Goal: Task Accomplishment & Management: Manage account settings

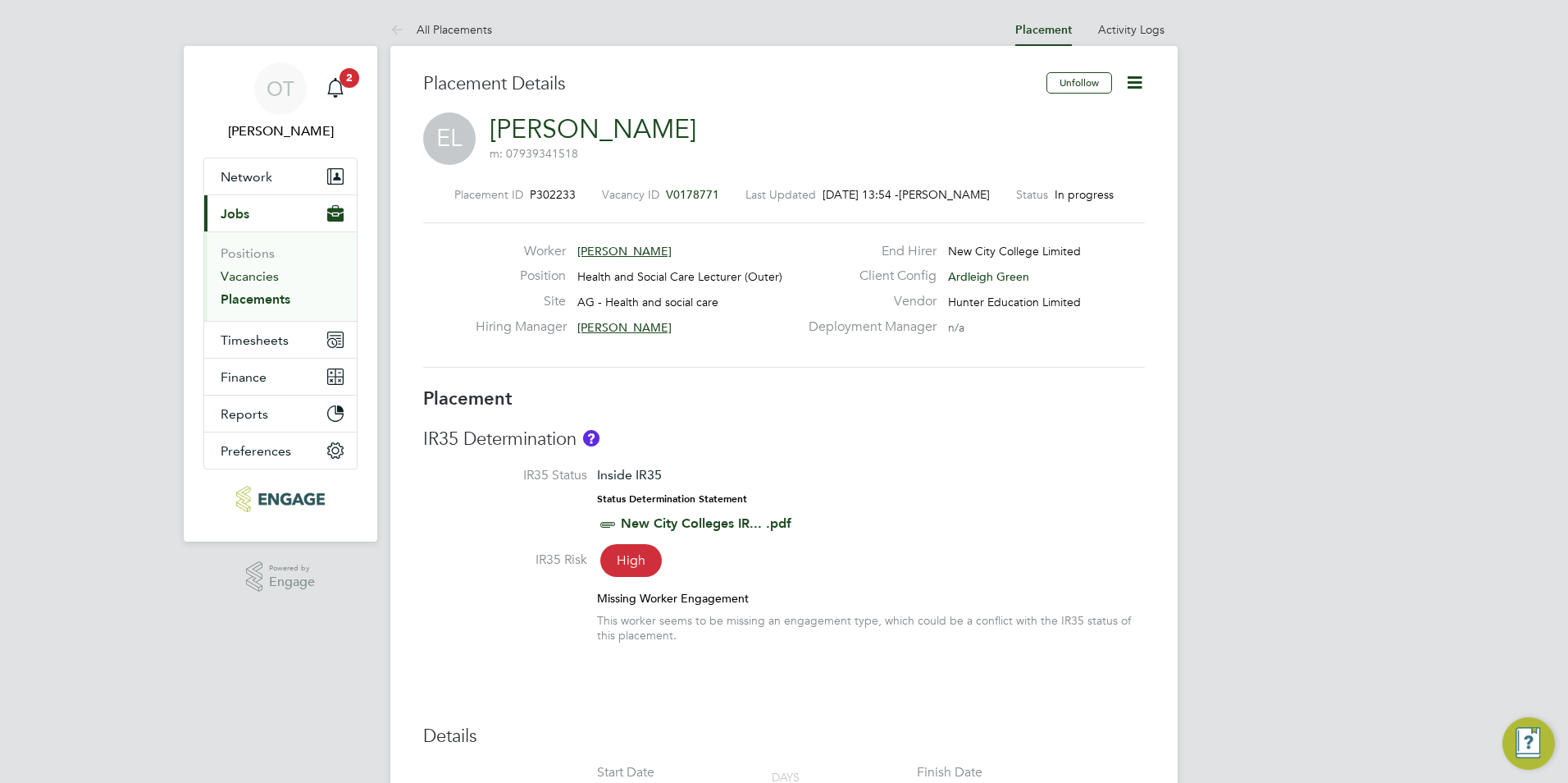
click at [274, 280] on link "Vacancies" at bounding box center [249, 276] width 58 height 16
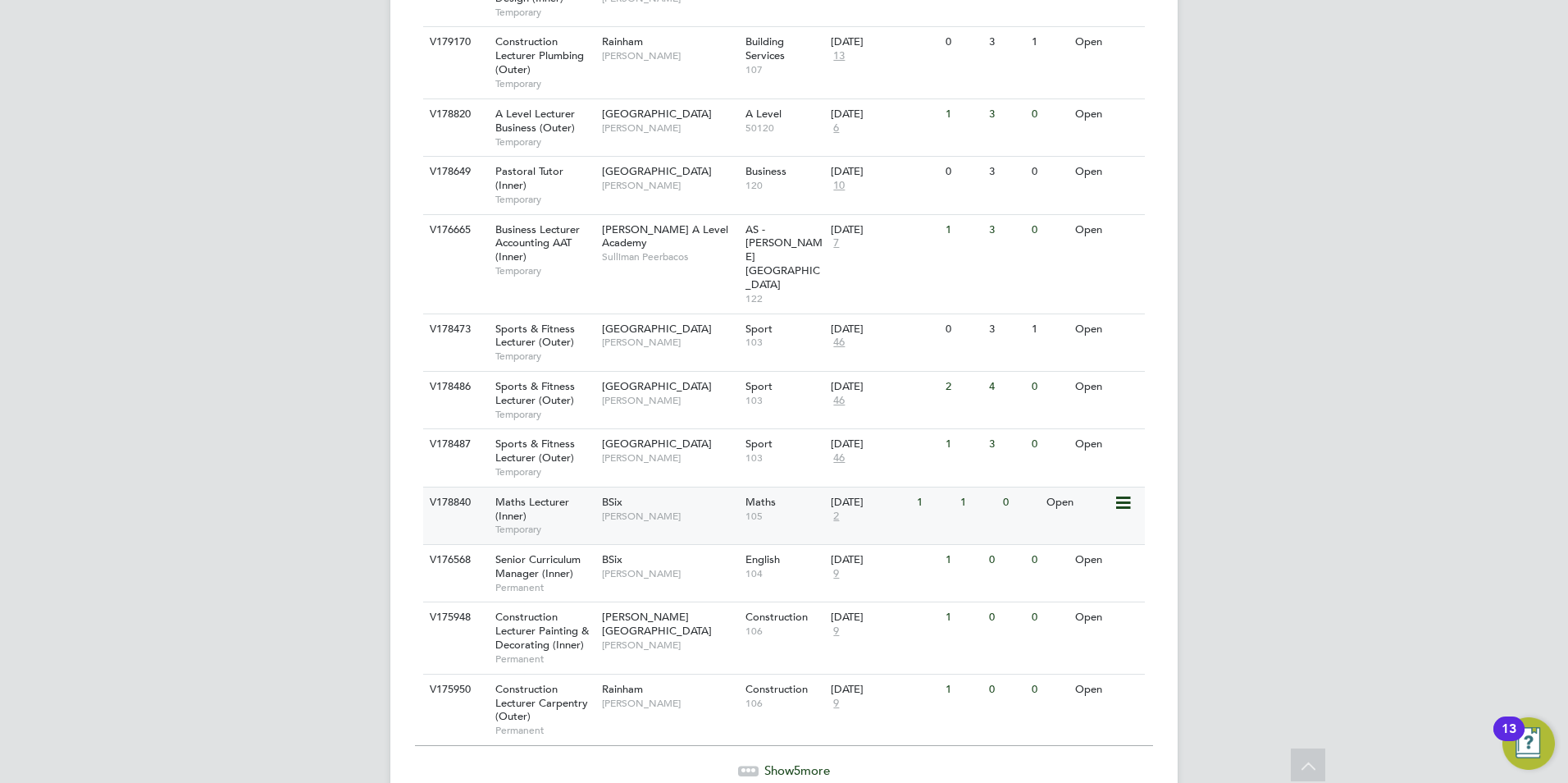
scroll to position [1709, 0]
click at [776, 761] on span "Show 5 more" at bounding box center [796, 768] width 65 height 16
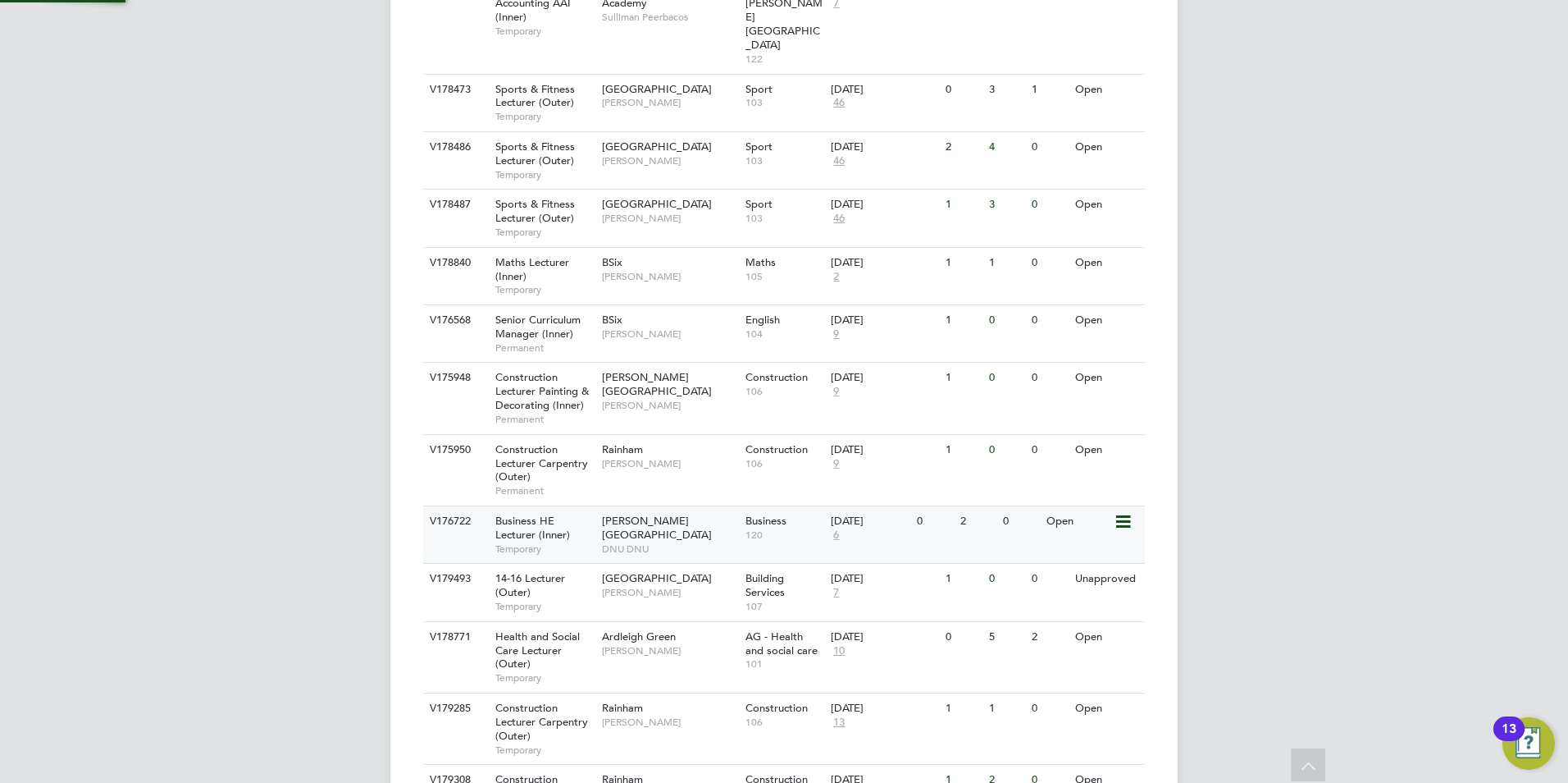
scroll to position [1991, 0]
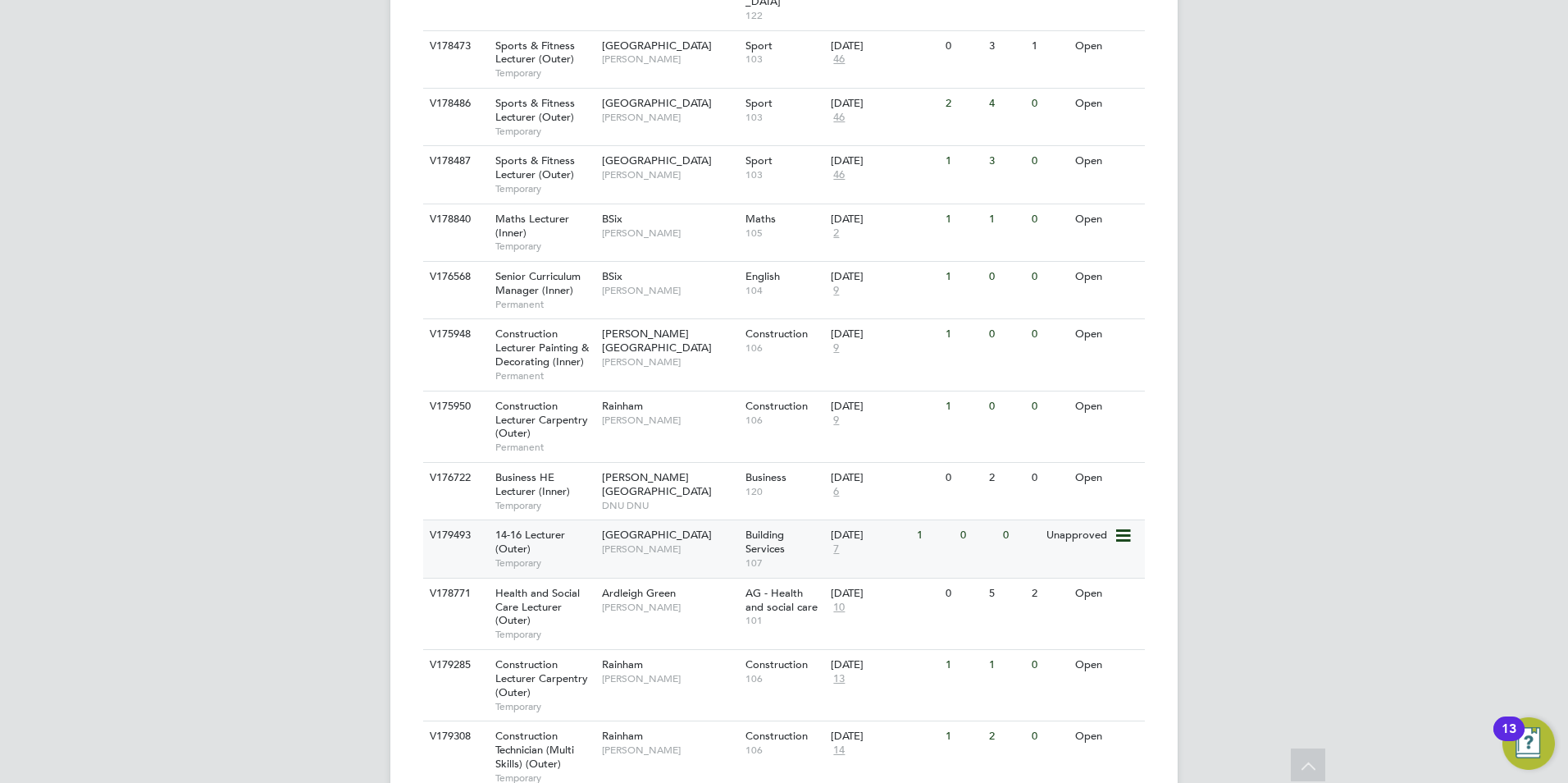
click at [681, 542] on span "Anthony McAlmont" at bounding box center [669, 549] width 136 height 13
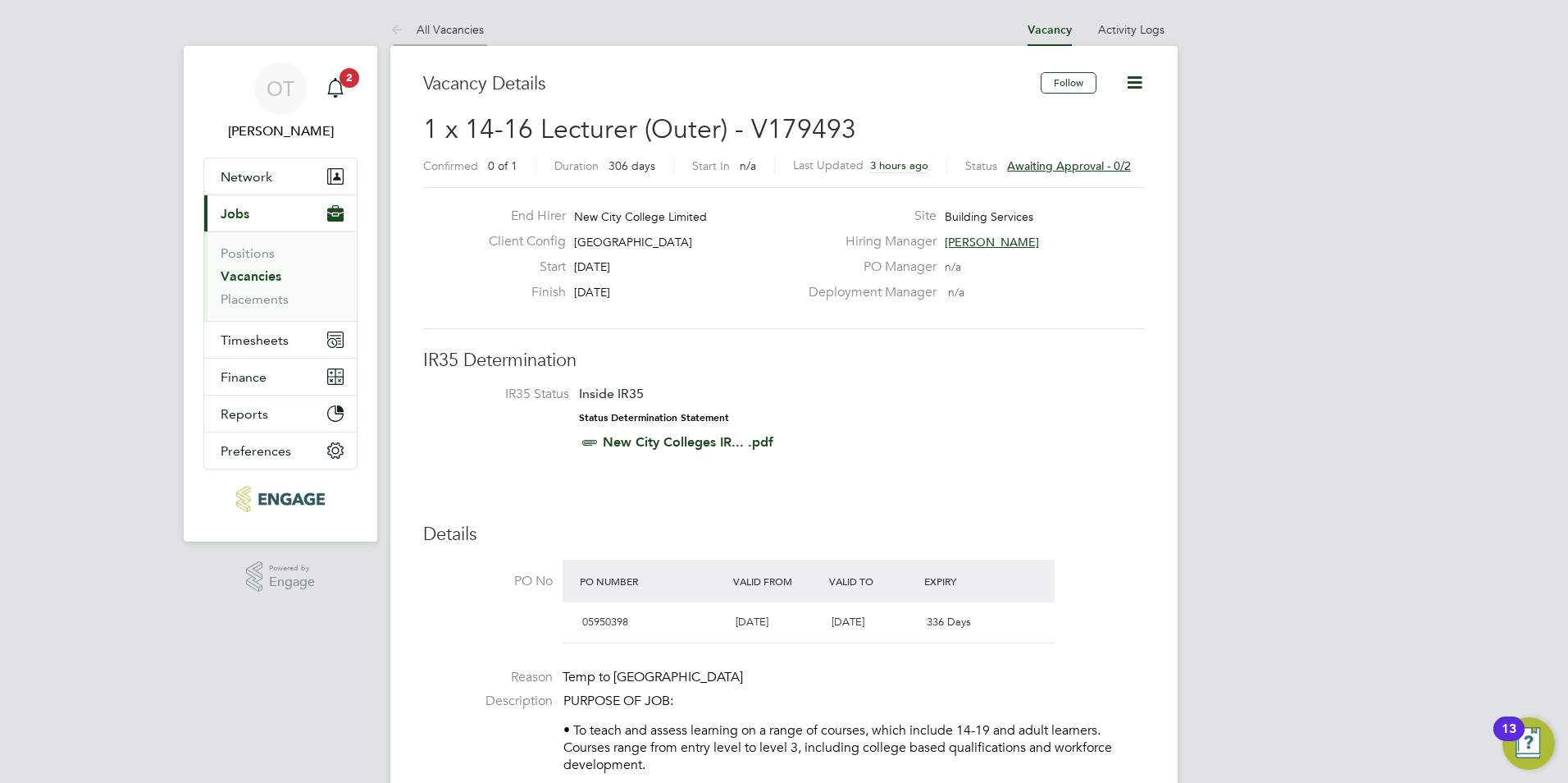
click at [436, 27] on link "All Vacancies" at bounding box center [437, 30] width 93 height 15
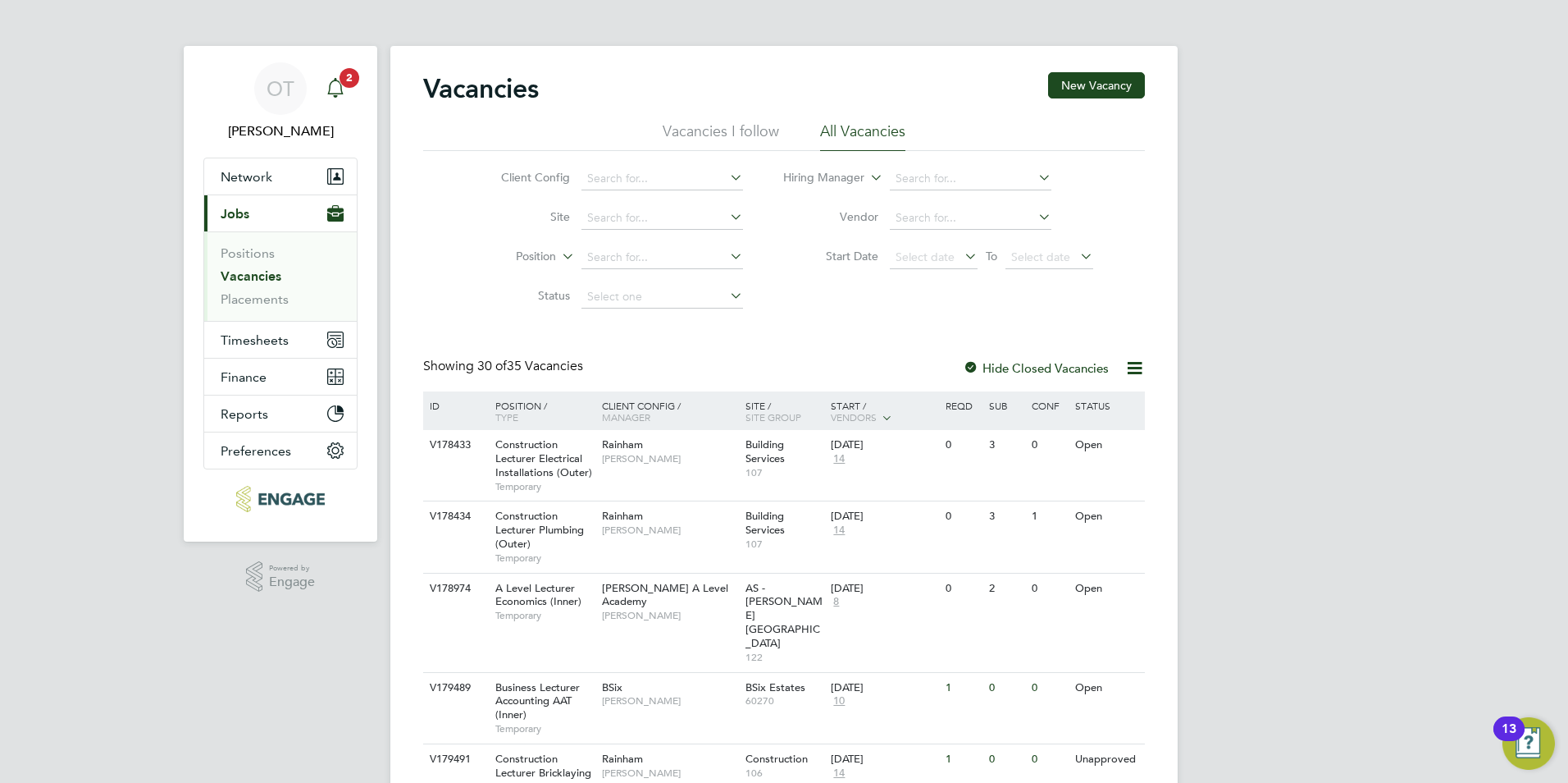
click at [346, 89] on div "Main navigation" at bounding box center [336, 89] width 33 height 33
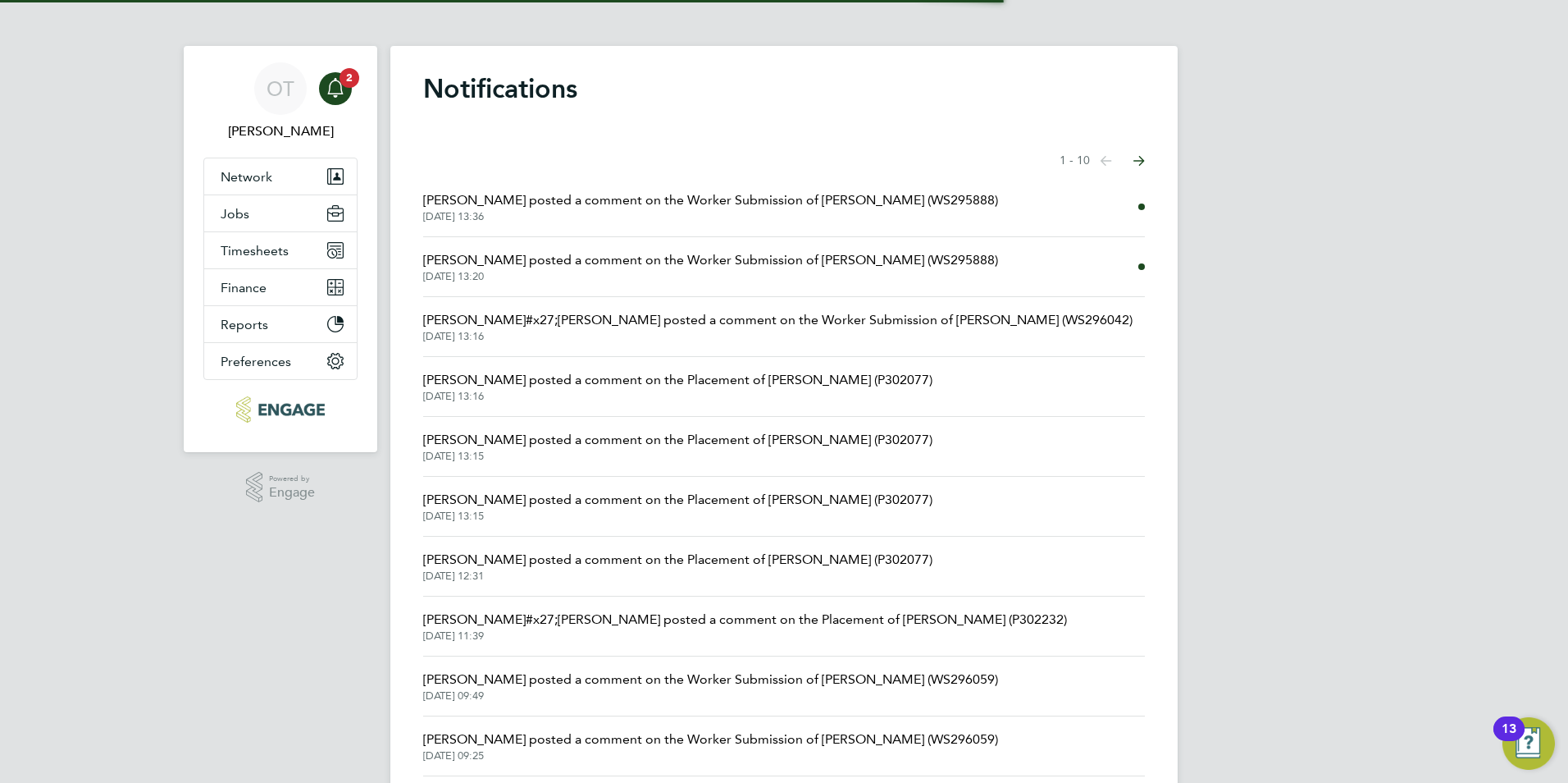
click at [689, 332] on span "[DATE] 13:16" at bounding box center [778, 337] width 710 height 13
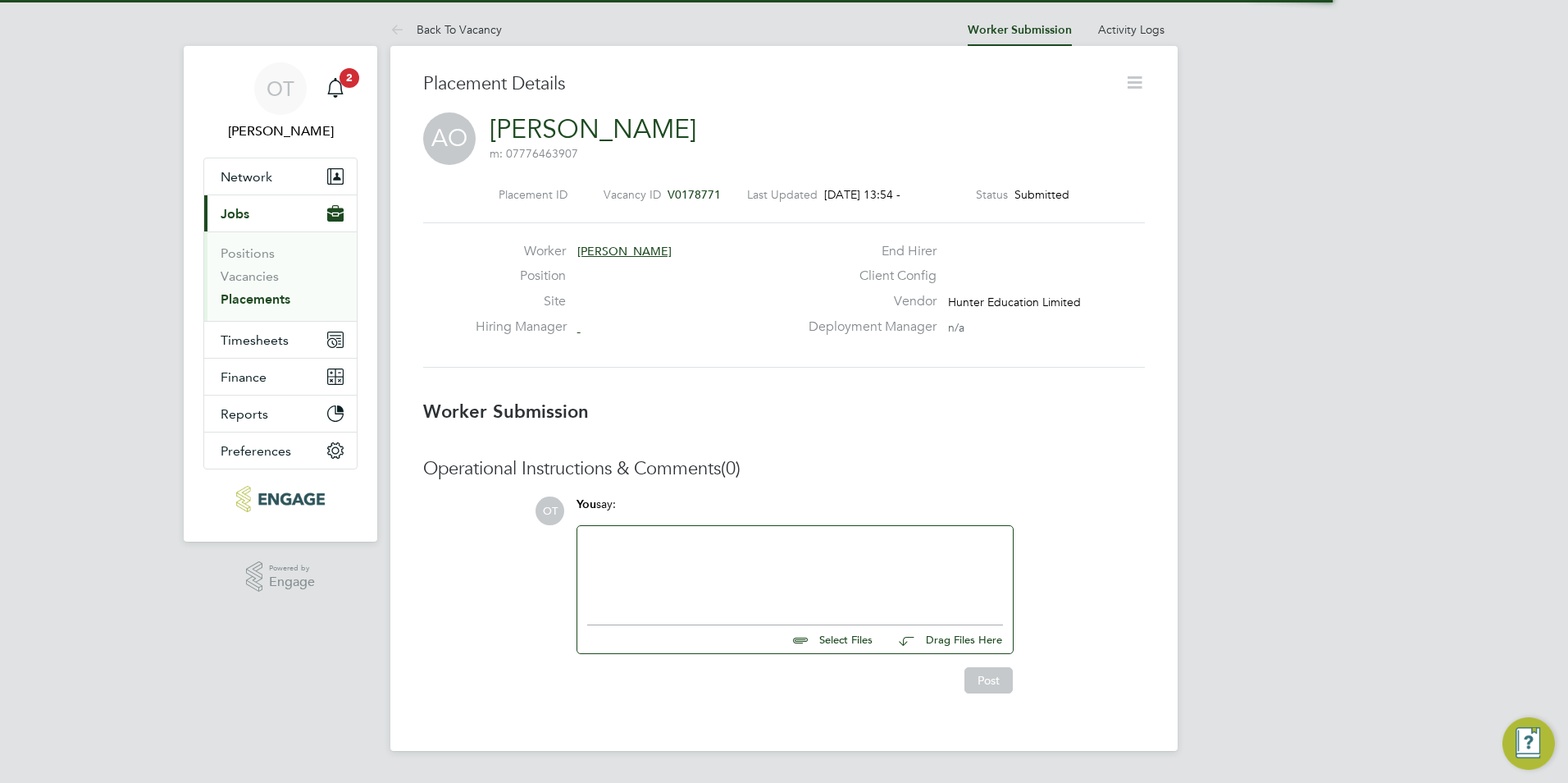
scroll to position [26, 324]
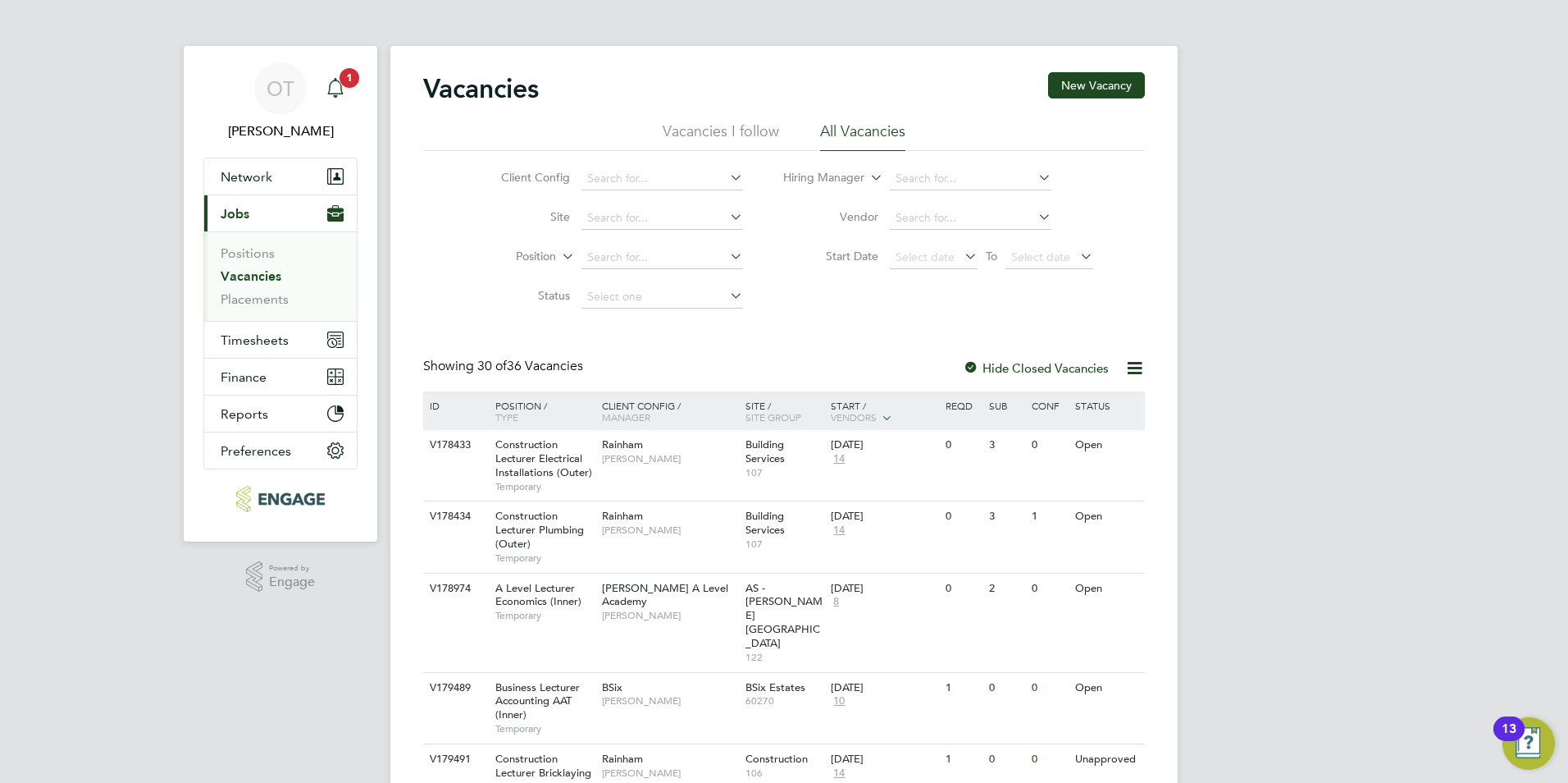
click at [347, 81] on span "1" at bounding box center [348, 77] width 19 height 19
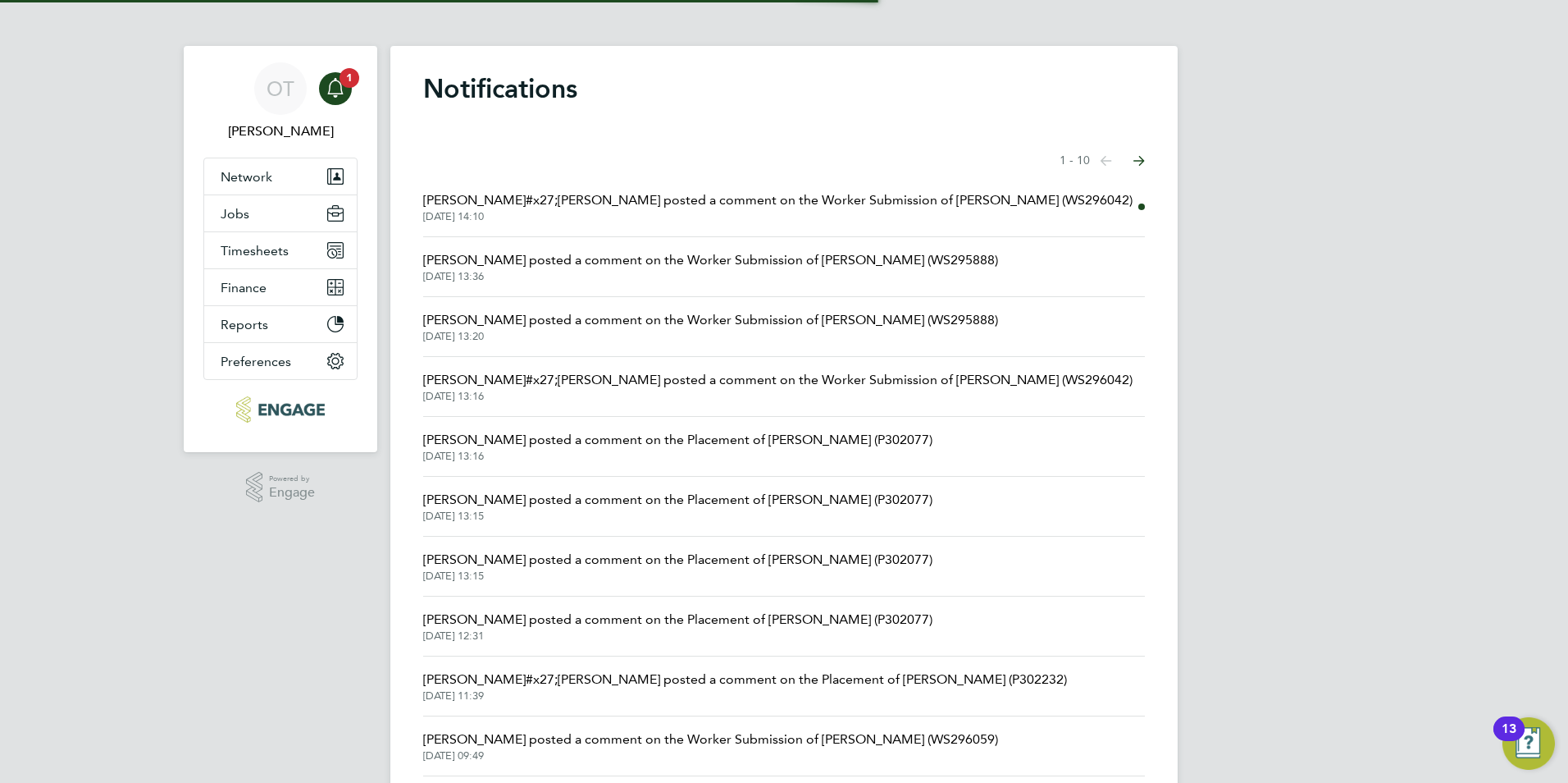
click at [677, 218] on span "29 Aug 2025, 14:10" at bounding box center [778, 217] width 710 height 13
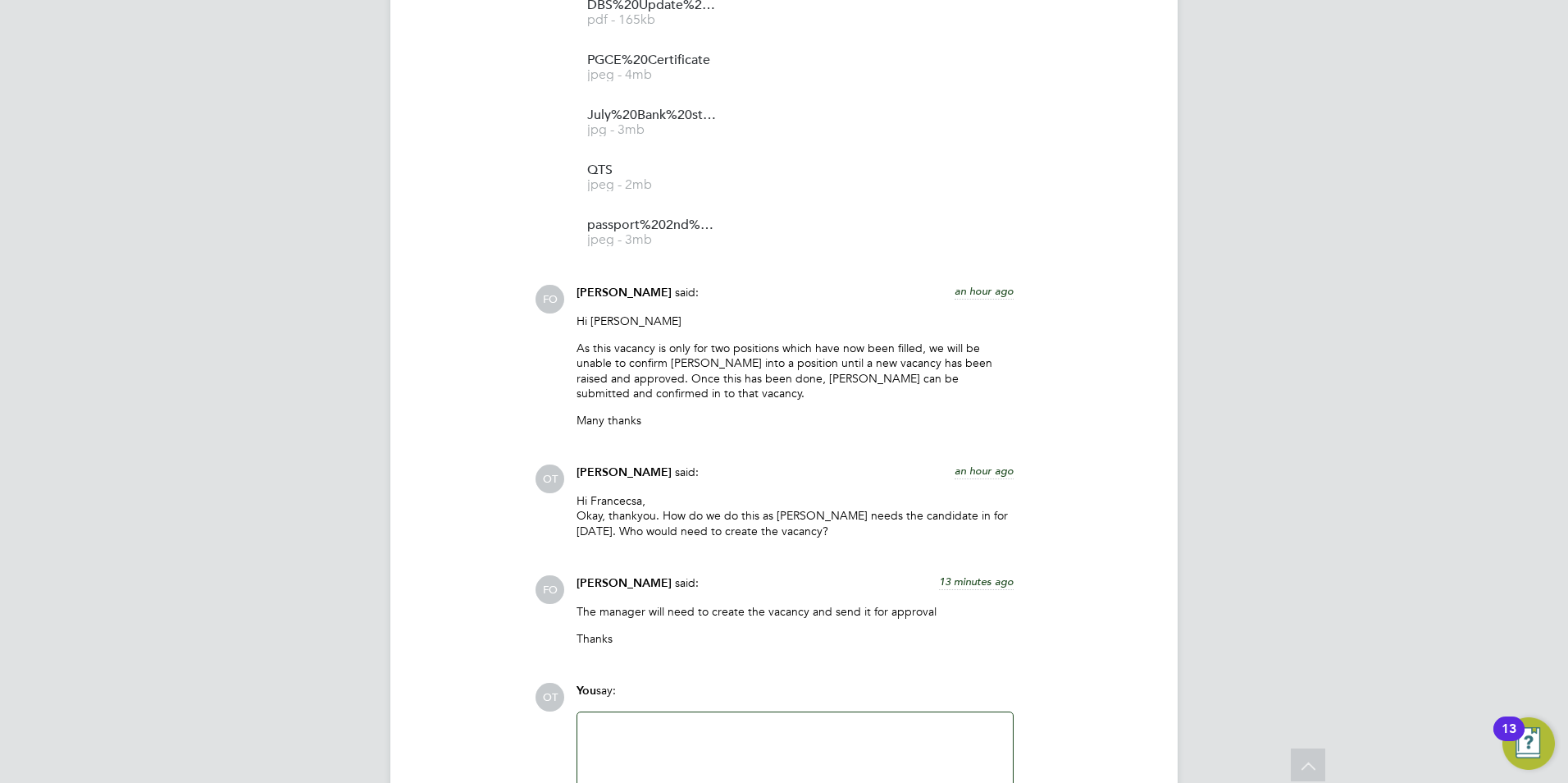
scroll to position [2732, 0]
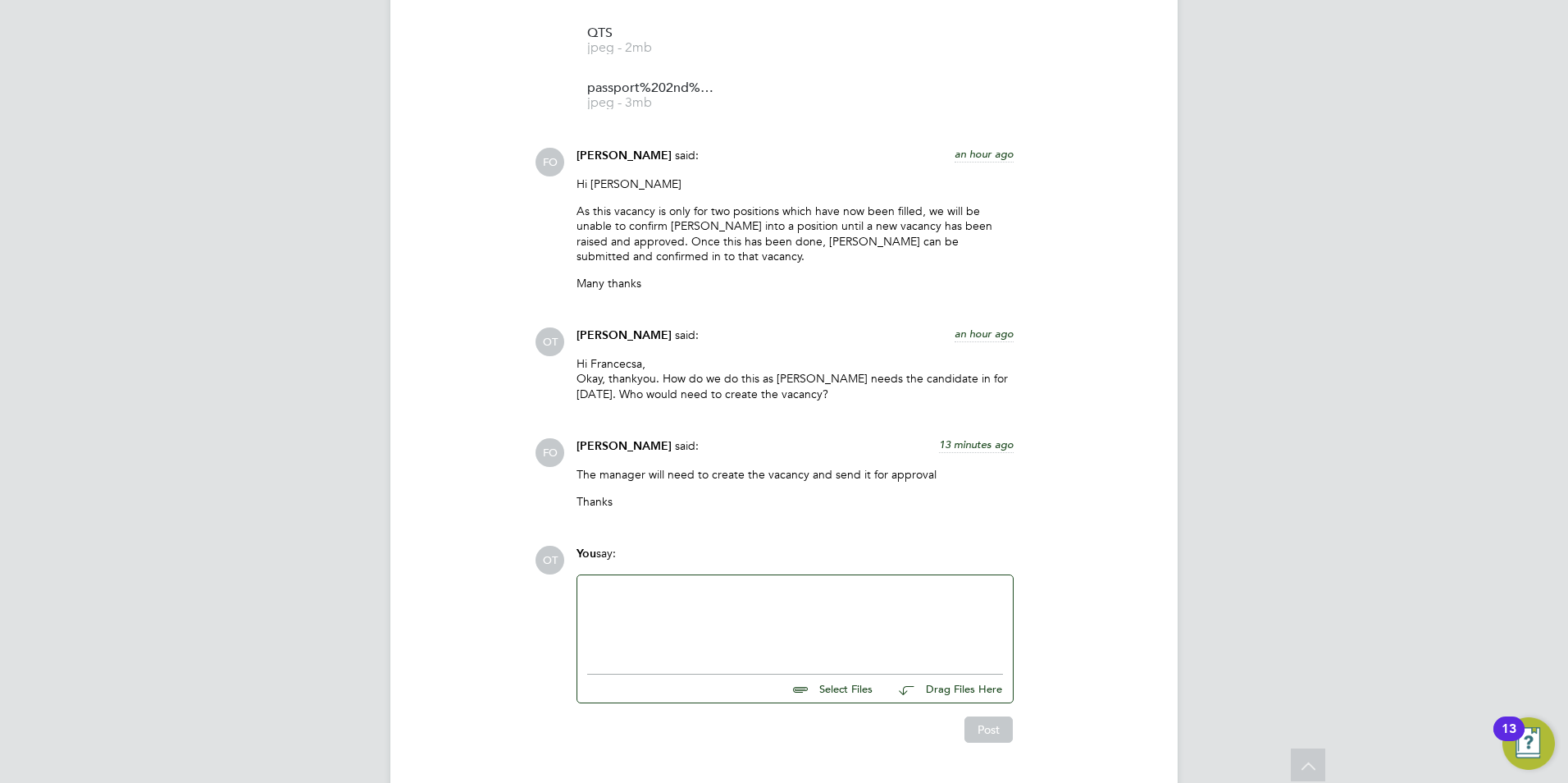
click at [739, 575] on div at bounding box center [795, 621] width 435 height 90
click at [725, 585] on div at bounding box center [795, 620] width 416 height 71
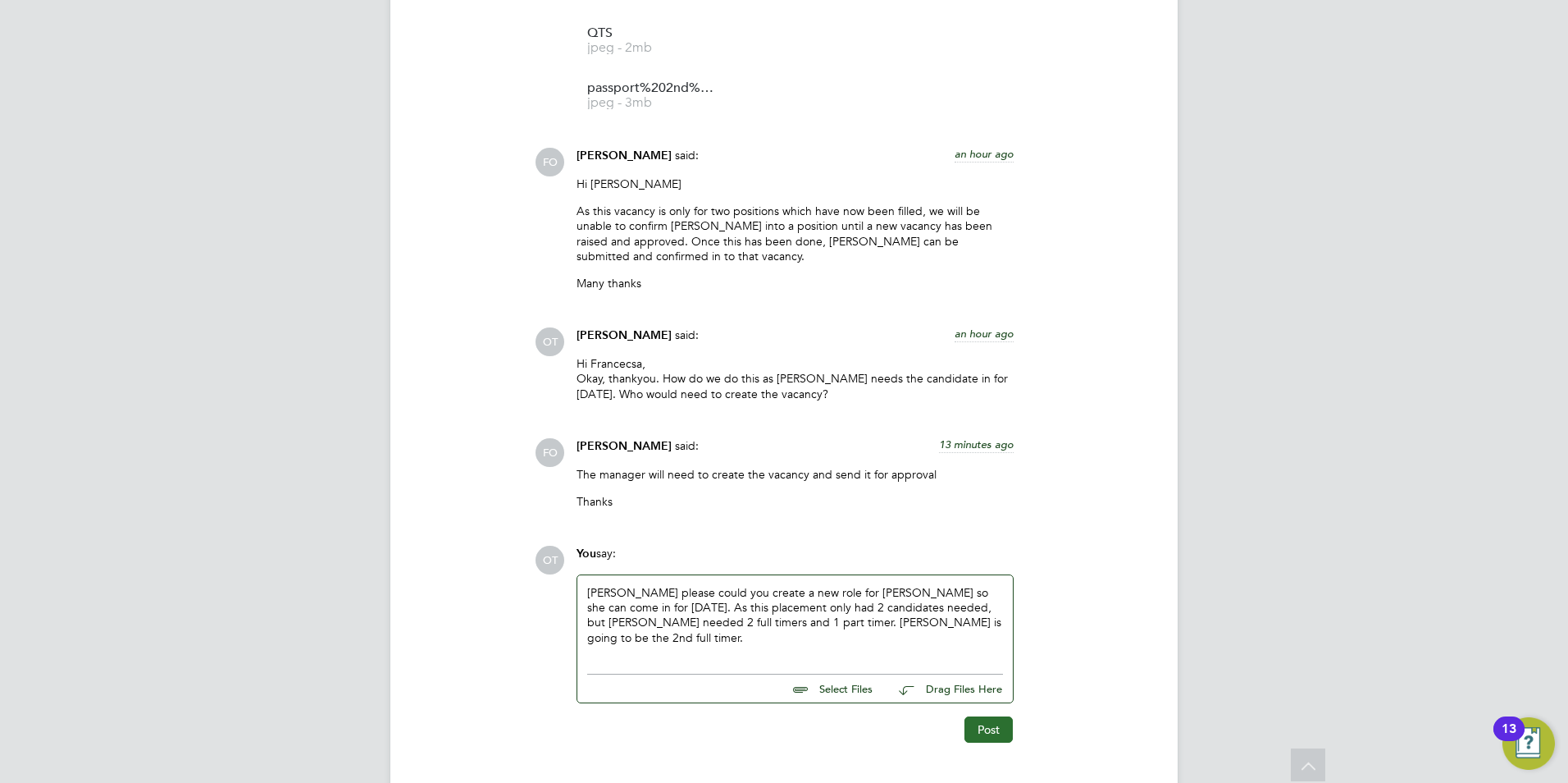
click at [967, 717] on button "Post" at bounding box center [988, 730] width 48 height 26
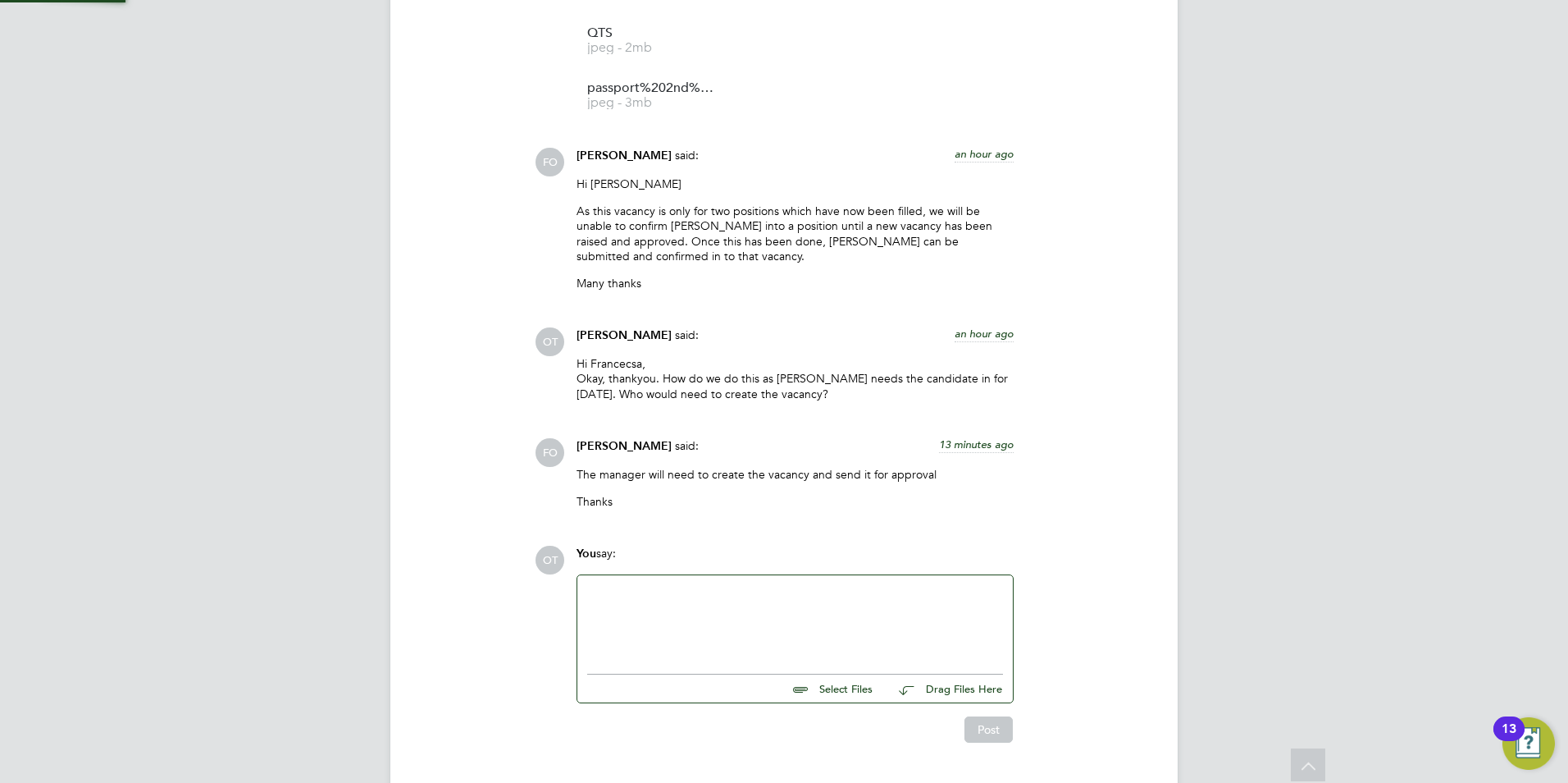
scroll to position [2841, 0]
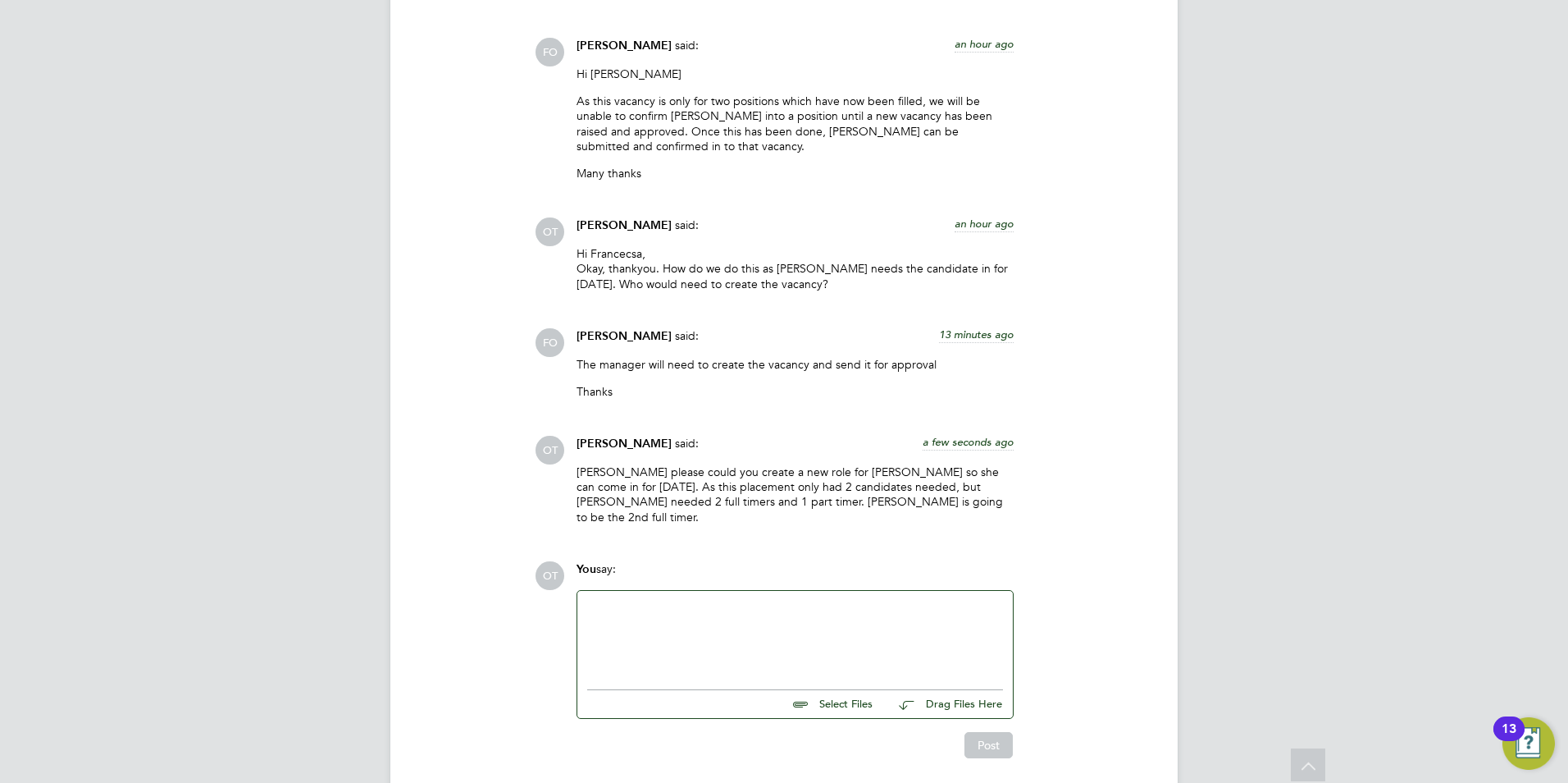
click at [751, 600] on div at bounding box center [795, 635] width 416 height 71
drag, startPoint x: 685, startPoint y: 428, endPoint x: 843, endPoint y: 443, distance: 158.7
click at [843, 465] on p "Ros please could you create a new role for Anthonia so she can come in for Mond…" at bounding box center [796, 494] width 437 height 60
drag, startPoint x: 843, startPoint y: 443, endPoint x: 865, endPoint y: 452, distance: 23.8
click at [865, 465] on p "Ros please could you create a new role for Anthonia so she can come in for Mond…" at bounding box center [796, 494] width 437 height 60
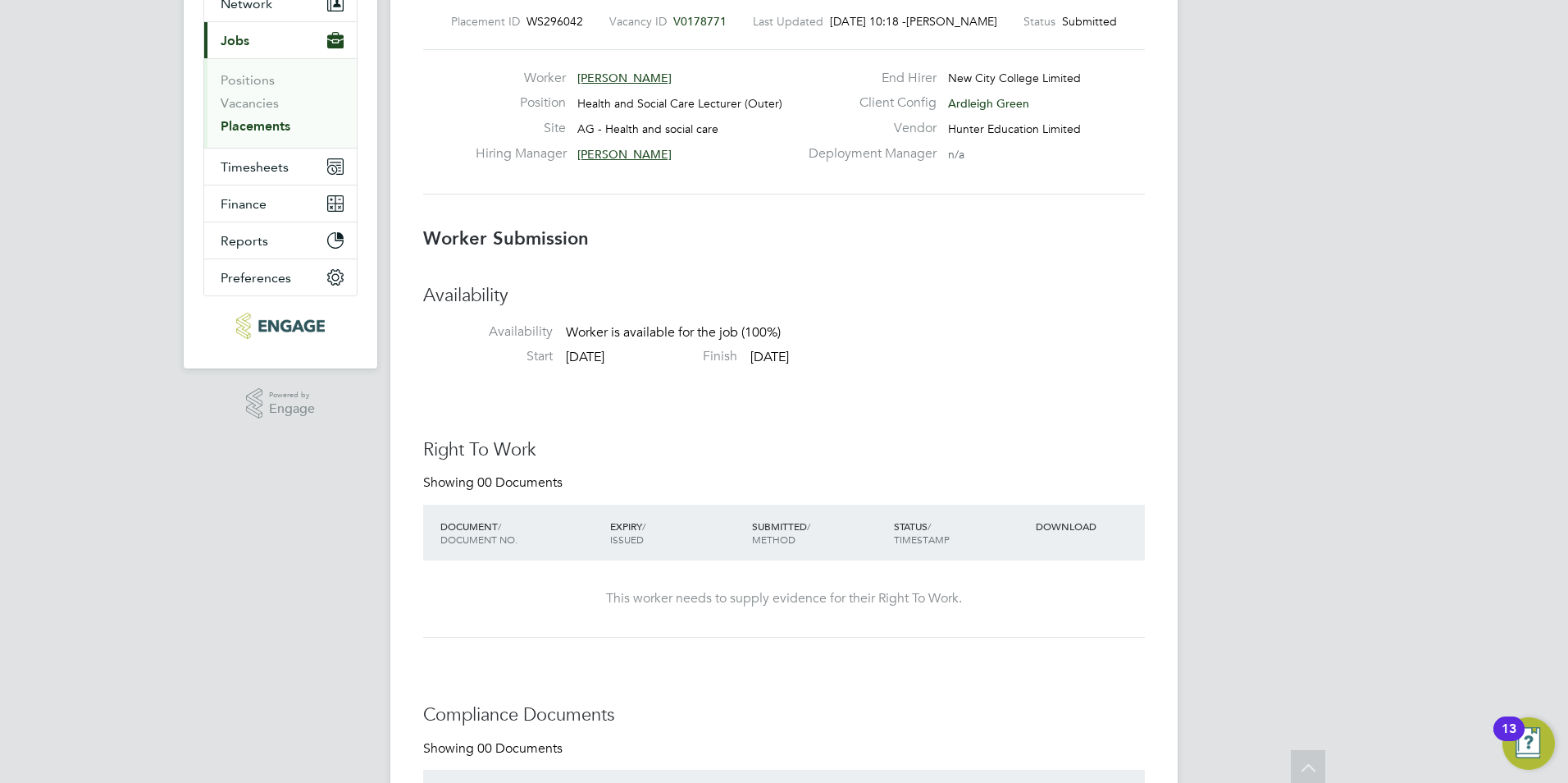
scroll to position [0, 0]
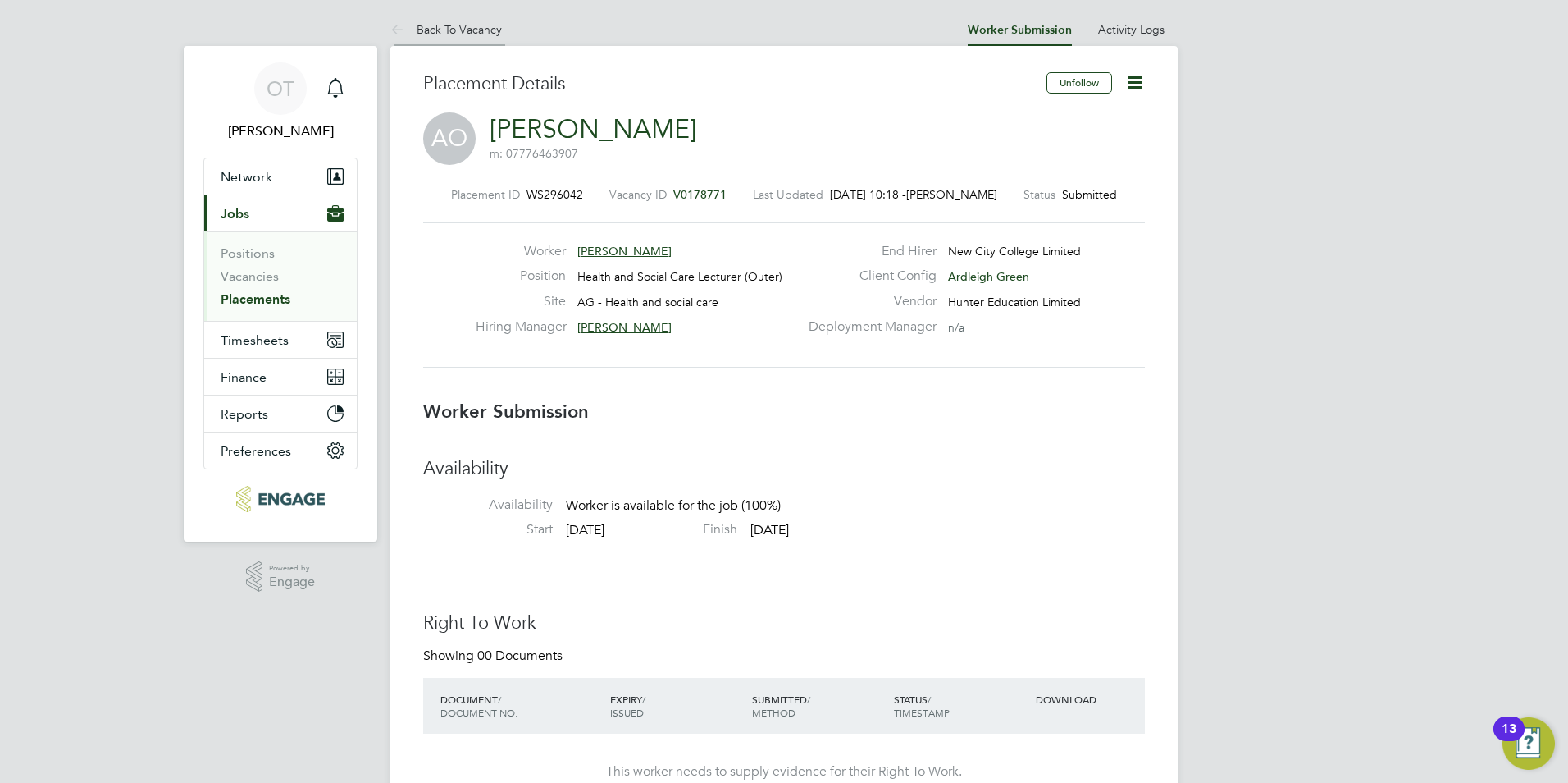
click at [457, 44] on li "Back To Vacancy" at bounding box center [446, 30] width 112 height 33
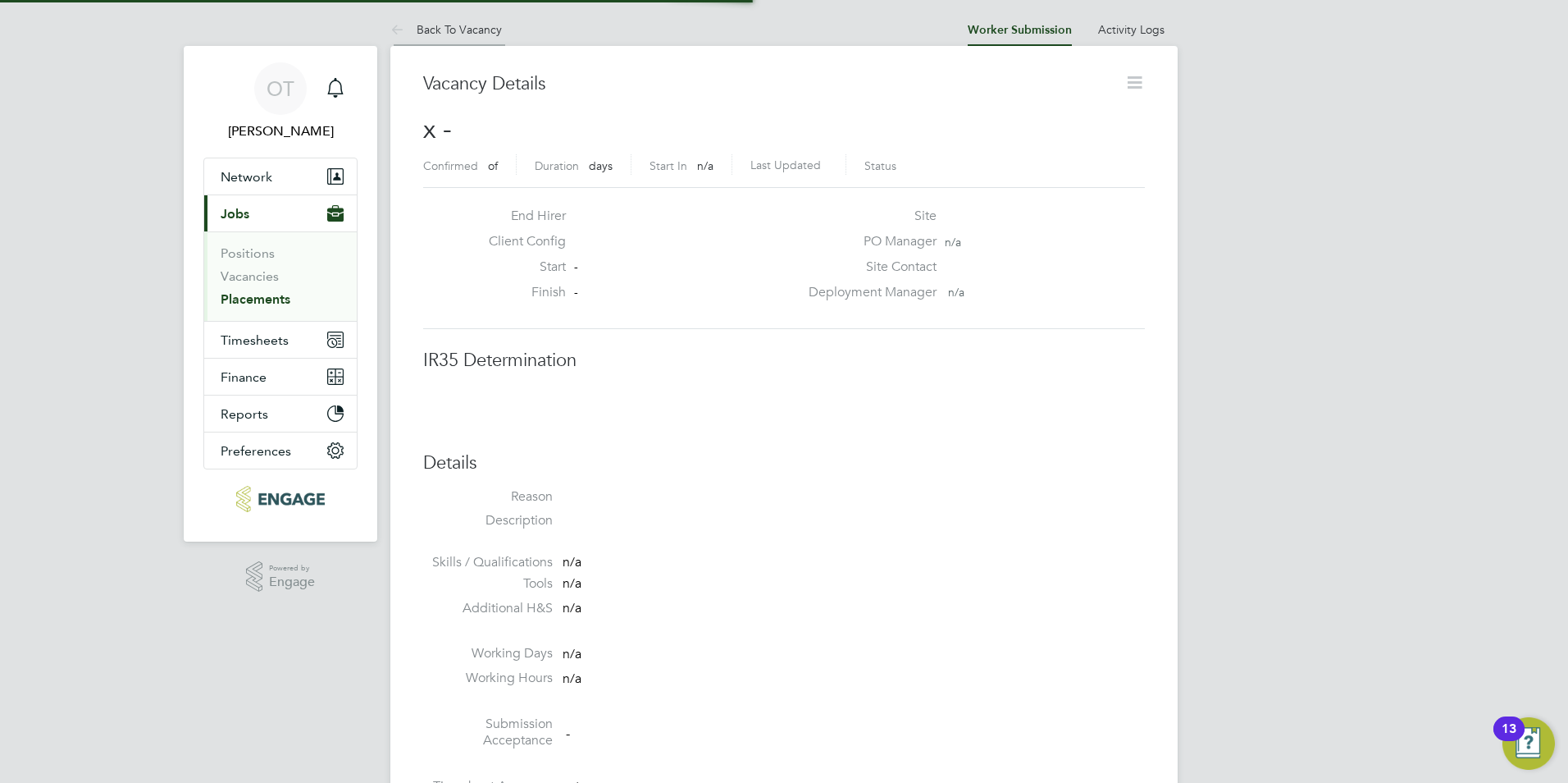
scroll to position [8, 8]
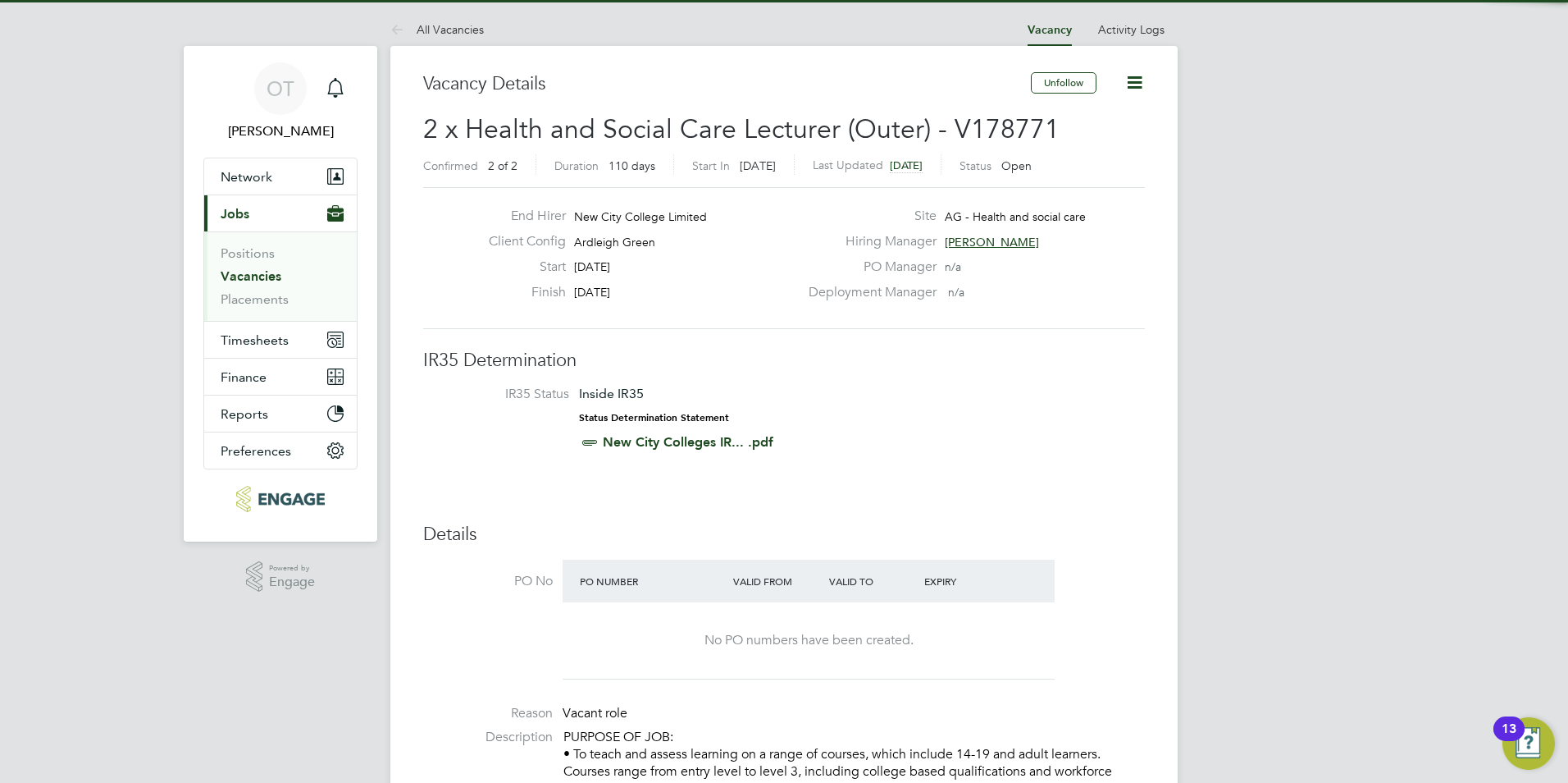
click at [1126, 89] on icon at bounding box center [1135, 82] width 20 height 20
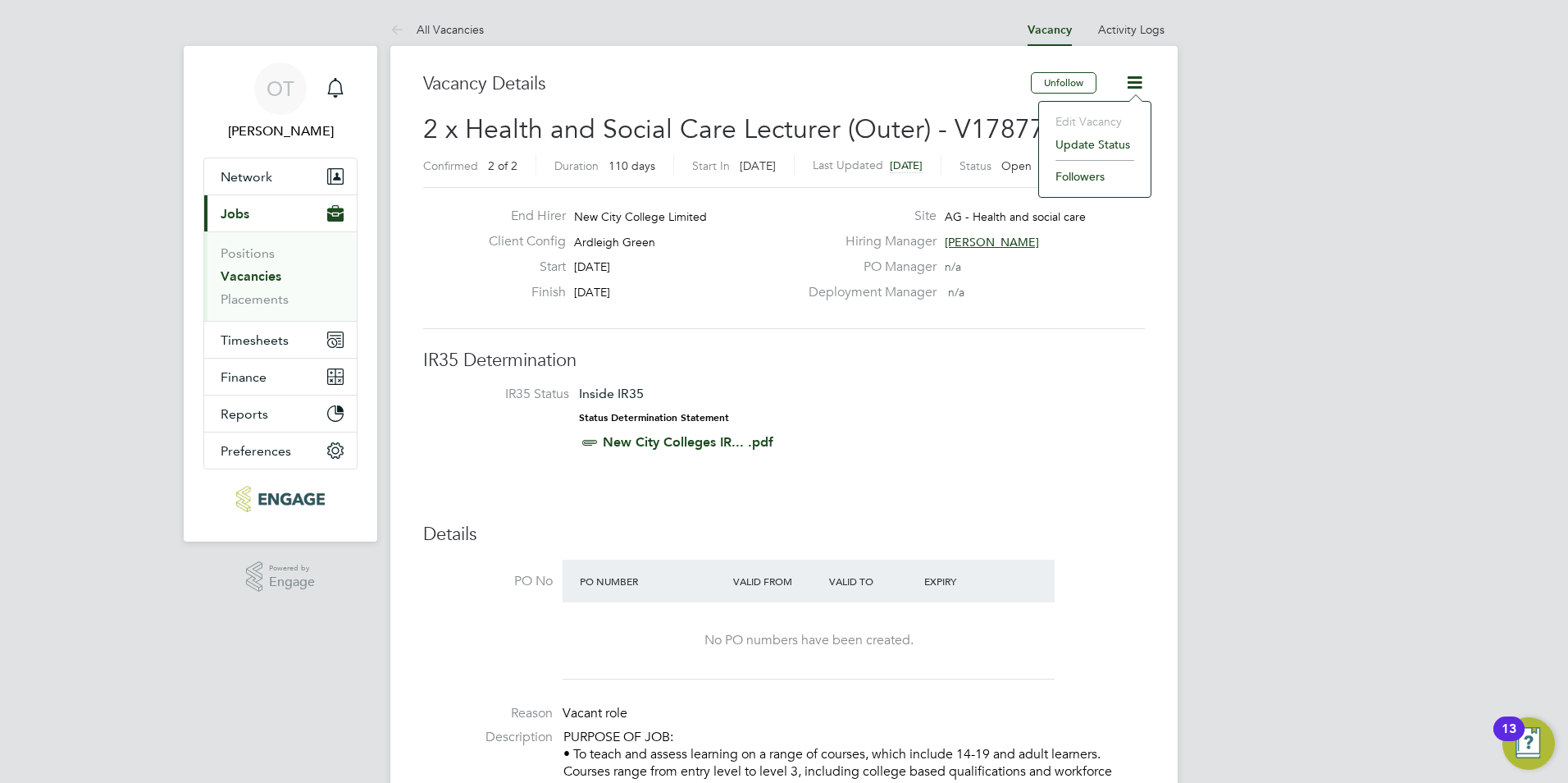
click at [1115, 113] on li "Edit Vacancy" at bounding box center [1094, 121] width 95 height 23
click at [1108, 123] on li "Edit Vacancy" at bounding box center [1094, 121] width 95 height 23
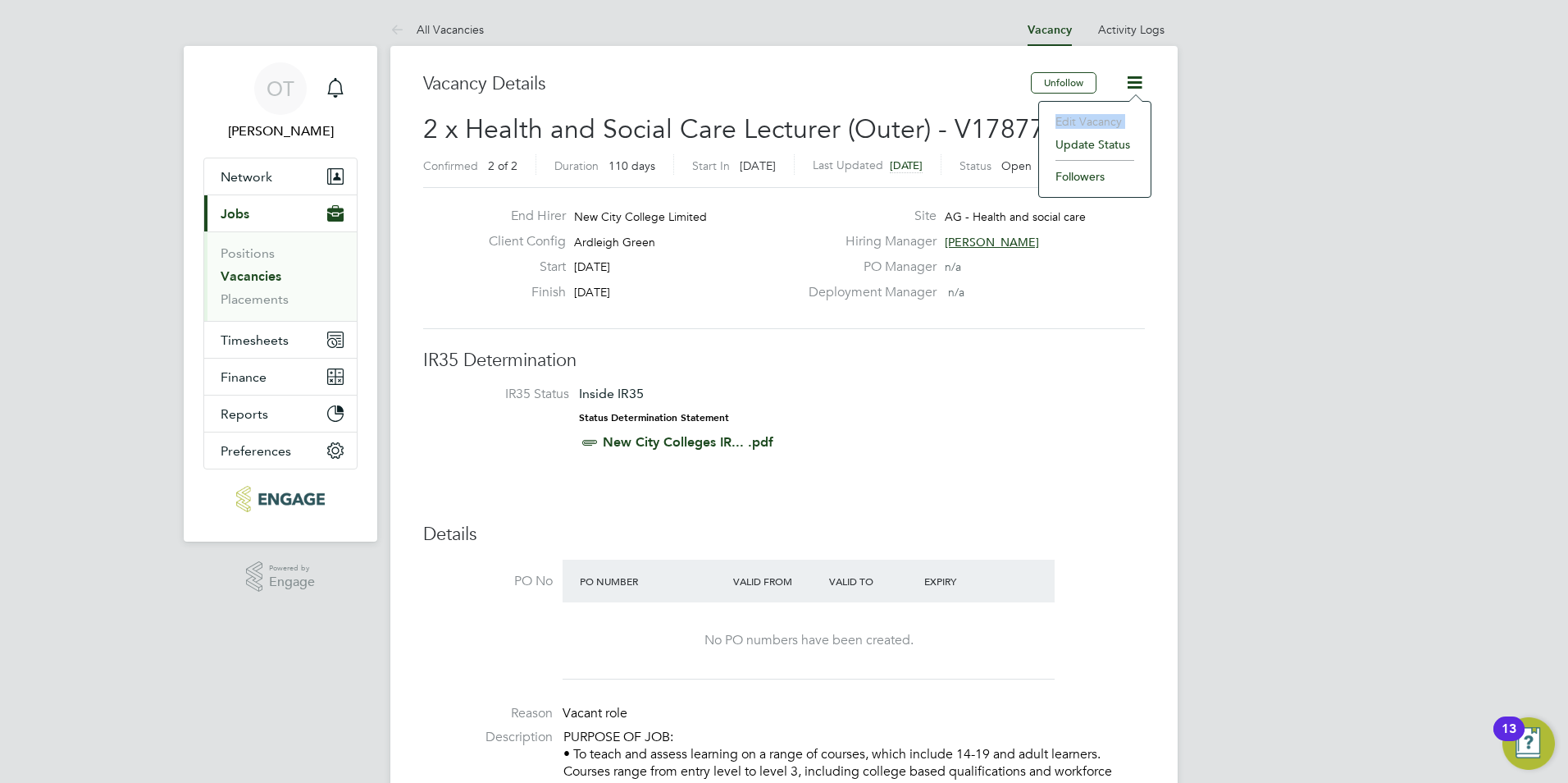
click at [1108, 123] on li "Edit Vacancy" at bounding box center [1094, 121] width 95 height 23
drag, startPoint x: 1108, startPoint y: 123, endPoint x: 891, endPoint y: 211, distance: 234.2
click at [891, 211] on label "Site" at bounding box center [867, 216] width 137 height 18
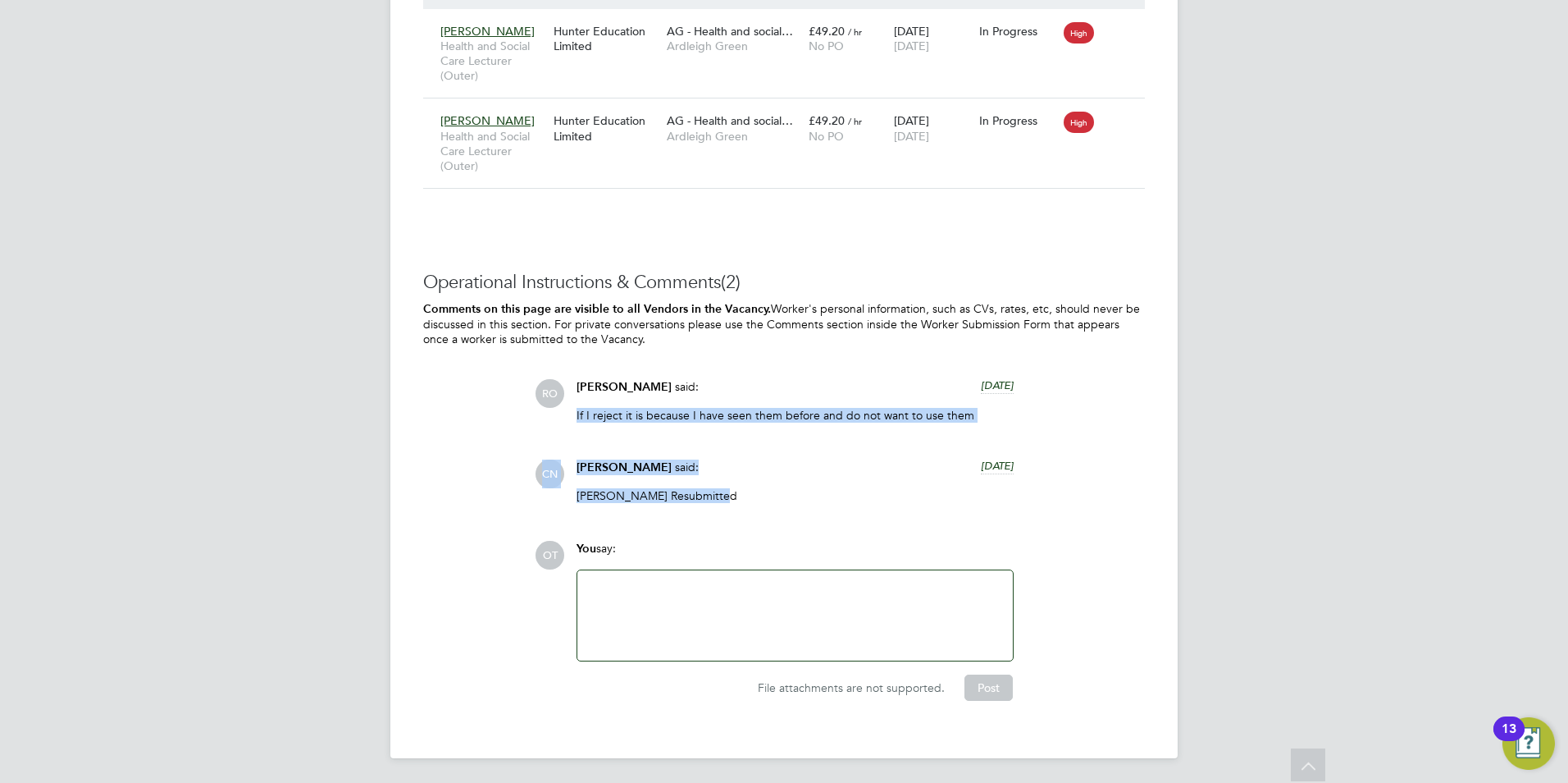
drag, startPoint x: 711, startPoint y: 496, endPoint x: 574, endPoint y: 418, distance: 157.6
click at [574, 418] on div "RO Roslyn O'Garro said: 3 days ago If I reject it is because I have seen them b…" at bounding box center [840, 447] width 610 height 136
drag, startPoint x: 574, startPoint y: 418, endPoint x: 691, endPoint y: 467, distance: 126.8
click at [691, 467] on div "Charlie Nunn said: 3 days ago" at bounding box center [796, 473] width 437 height 29
drag, startPoint x: 711, startPoint y: 494, endPoint x: 644, endPoint y: 495, distance: 67.0
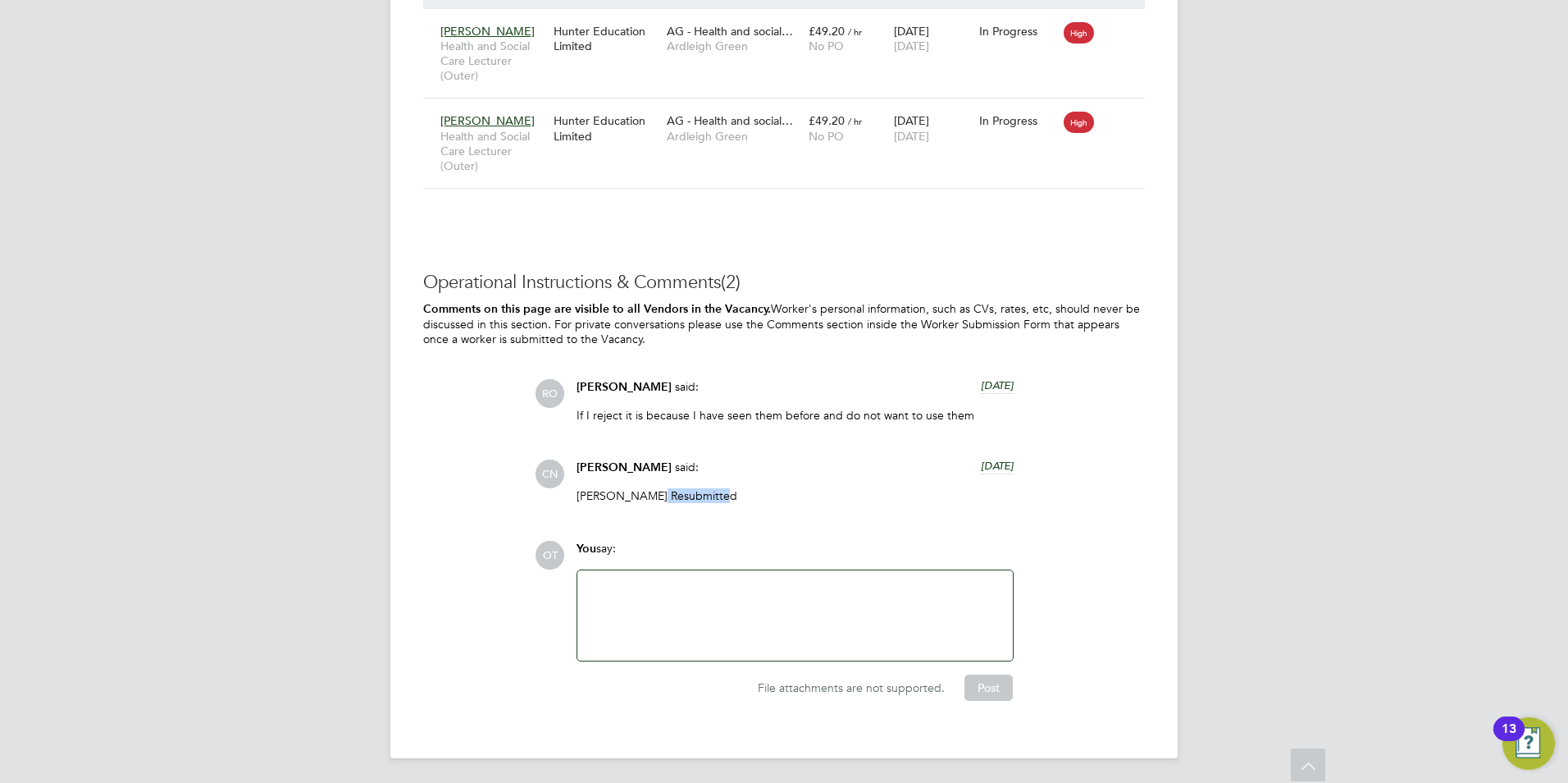
click at [644, 495] on p "[PERSON_NAME] Resubmitted" at bounding box center [796, 495] width 437 height 15
drag, startPoint x: 644, startPoint y: 495, endPoint x: 651, endPoint y: 501, distance: 9.2
click at [651, 501] on p "[PERSON_NAME] Resubmitted" at bounding box center [796, 495] width 437 height 15
drag, startPoint x: 637, startPoint y: 490, endPoint x: 567, endPoint y: 491, distance: 70.0
click at [567, 491] on div "CN Charlie Nunn said: 3 days ago Julie Fowler Resubmitted Show more" at bounding box center [840, 487] width 610 height 56
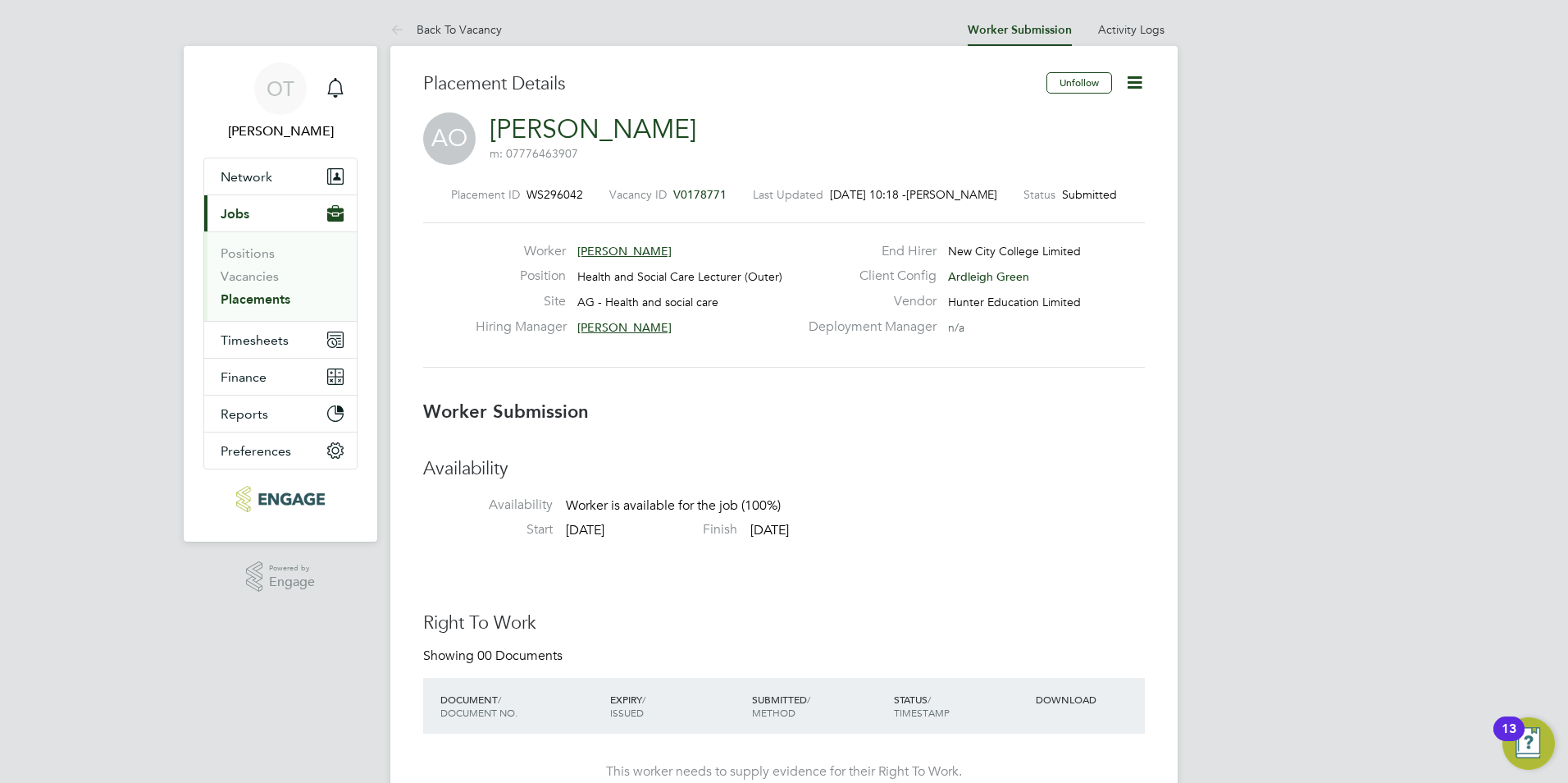
click at [473, 27] on link "Back To Vacancy" at bounding box center [446, 30] width 112 height 15
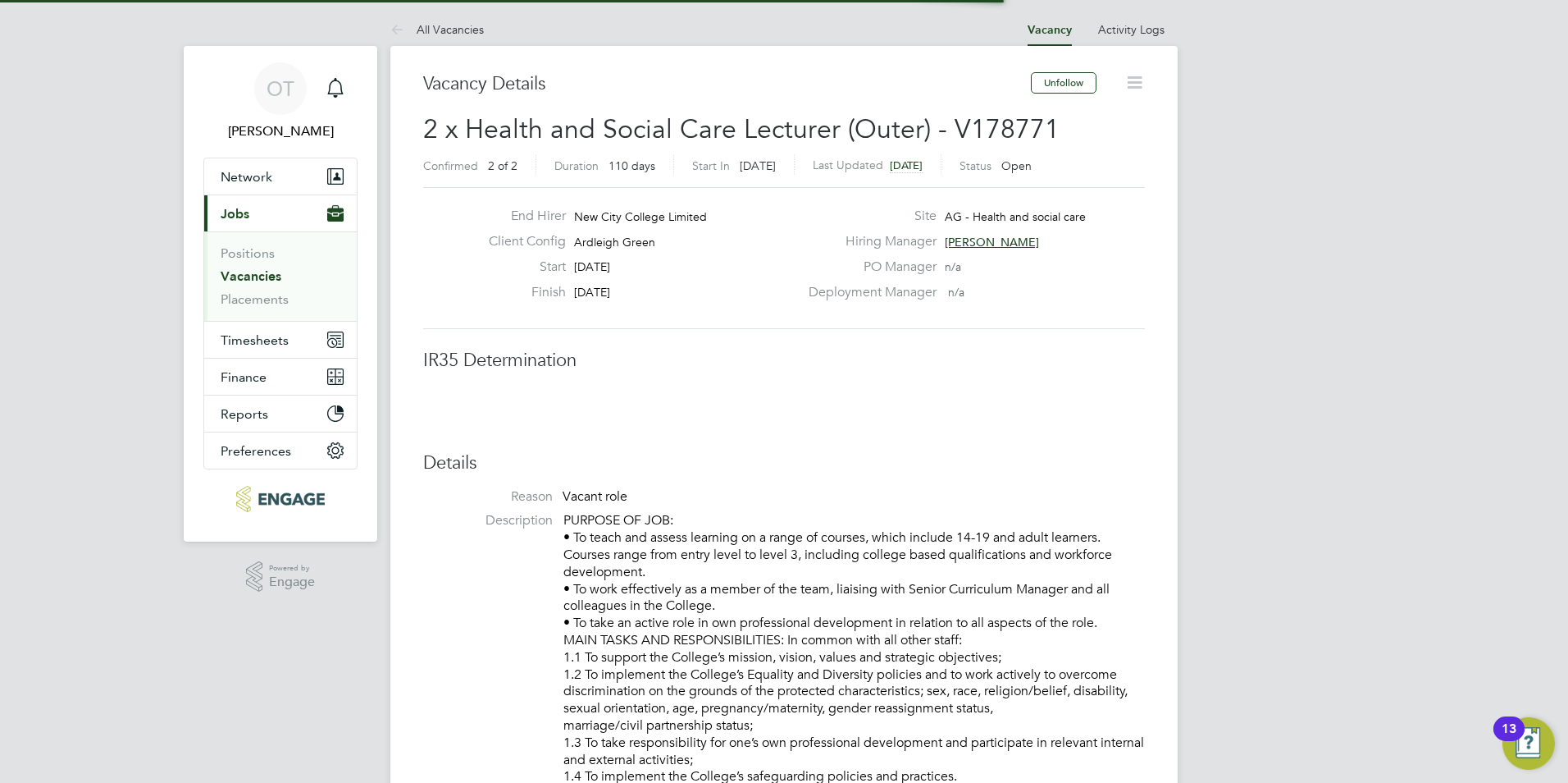
scroll to position [8, 8]
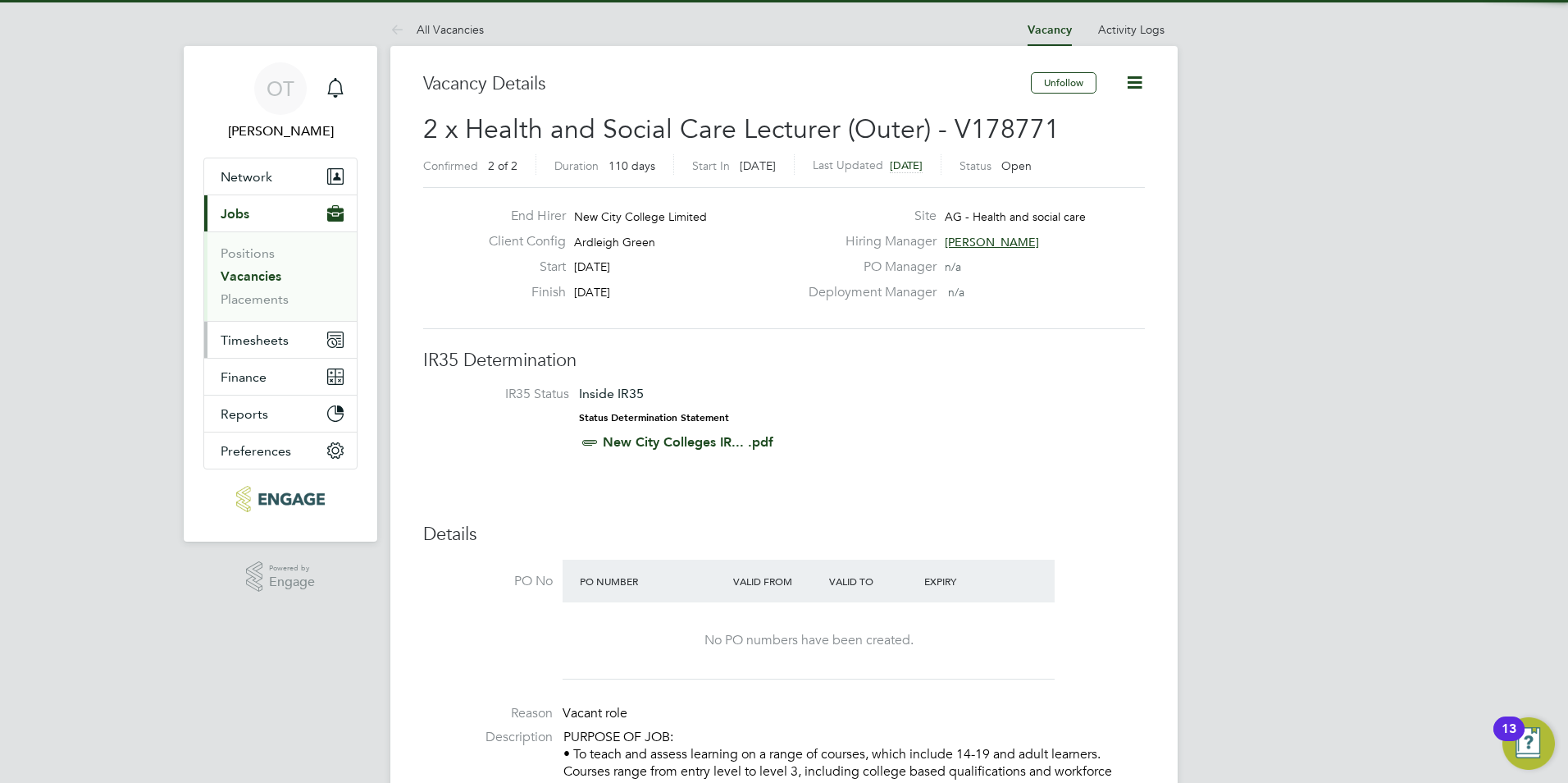
click at [278, 332] on span "Timesheets" at bounding box center [254, 339] width 68 height 16
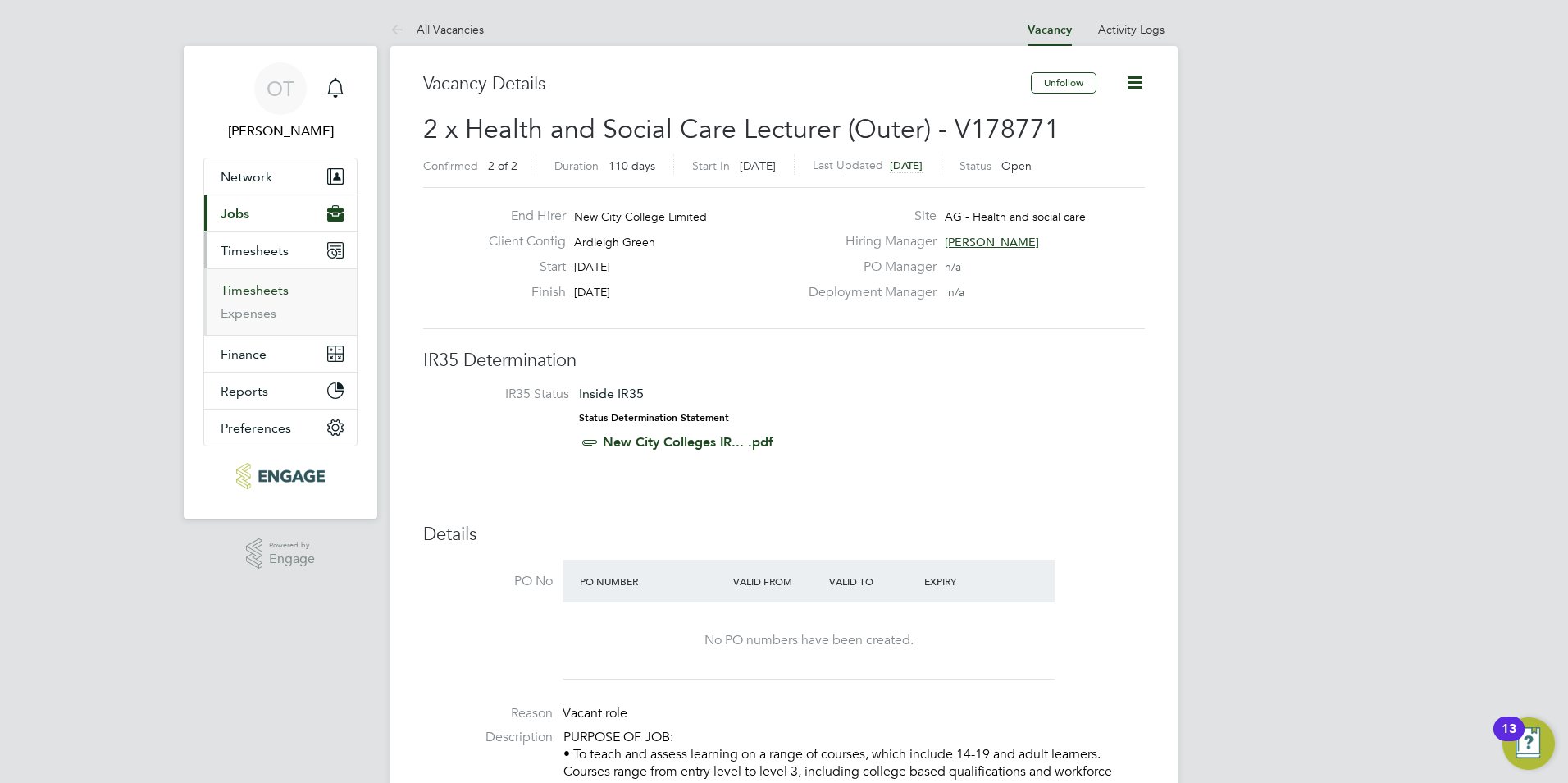
click at [272, 290] on link "Timesheets" at bounding box center [254, 290] width 68 height 16
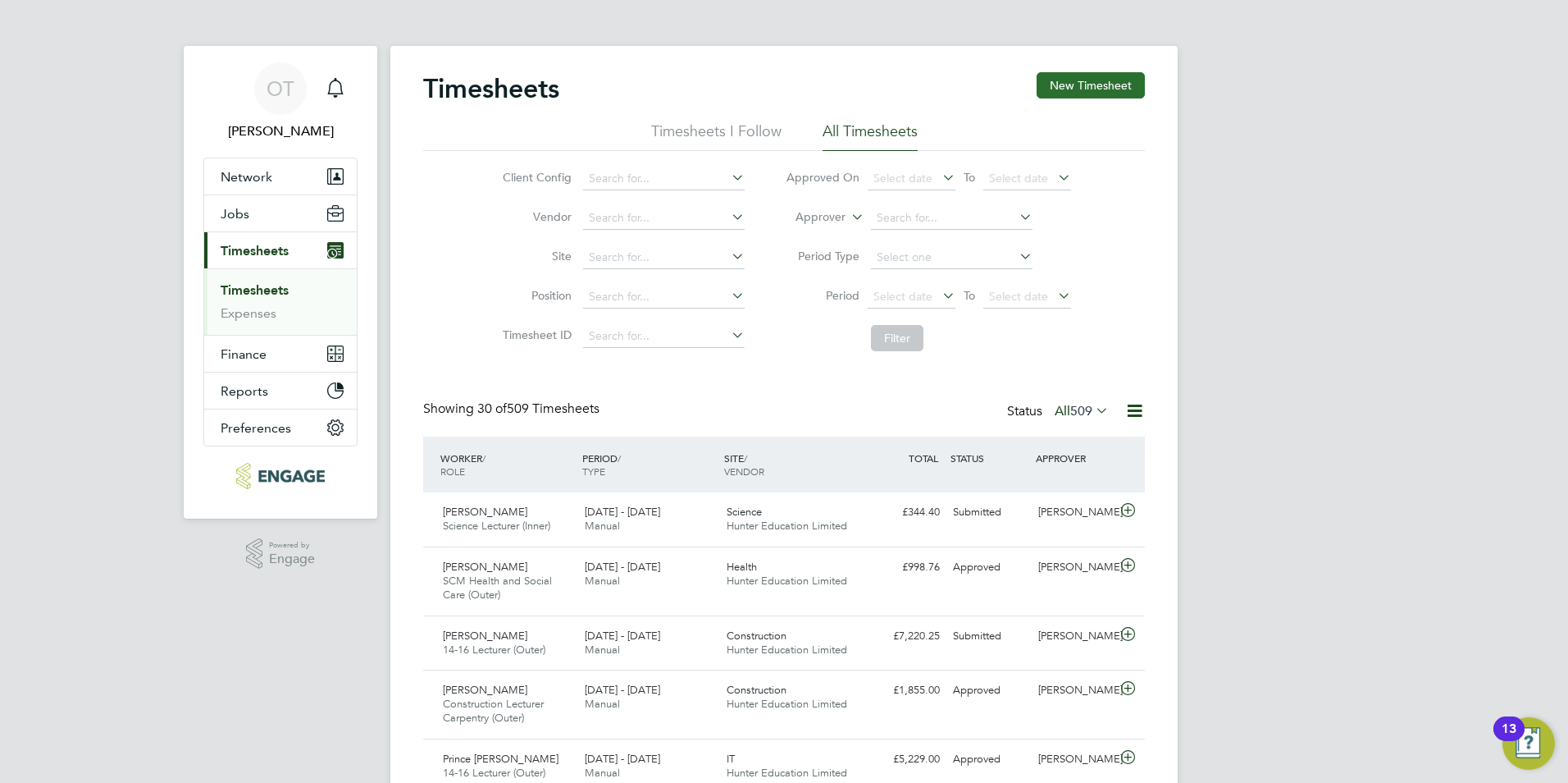
click at [1104, 81] on button "New Timesheet" at bounding box center [1091, 85] width 108 height 26
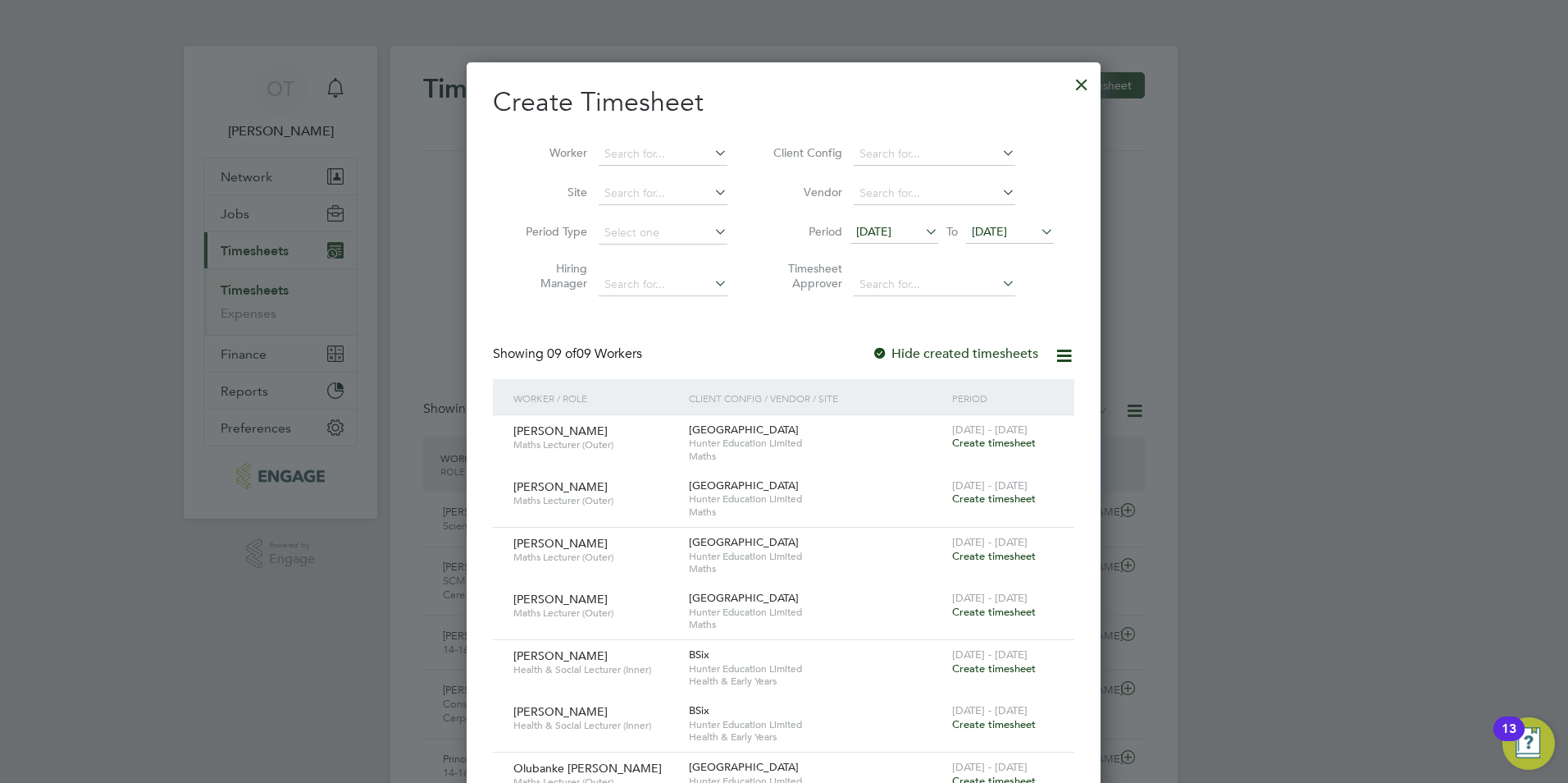
click at [891, 234] on span "[DATE]" at bounding box center [874, 231] width 35 height 15
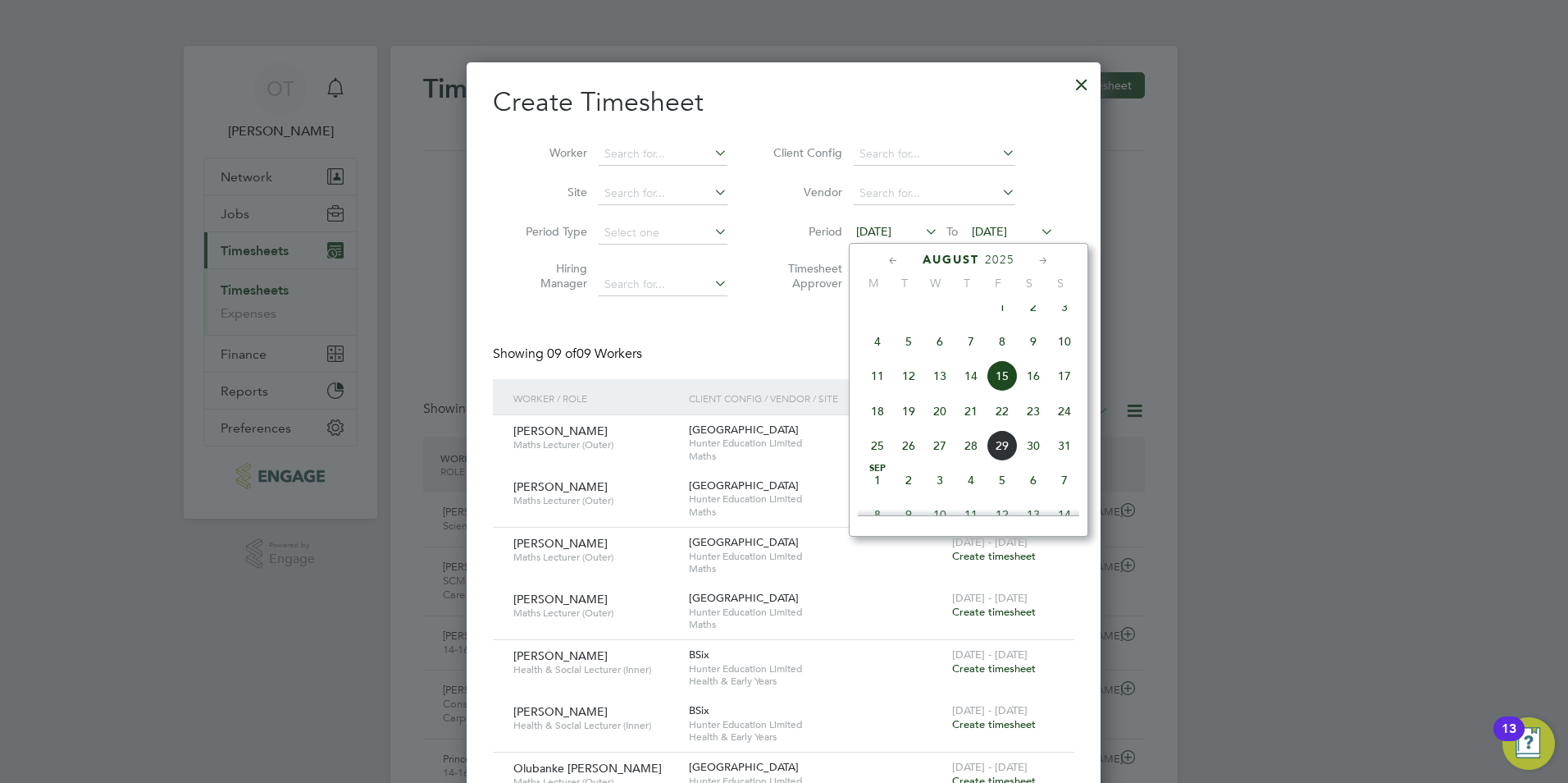
click at [881, 461] on span "25" at bounding box center [878, 445] width 31 height 31
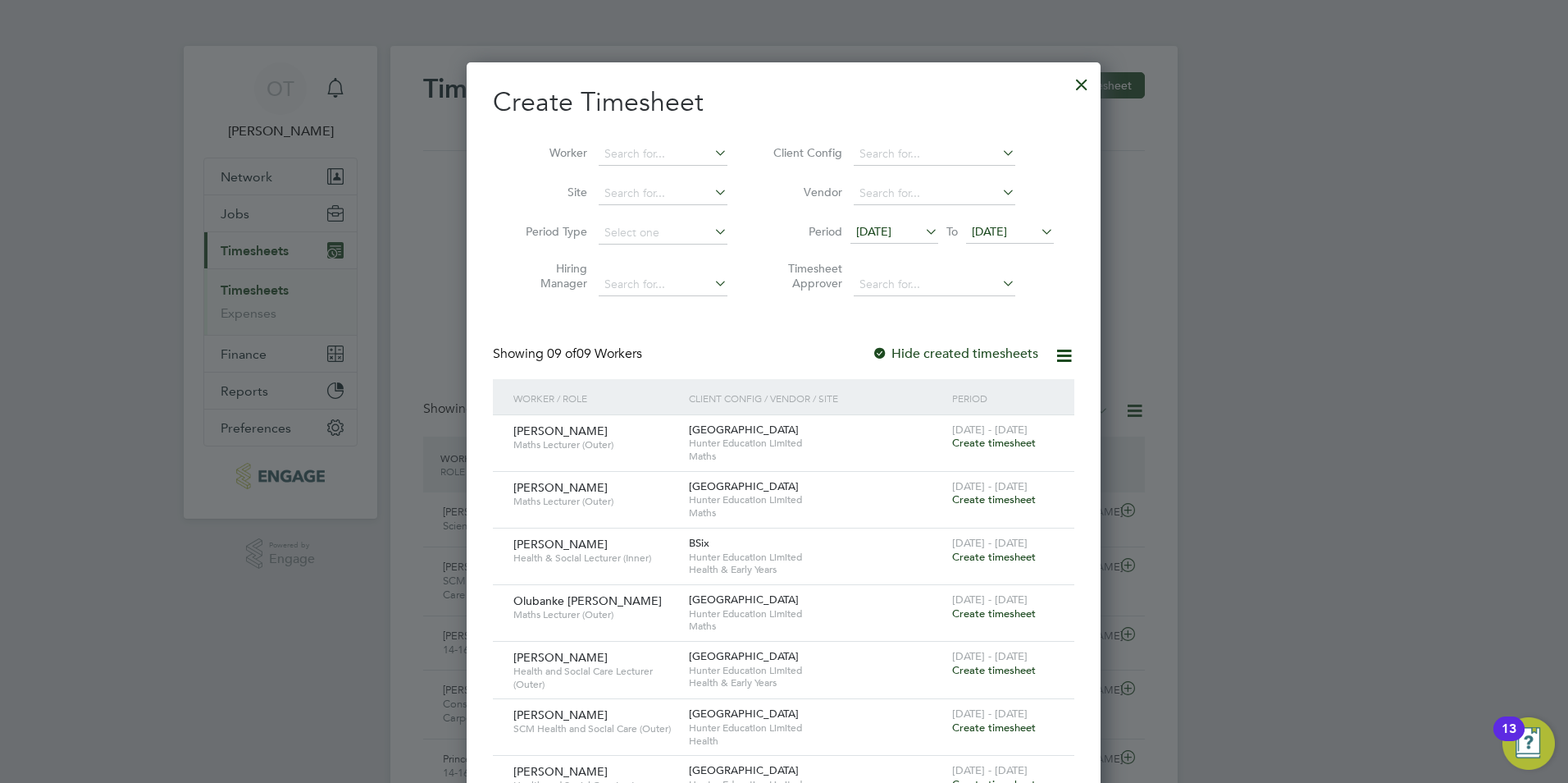
click at [1079, 79] on div at bounding box center [1082, 80] width 29 height 30
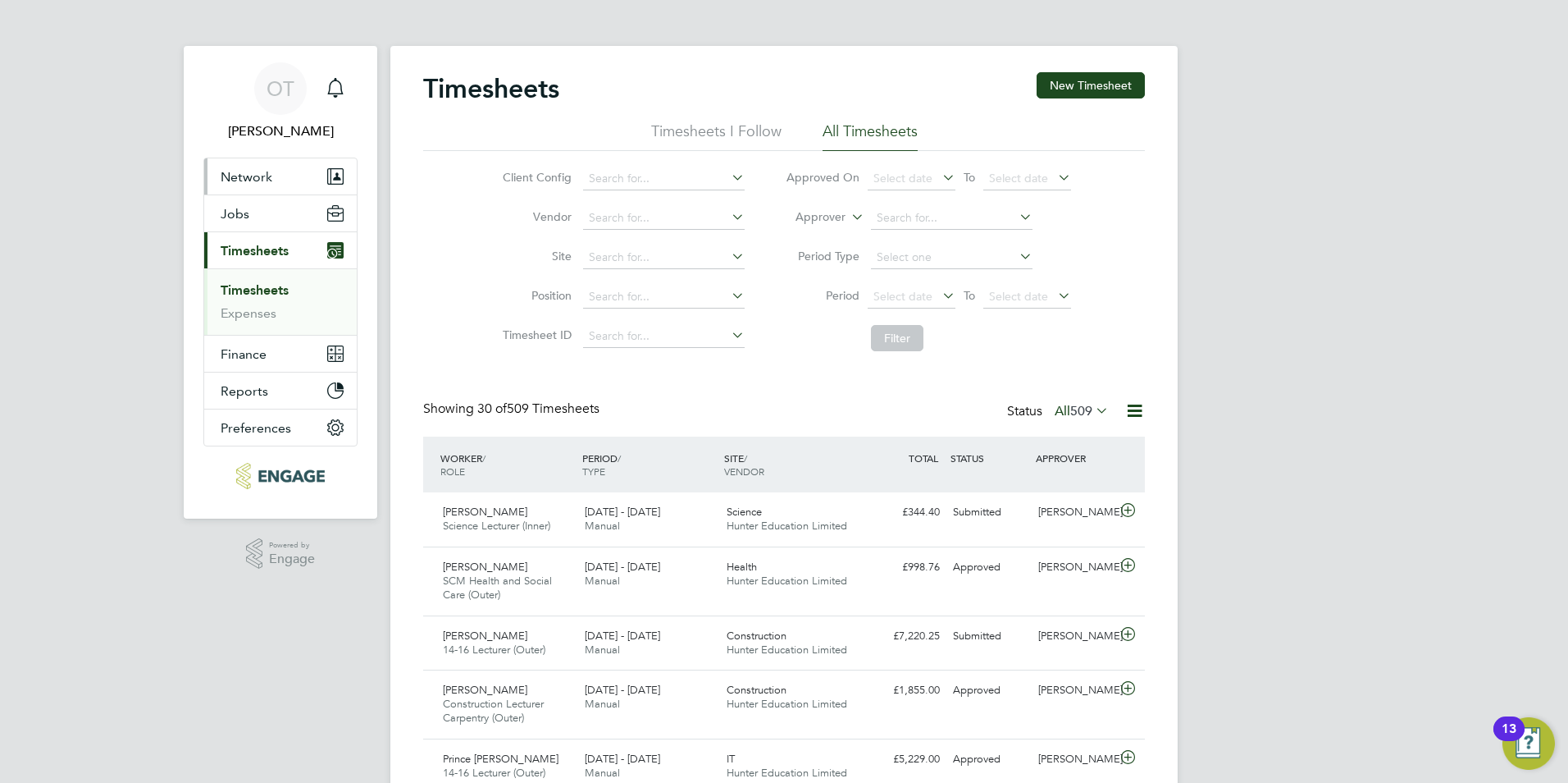
click at [264, 176] on span "Network" at bounding box center [246, 176] width 52 height 16
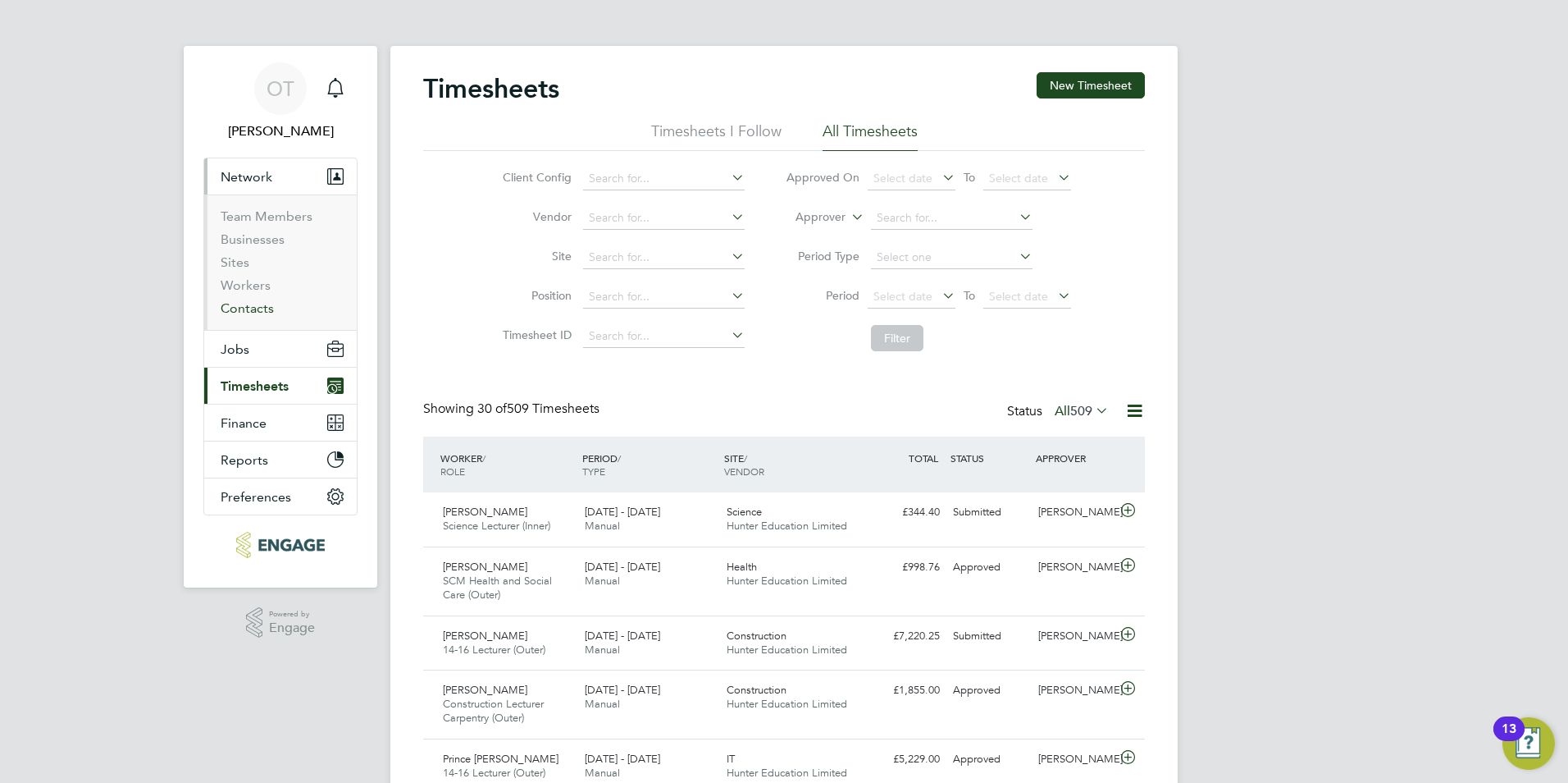
click at [262, 312] on link "Contacts" at bounding box center [247, 308] width 53 height 16
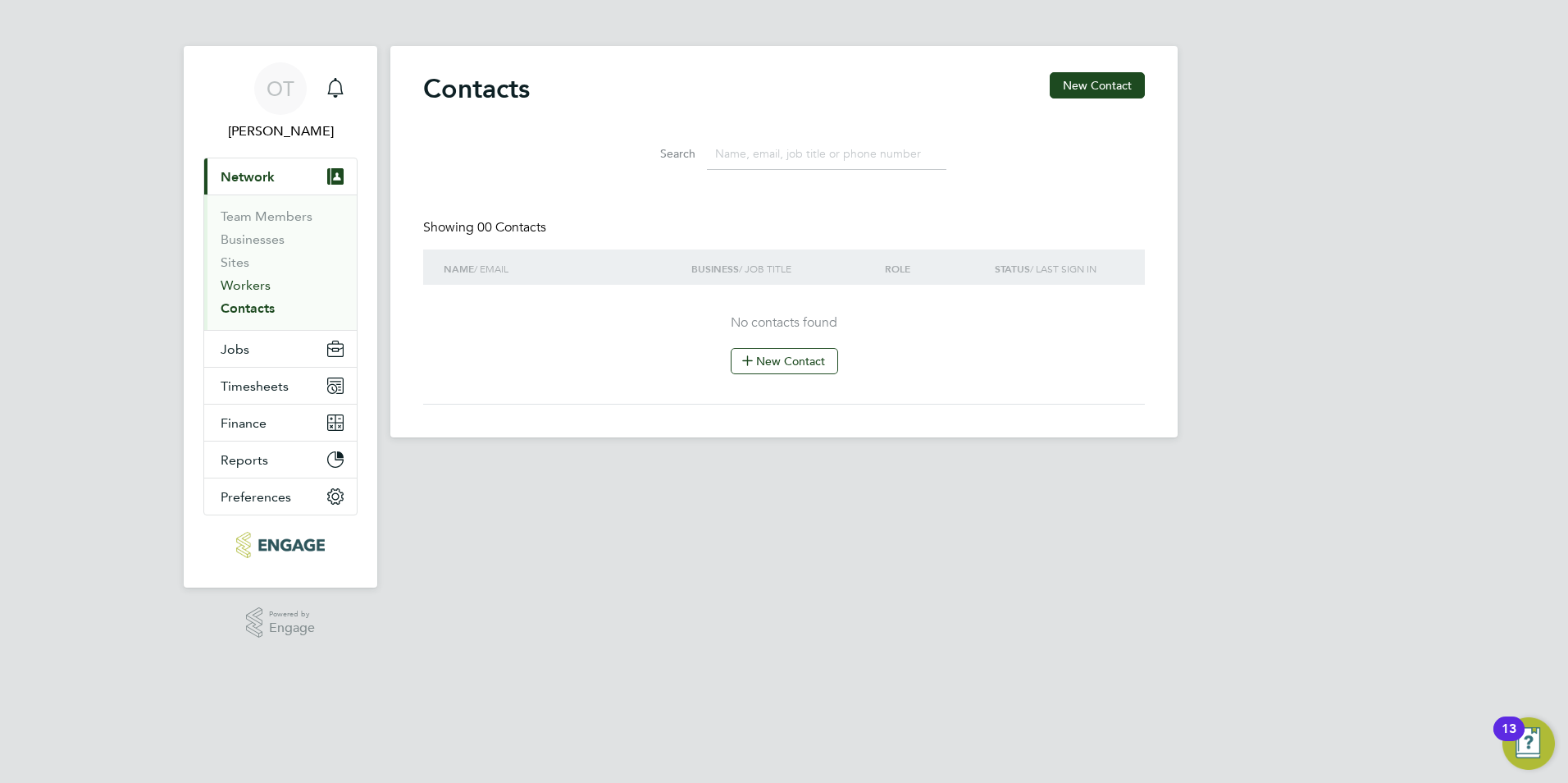
click at [248, 289] on link "Workers" at bounding box center [245, 285] width 50 height 16
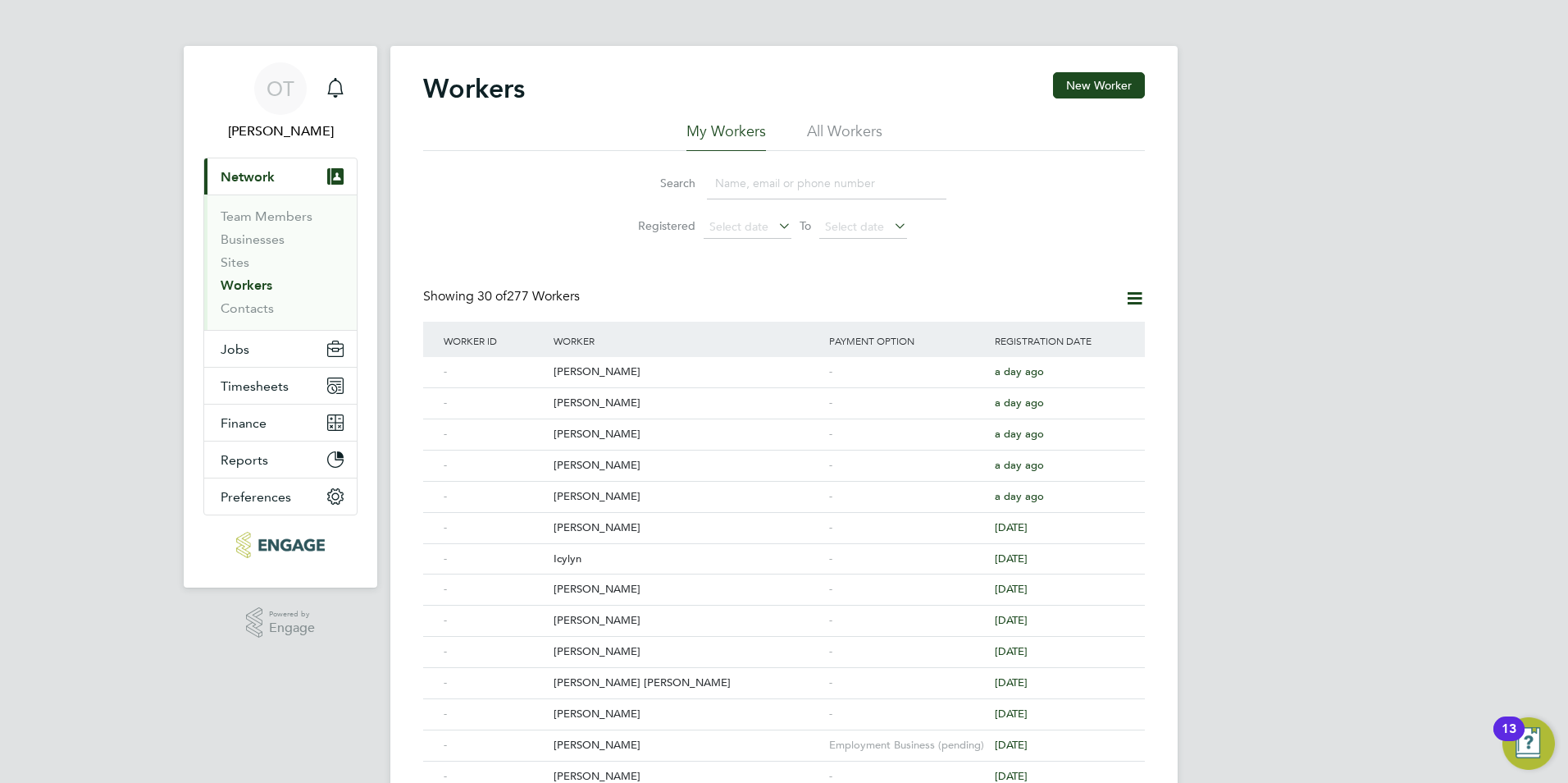
click at [750, 188] on input at bounding box center [827, 184] width 240 height 32
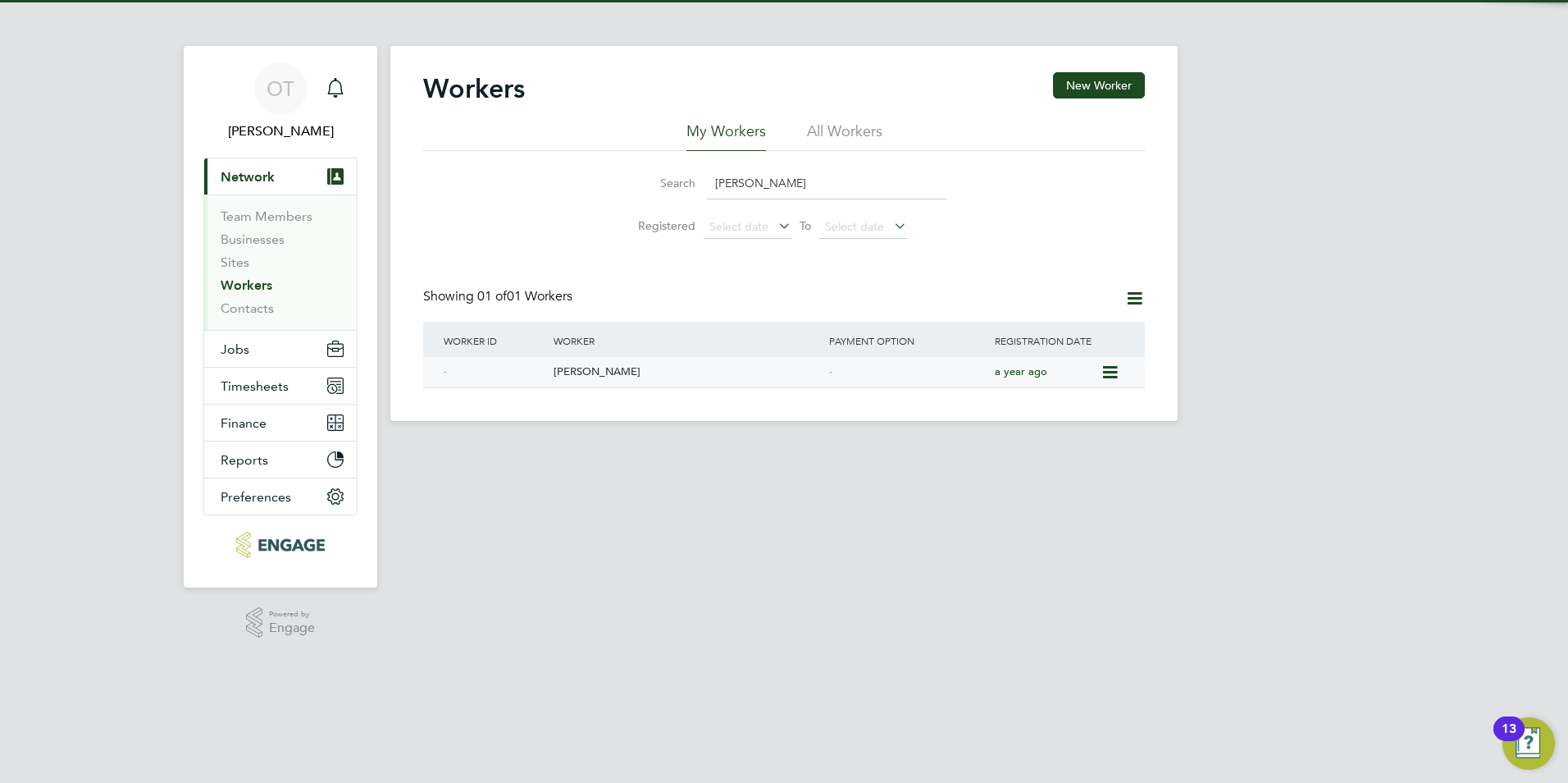
type input "abdul haq"
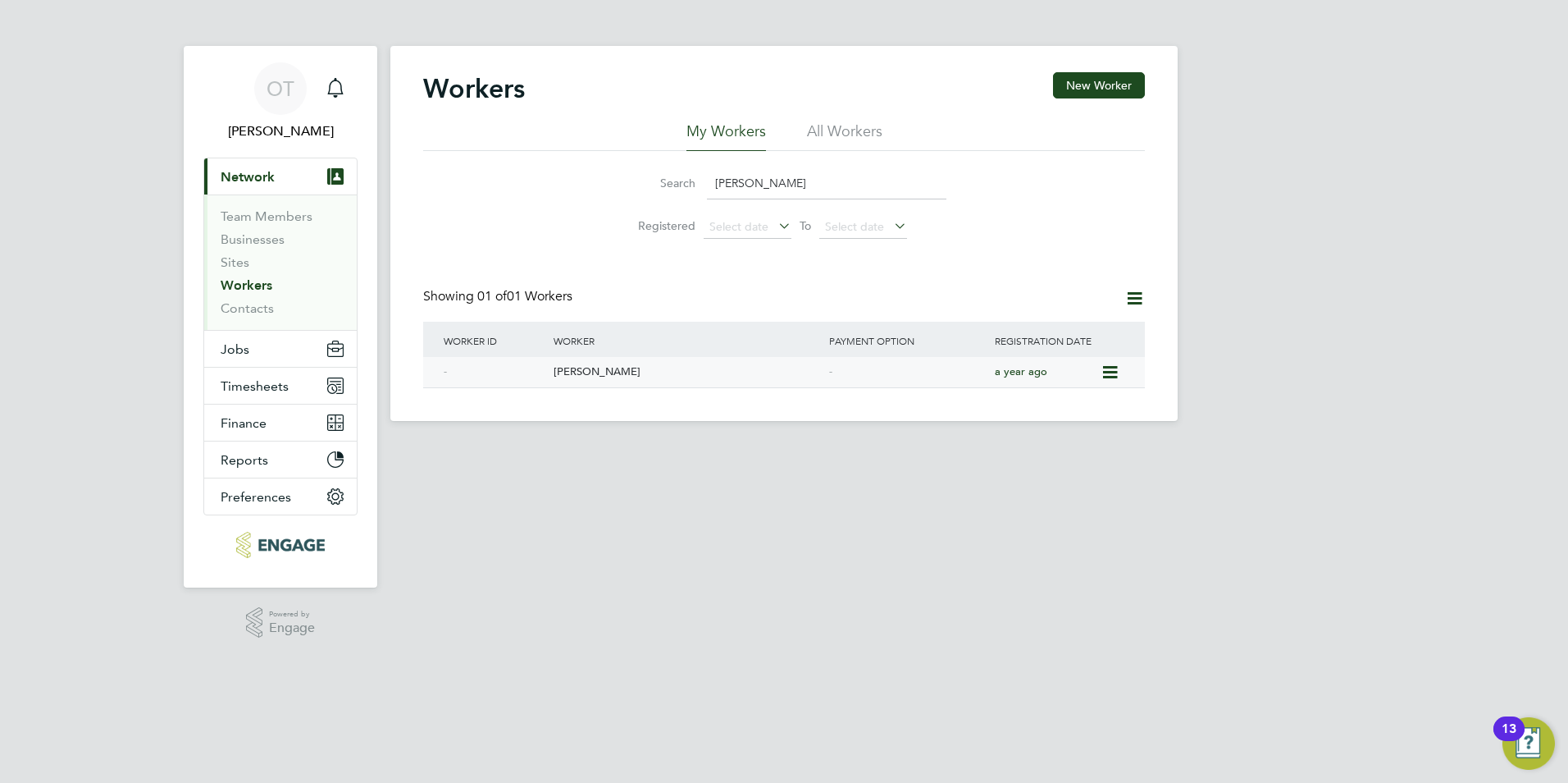
click at [662, 364] on div "[PERSON_NAME]" at bounding box center [687, 372] width 276 height 30
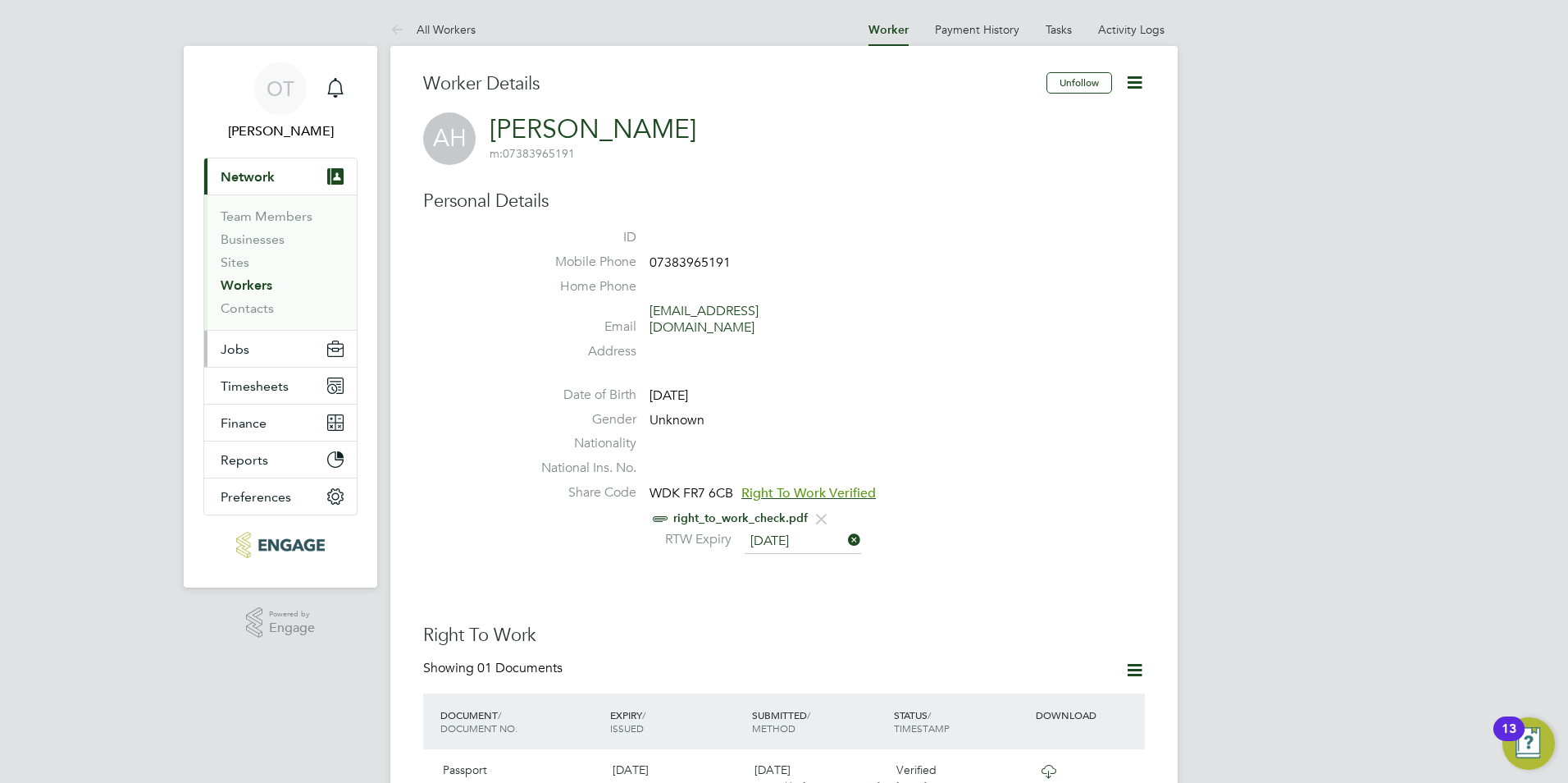
click at [262, 350] on button "Jobs" at bounding box center [281, 349] width 153 height 36
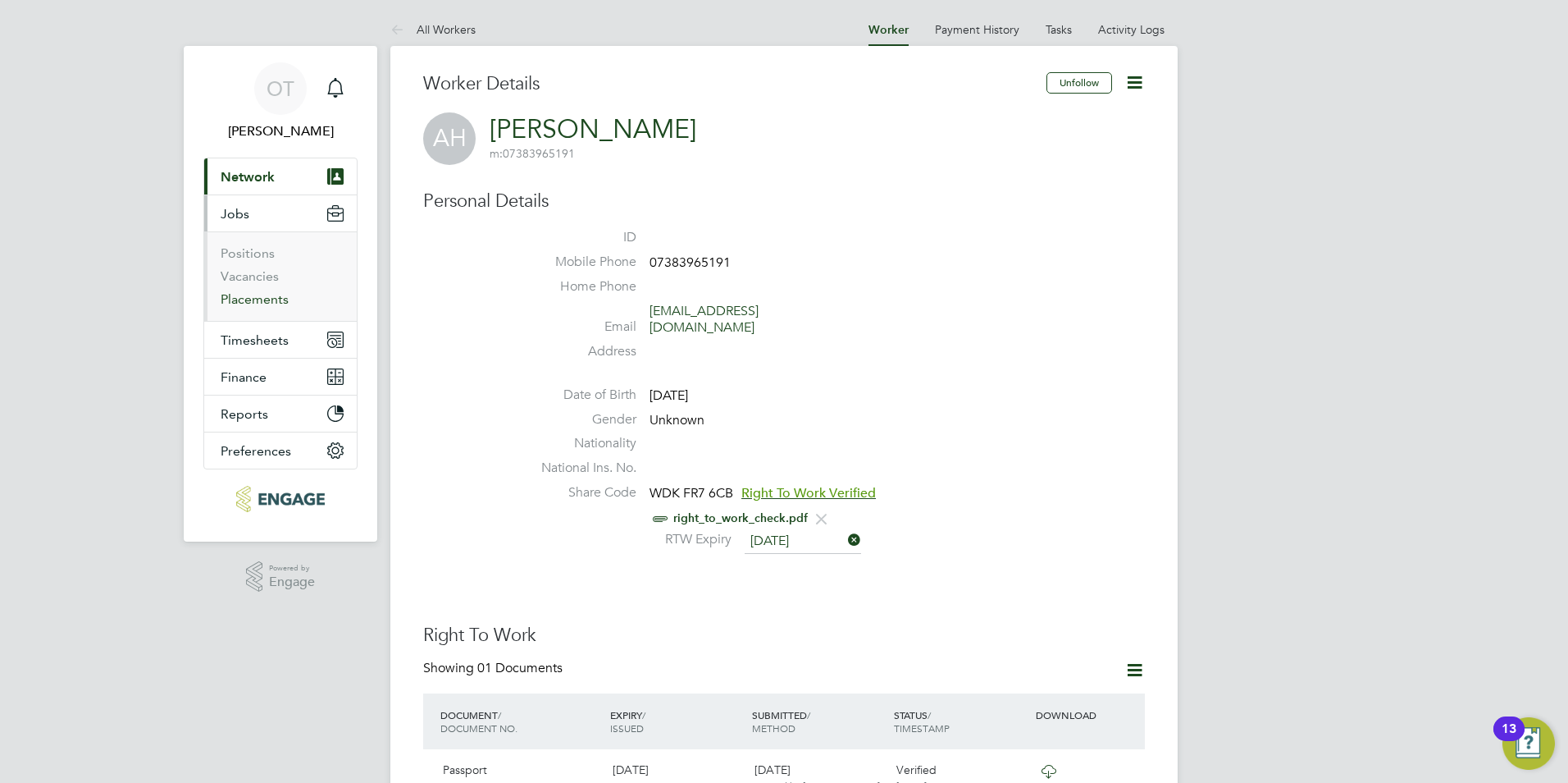
click at [256, 304] on link "Placements" at bounding box center [254, 299] width 68 height 16
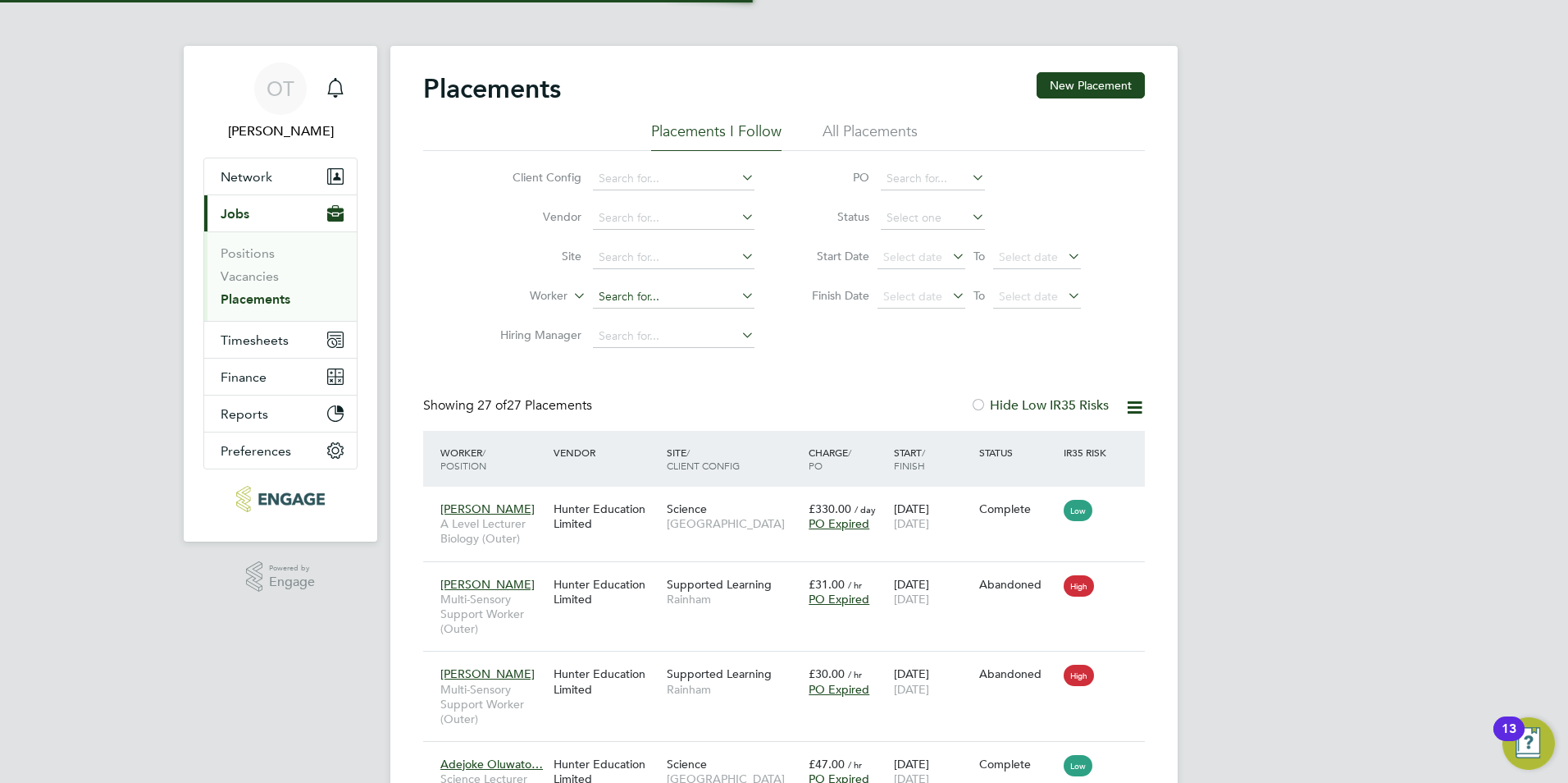
click at [678, 297] on input at bounding box center [673, 297] width 161 height 23
type input "[PERSON_NAME]"
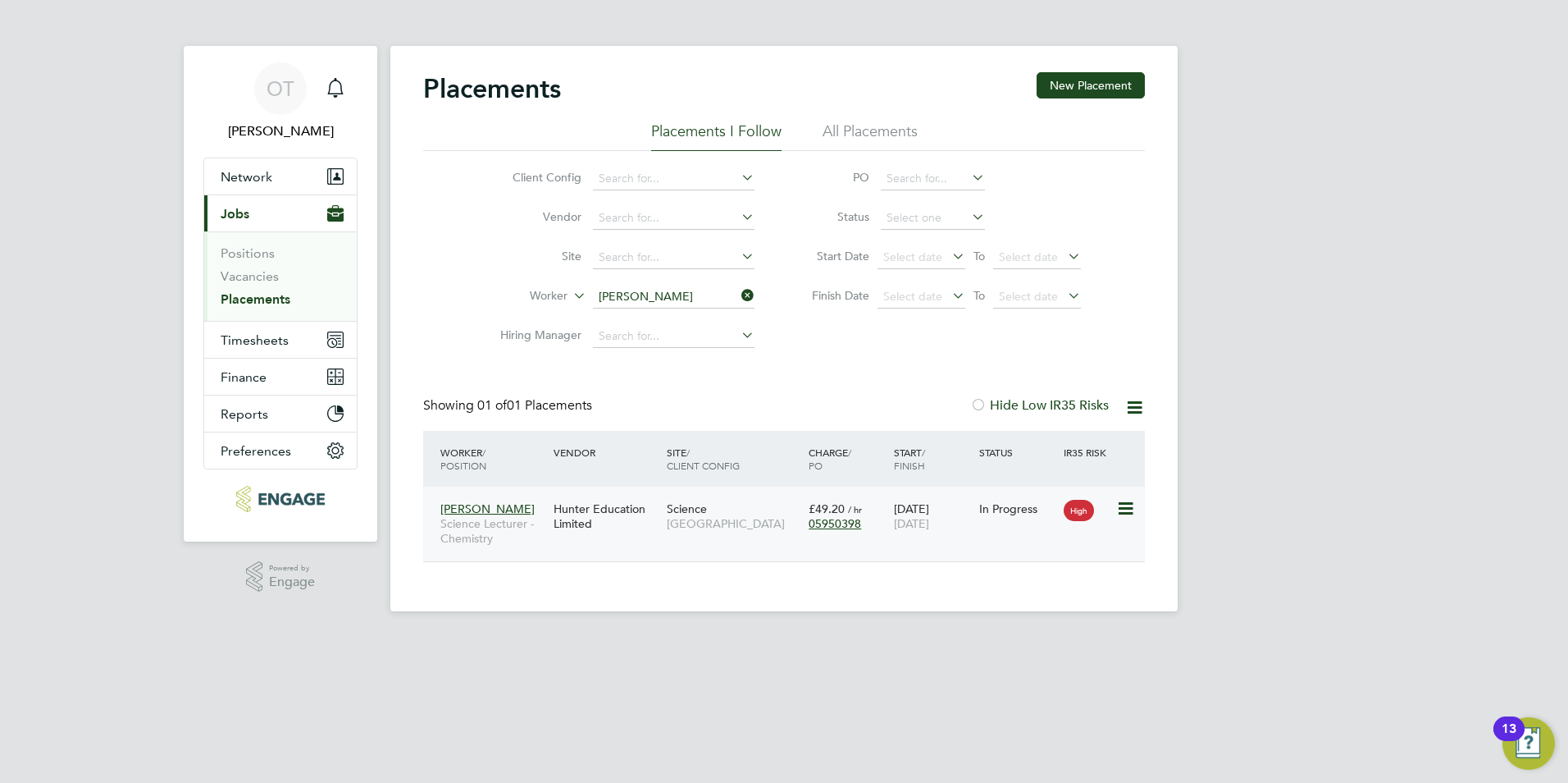
click at [637, 544] on div "Abdul Haq Science Lecturer - Chemistry Hunter Education Limited Science Redbrid…" at bounding box center [784, 524] width 722 height 75
click at [666, 530] on div "Science Redbridge Campus" at bounding box center [734, 516] width 142 height 46
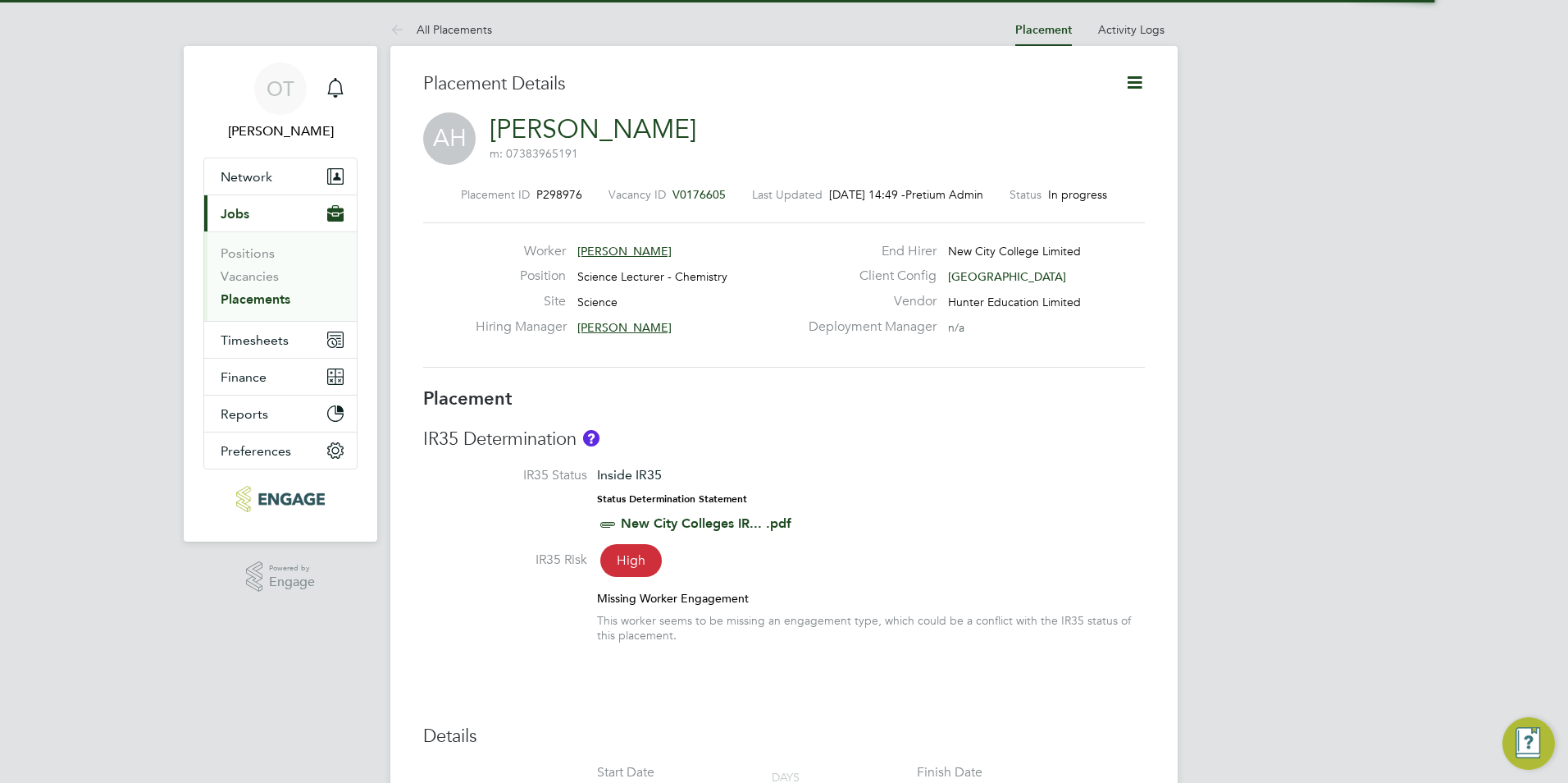
click at [1129, 78] on icon at bounding box center [1135, 82] width 20 height 20
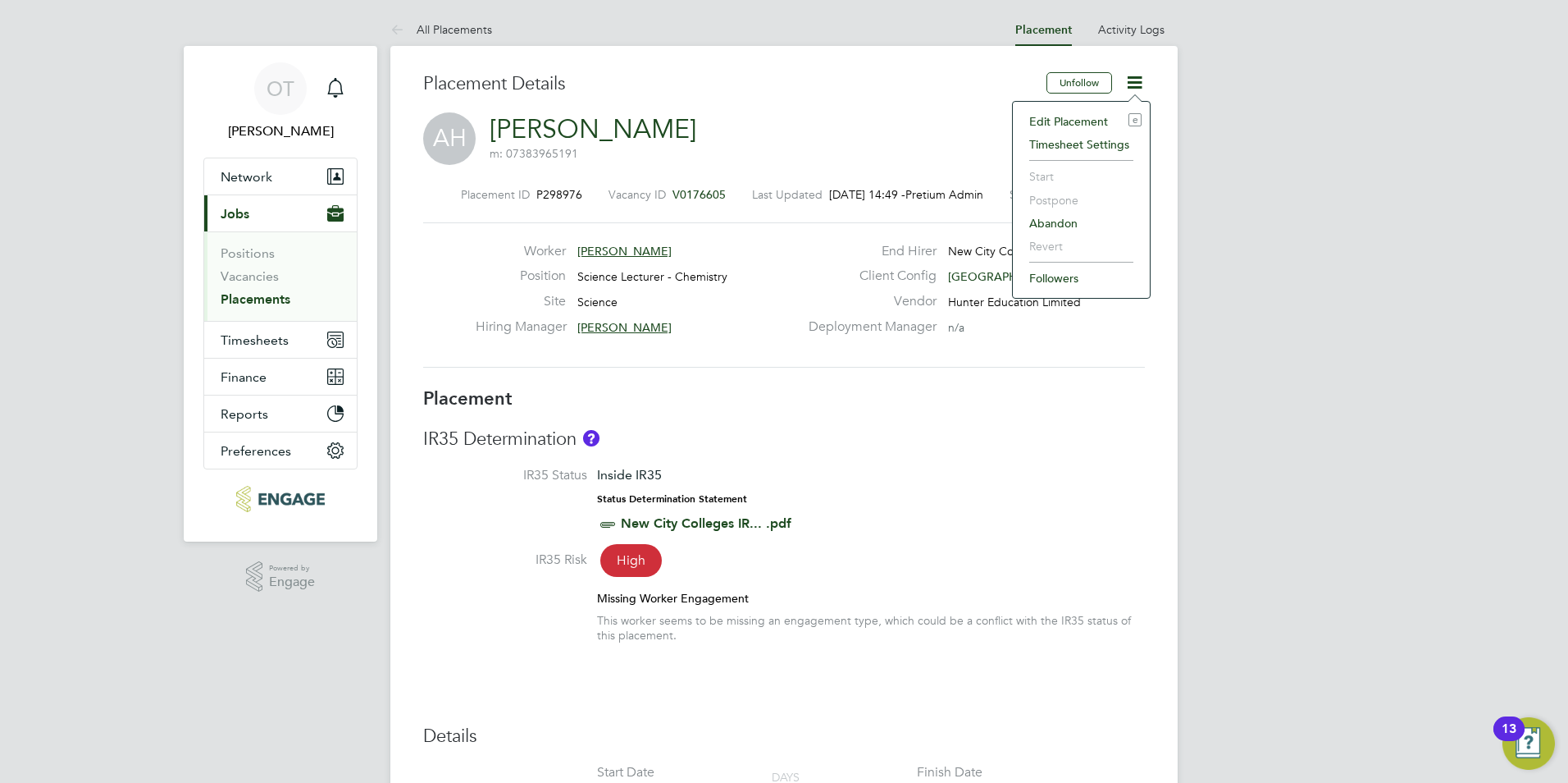
click at [1069, 117] on li "Edit Placement e" at bounding box center [1081, 121] width 121 height 23
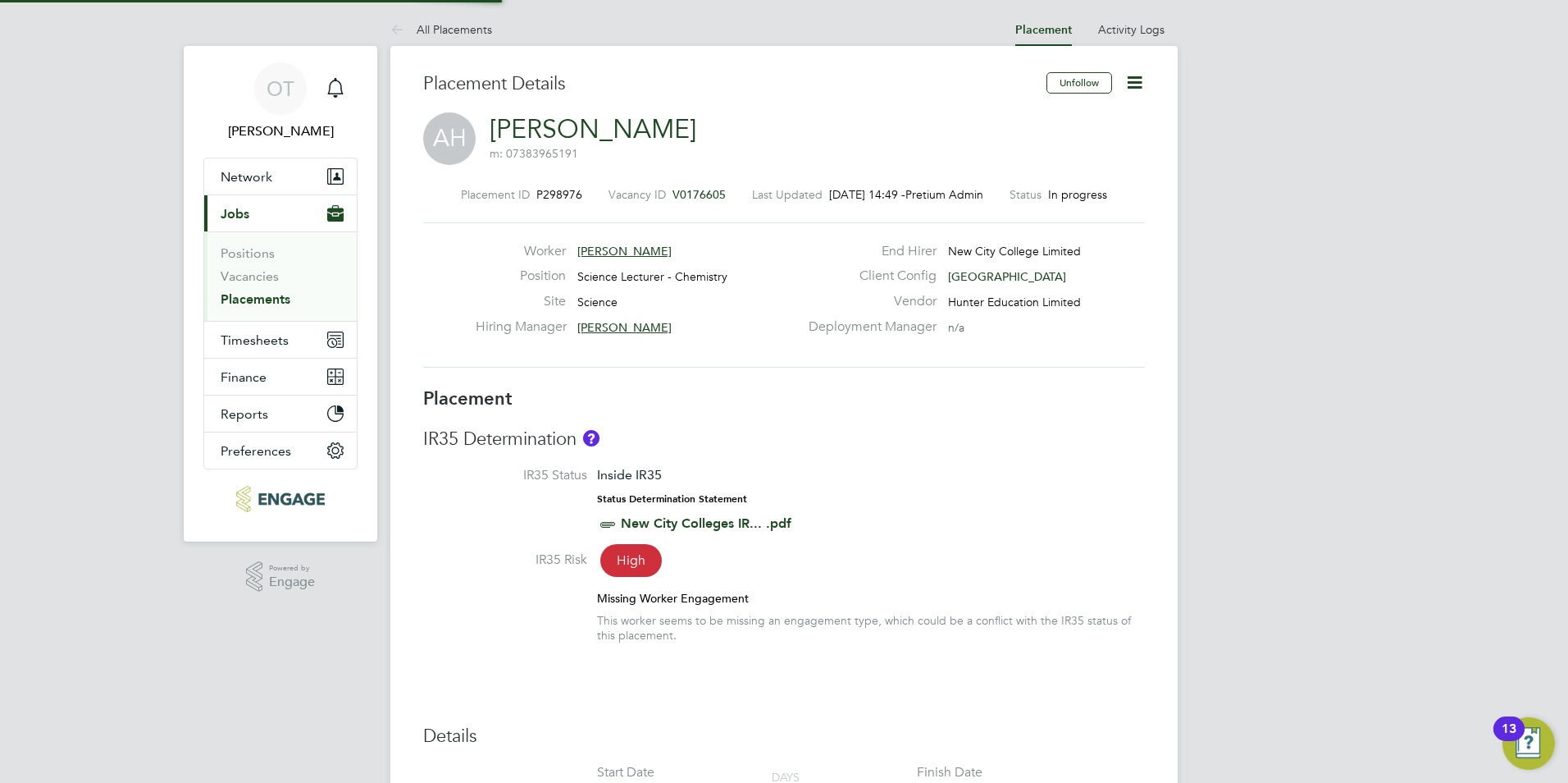
type input "[PERSON_NAME]"
type input "[DATE]"
type input "09:00"
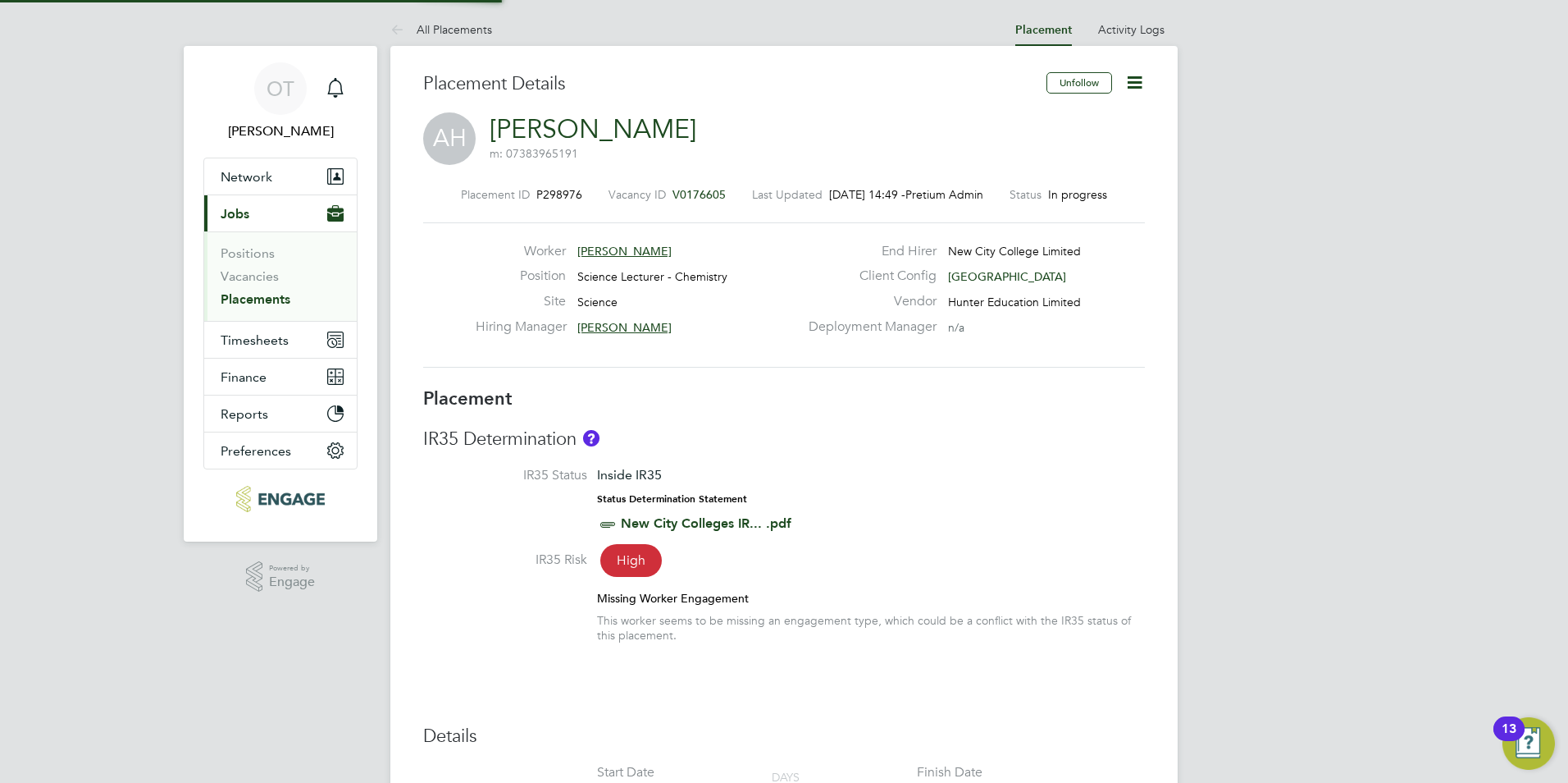
type input "17:00"
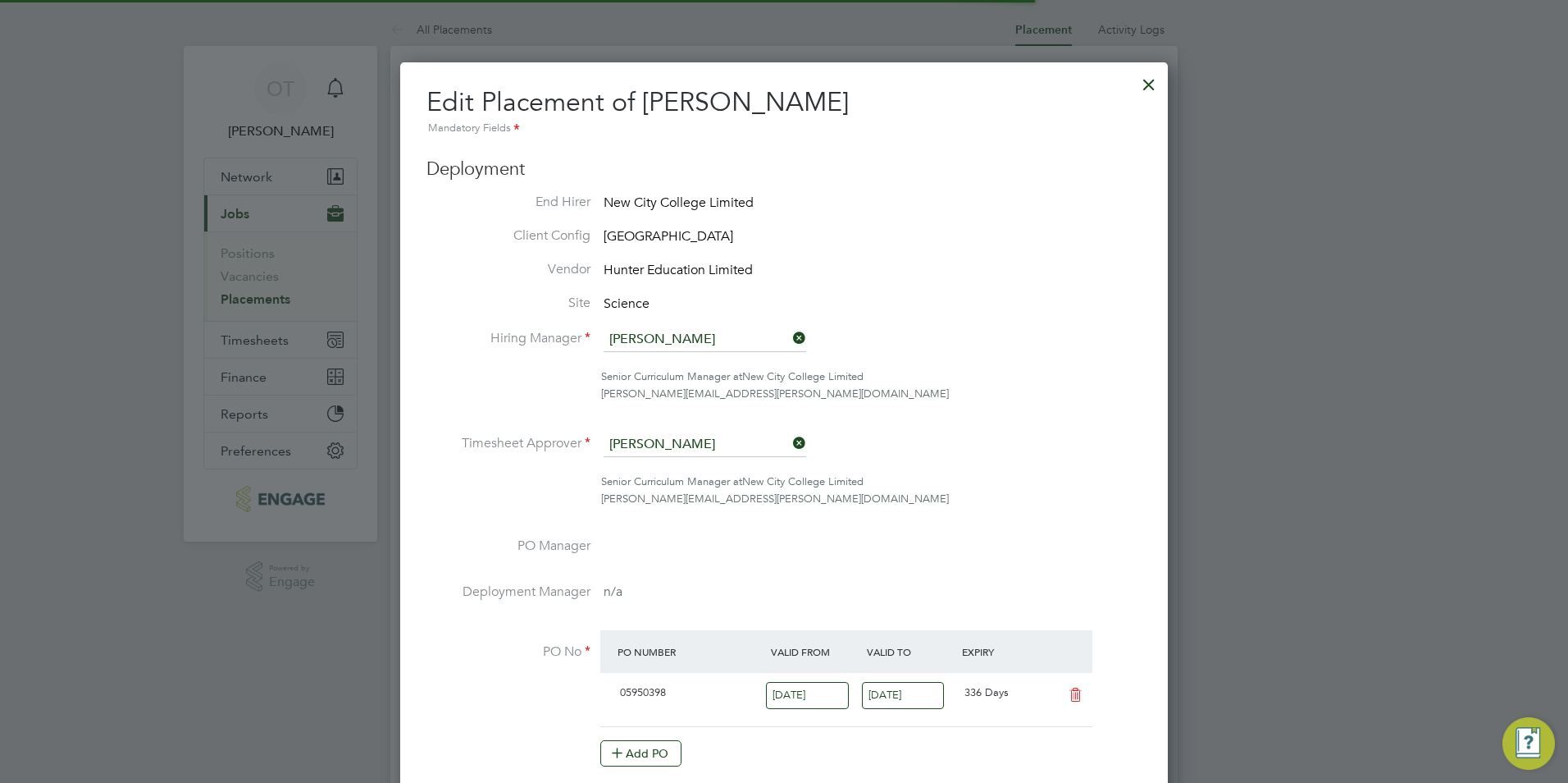
scroll to position [8, 8]
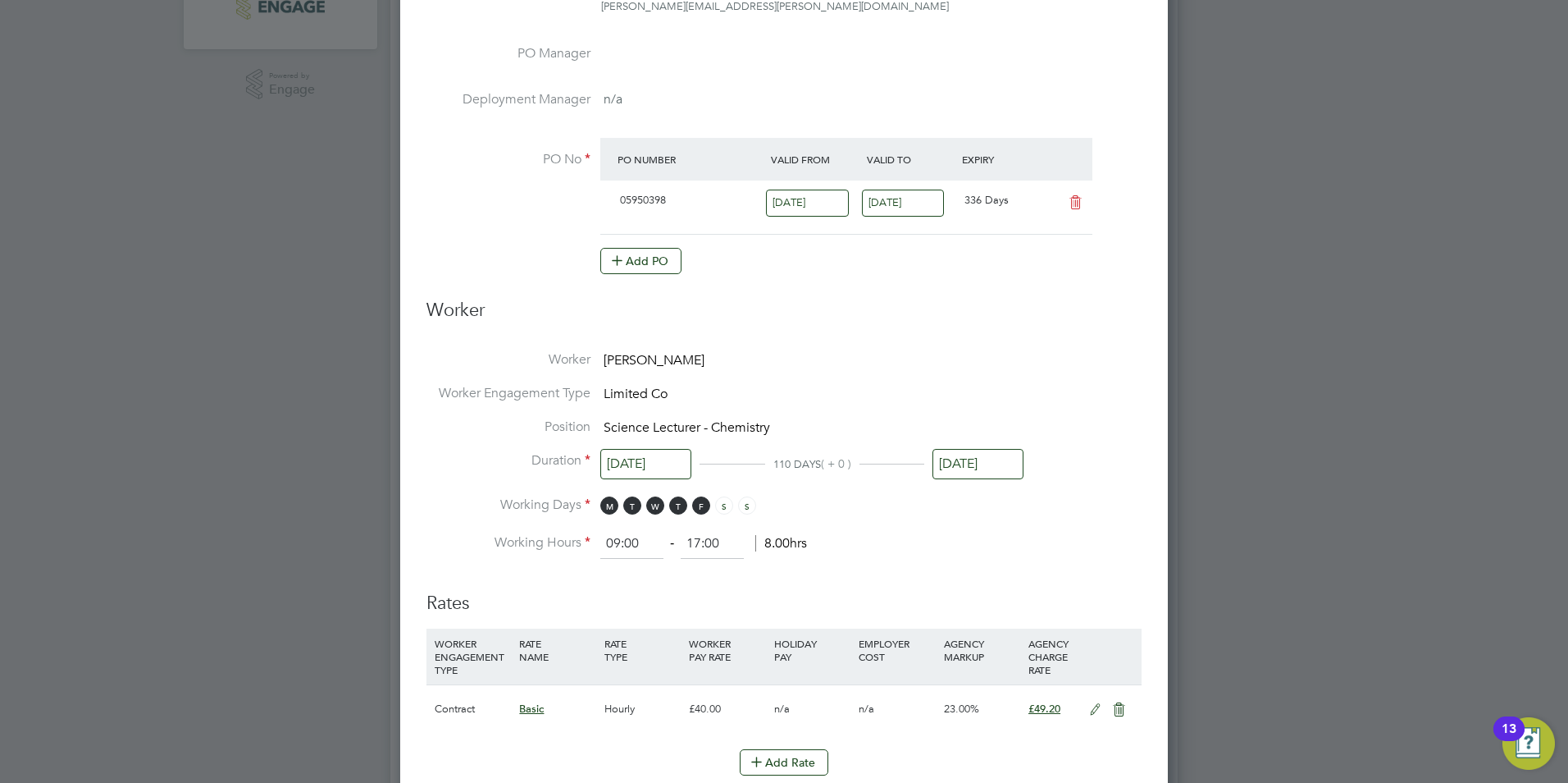
click at [654, 466] on input "[DATE]" at bounding box center [645, 464] width 91 height 30
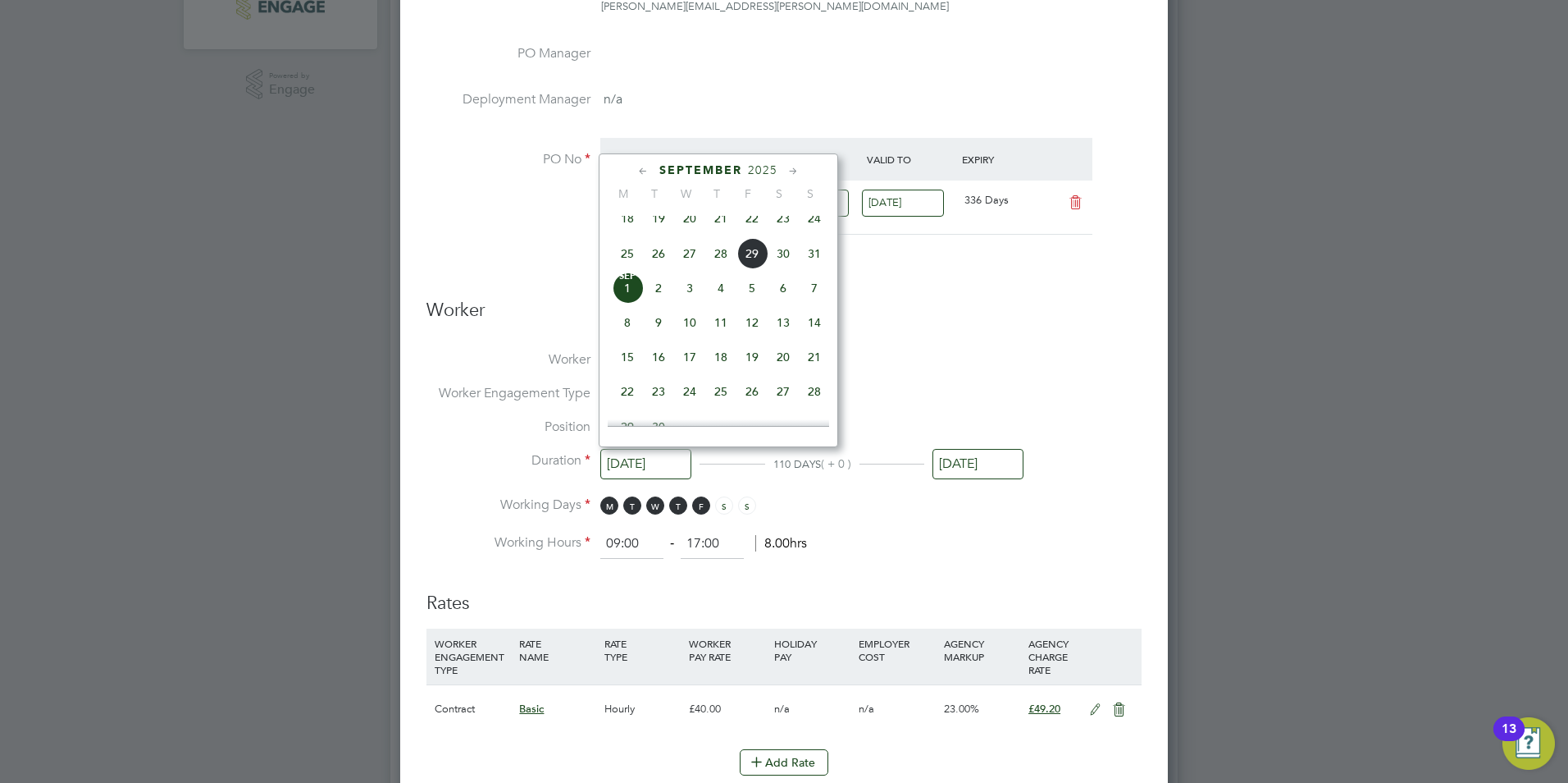
click at [717, 259] on span "28" at bounding box center [721, 254] width 31 height 31
type input "[DATE]"
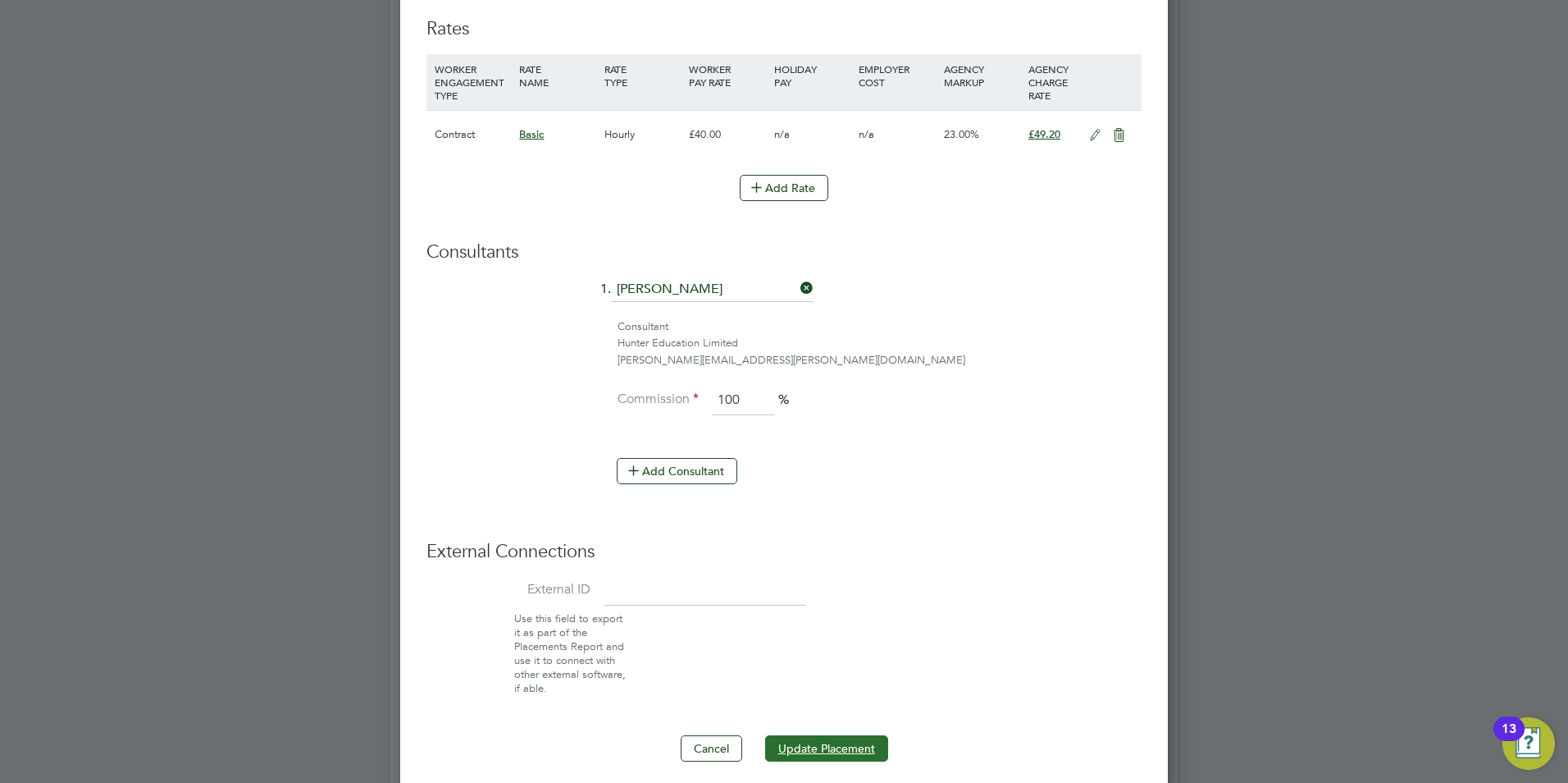
click at [831, 738] on button "Update Placement" at bounding box center [826, 748] width 123 height 26
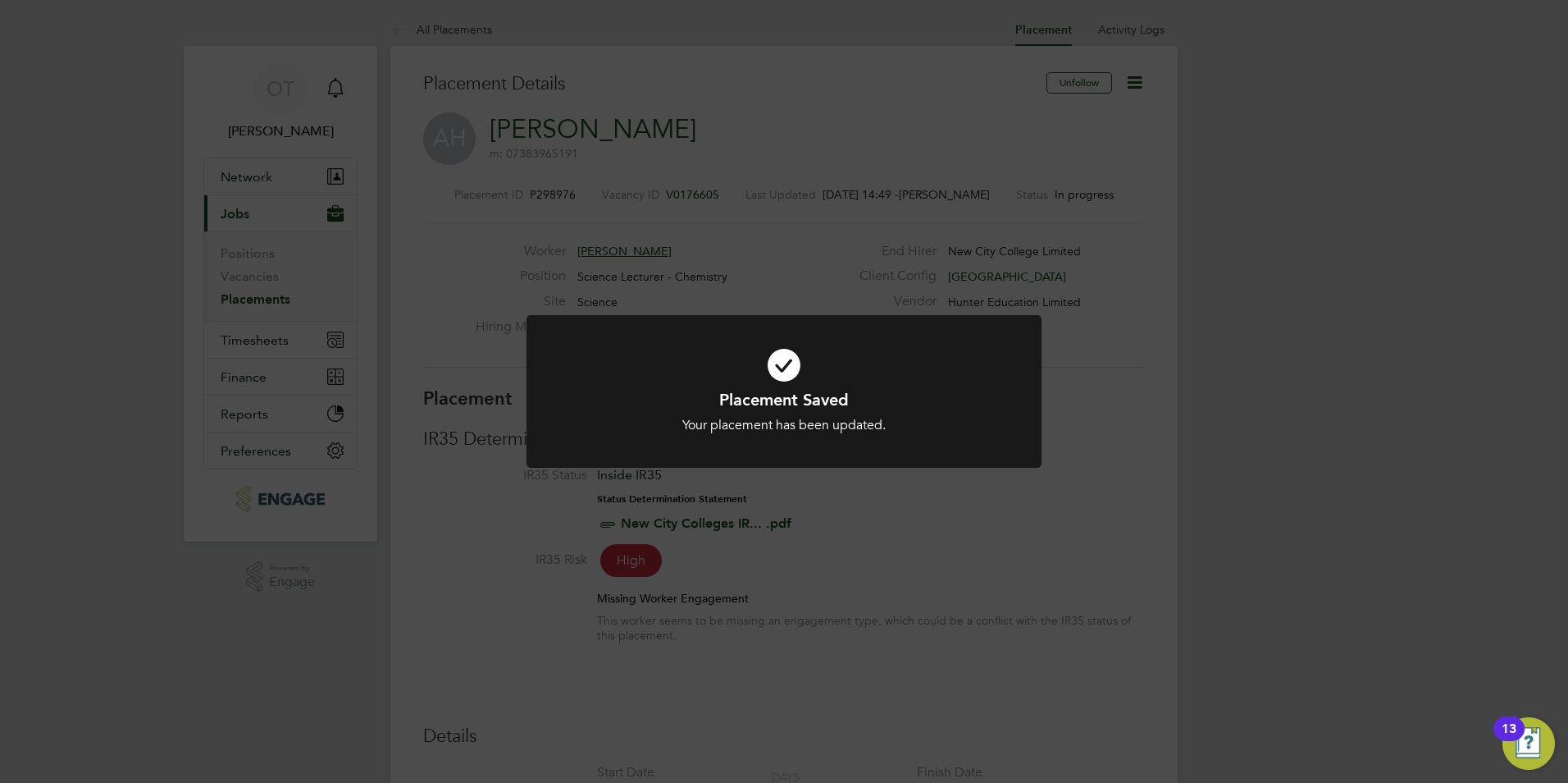
click at [914, 249] on div "Placement Saved Your placement has been updated. Cancel Okay" at bounding box center [784, 391] width 1568 height 783
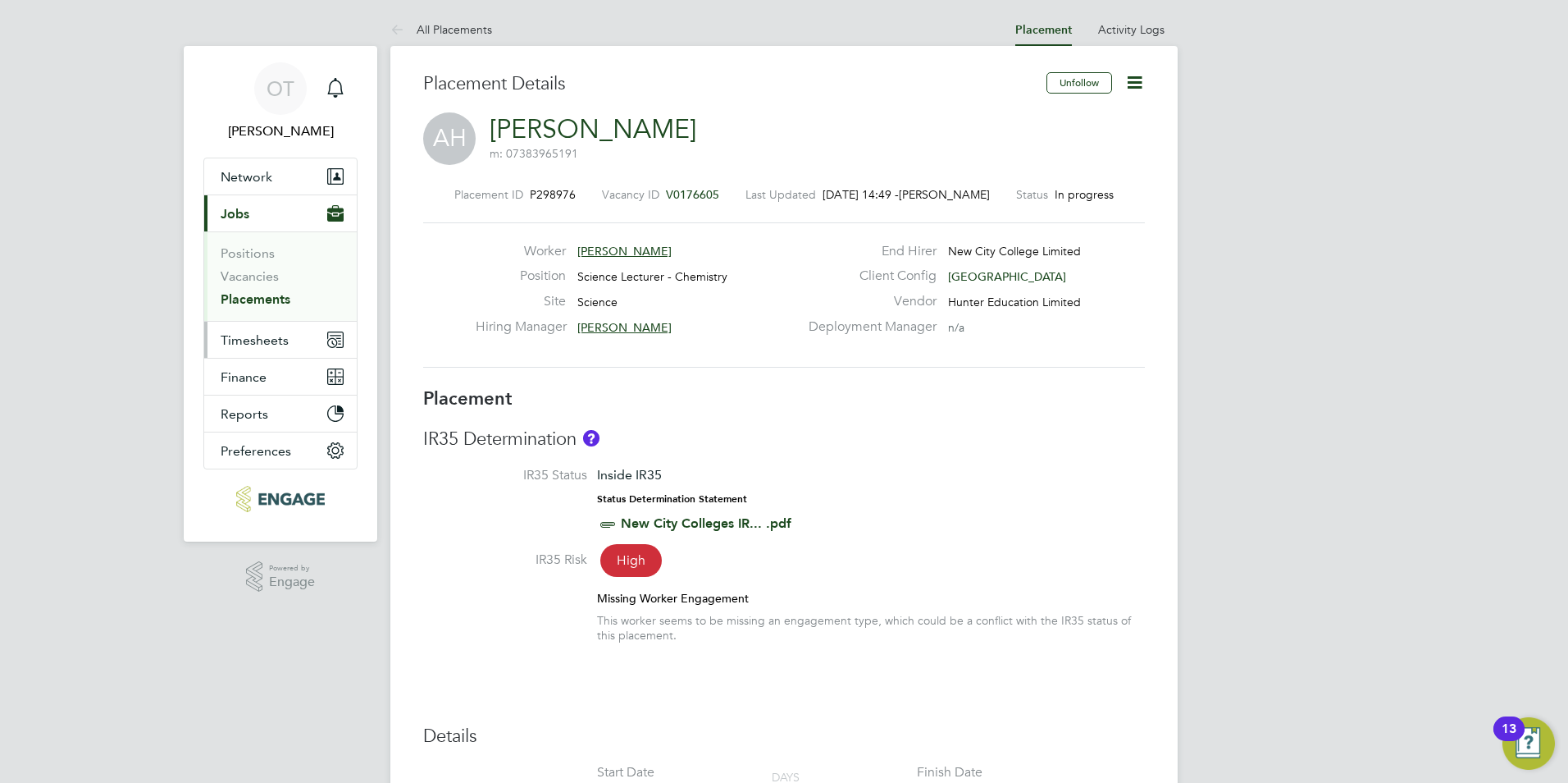
click at [283, 348] on button "Timesheets" at bounding box center [281, 339] width 153 height 36
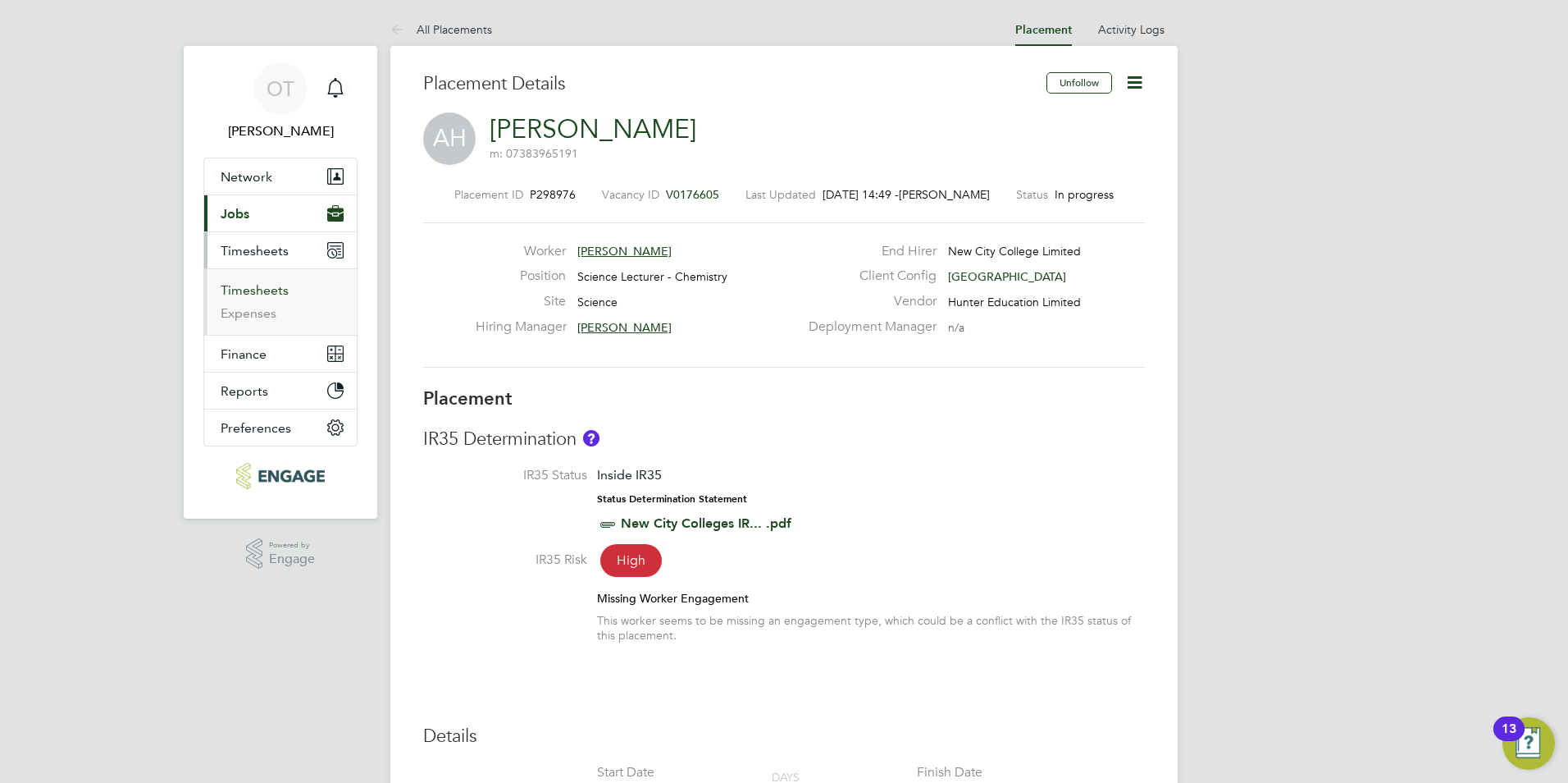
click at [267, 289] on link "Timesheets" at bounding box center [254, 290] width 68 height 16
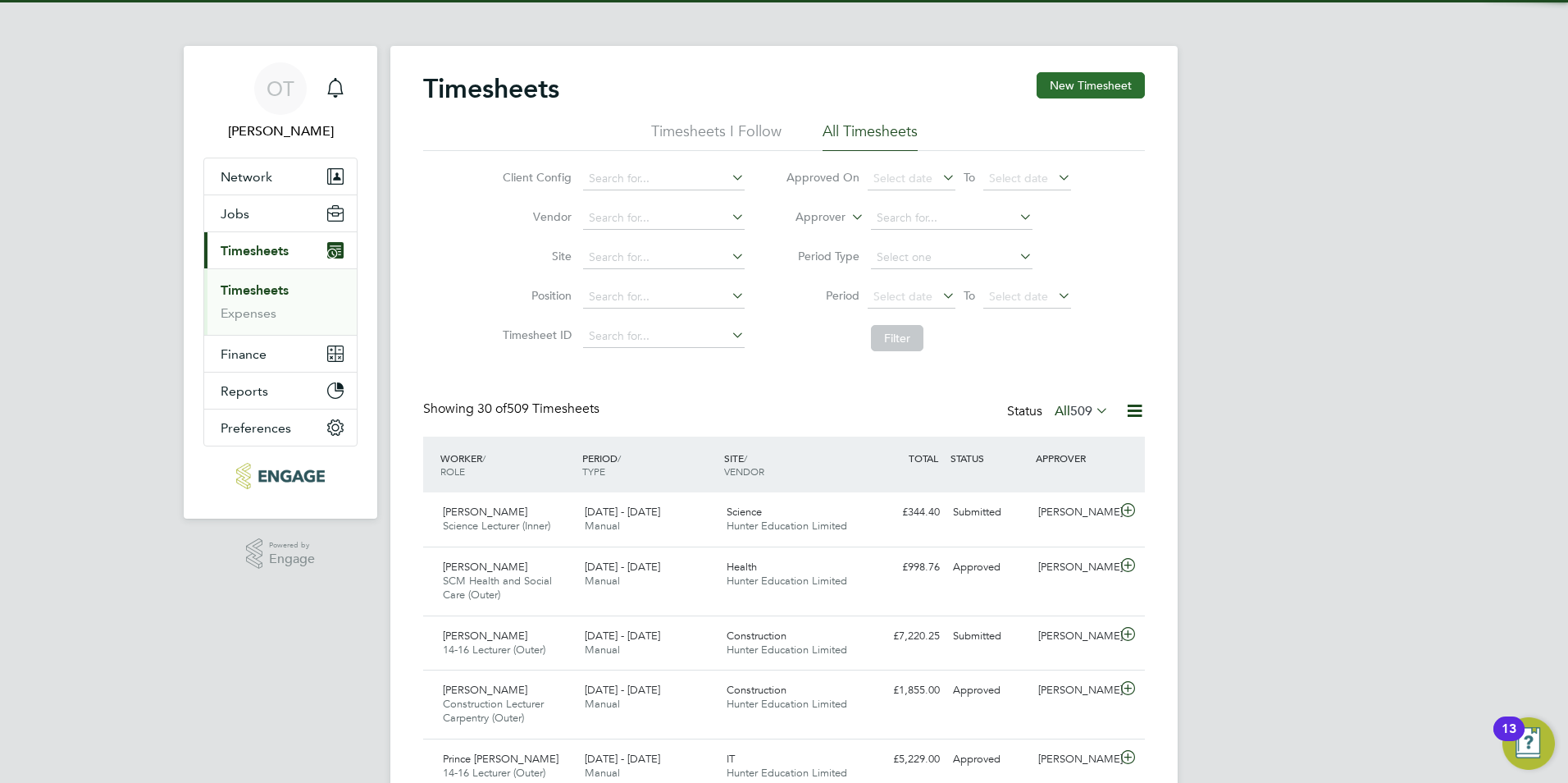
click at [1074, 77] on button "New Timesheet" at bounding box center [1091, 85] width 108 height 26
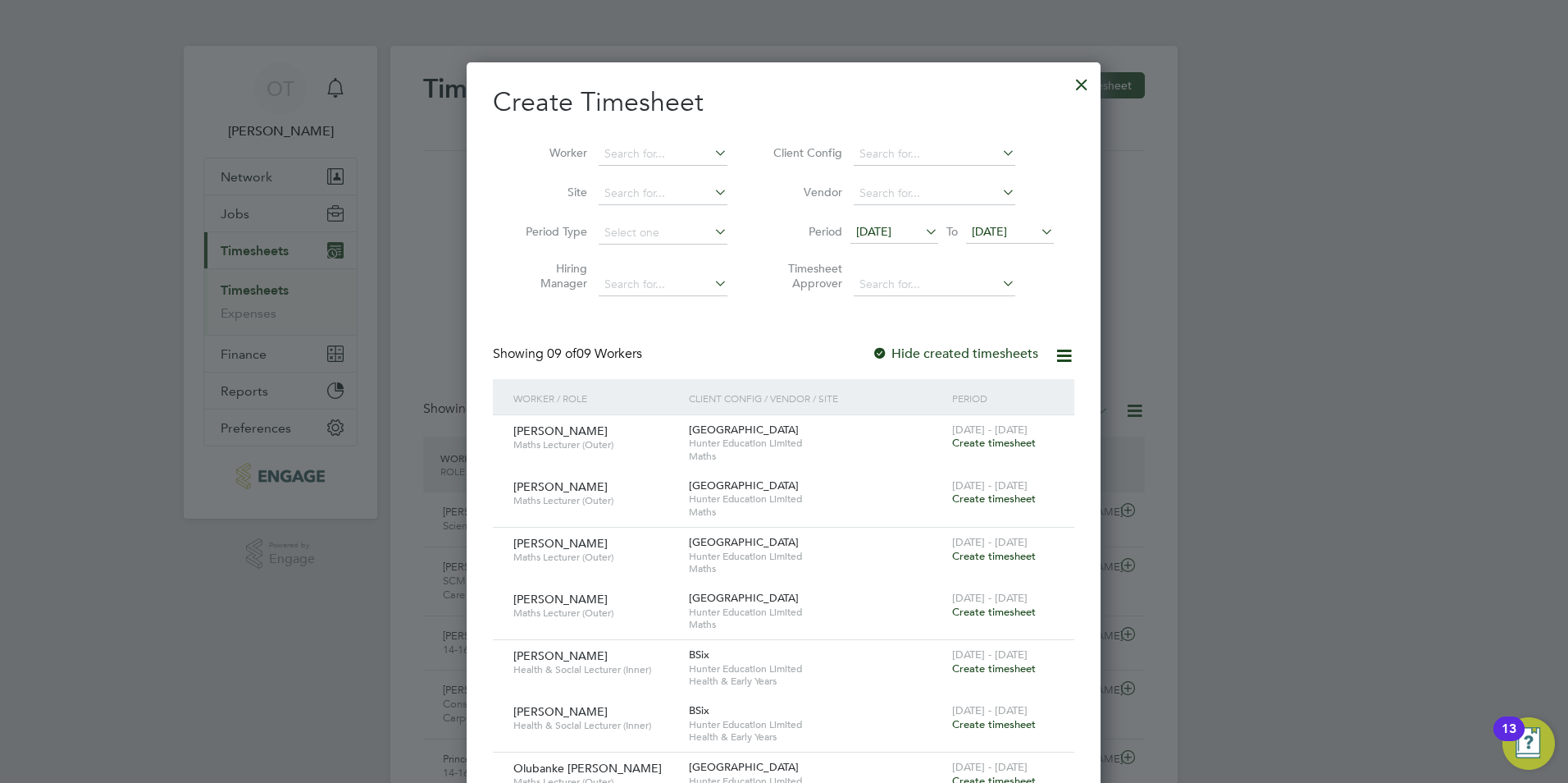
click at [891, 225] on span "[DATE]" at bounding box center [874, 231] width 35 height 15
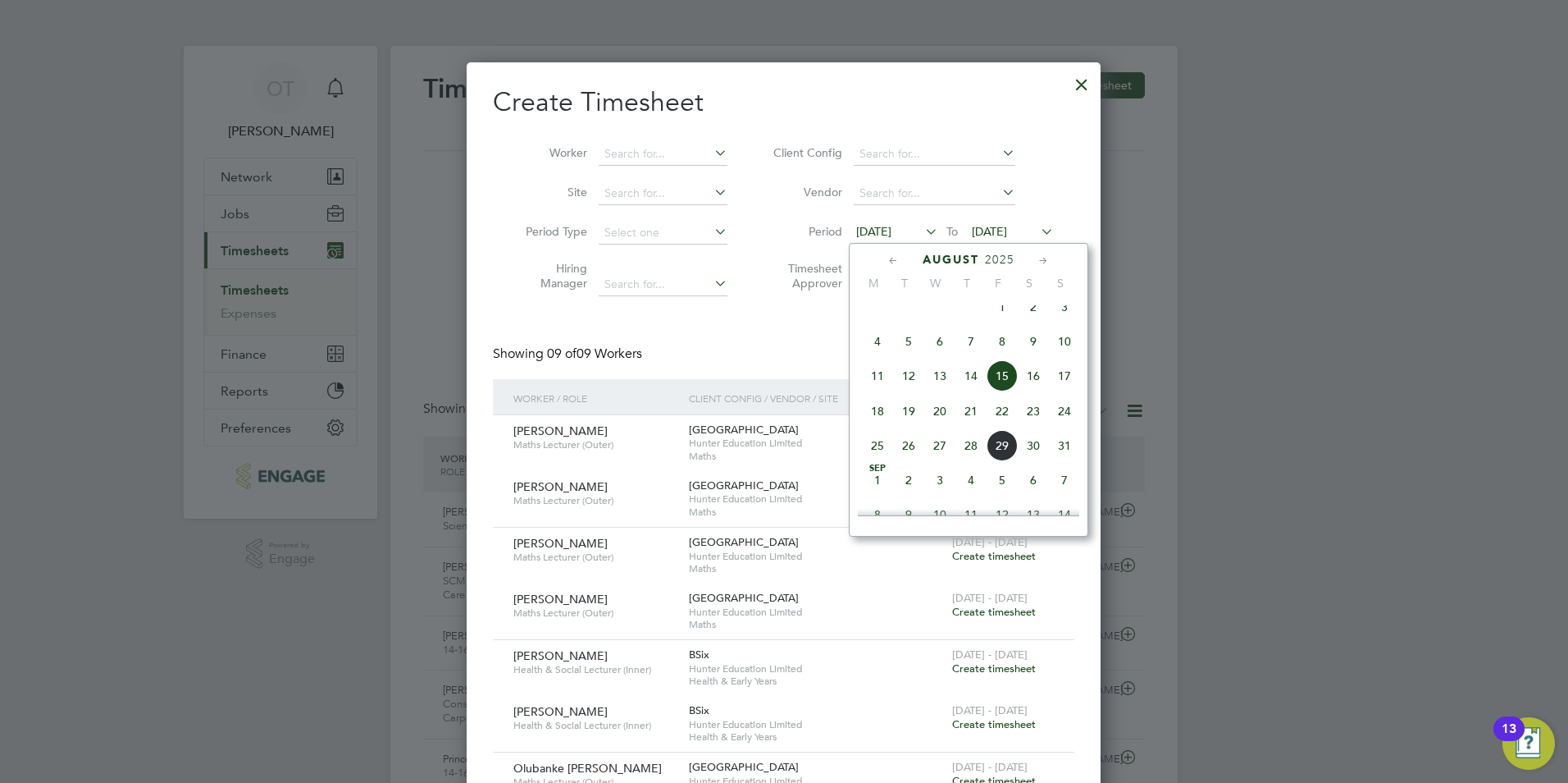
click at [882, 461] on span "25" at bounding box center [878, 445] width 31 height 31
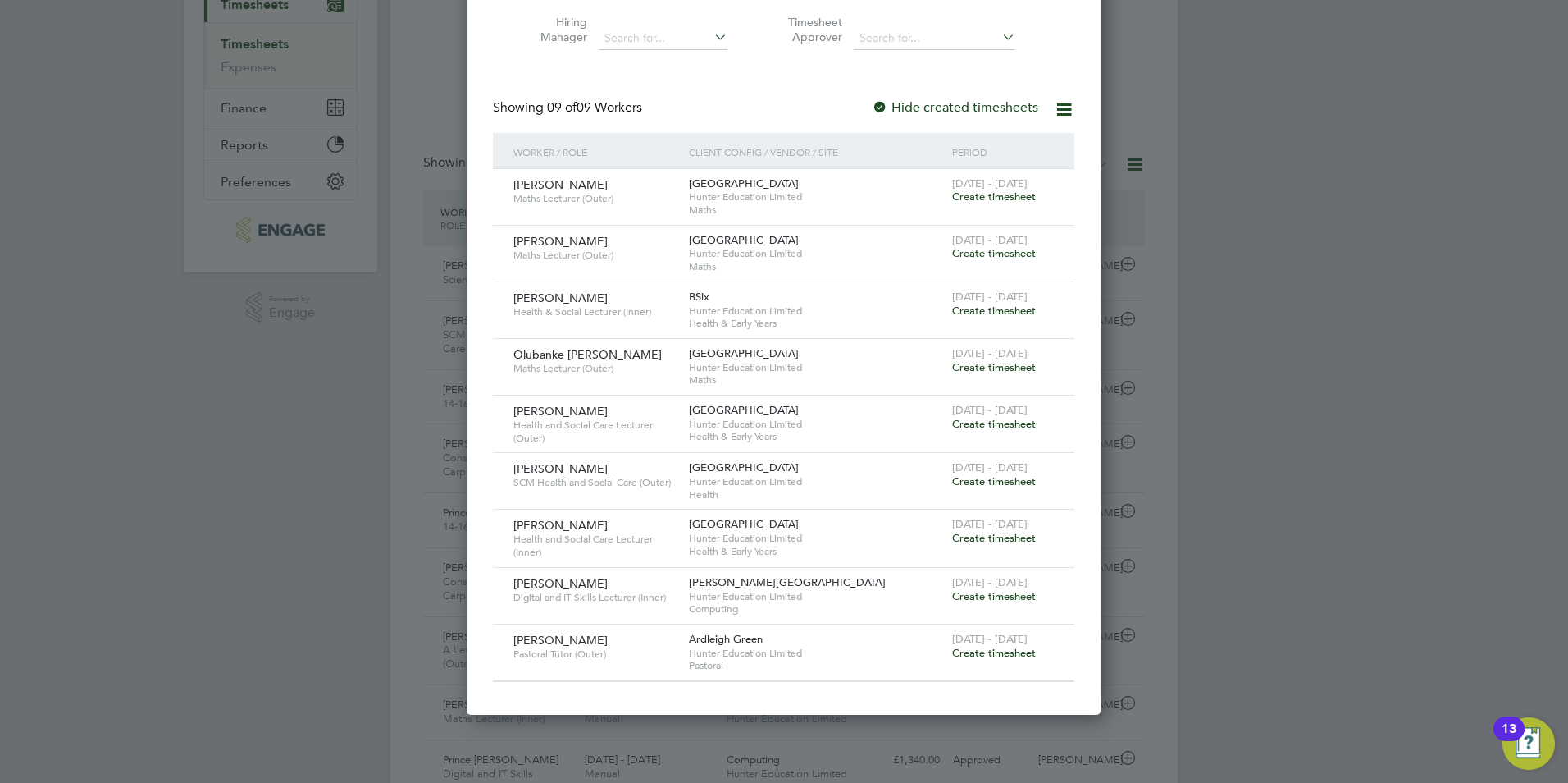
click at [1073, 103] on icon at bounding box center [1064, 110] width 20 height 20
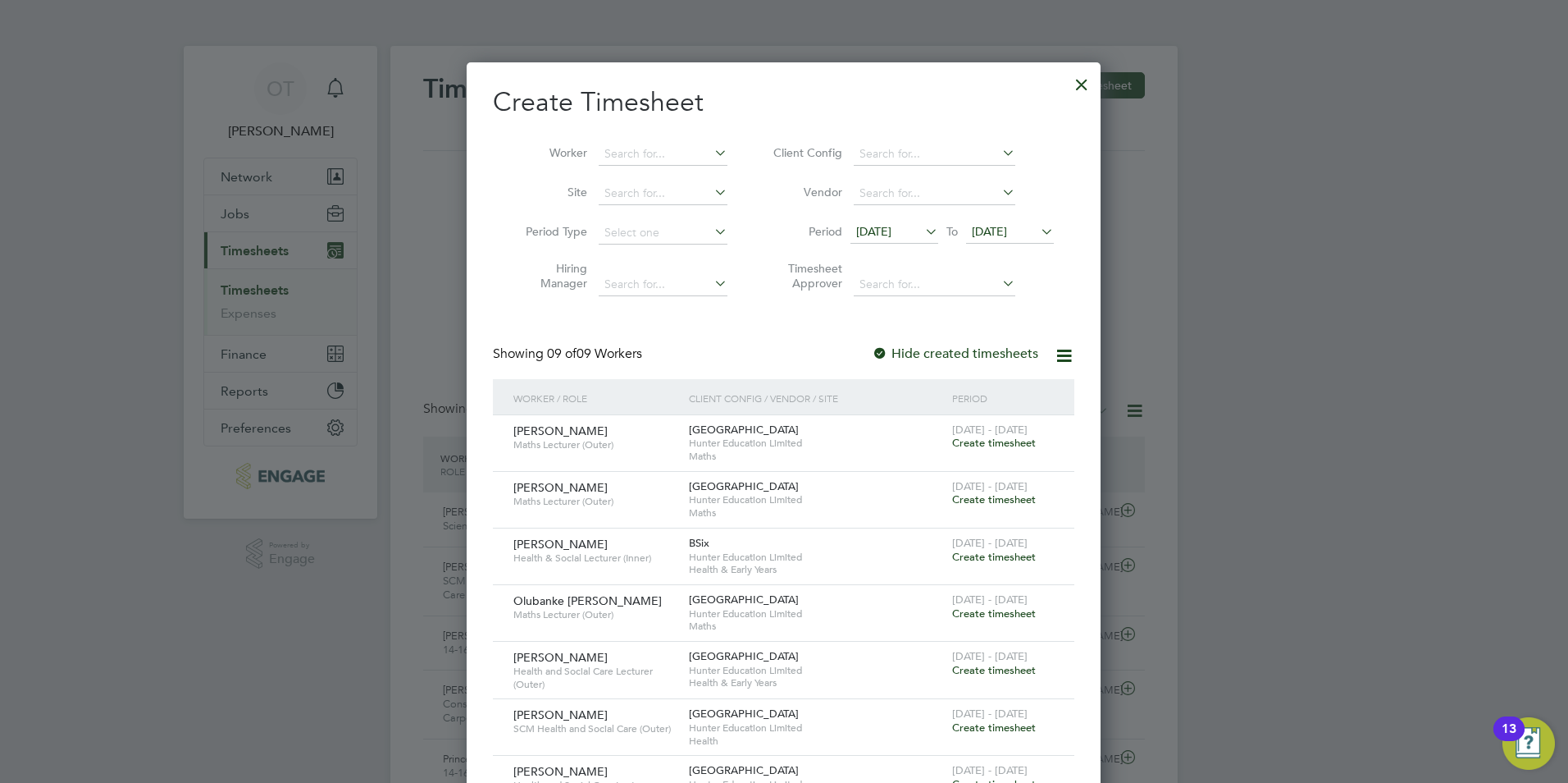
click at [1088, 84] on div at bounding box center [1082, 80] width 29 height 30
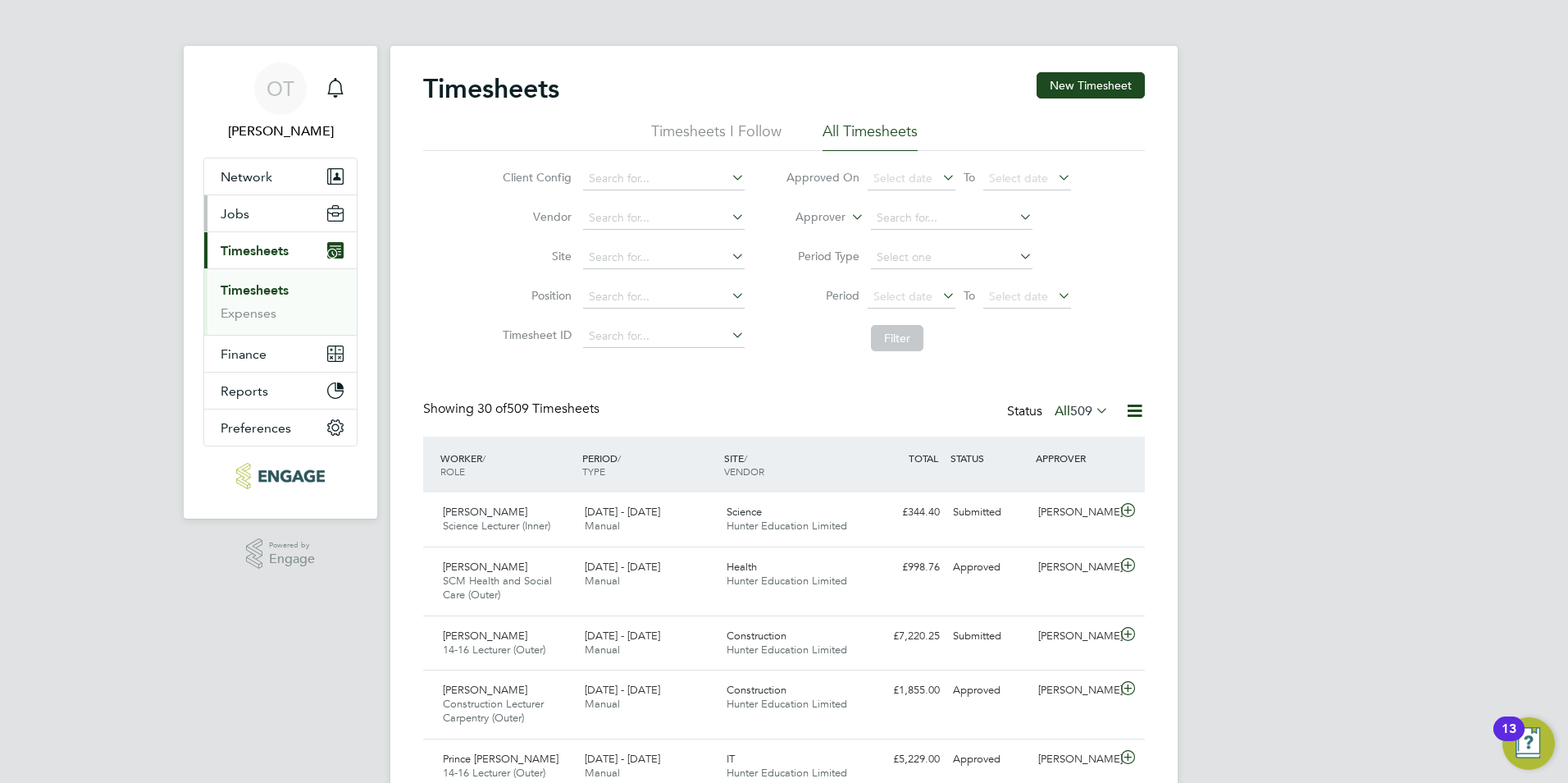
click at [260, 212] on button "Jobs" at bounding box center [281, 213] width 153 height 36
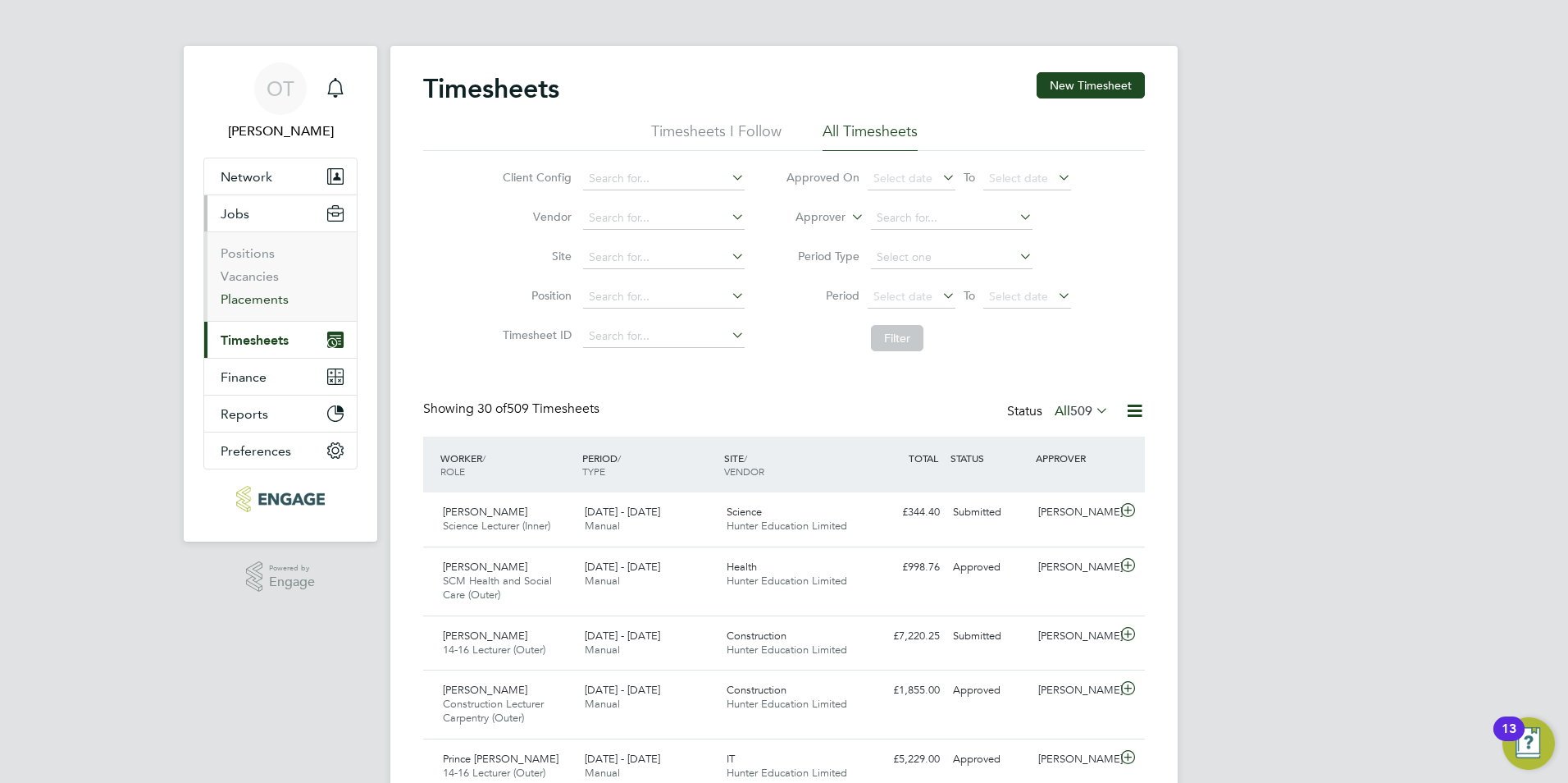
click at [266, 294] on link "Placements" at bounding box center [254, 299] width 68 height 16
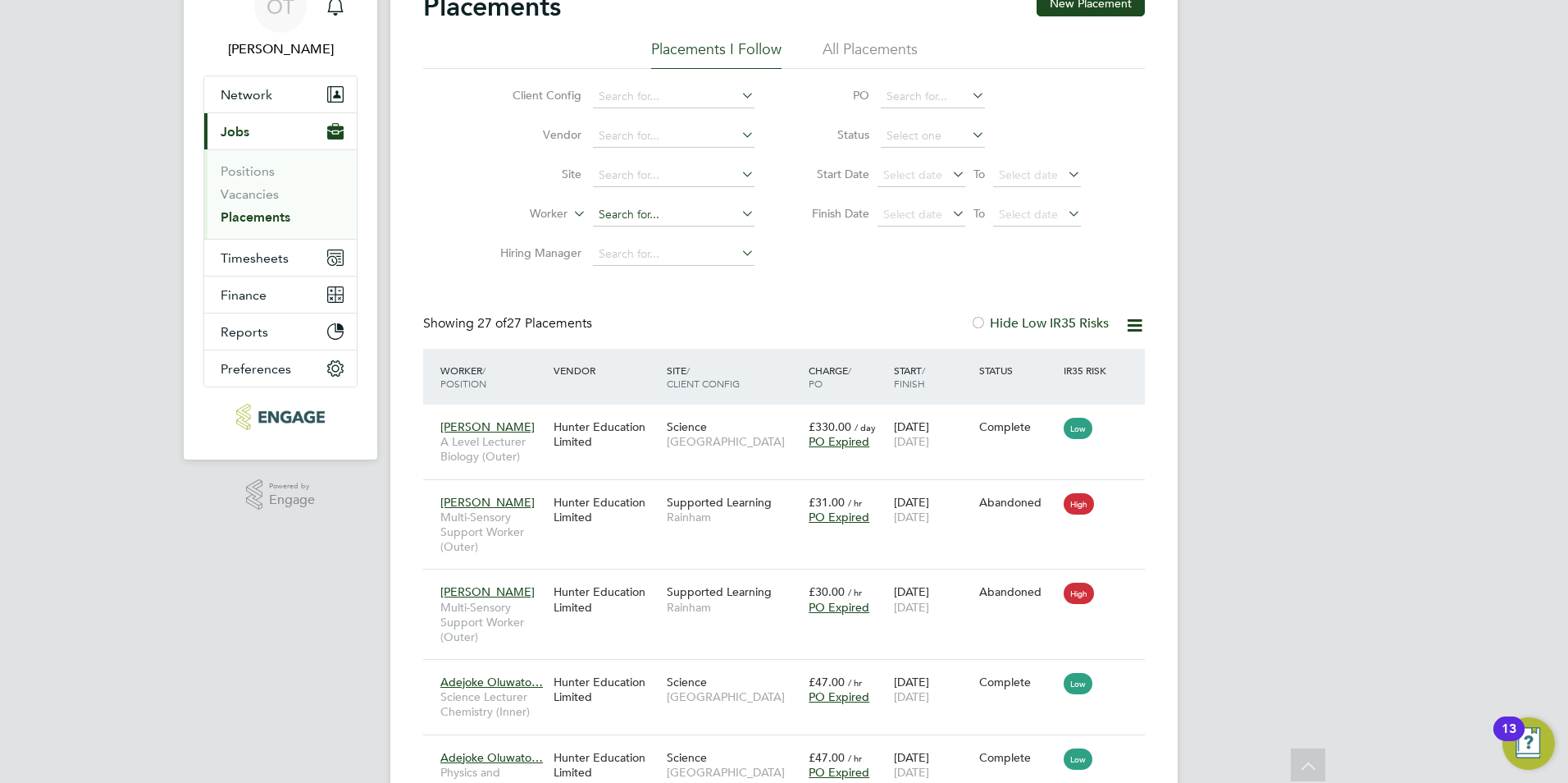
click at [643, 212] on input at bounding box center [673, 215] width 161 height 23
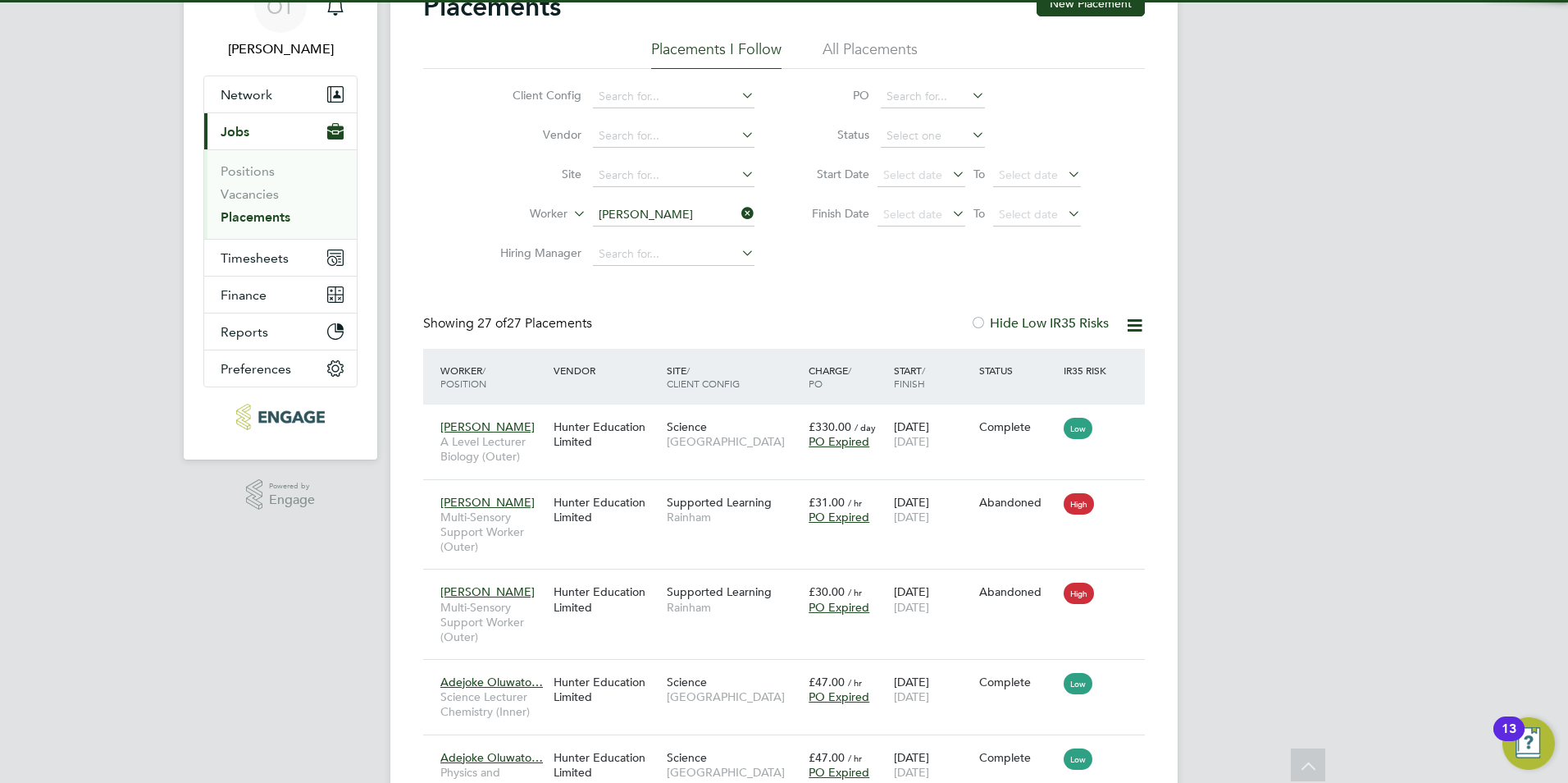
click at [708, 241] on li "Abdul Haq" at bounding box center [673, 237] width 163 height 22
type input "[PERSON_NAME]"
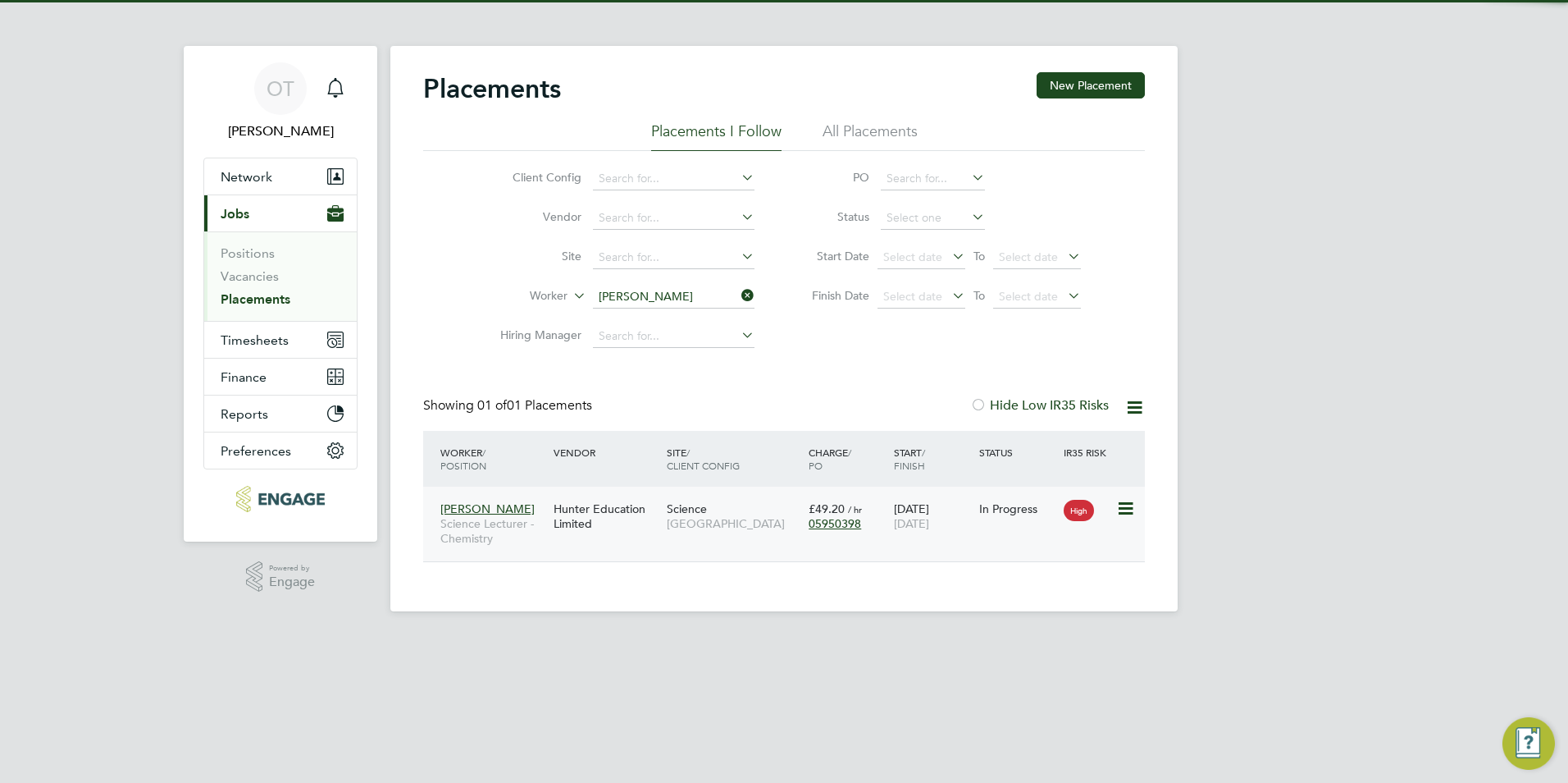
click at [658, 505] on div "Hunter Education Limited" at bounding box center [606, 516] width 113 height 46
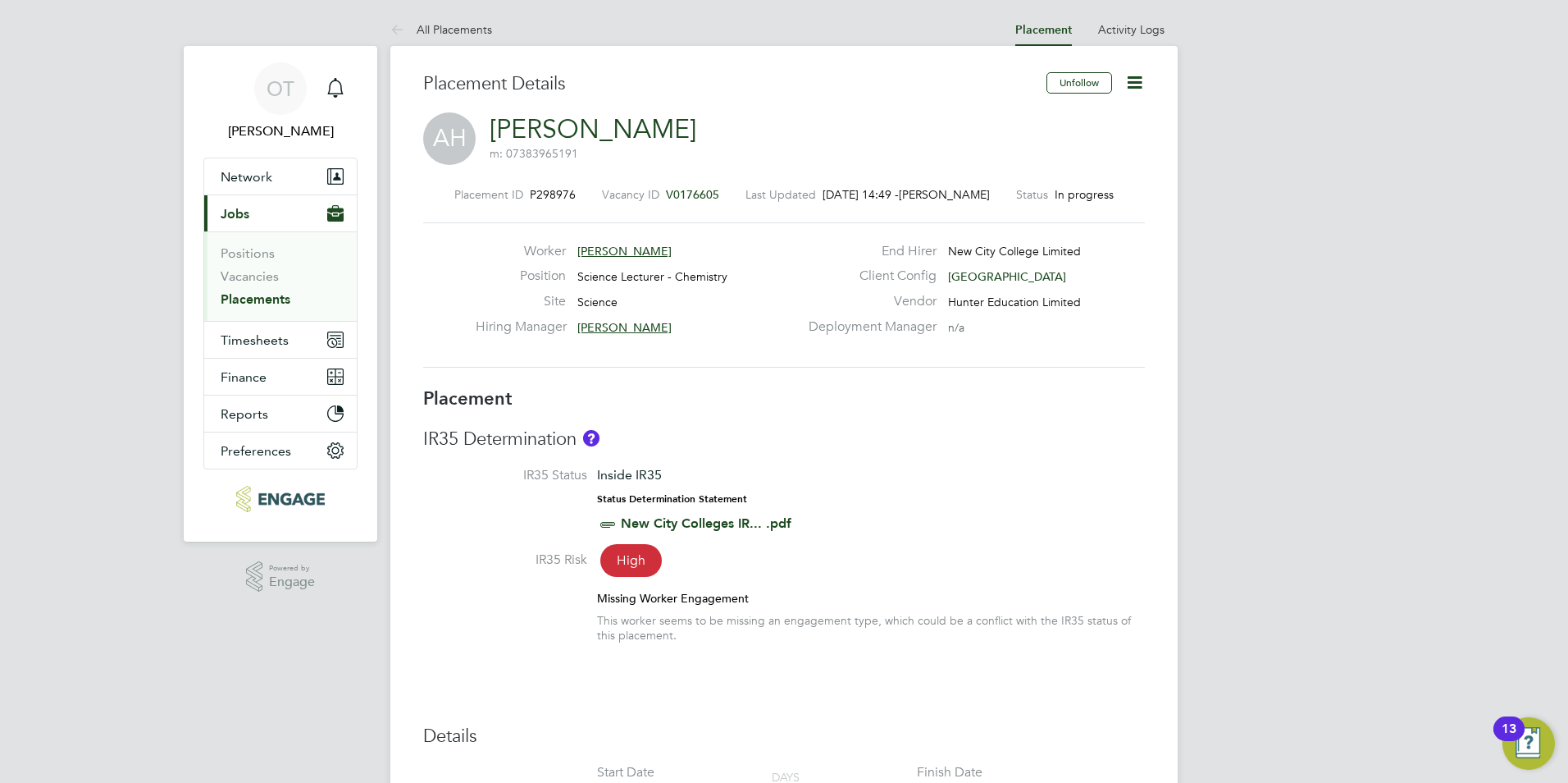
click at [1142, 72] on icon at bounding box center [1135, 82] width 20 height 20
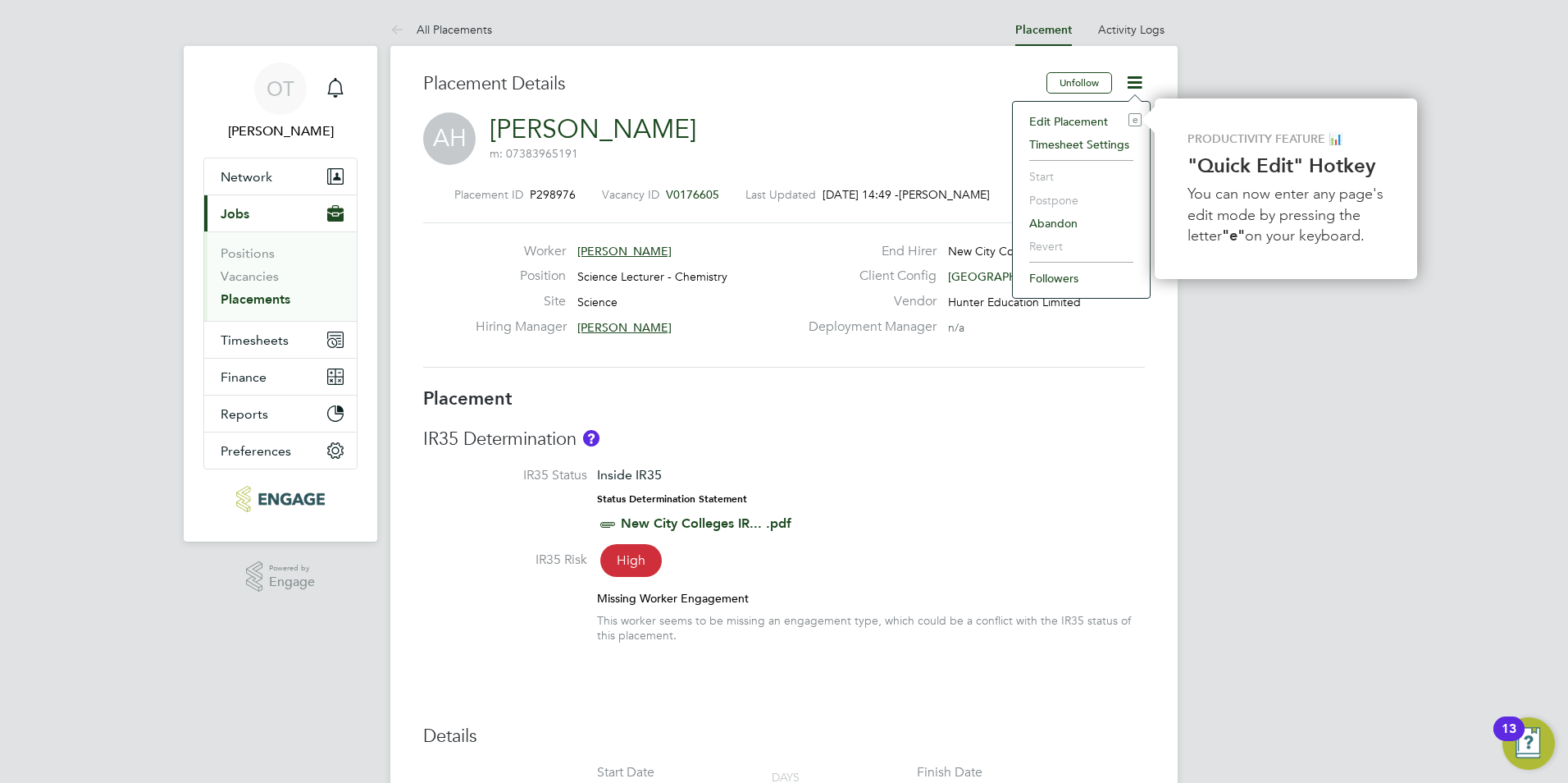
click at [1114, 145] on li "Timesheet Settings" at bounding box center [1081, 144] width 121 height 23
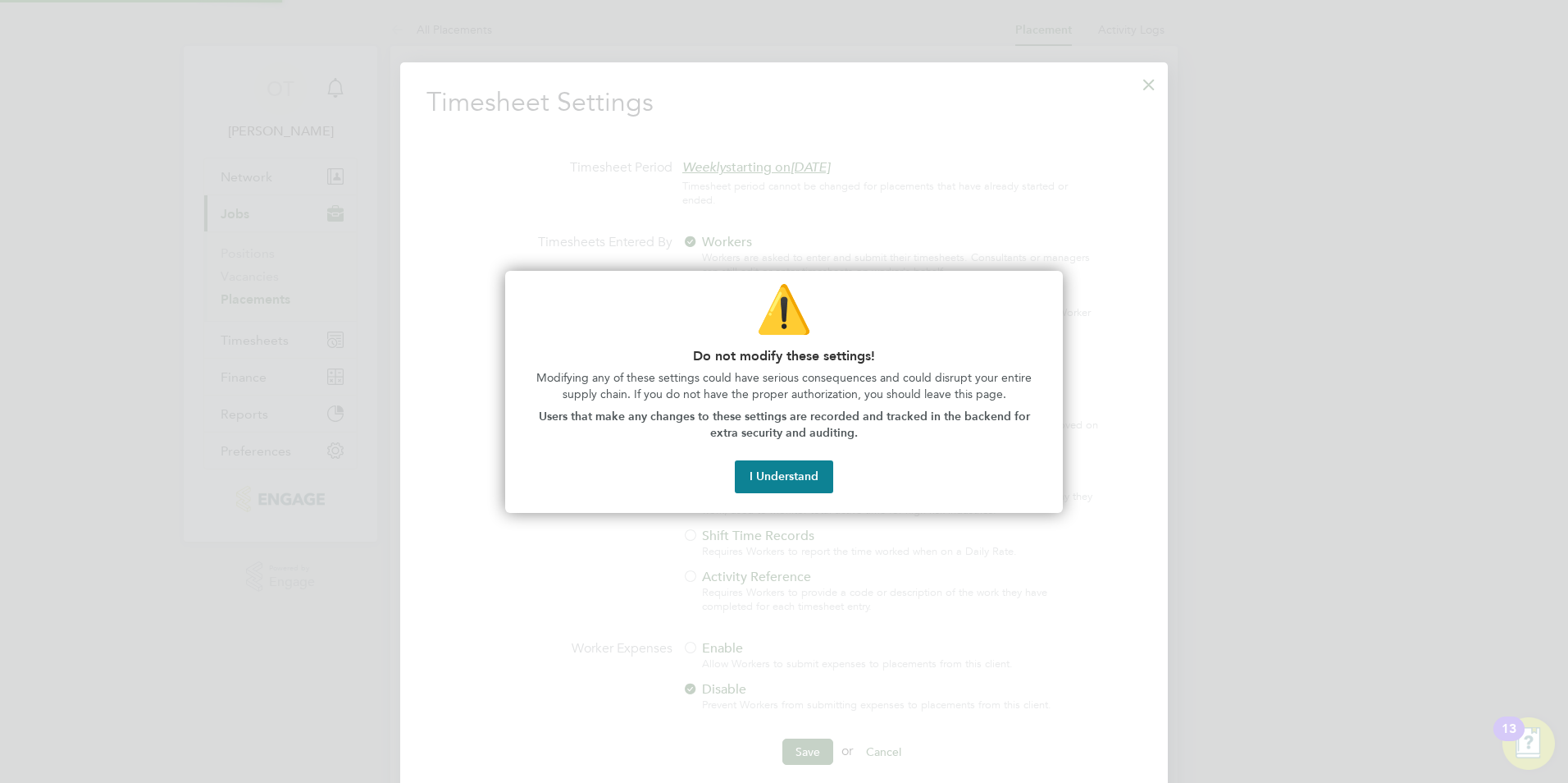
scroll to position [8, 8]
click at [778, 485] on button "I Understand" at bounding box center [784, 477] width 99 height 33
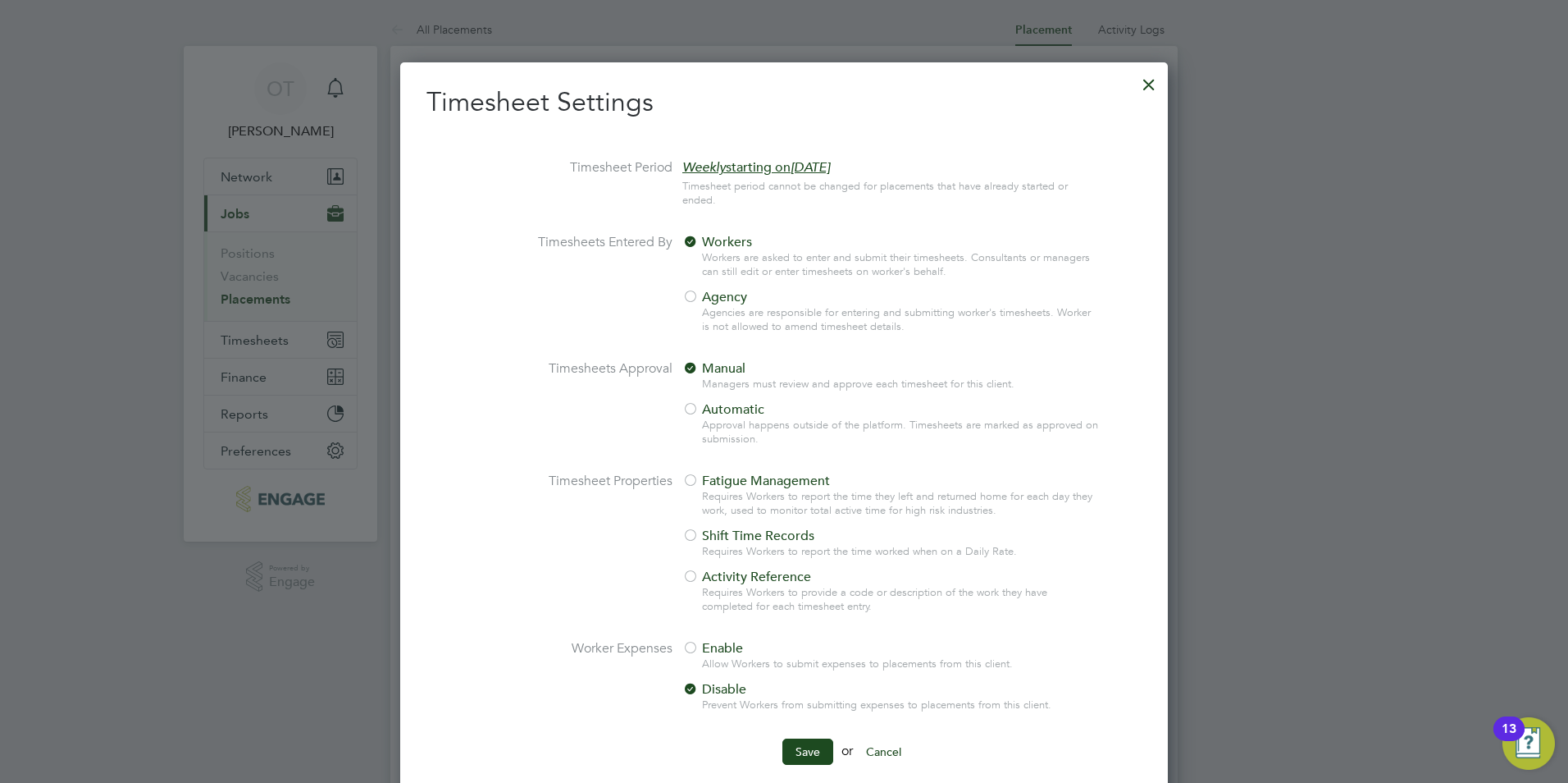
click at [1146, 80] on div at bounding box center [1149, 80] width 29 height 30
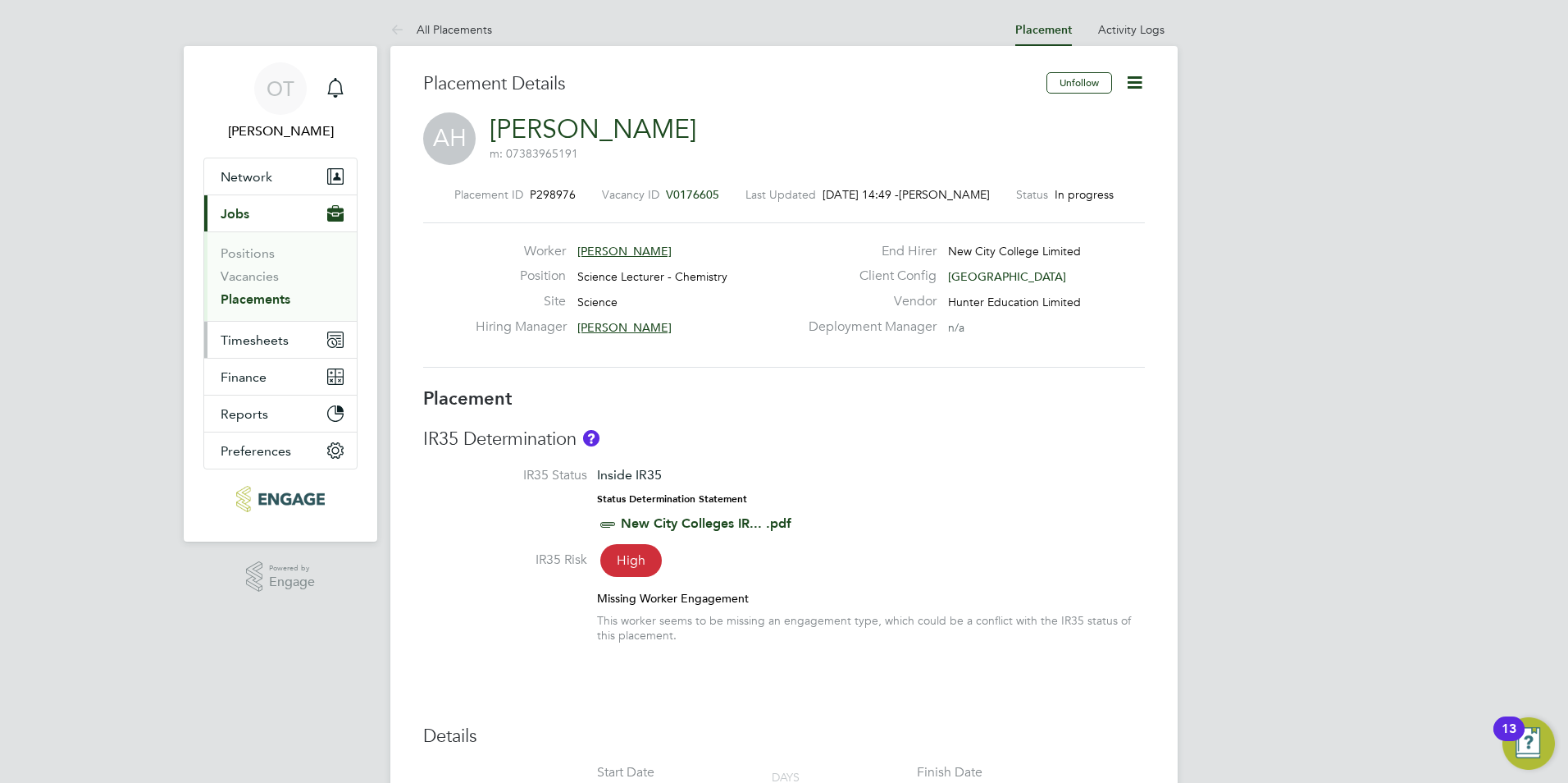
click at [247, 354] on button "Timesheets" at bounding box center [281, 339] width 153 height 36
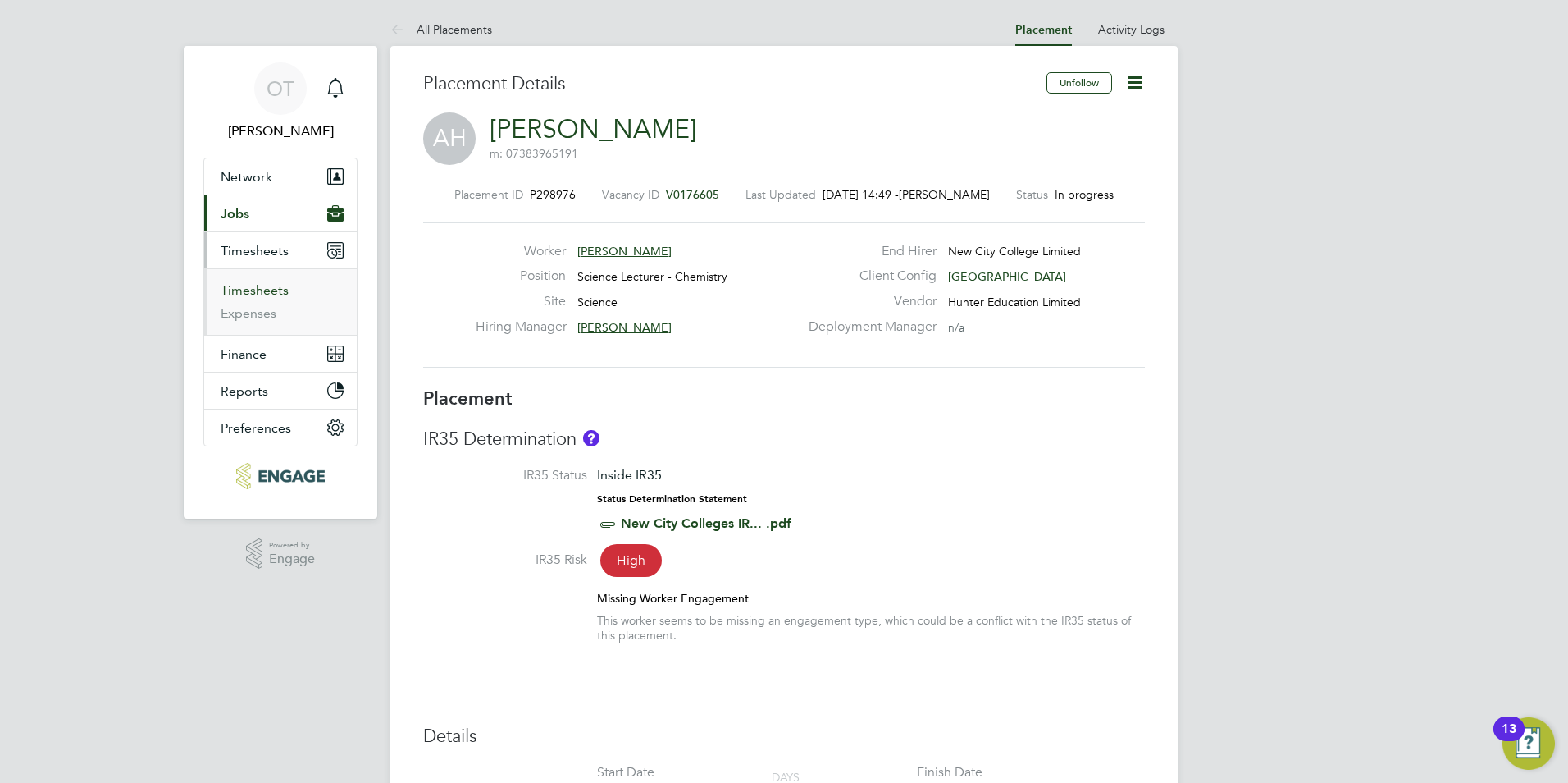
click at [260, 283] on link "Timesheets" at bounding box center [254, 290] width 68 height 16
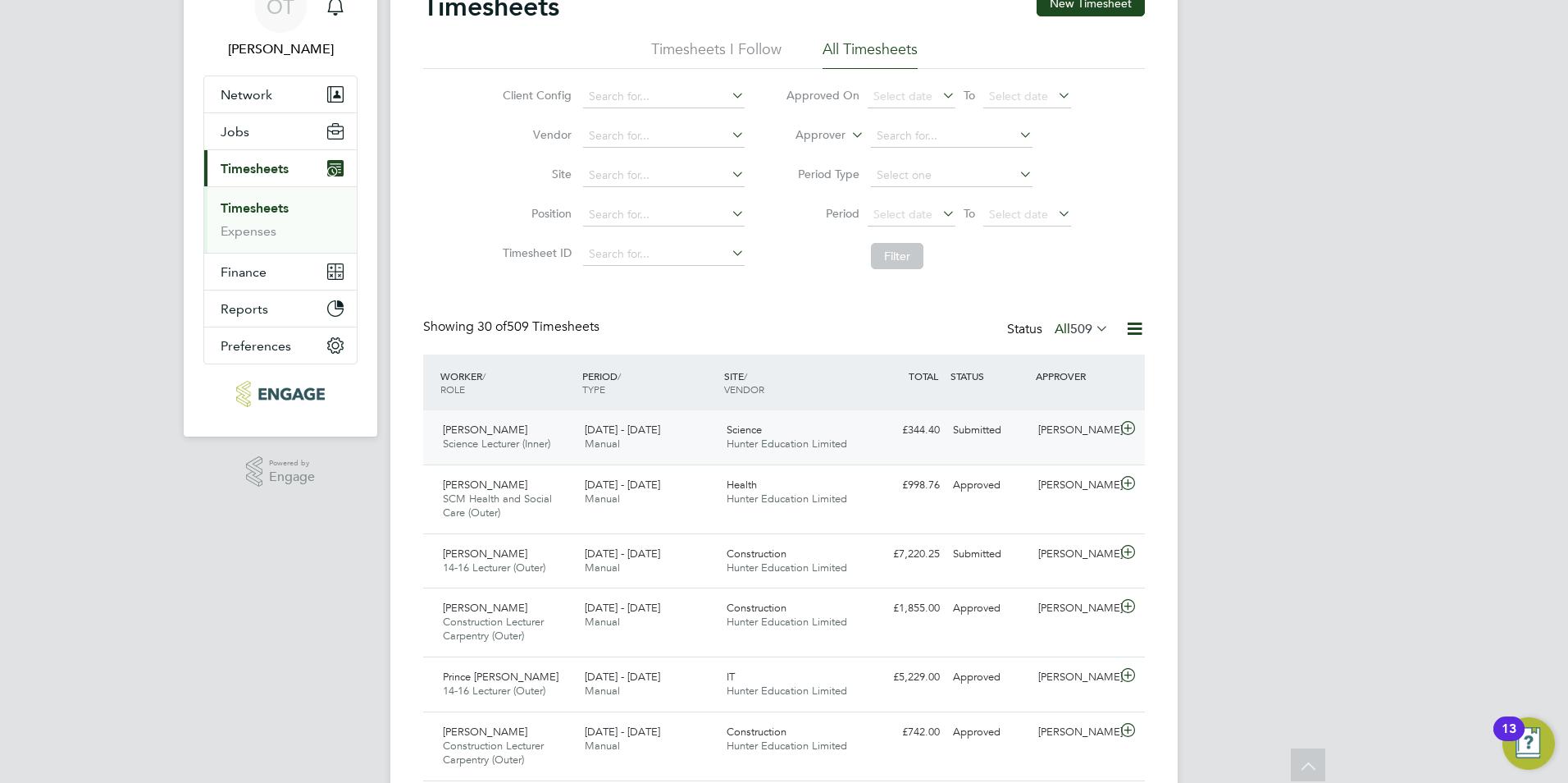
click at [822, 436] on div "Science Hunter Education Limited" at bounding box center [791, 437] width 142 height 41
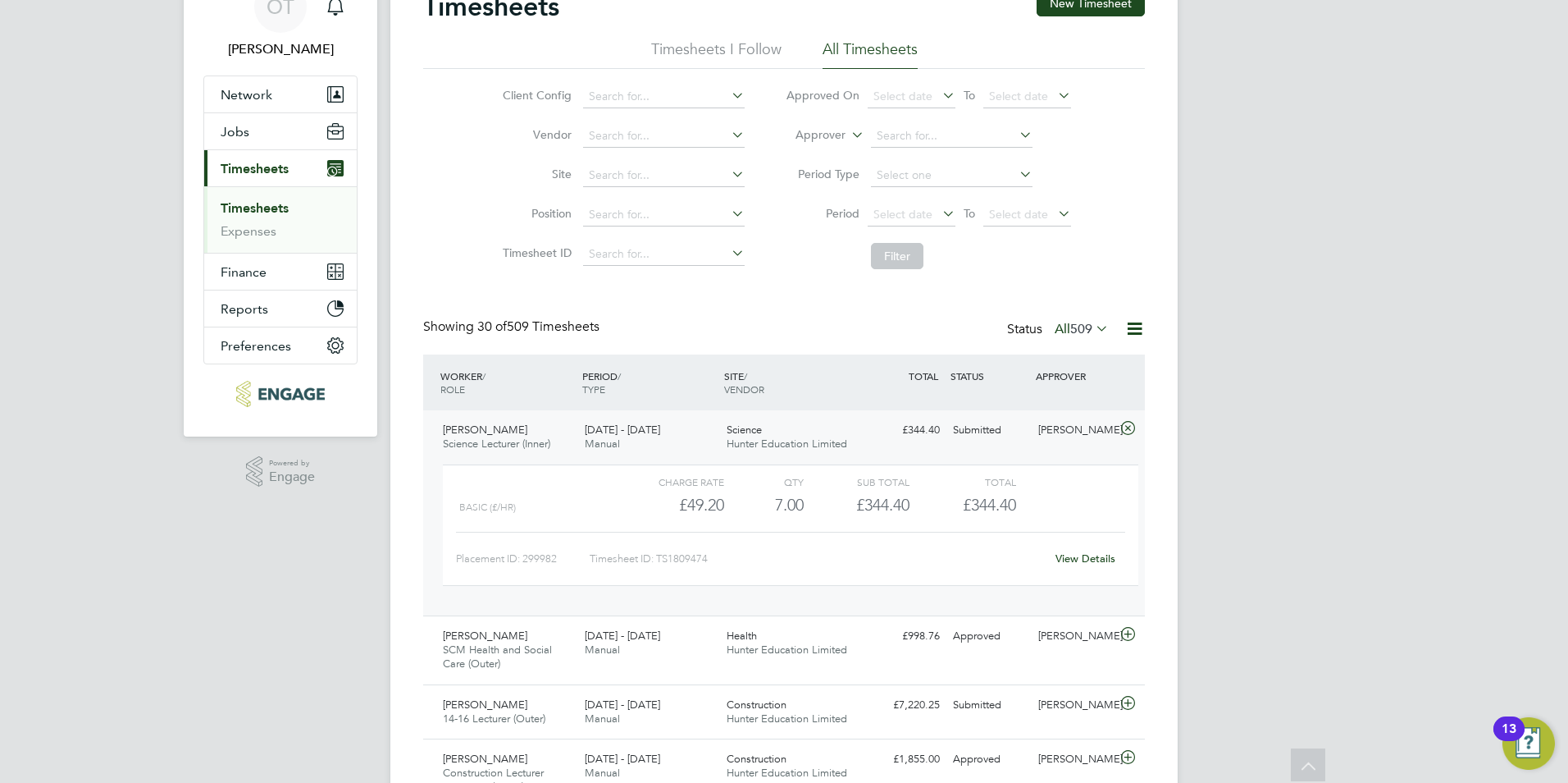
click at [1091, 553] on link "View Details" at bounding box center [1085, 558] width 60 height 14
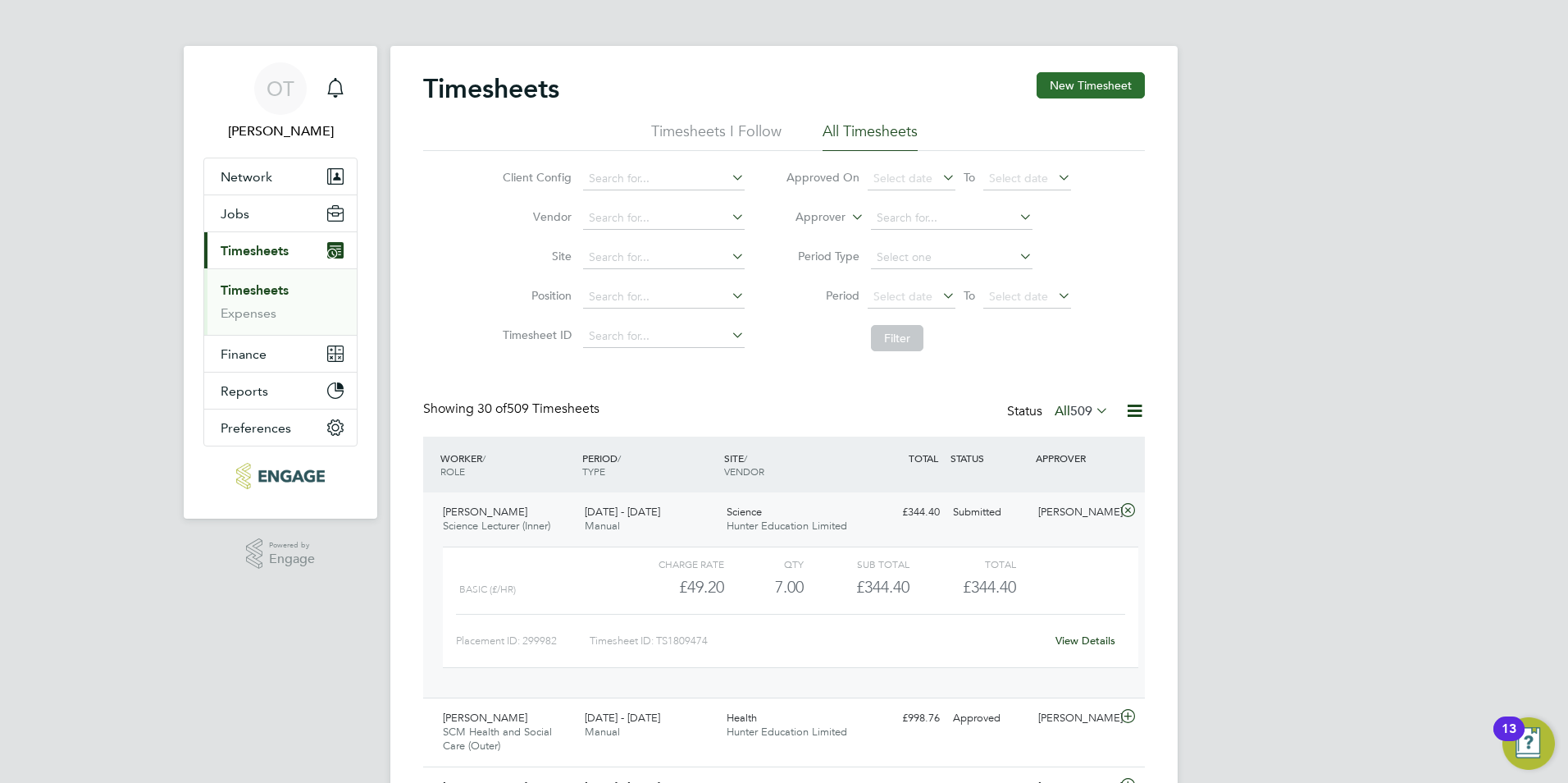
click at [1068, 91] on button "New Timesheet" at bounding box center [1091, 85] width 108 height 26
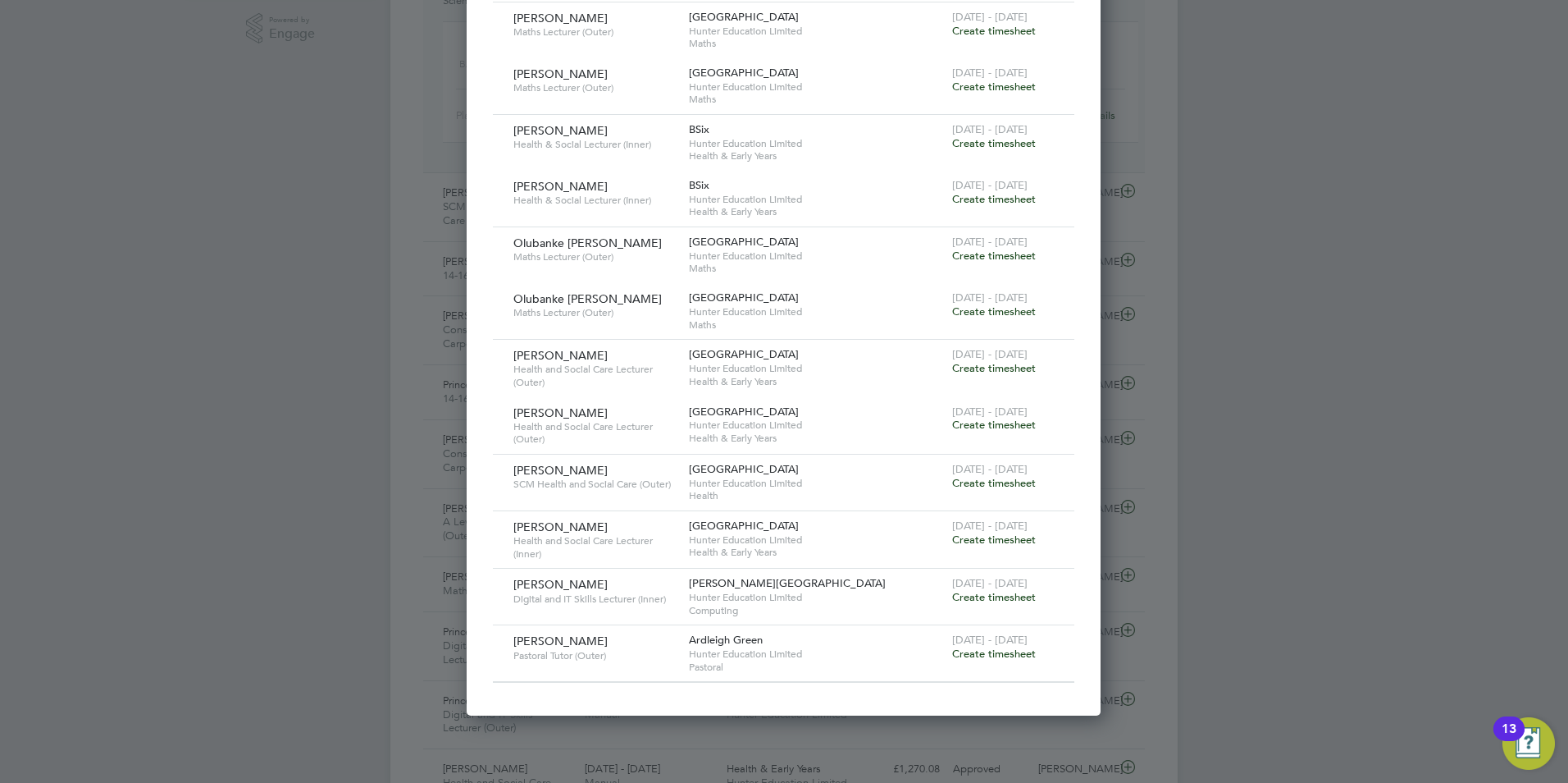
scroll to position [575, 0]
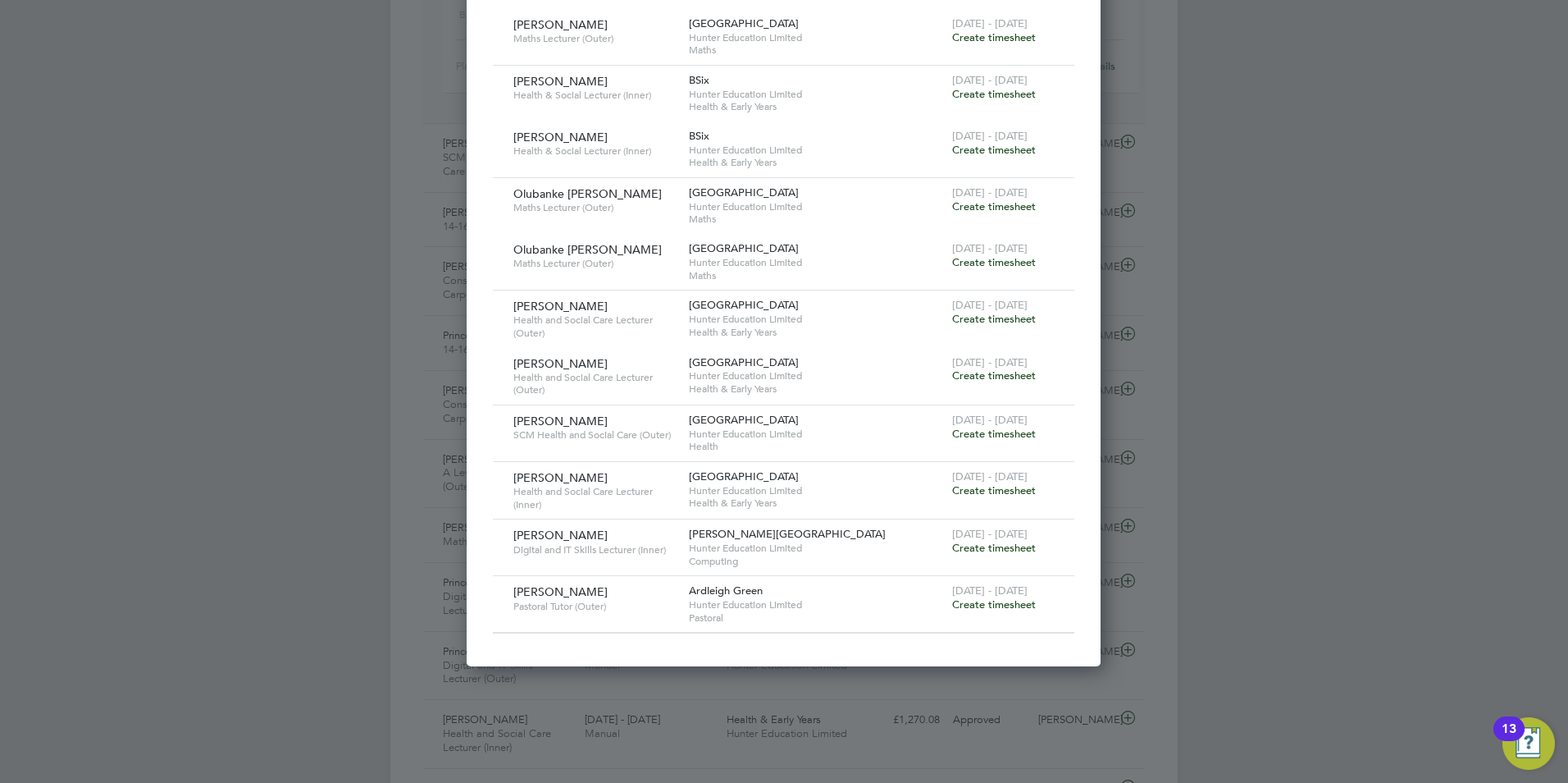
click at [984, 438] on span "Create timesheet" at bounding box center [994, 433] width 84 height 14
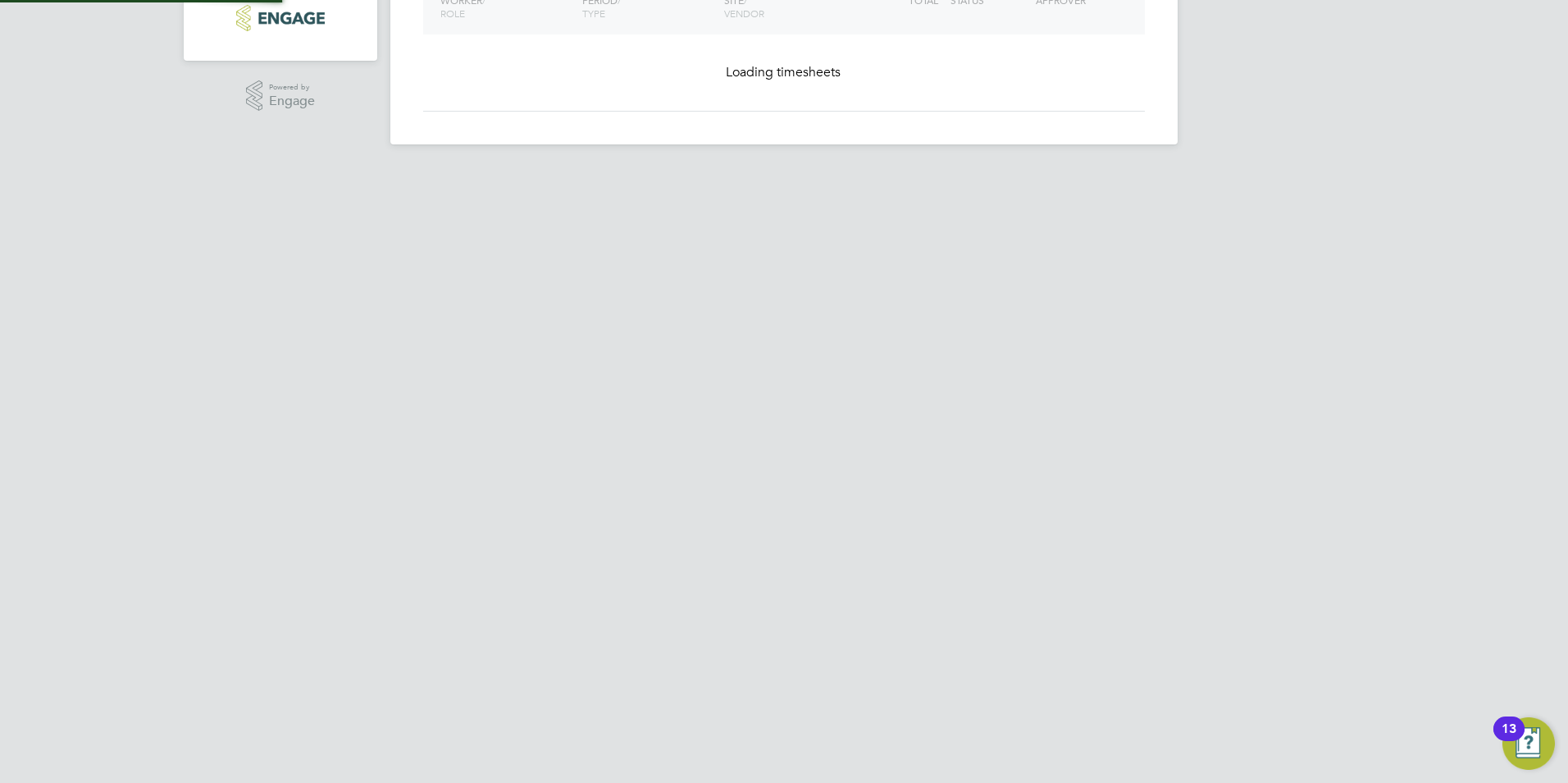
scroll to position [457, 0]
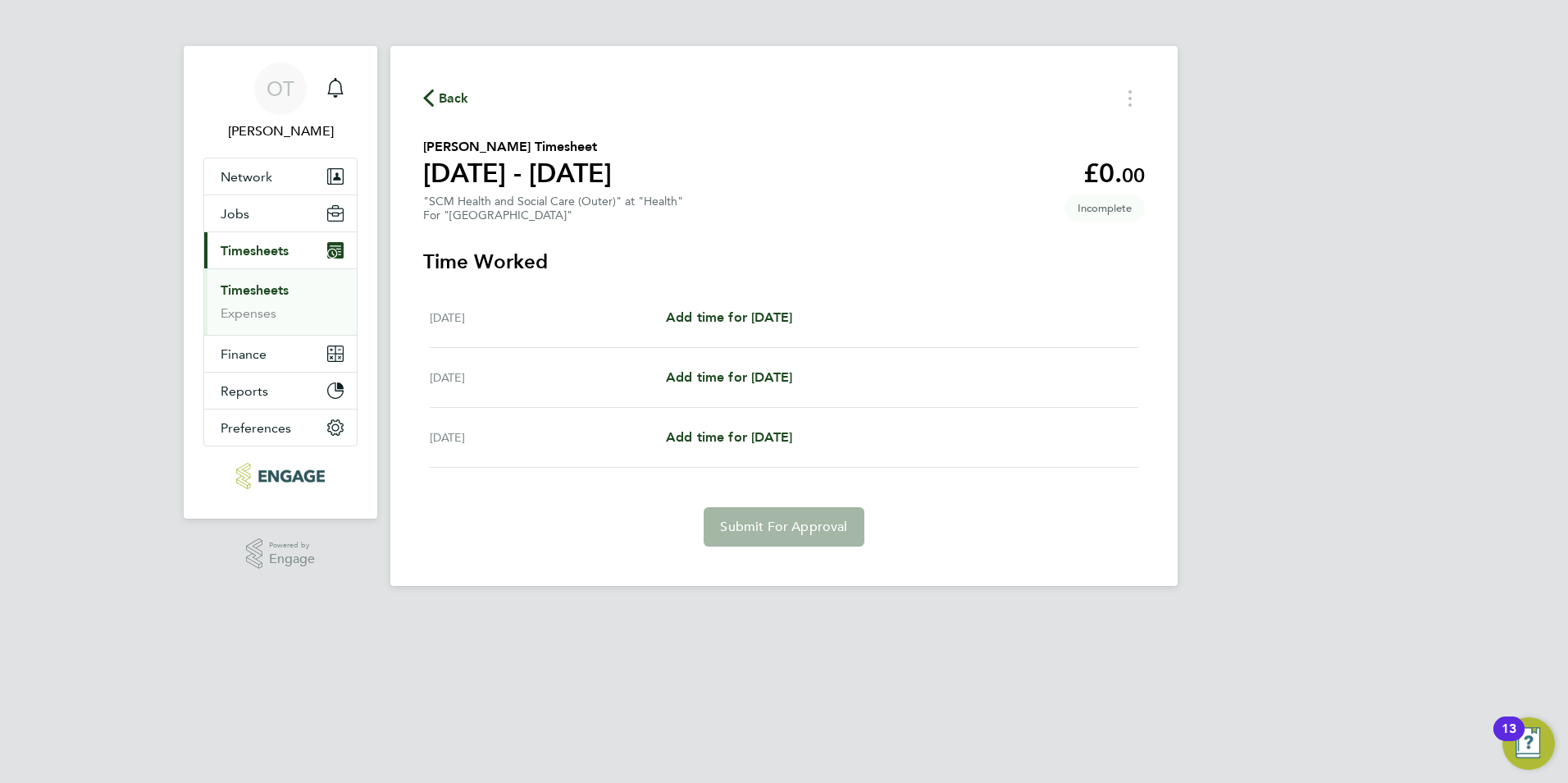
click at [440, 101] on span "Back" at bounding box center [454, 98] width 30 height 19
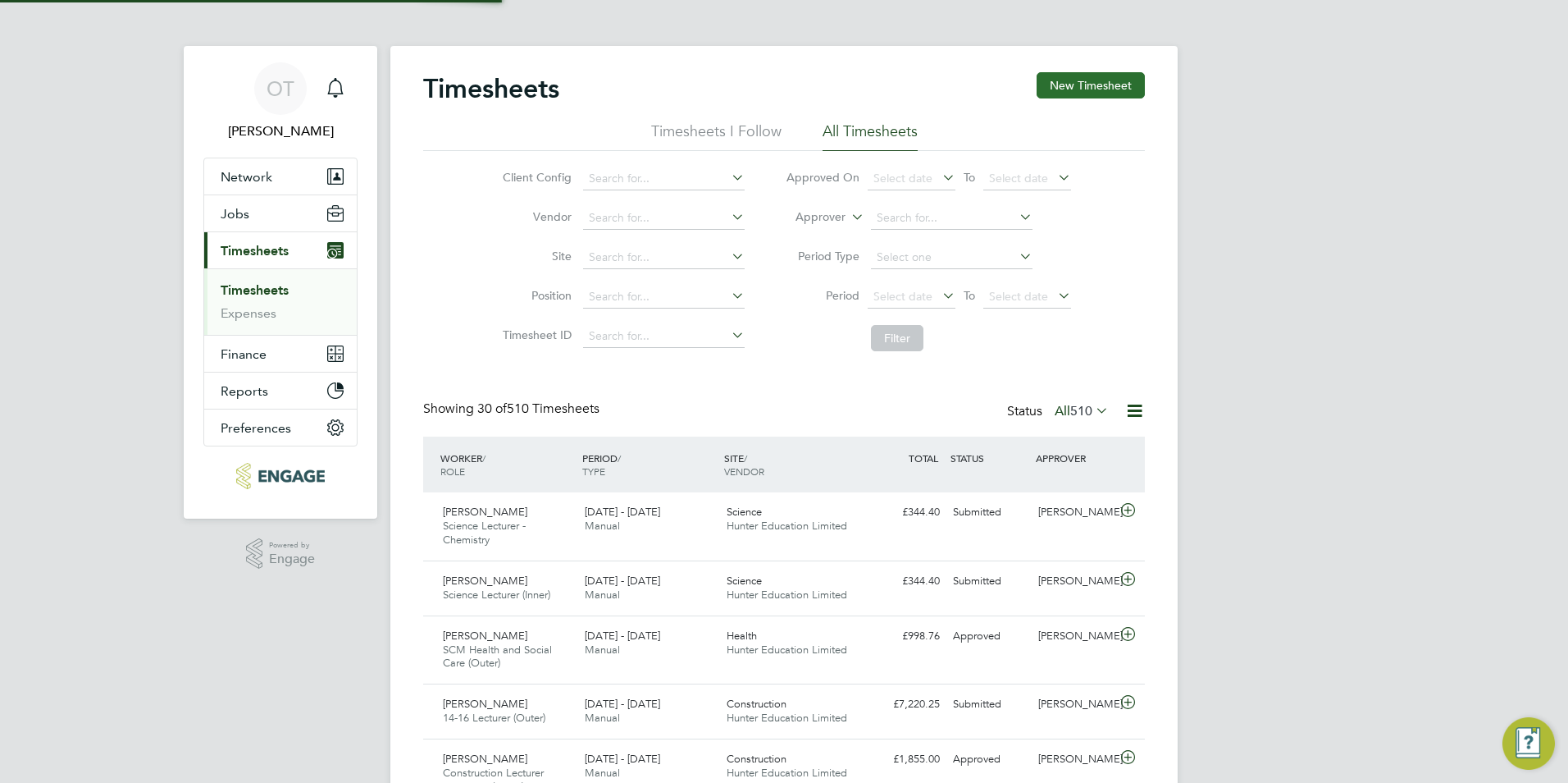
scroll to position [55, 143]
click at [1081, 77] on button "New Timesheet" at bounding box center [1091, 85] width 108 height 26
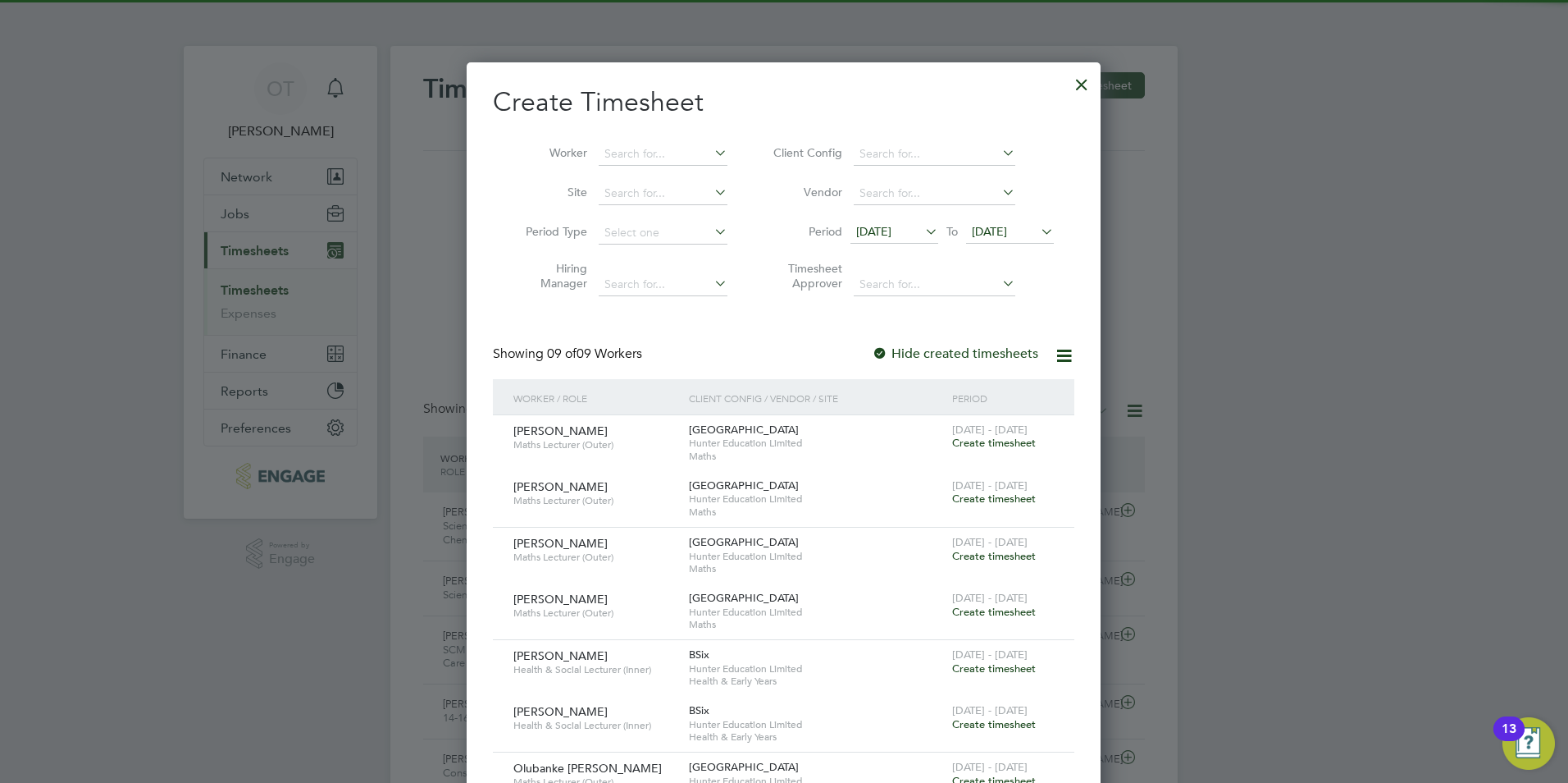
click at [904, 219] on li "Period 15 Aug 2025 To 22 Aug 2025" at bounding box center [912, 232] width 326 height 40
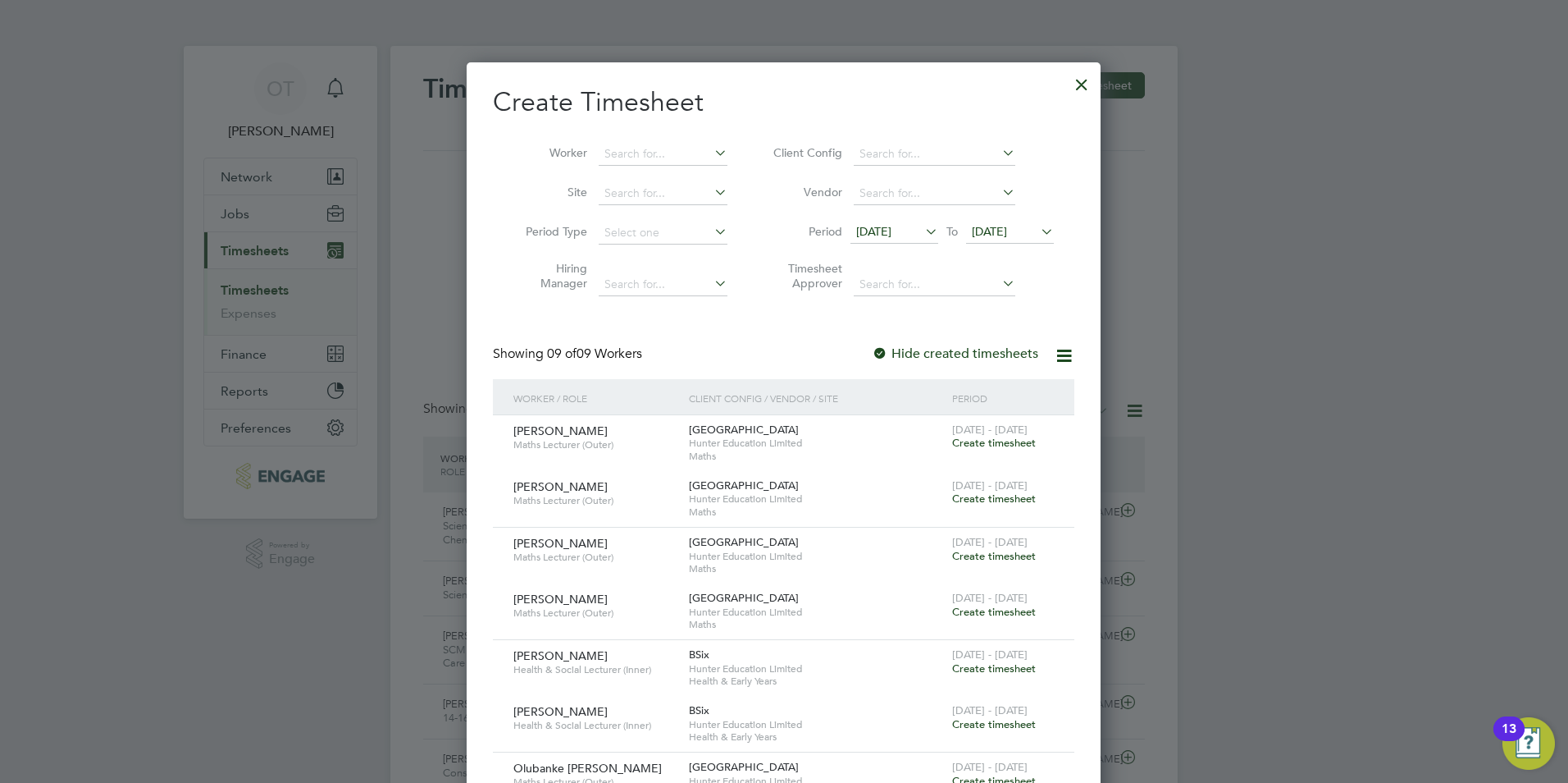
click at [891, 231] on span "15 Aug 2025" at bounding box center [874, 231] width 35 height 15
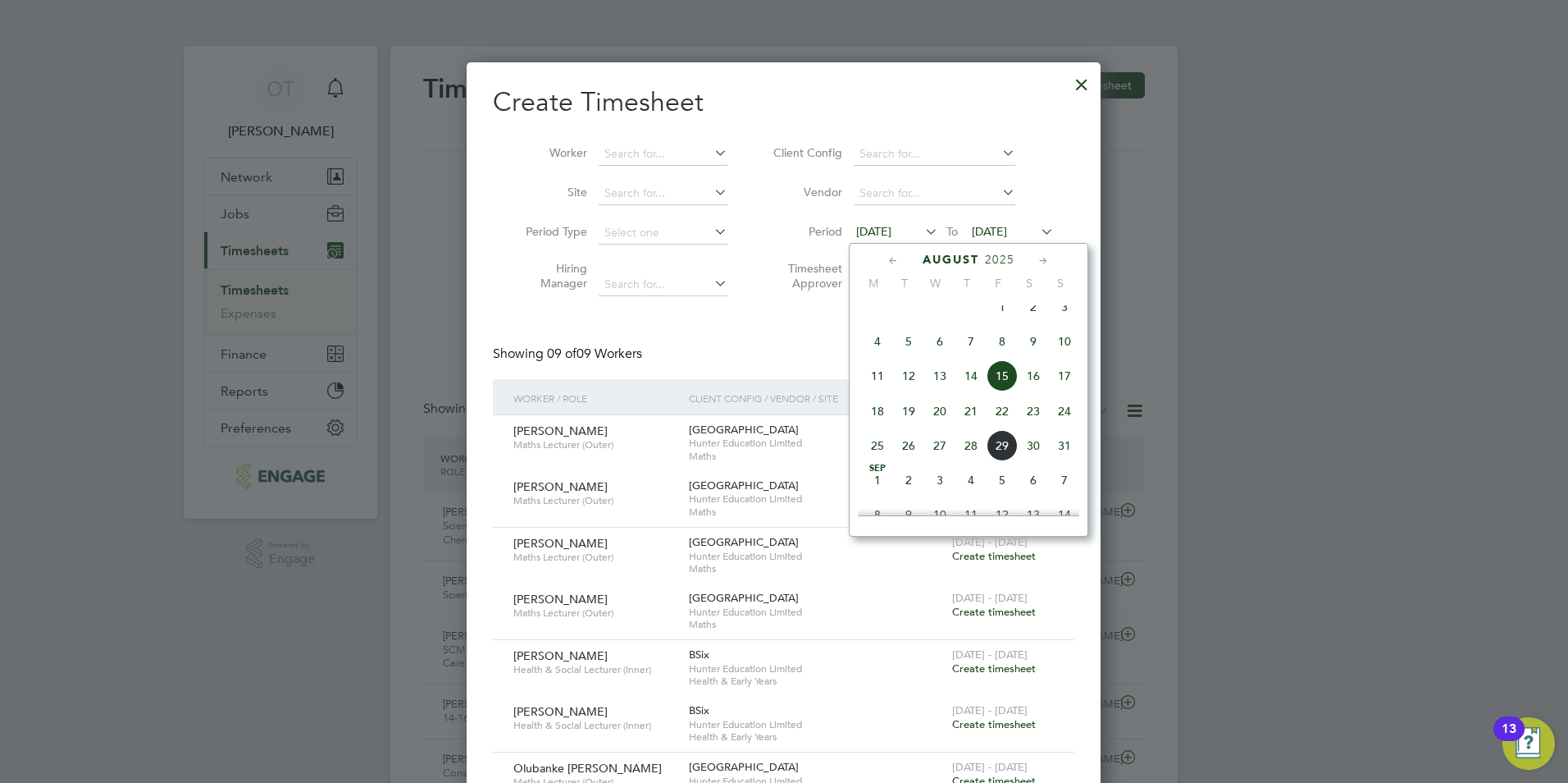
click at [877, 459] on span "25" at bounding box center [878, 445] width 31 height 31
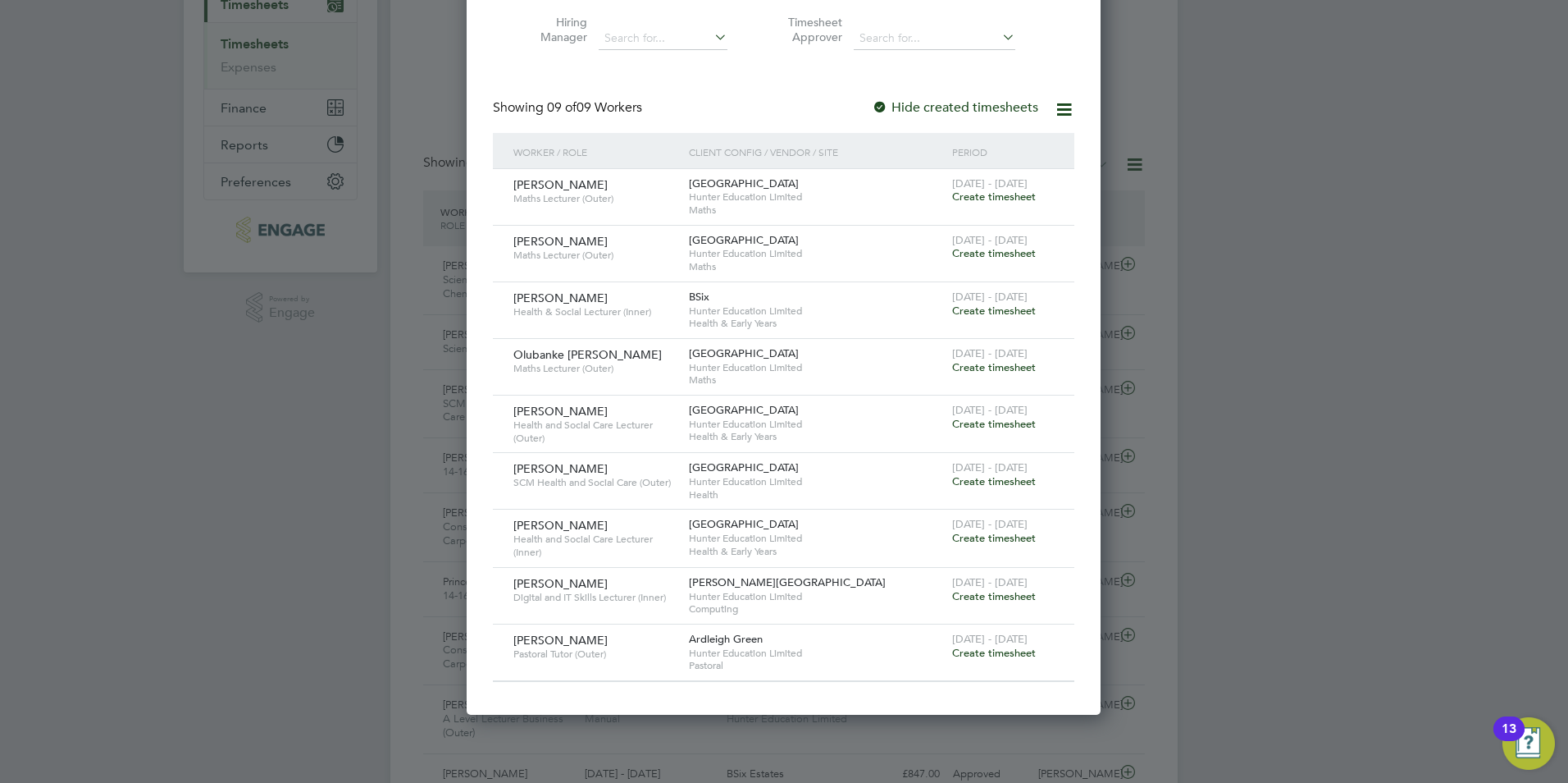
click at [971, 481] on span "Create timesheet" at bounding box center [994, 480] width 84 height 14
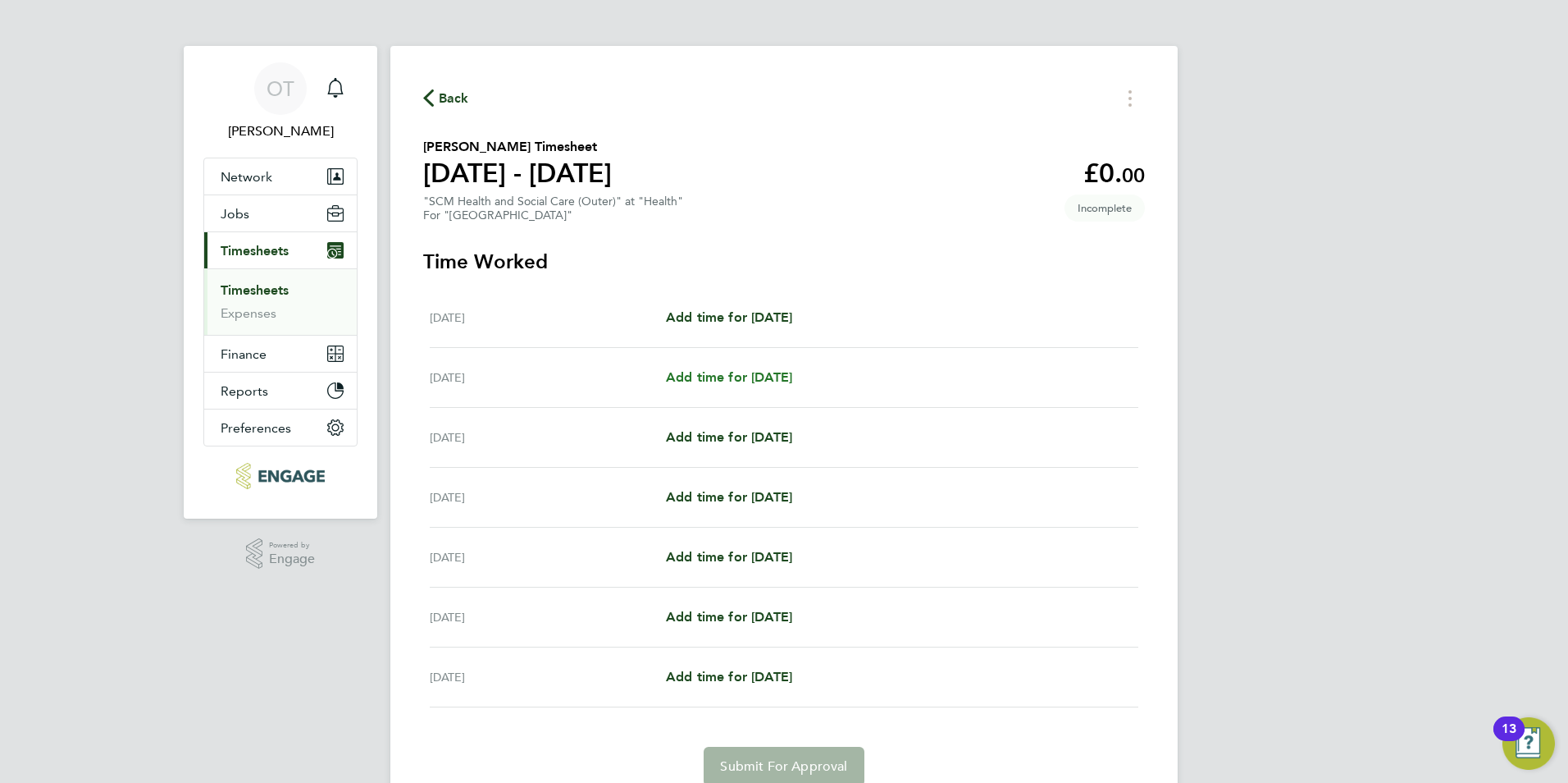
click at [758, 369] on span "Add time for Tue 26 Aug" at bounding box center [729, 376] width 126 height 16
select select "60"
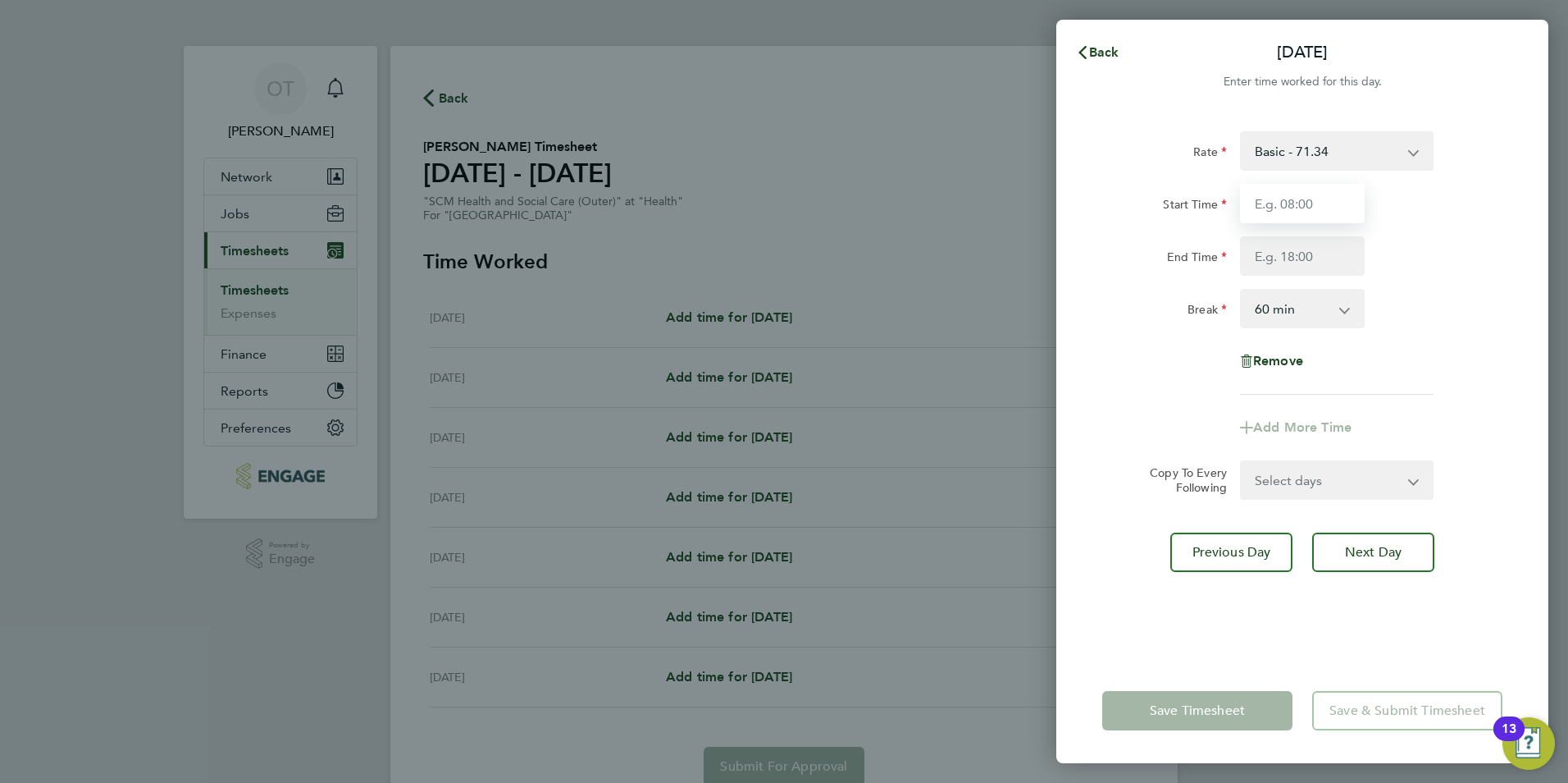
click at [1287, 208] on input "Start Time" at bounding box center [1302, 203] width 124 height 40
type input "09:00"
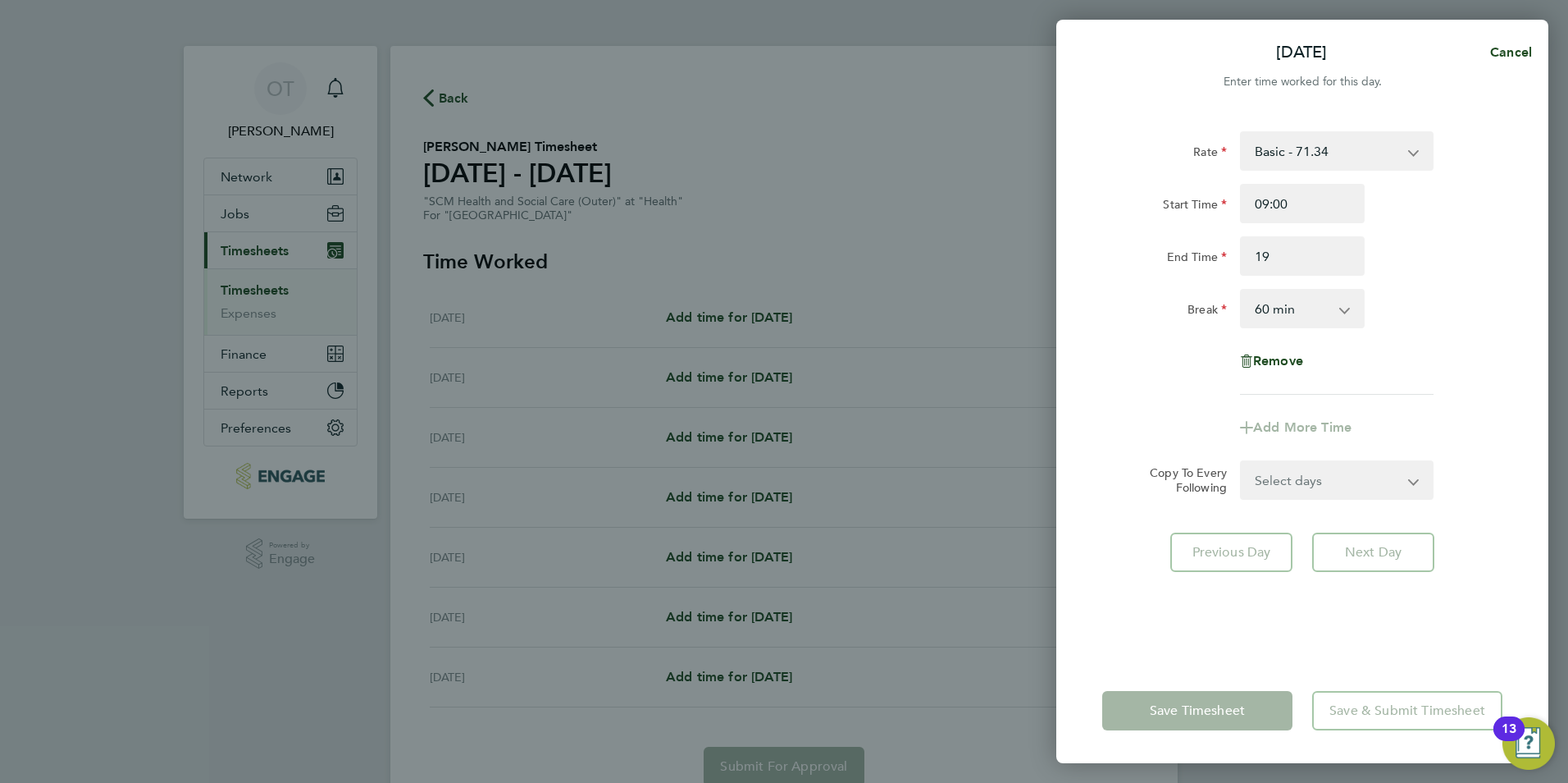
type input "19:00"
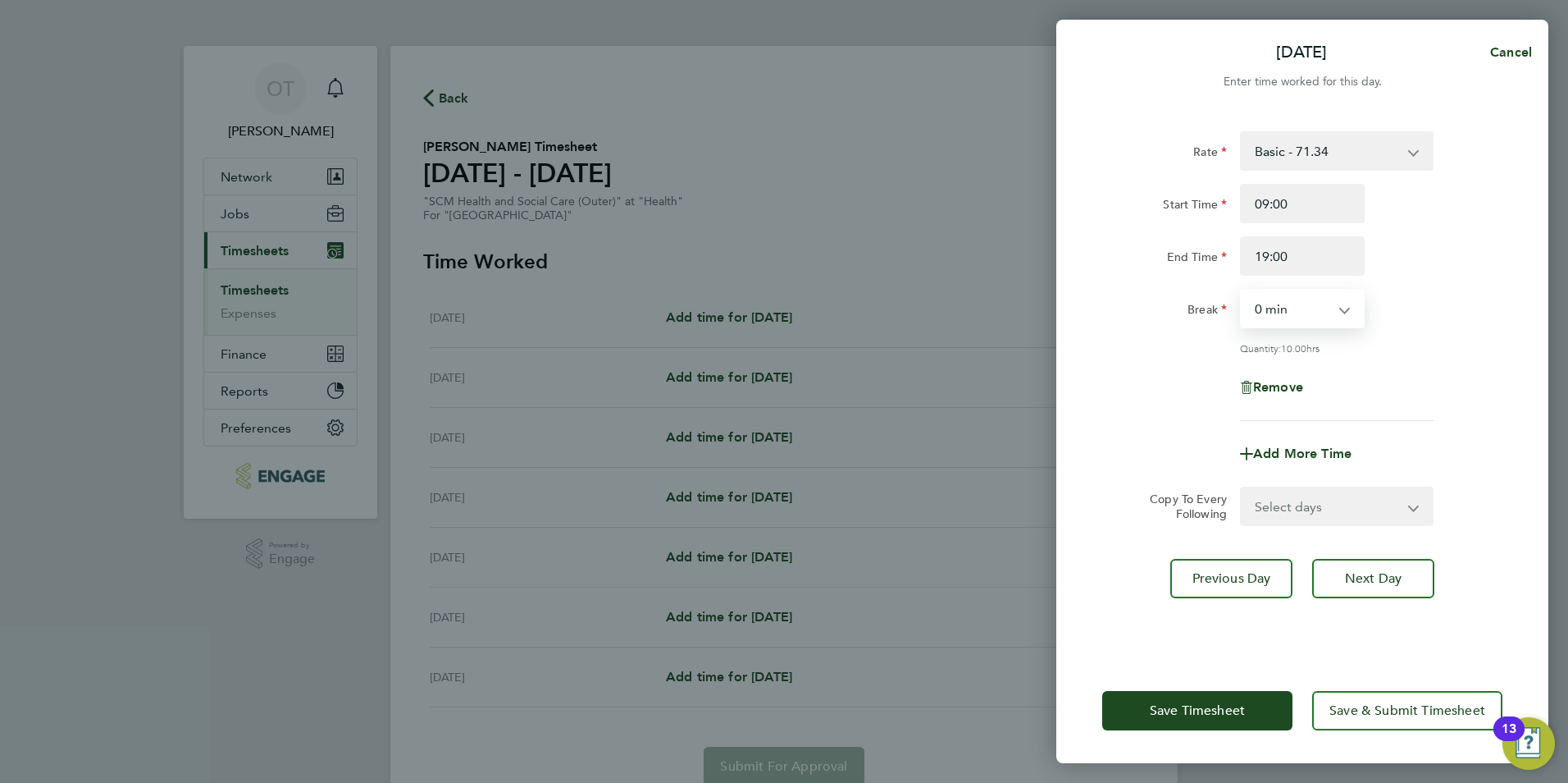
click at [1312, 315] on select "0 min 15 min 30 min 45 min 60 min 75 min 90 min" at bounding box center [1292, 308] width 101 height 36
select select "60"
click at [1242, 291] on select "0 min 15 min 30 min 45 min 60 min 75 min 90 min" at bounding box center [1292, 308] width 101 height 36
click at [1399, 374] on div "Remove" at bounding box center [1303, 387] width 413 height 40
click at [1360, 568] on button "Next Day" at bounding box center [1373, 578] width 123 height 40
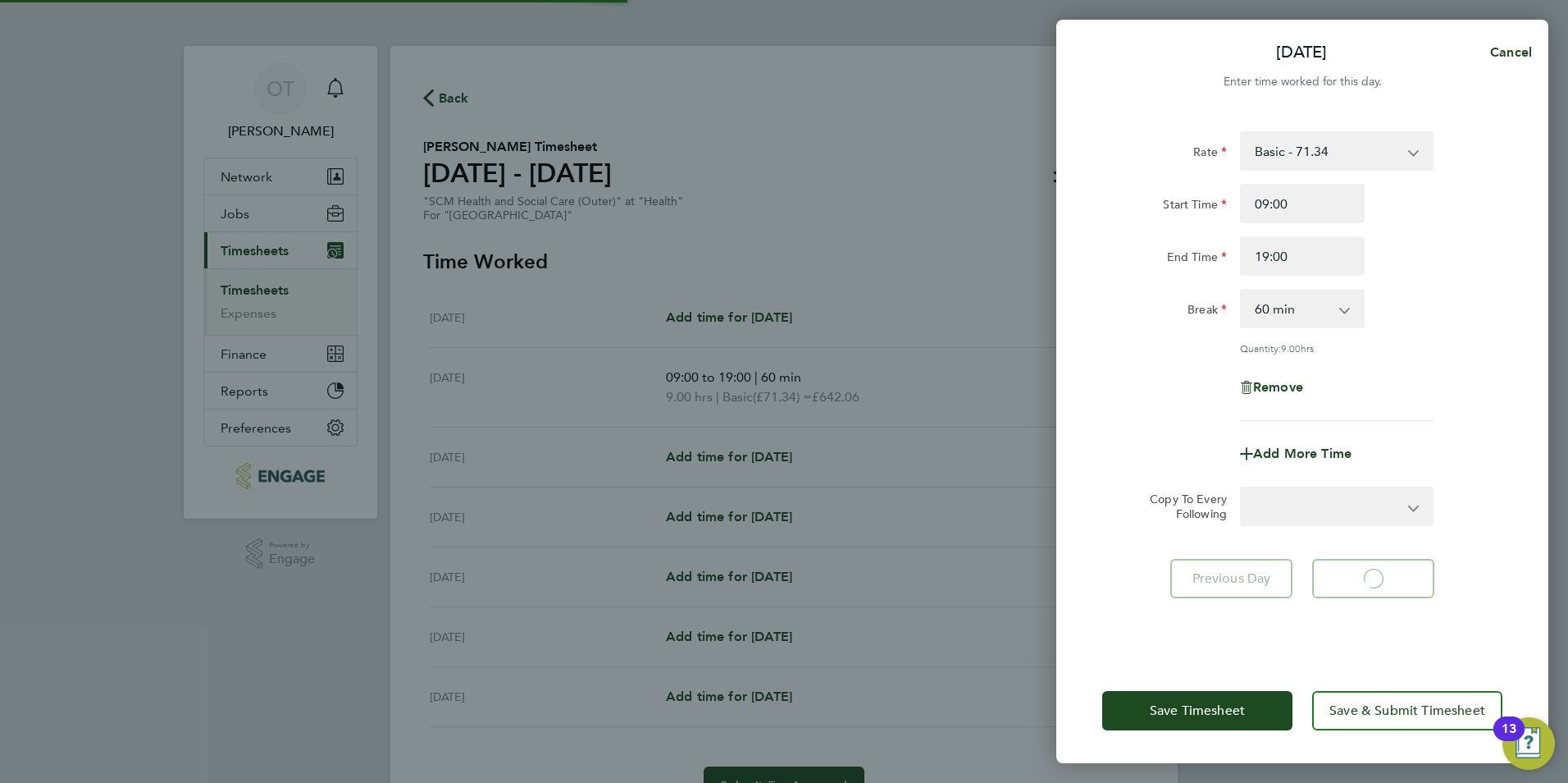
select select "60"
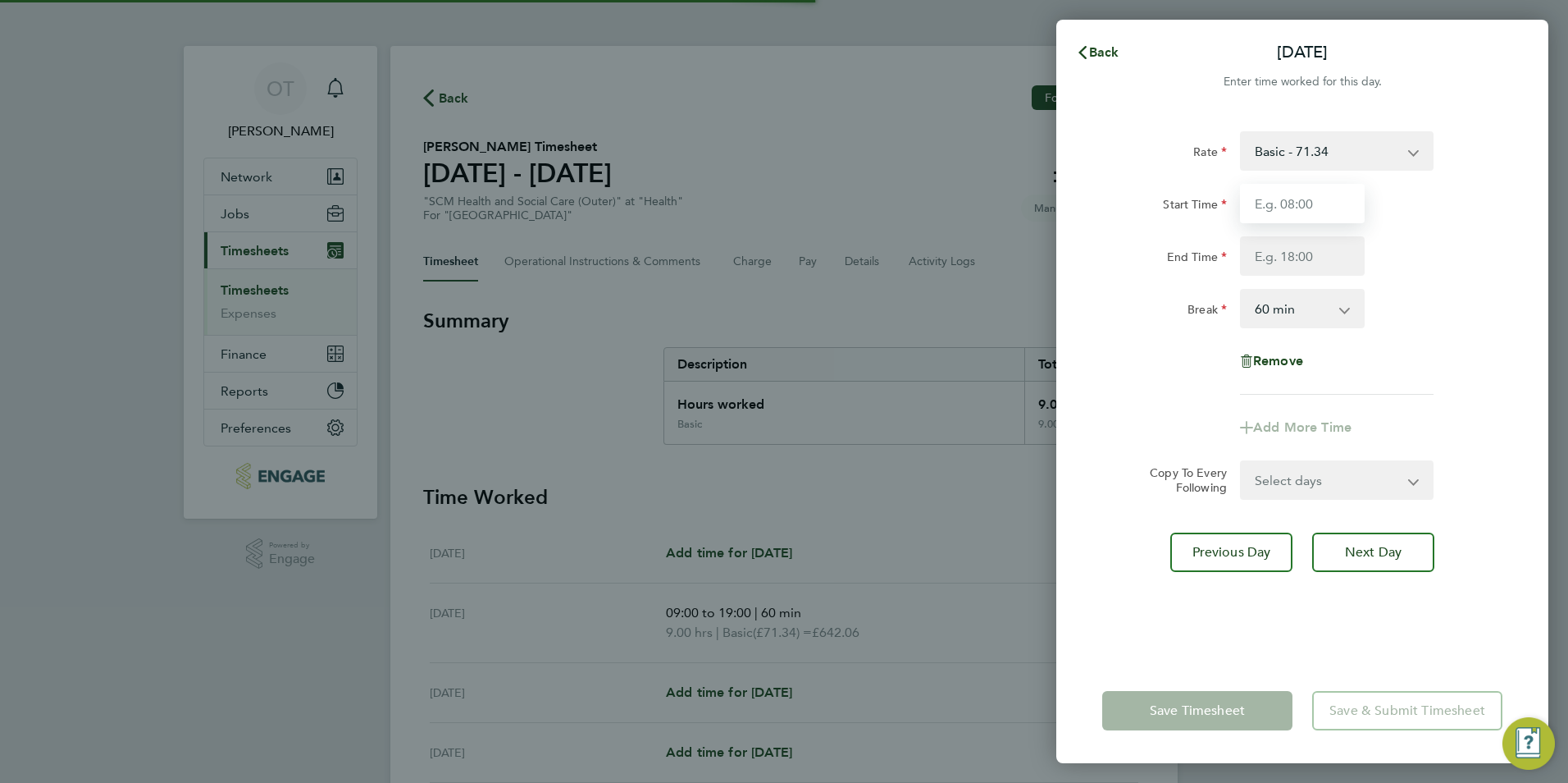
click at [1291, 208] on input "Start Time" at bounding box center [1302, 203] width 124 height 40
type input "09:00"
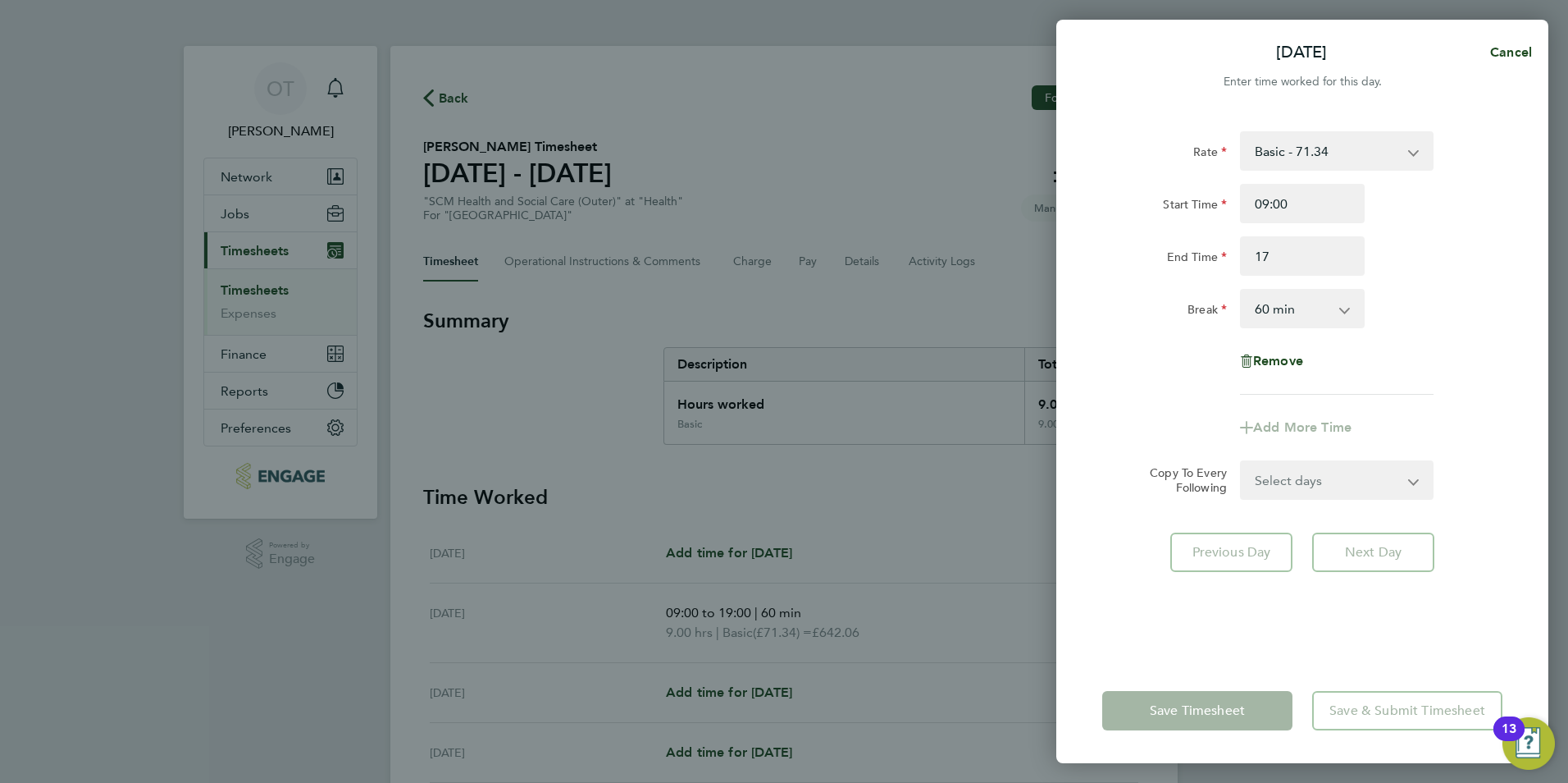
type input "17:00"
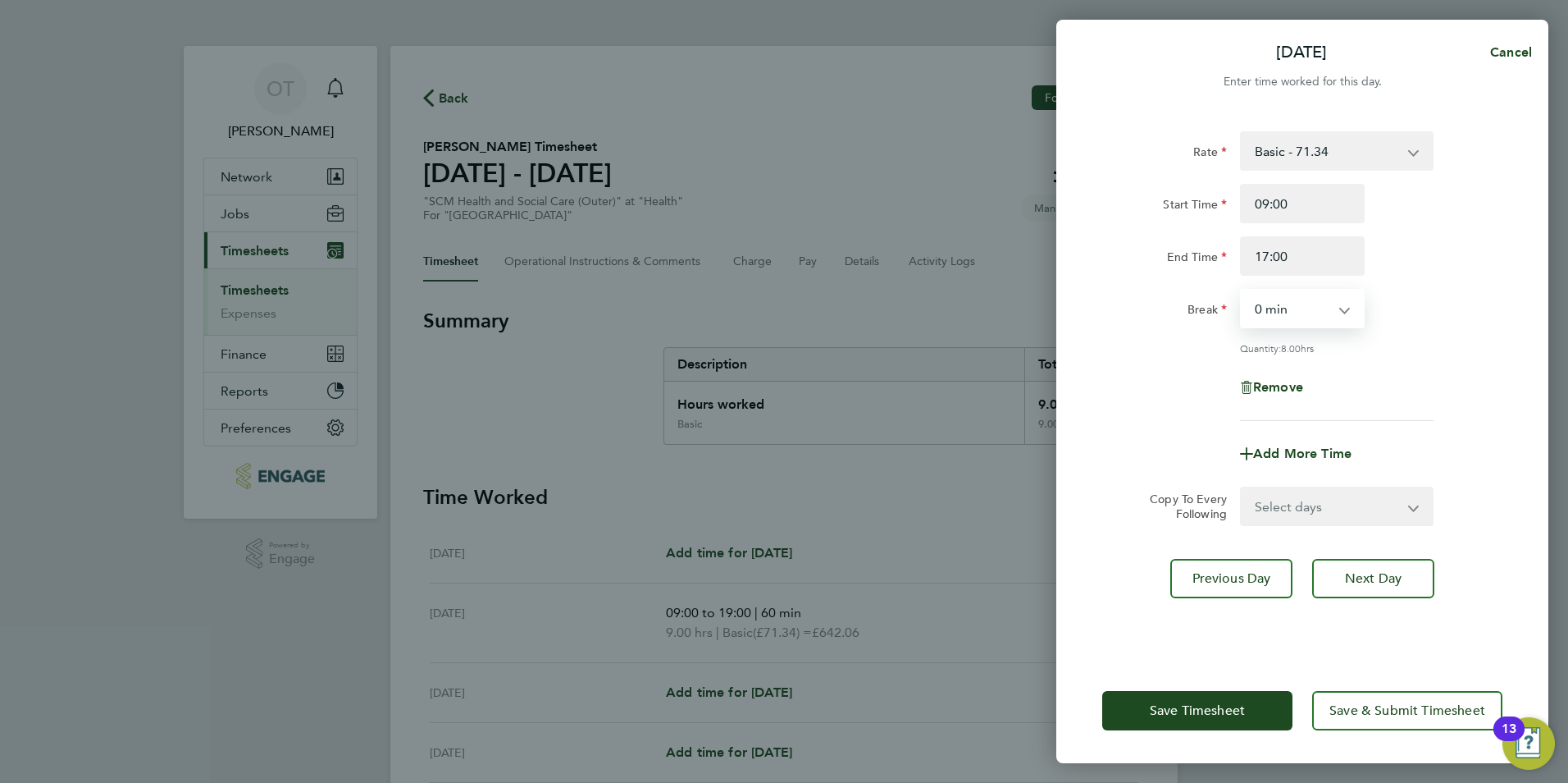
click at [1348, 304] on app-icon-cross-button at bounding box center [1353, 308] width 19 height 36
click at [1325, 314] on select "0 min 15 min 30 min 45 min 60 min 75 min 90 min" at bounding box center [1292, 308] width 101 height 36
select select "60"
click at [1242, 291] on select "0 min 15 min 30 min 45 min 60 min 75 min 90 min" at bounding box center [1292, 308] width 101 height 36
click at [1392, 575] on span "Next Day" at bounding box center [1373, 578] width 56 height 17
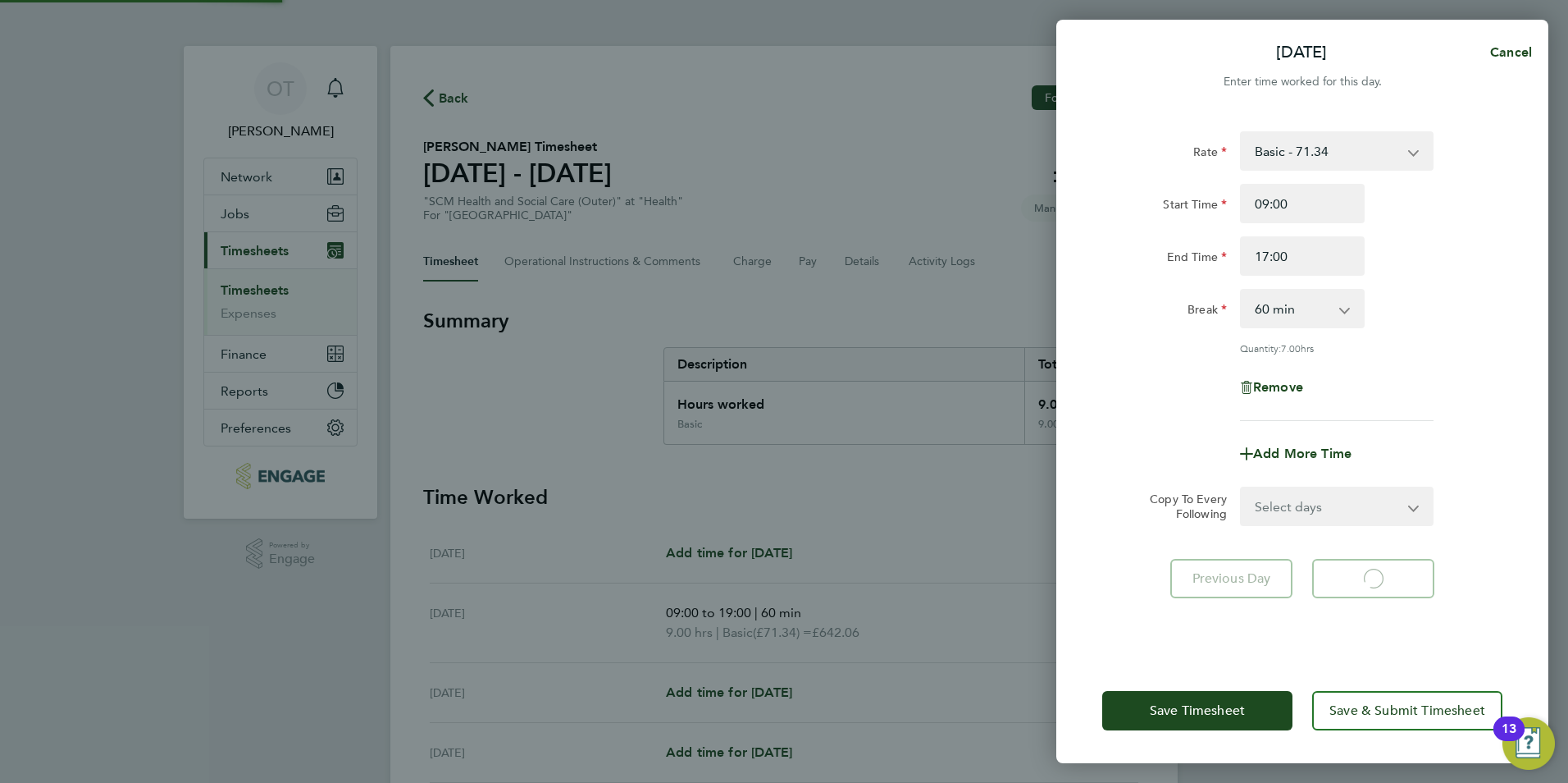
select select "60"
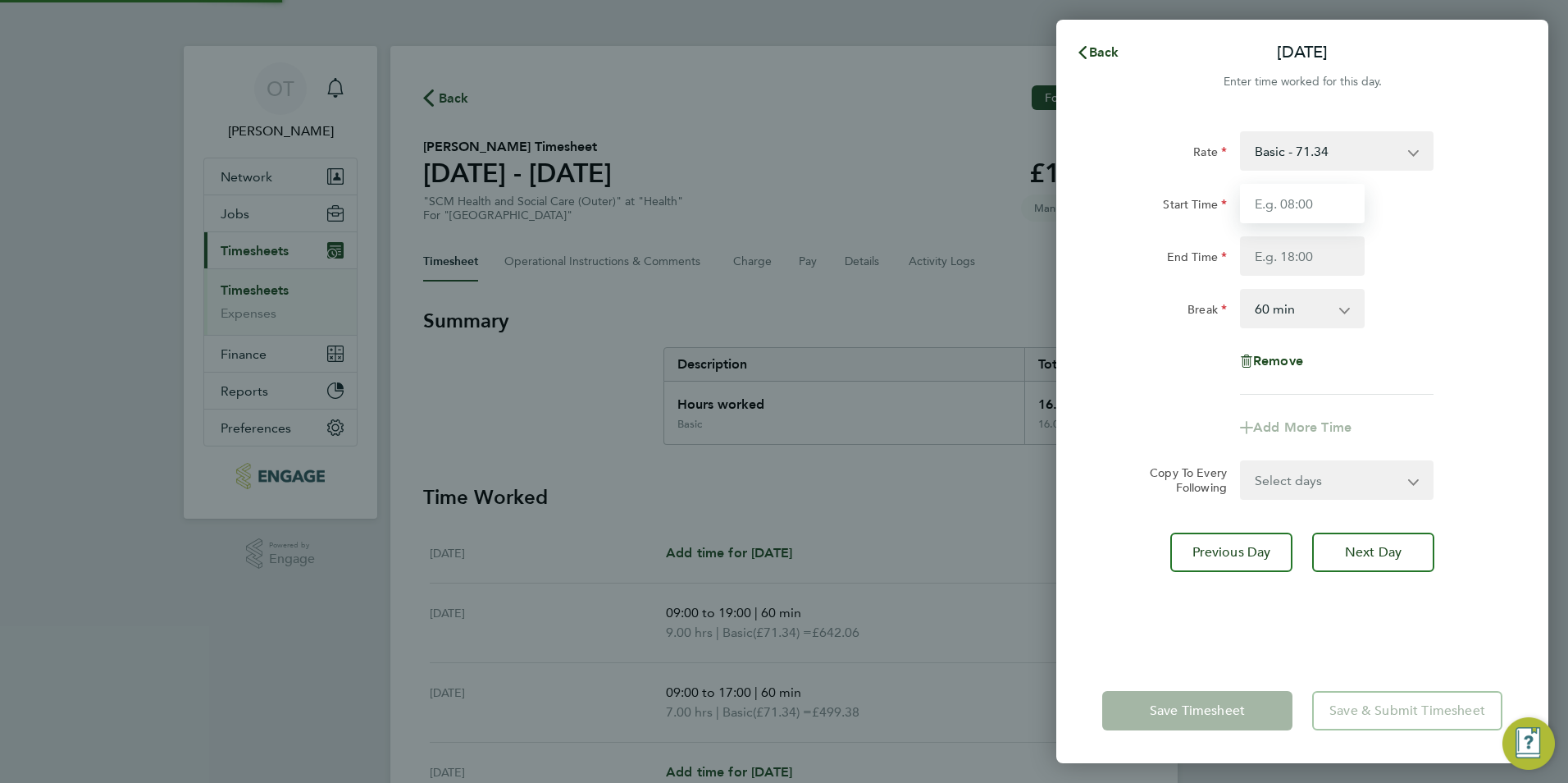
click at [1299, 212] on input "Start Time" at bounding box center [1302, 203] width 124 height 40
type input "09:00"
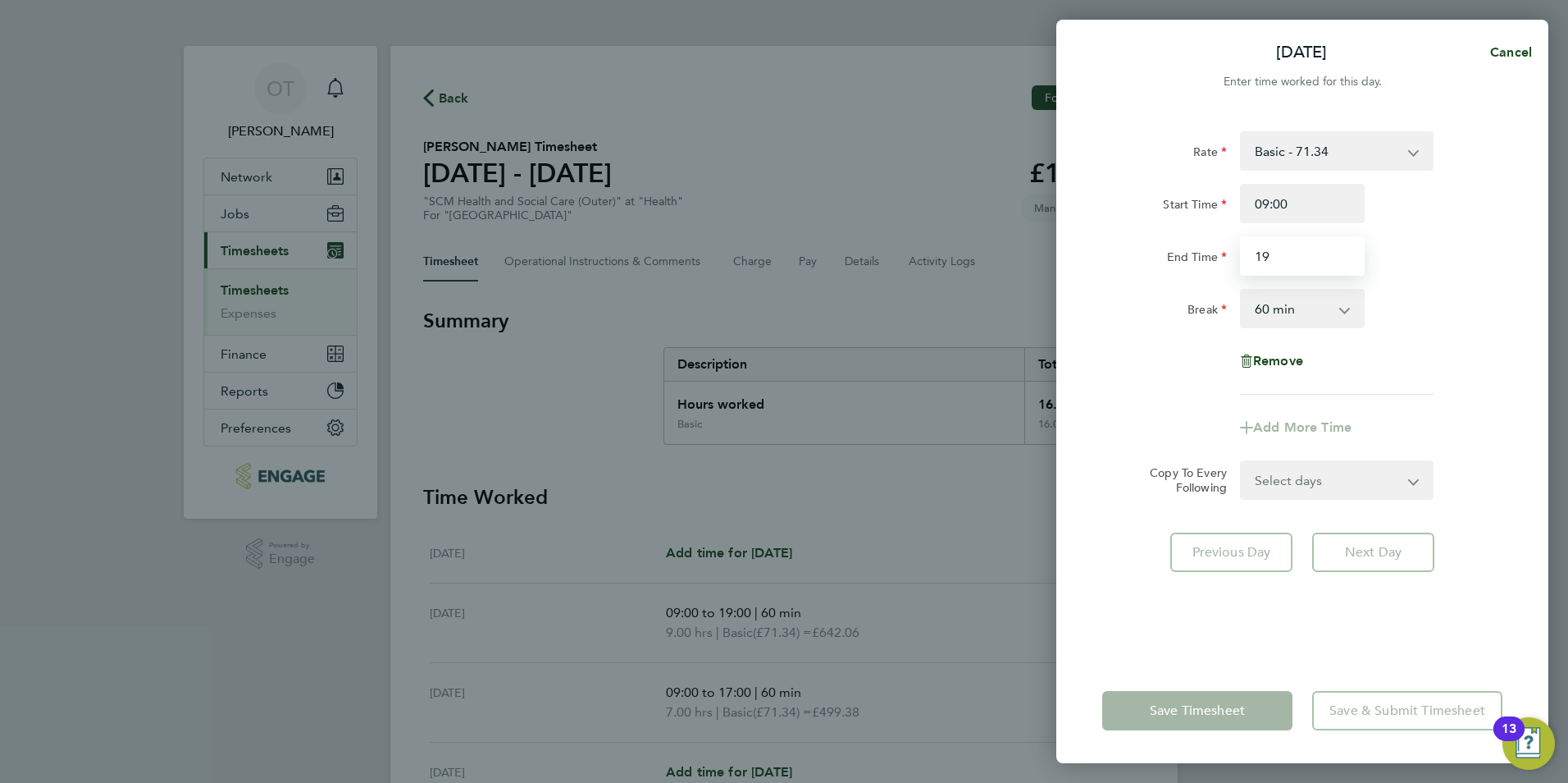
type input "19:00"
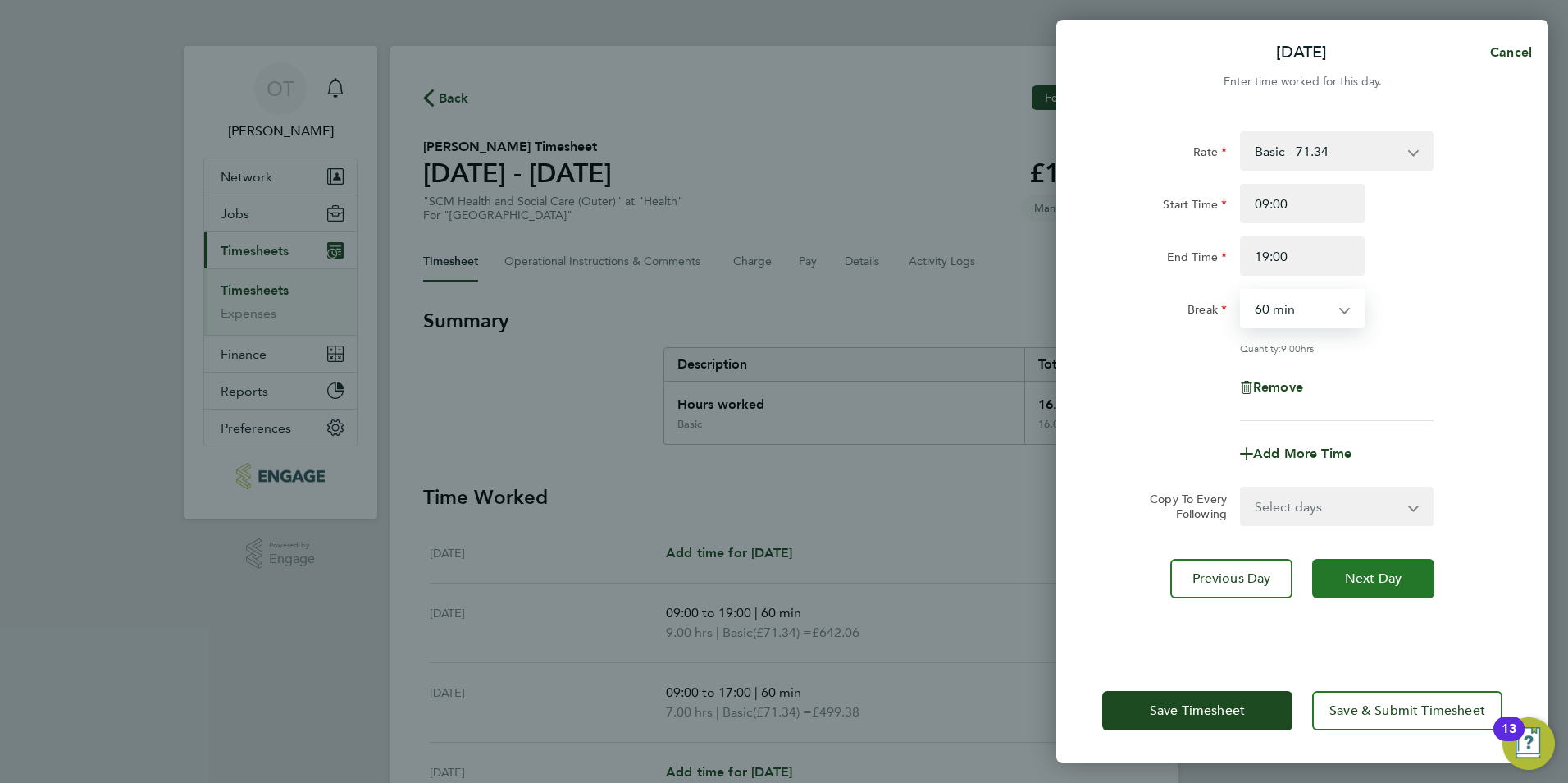
click at [1368, 573] on span "Next Day" at bounding box center [1373, 578] width 56 height 17
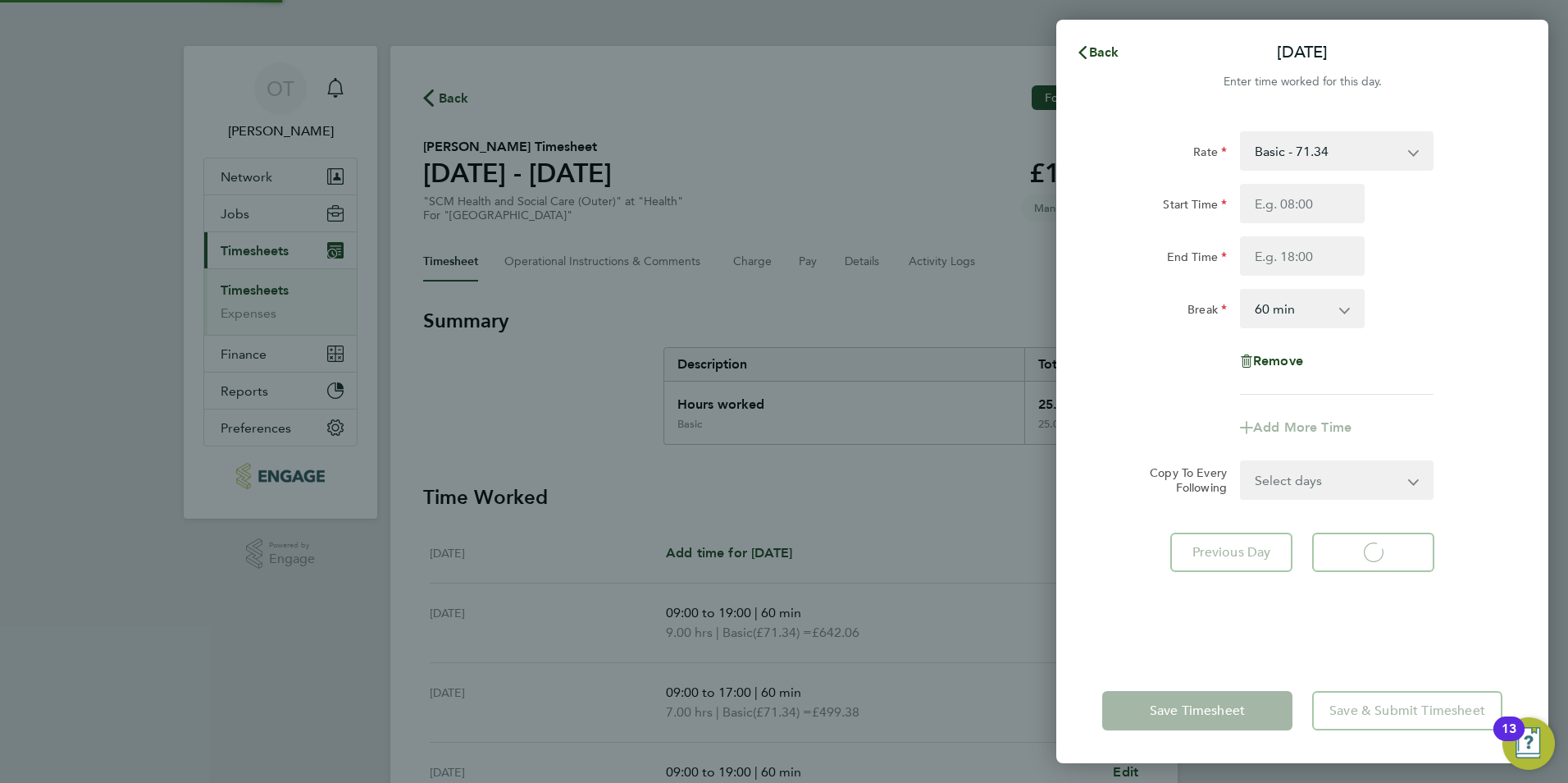
select select "60"
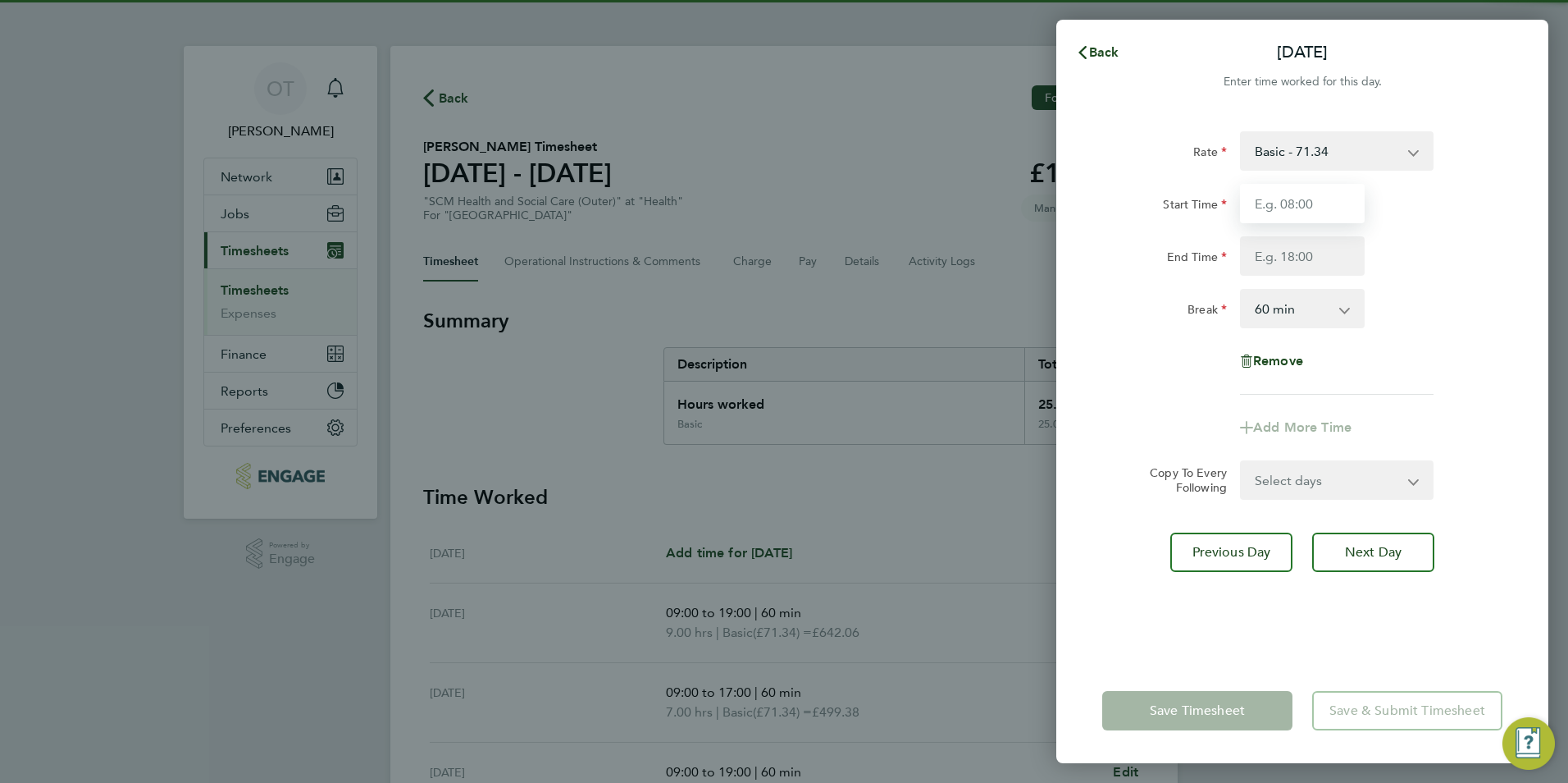
click at [1309, 199] on input "Start Time" at bounding box center [1302, 203] width 124 height 40
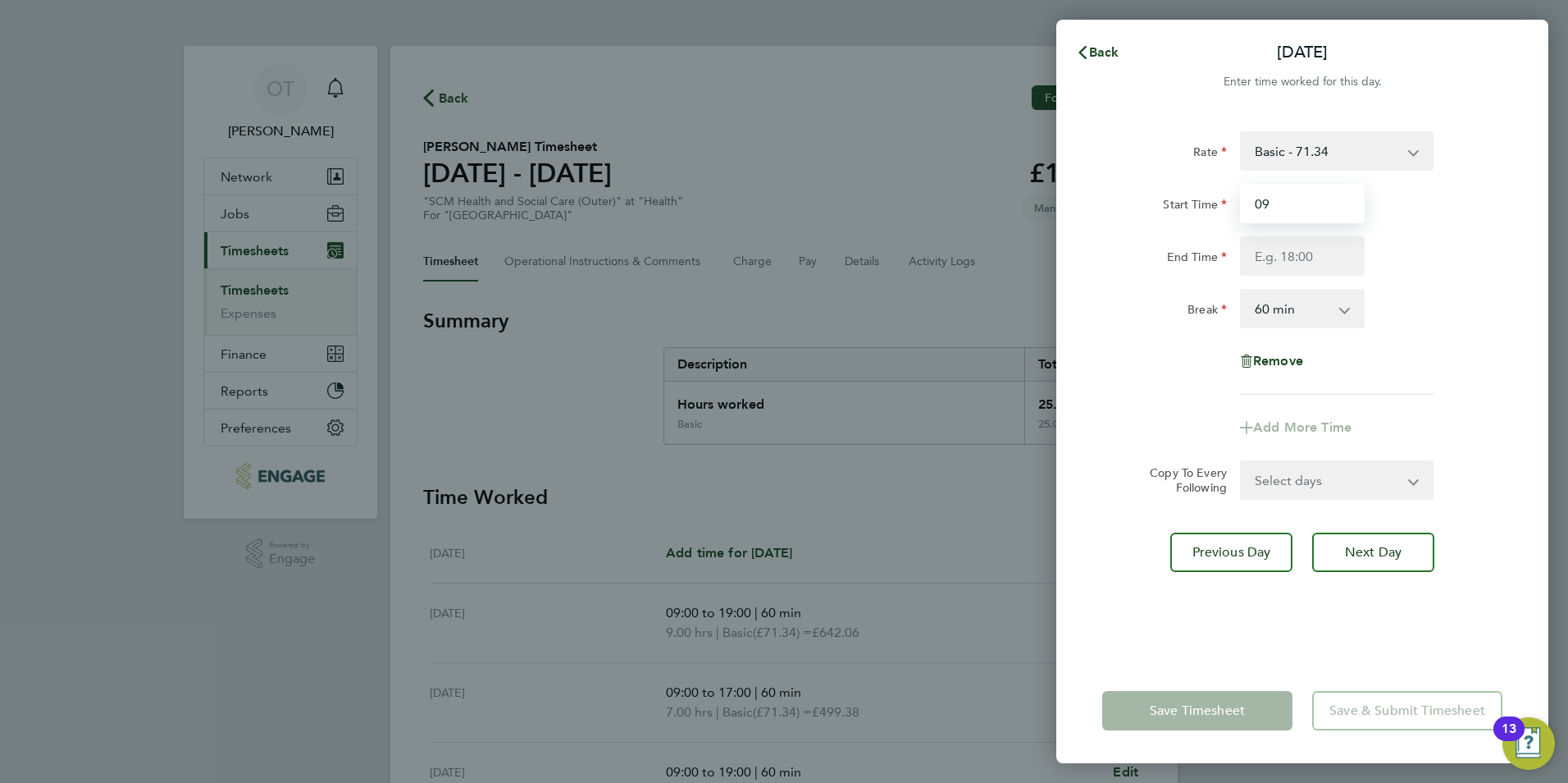
type input "09:00"
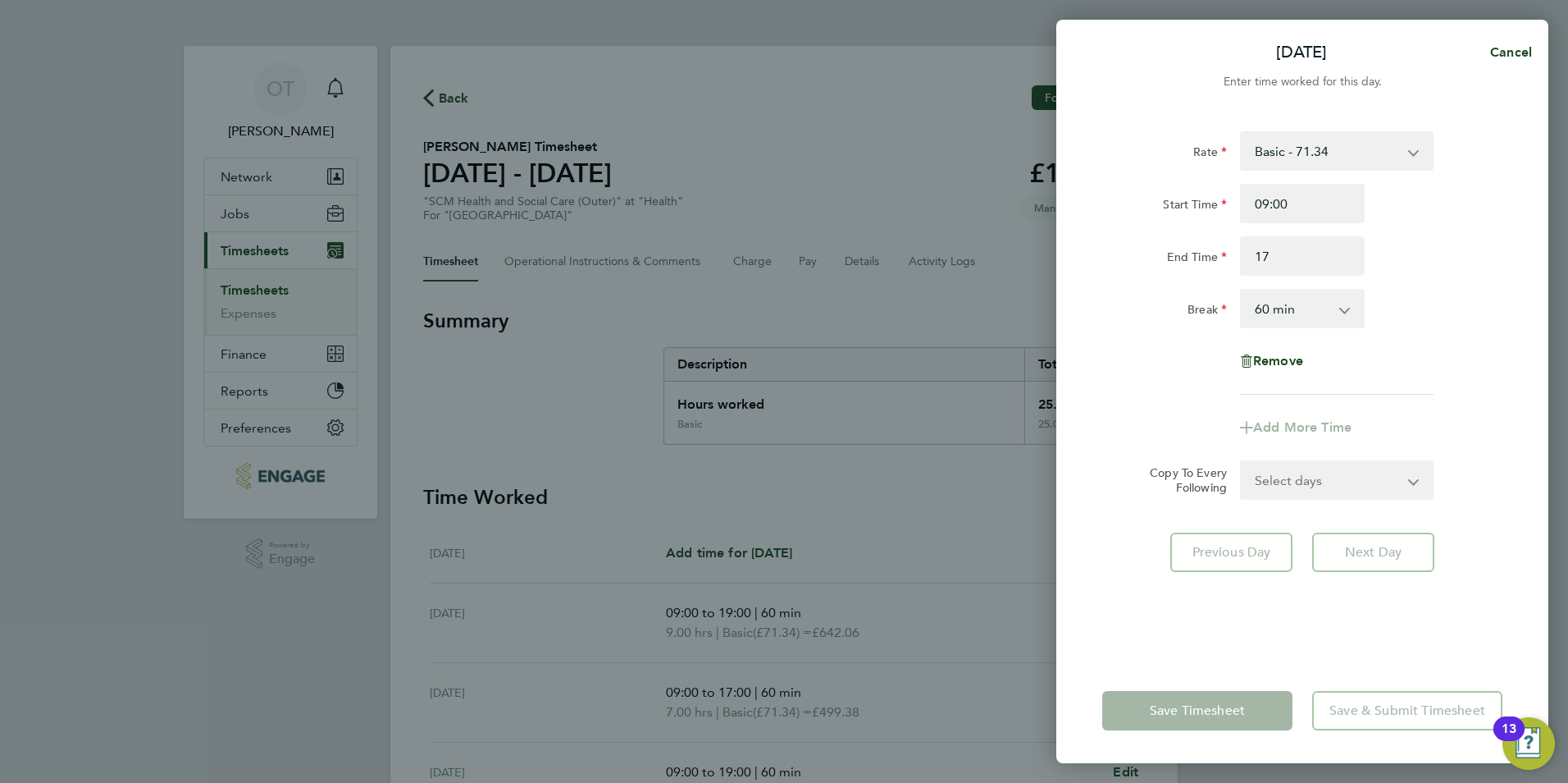
type input "17:00"
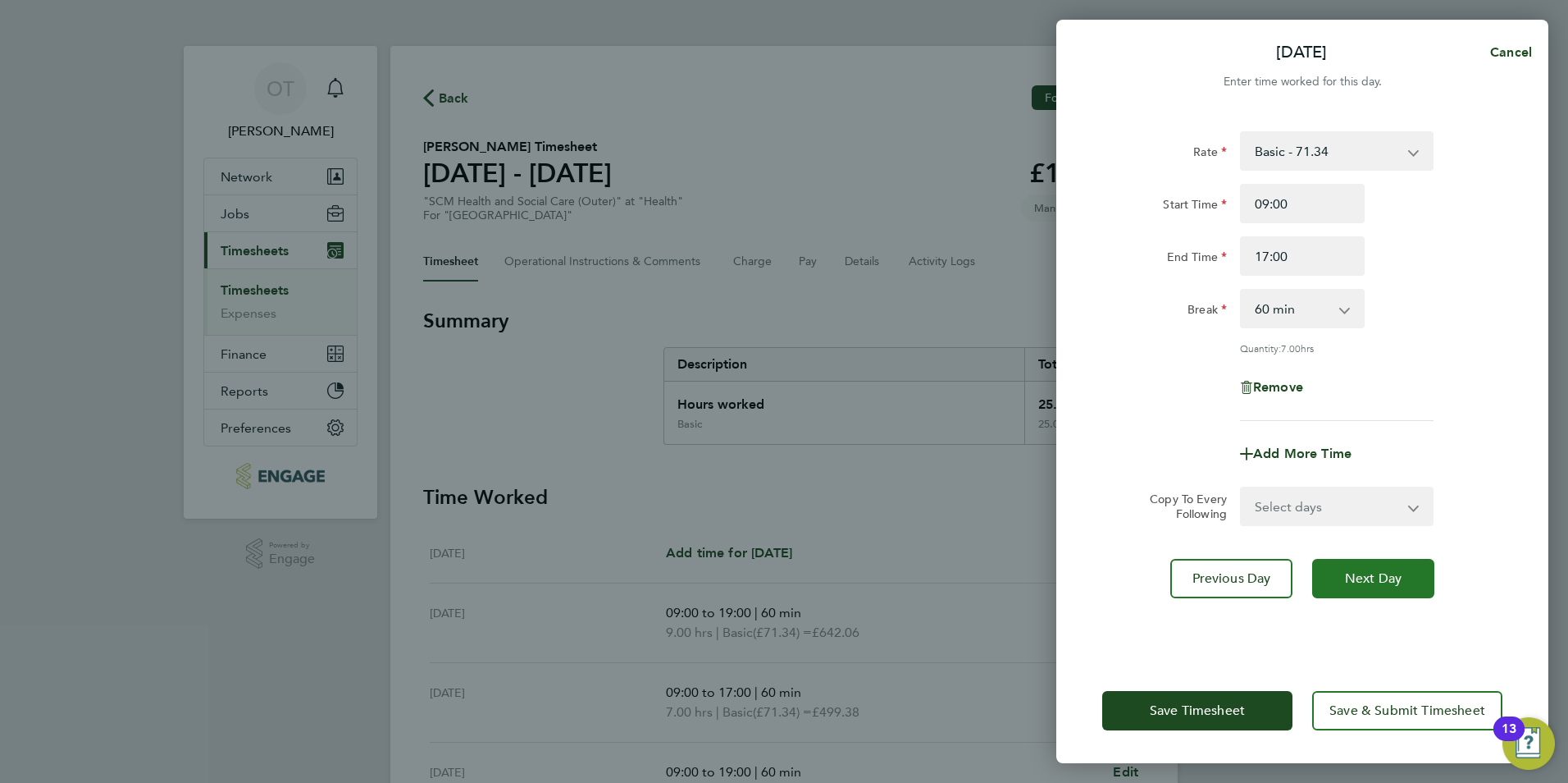
click at [1350, 587] on button "Next Day" at bounding box center [1373, 578] width 123 height 40
select select "60"
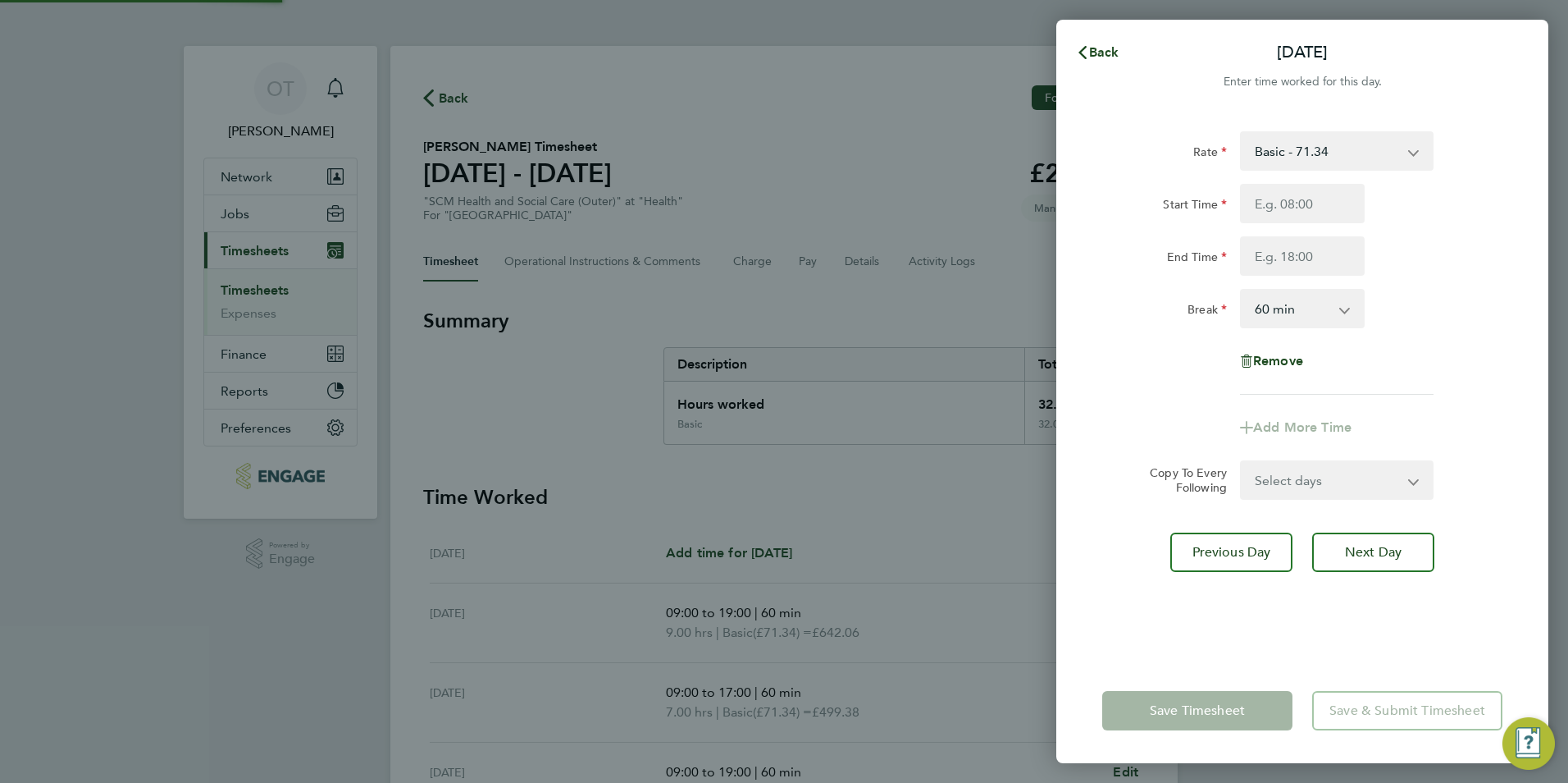
click at [1213, 697] on app-form-button "Save Timesheet" at bounding box center [1202, 710] width 200 height 40
click at [1102, 42] on button "Back" at bounding box center [1098, 53] width 77 height 33
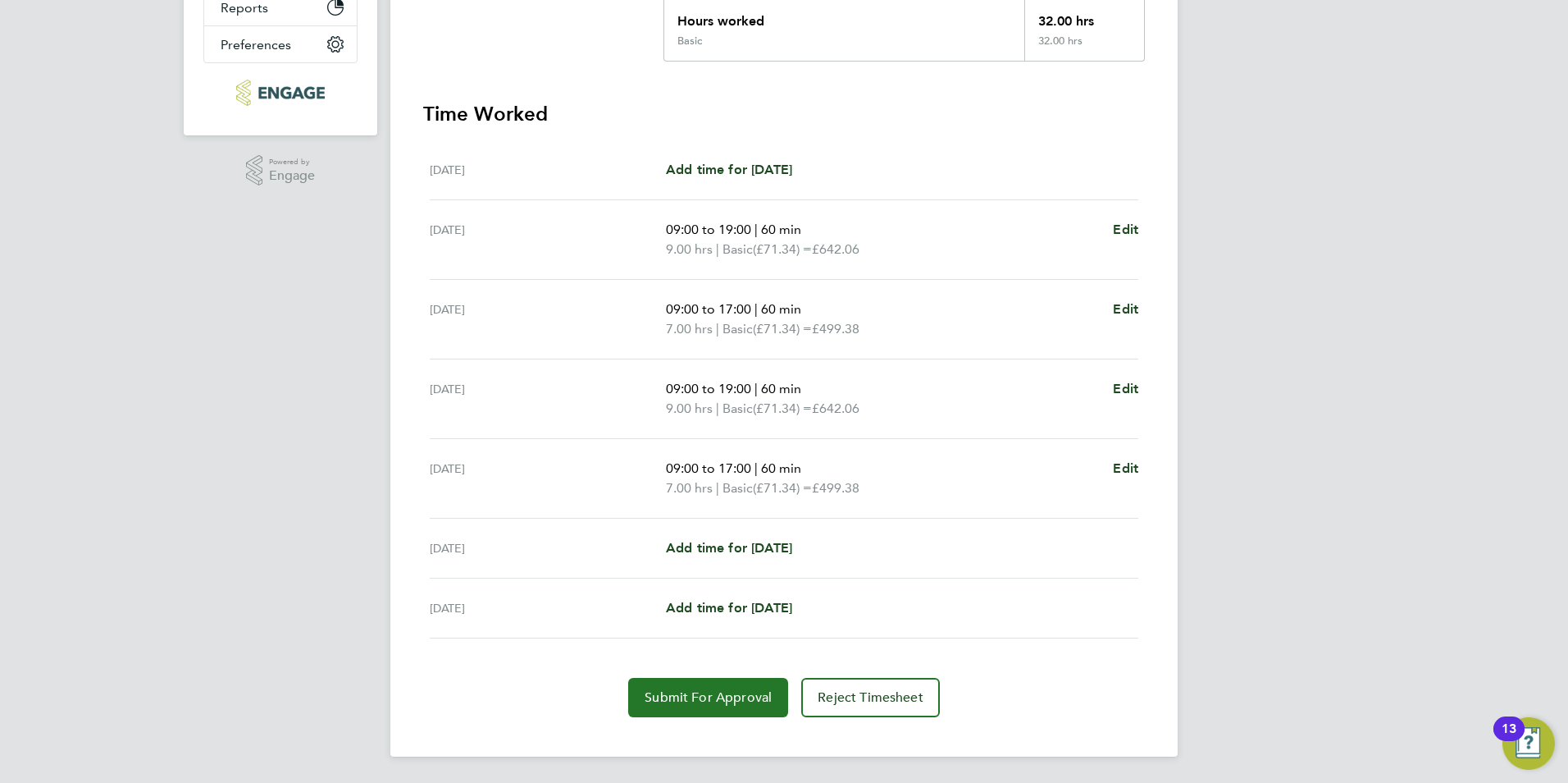
click at [744, 690] on span "Submit For Approval" at bounding box center [708, 697] width 127 height 17
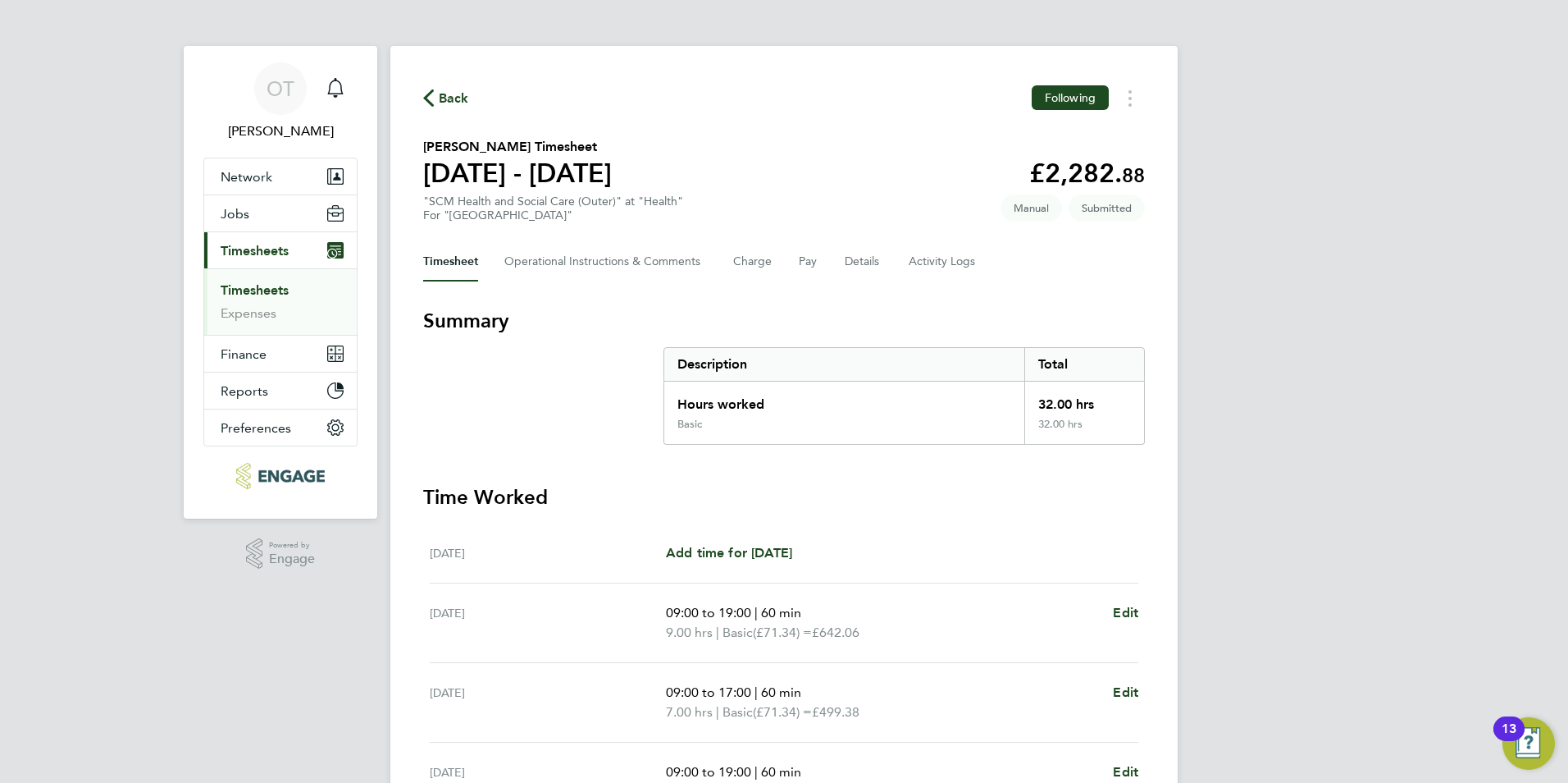
click at [428, 92] on icon "button" at bounding box center [429, 98] width 11 height 18
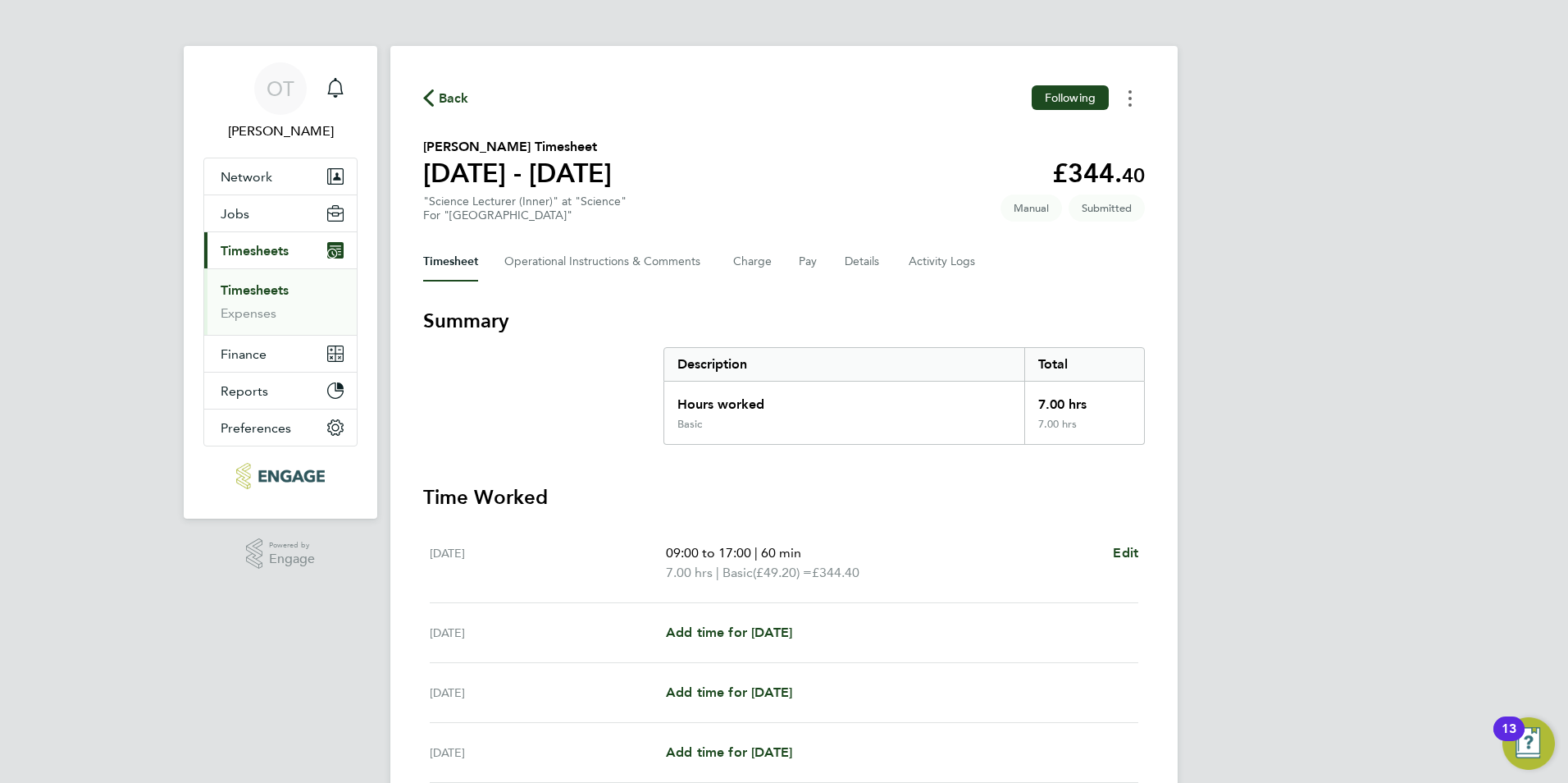
click at [1136, 93] on button "Timesheets Menu" at bounding box center [1130, 99] width 29 height 26
click at [1069, 244] on div "Timesheet Operational Instructions & Comments Charge Pay Details Activity Logs" at bounding box center [784, 261] width 722 height 40
click at [435, 94] on span "Back" at bounding box center [446, 97] width 46 height 16
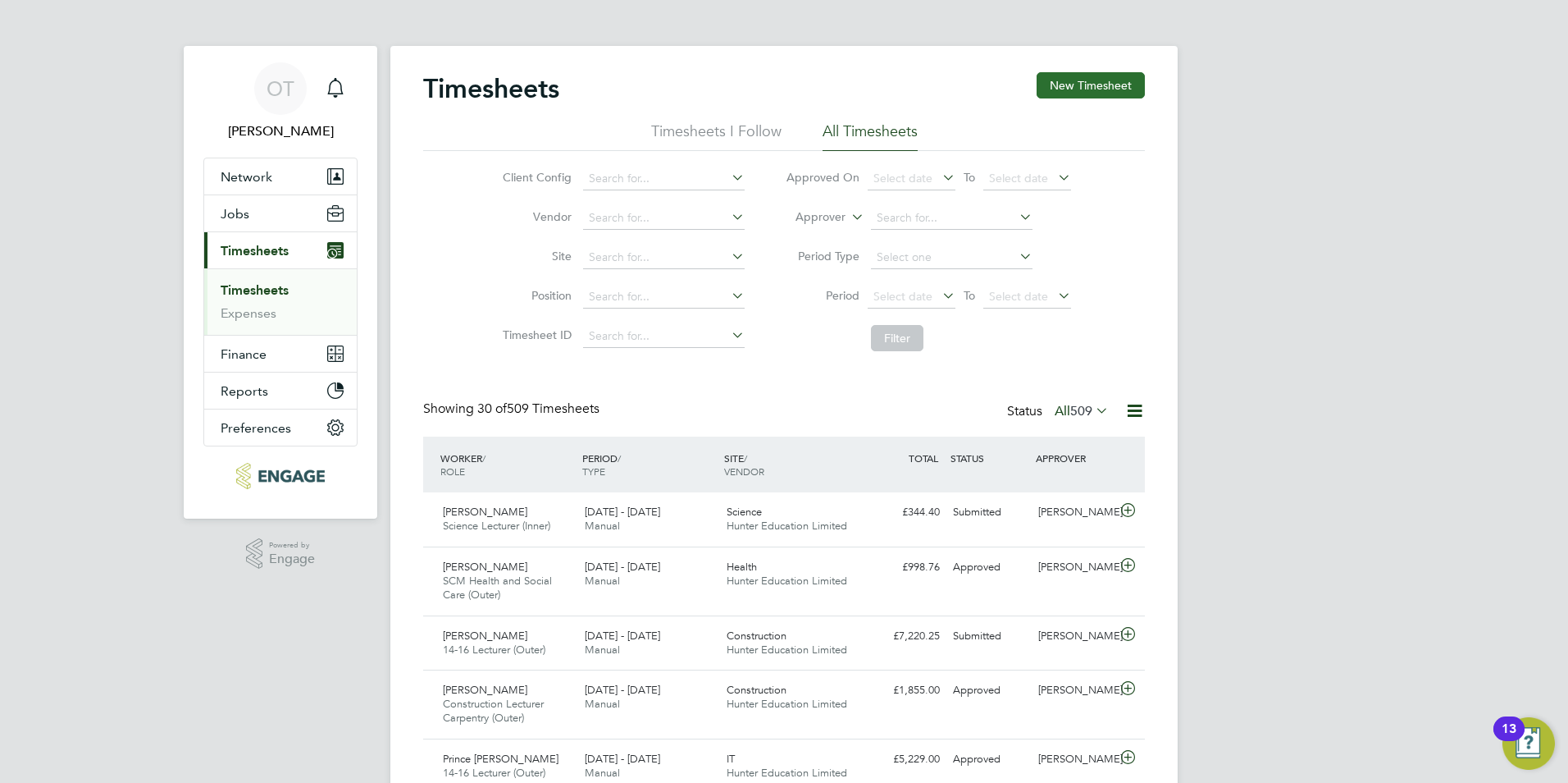
click at [1088, 82] on button "New Timesheet" at bounding box center [1091, 85] width 108 height 26
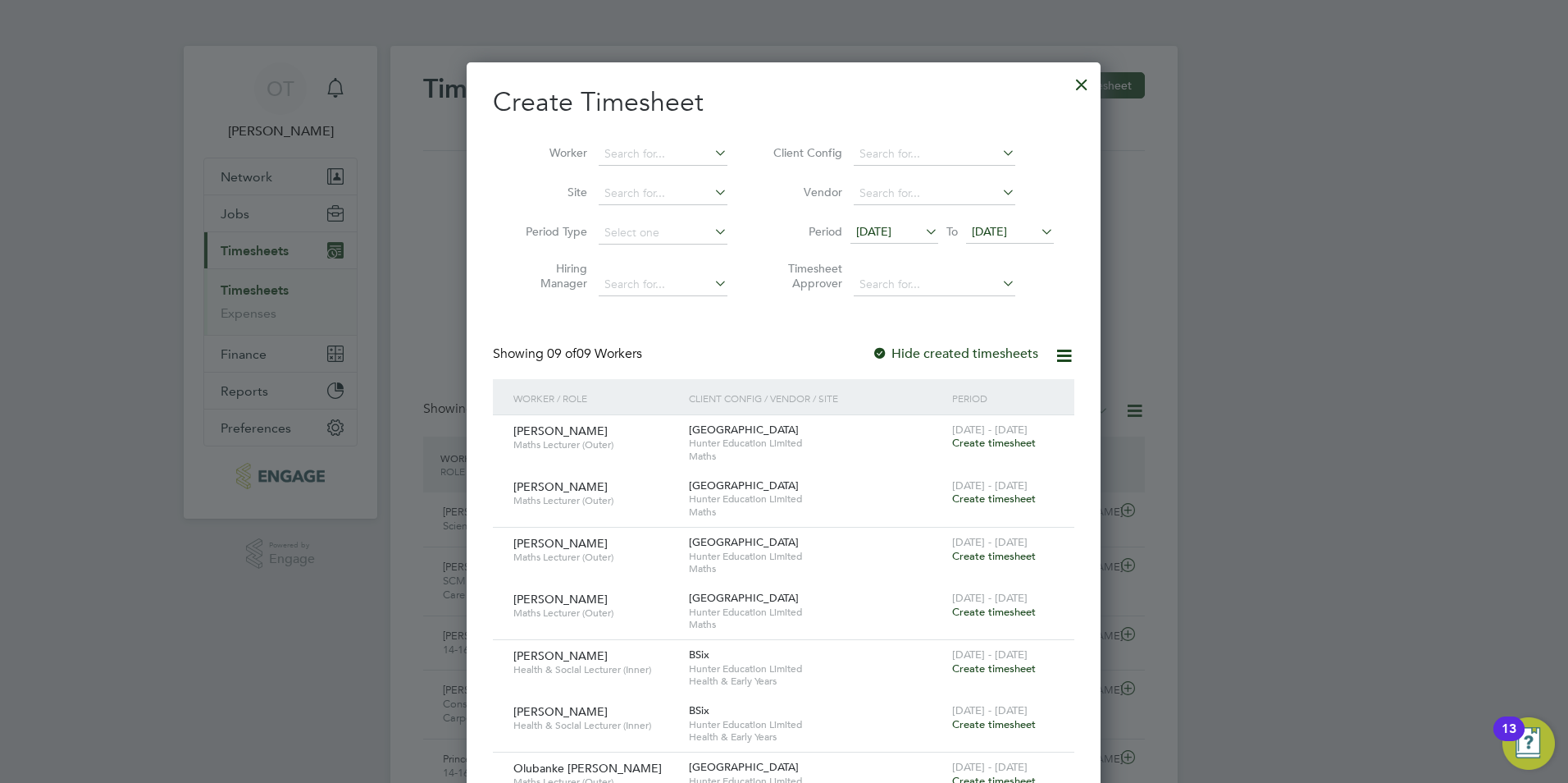
click at [855, 239] on span "[DATE]" at bounding box center [894, 232] width 88 height 22
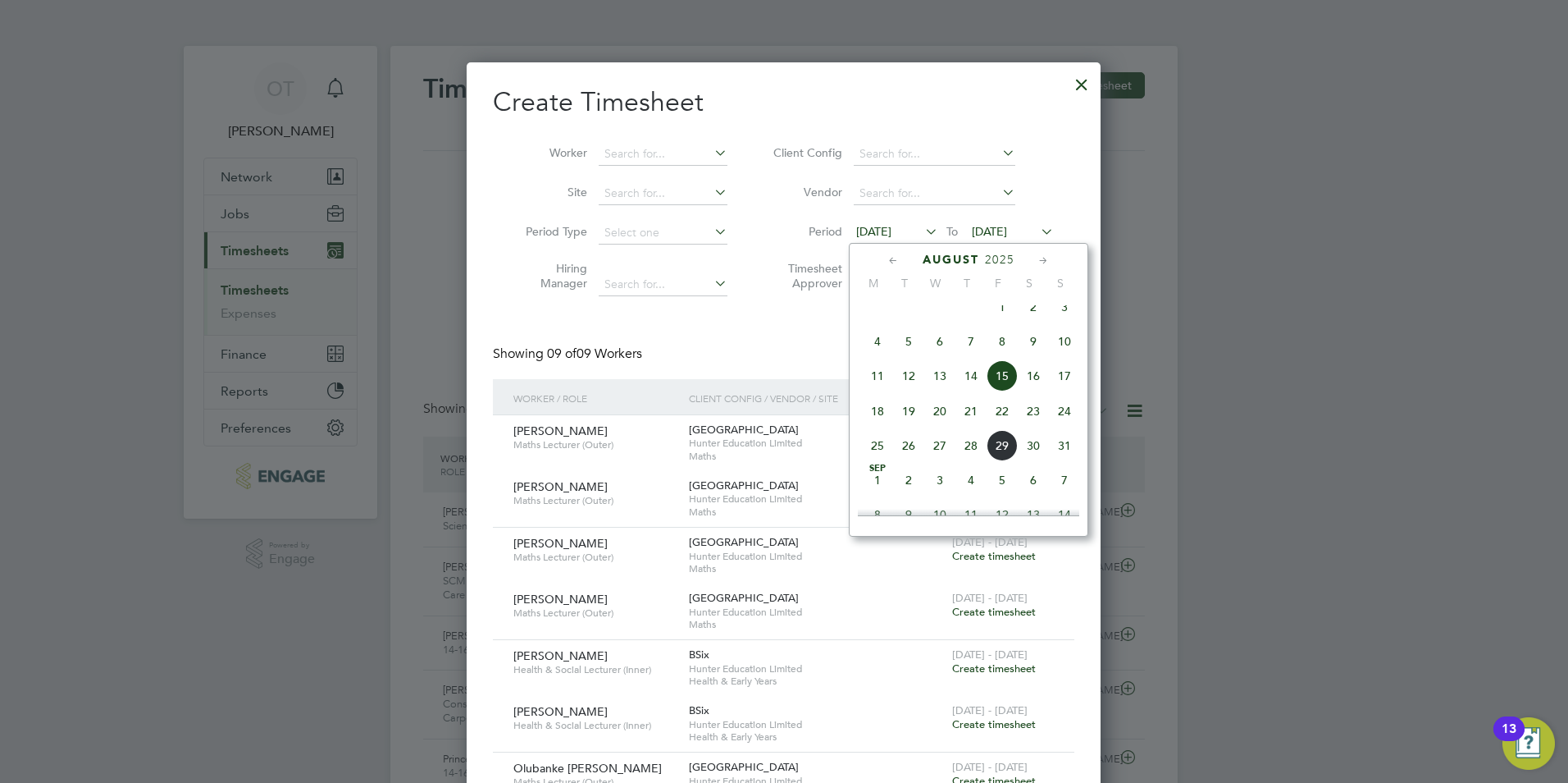
click at [879, 459] on span "25" at bounding box center [878, 445] width 31 height 31
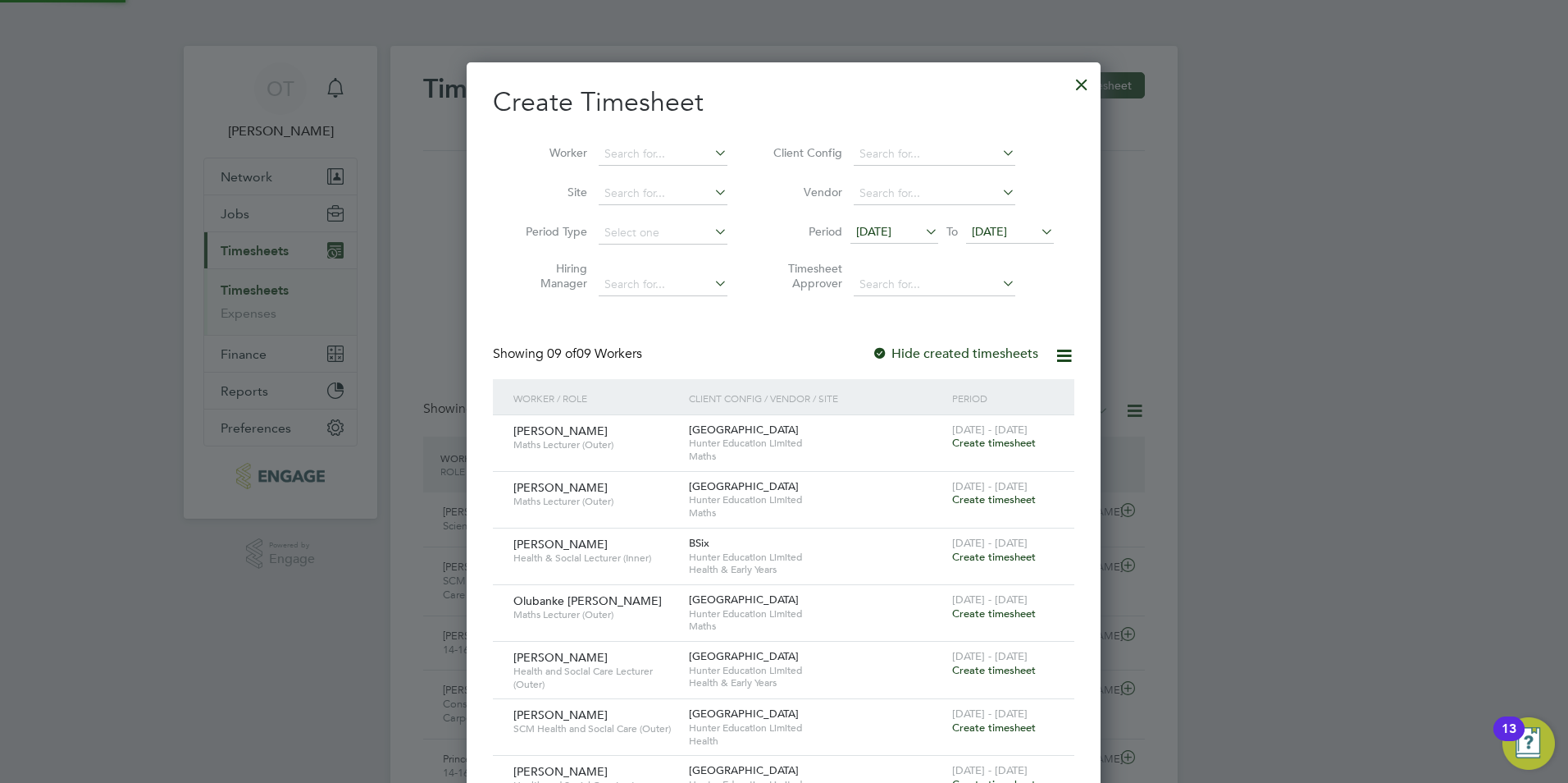
click at [1000, 227] on span "[DATE]" at bounding box center [989, 231] width 35 height 15
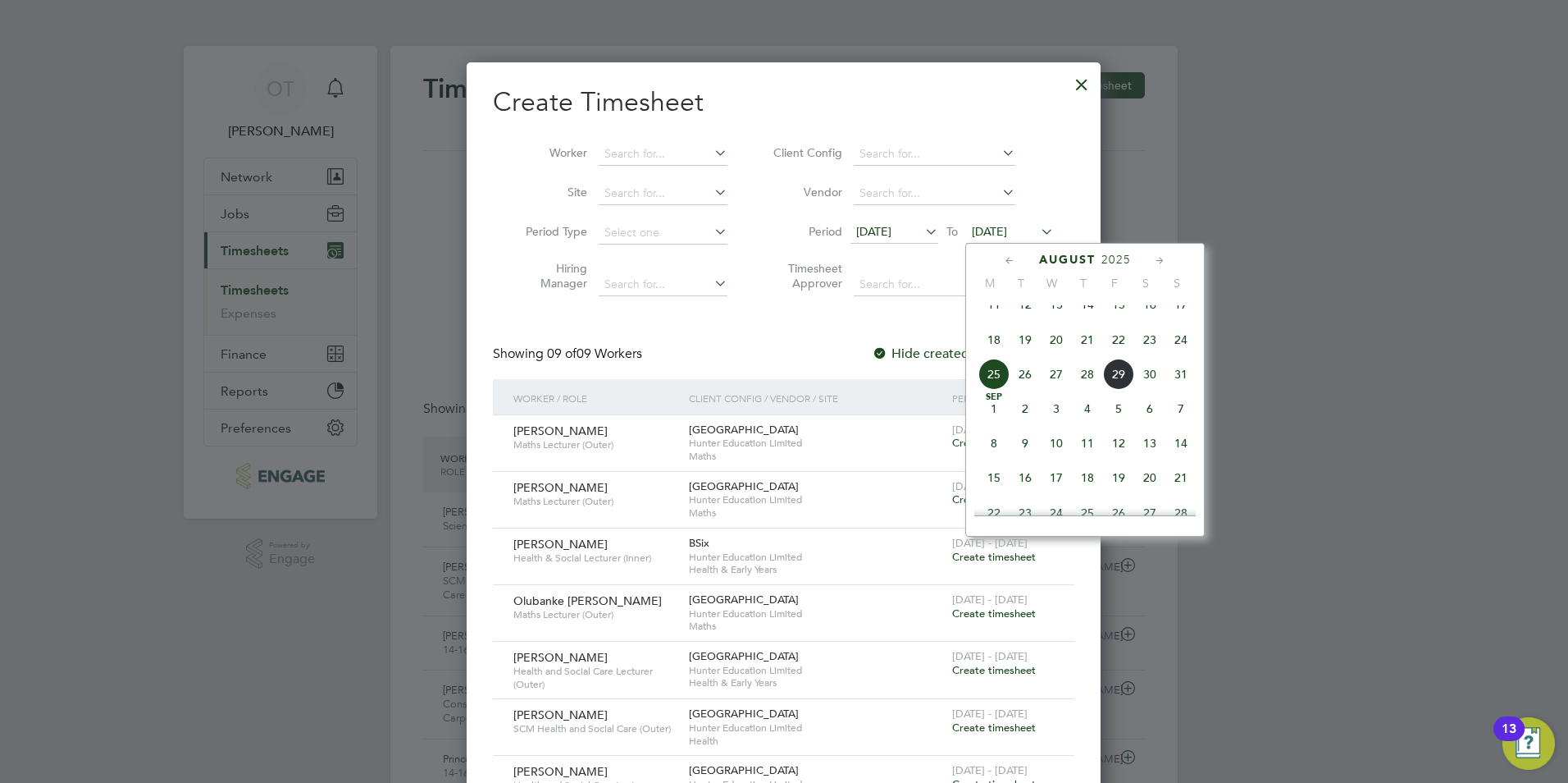
click at [1177, 384] on span "31" at bounding box center [1181, 374] width 31 height 31
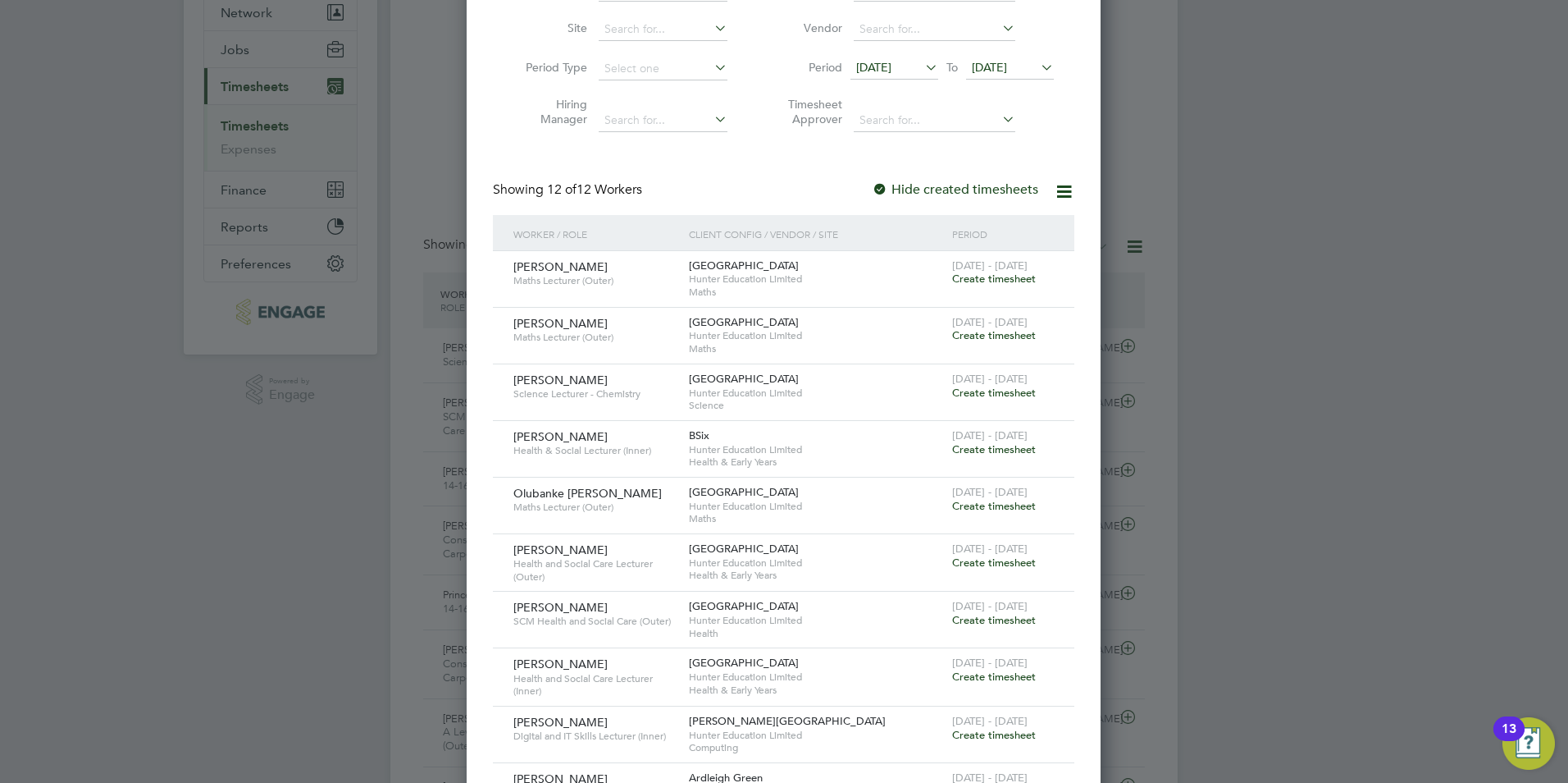
click at [973, 391] on span "Create timesheet" at bounding box center [994, 392] width 84 height 14
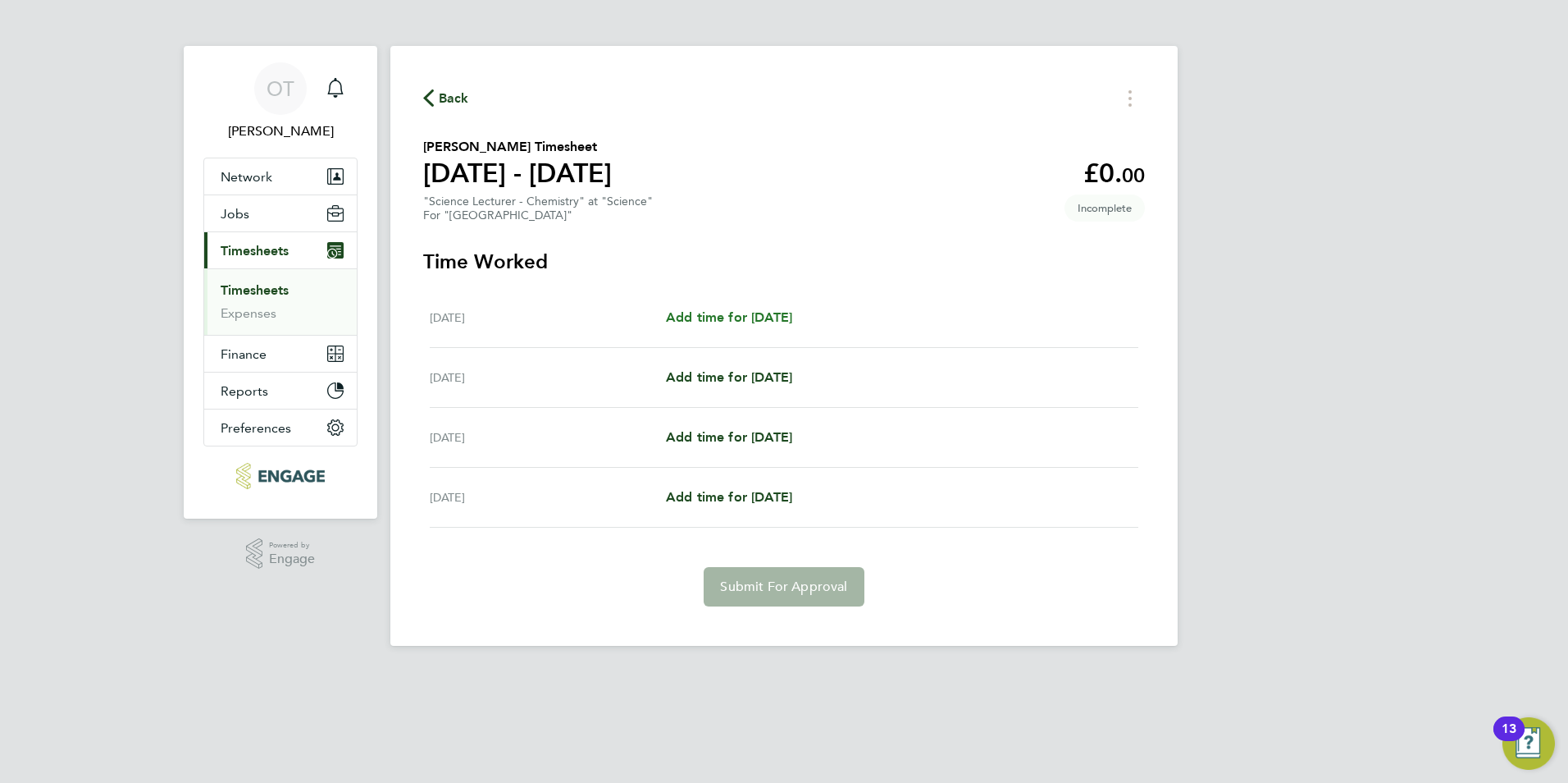
click at [732, 324] on span "Add time for Thu 28 Aug" at bounding box center [729, 316] width 126 height 16
select select "60"
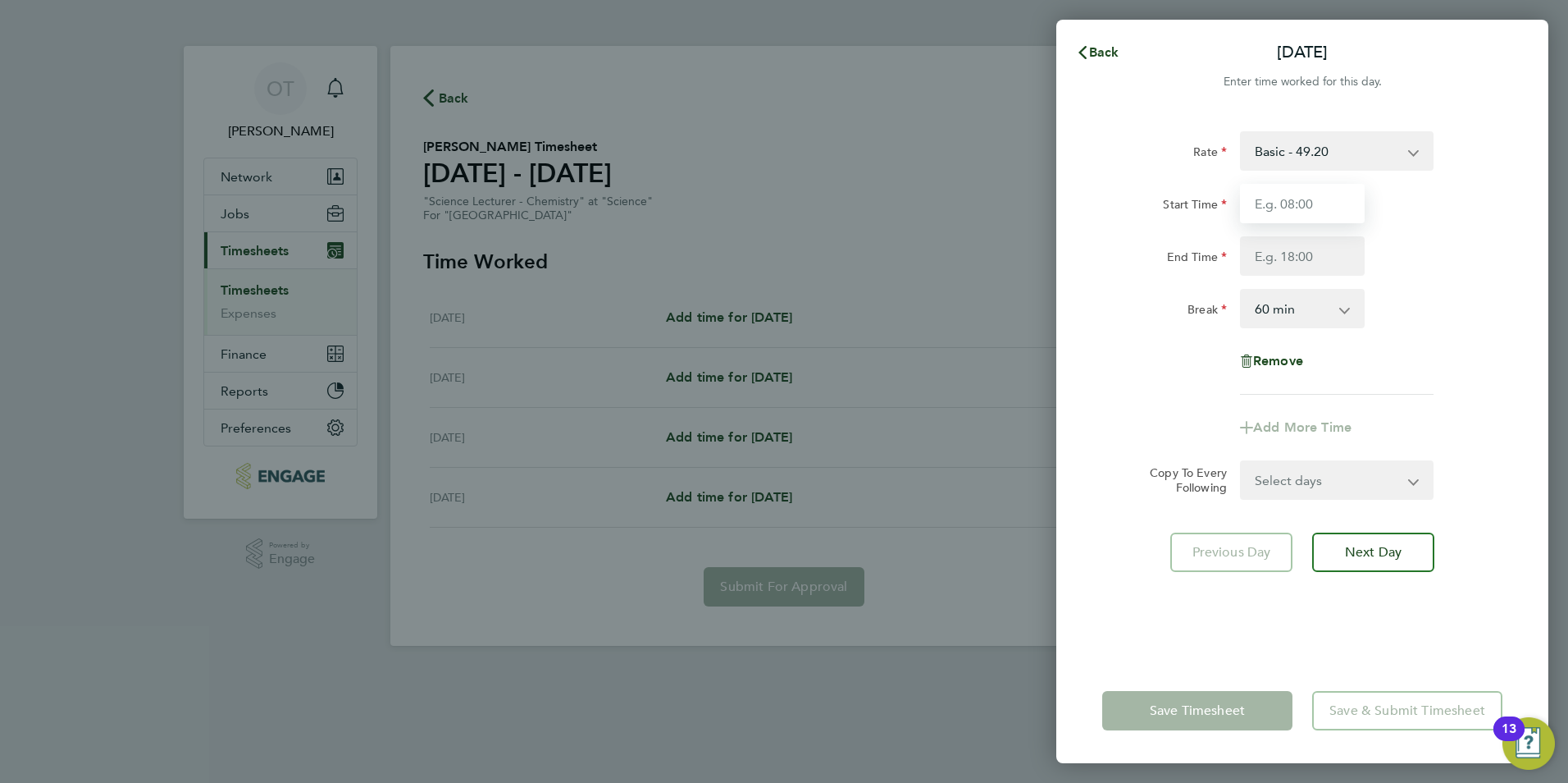
click at [1293, 202] on input "Start Time" at bounding box center [1302, 203] width 124 height 40
type input "10:00"
click at [1324, 256] on input "End Time" at bounding box center [1302, 255] width 124 height 40
type input "13:30"
click at [1471, 309] on div "Break 0 min 15 min 30 min 45 min 60 min 75 min 90 min" at bounding box center [1303, 308] width 413 height 40
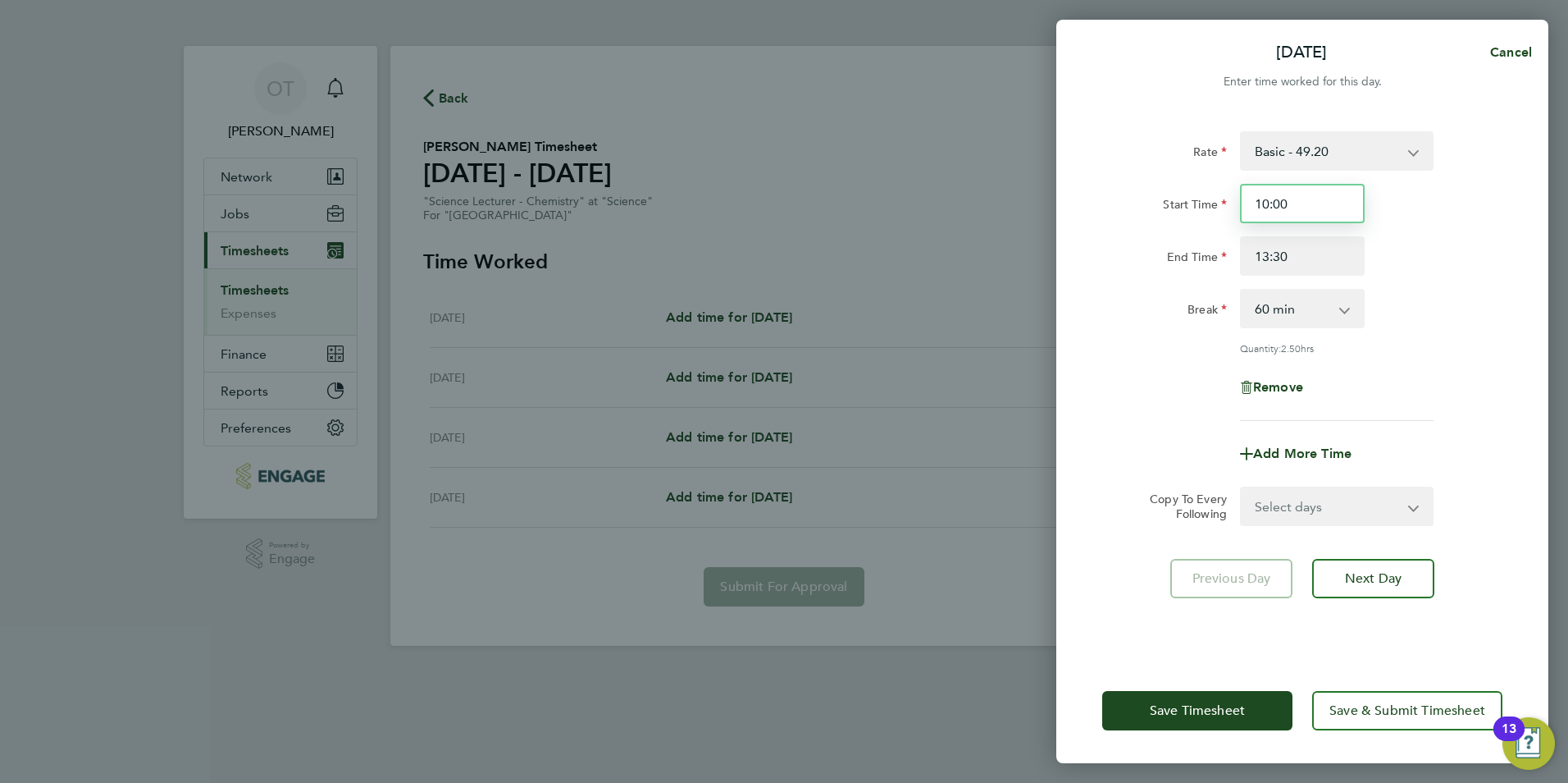
click at [1266, 203] on input "10:00" at bounding box center [1302, 203] width 124 height 40
drag, startPoint x: 1267, startPoint y: 203, endPoint x: 1238, endPoint y: 204, distance: 29.0
click at [1238, 204] on div "10:00" at bounding box center [1302, 203] width 137 height 40
click at [1413, 255] on div "End Time 13:30" at bounding box center [1303, 255] width 413 height 40
drag, startPoint x: 1267, startPoint y: 197, endPoint x: 1223, endPoint y: 197, distance: 44.0
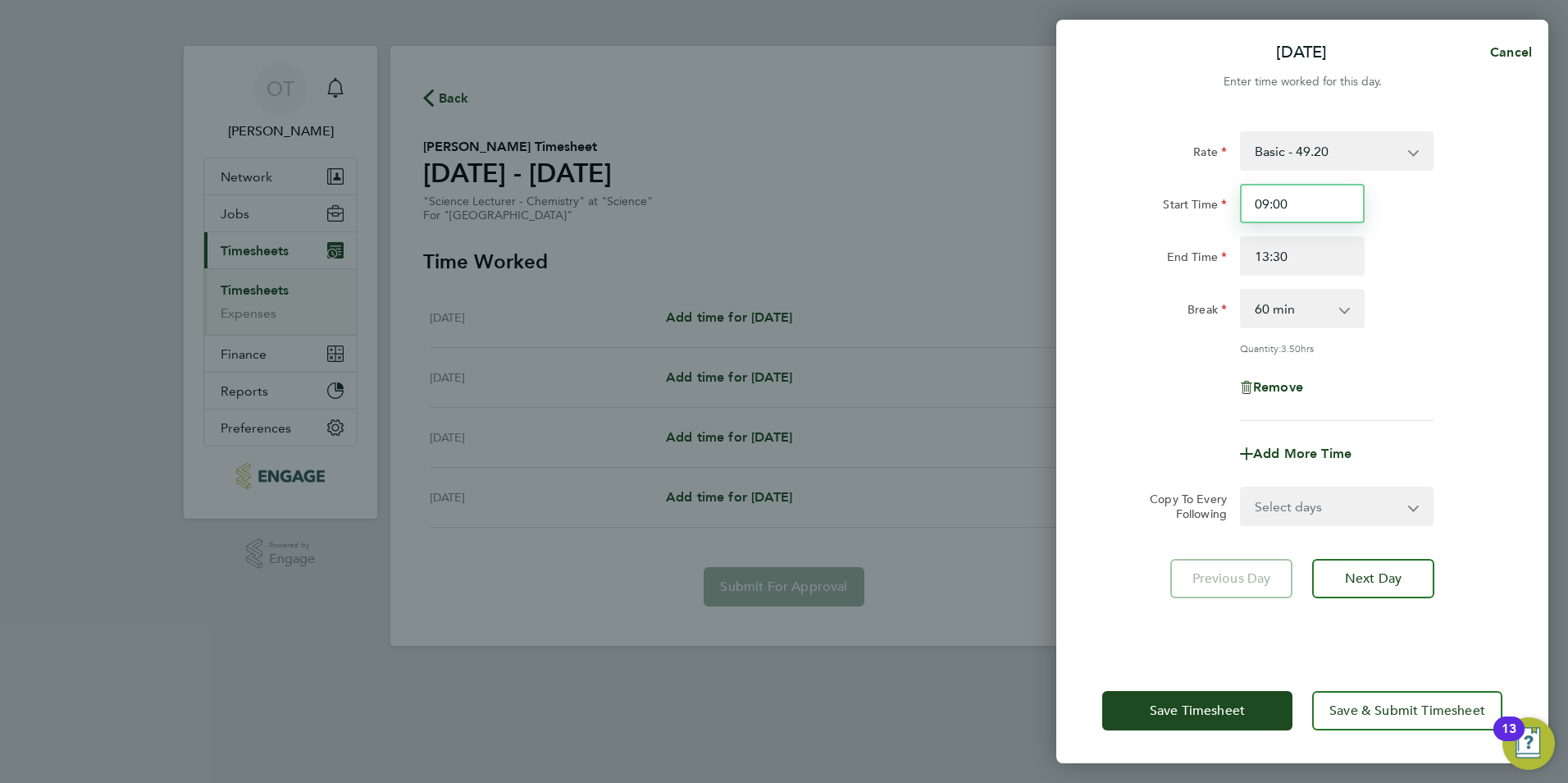
click at [1237, 197] on div "09:00" at bounding box center [1302, 203] width 137 height 40
type input "10:00"
click at [1418, 266] on div "End Time 13:30" at bounding box center [1303, 255] width 413 height 40
click at [1333, 309] on select "0 min 15 min 30 min 45 min 60 min 75 min 90 min" at bounding box center [1292, 308] width 101 height 36
select select "0"
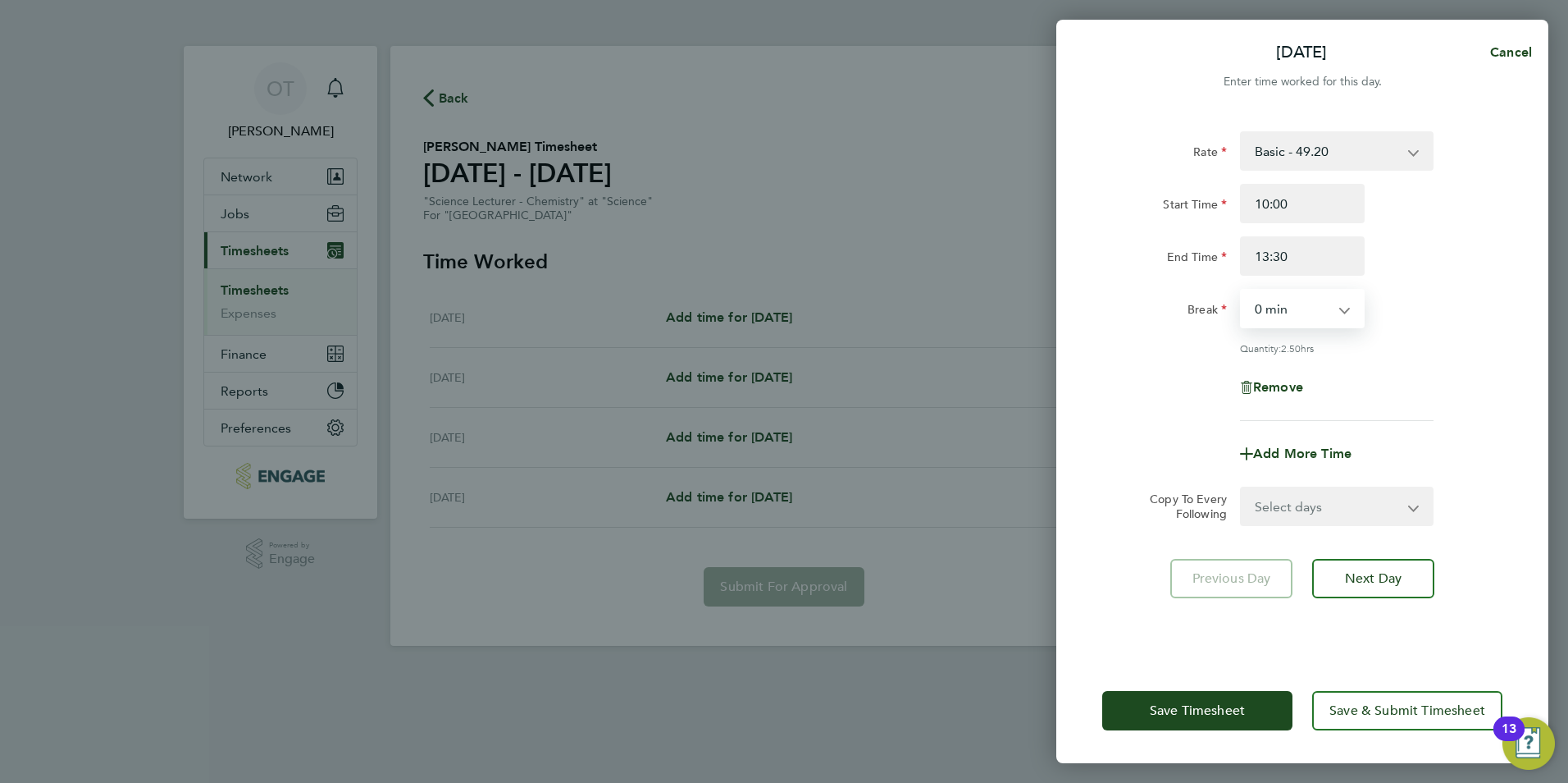
click at [1242, 291] on select "0 min 15 min 30 min 45 min 60 min 75 min 90 min" at bounding box center [1292, 308] width 101 height 36
click at [1434, 342] on div "Quantity: 3.50 hrs" at bounding box center [1337, 348] width 206 height 13
click at [1193, 704] on span "Save Timesheet" at bounding box center [1197, 711] width 95 height 17
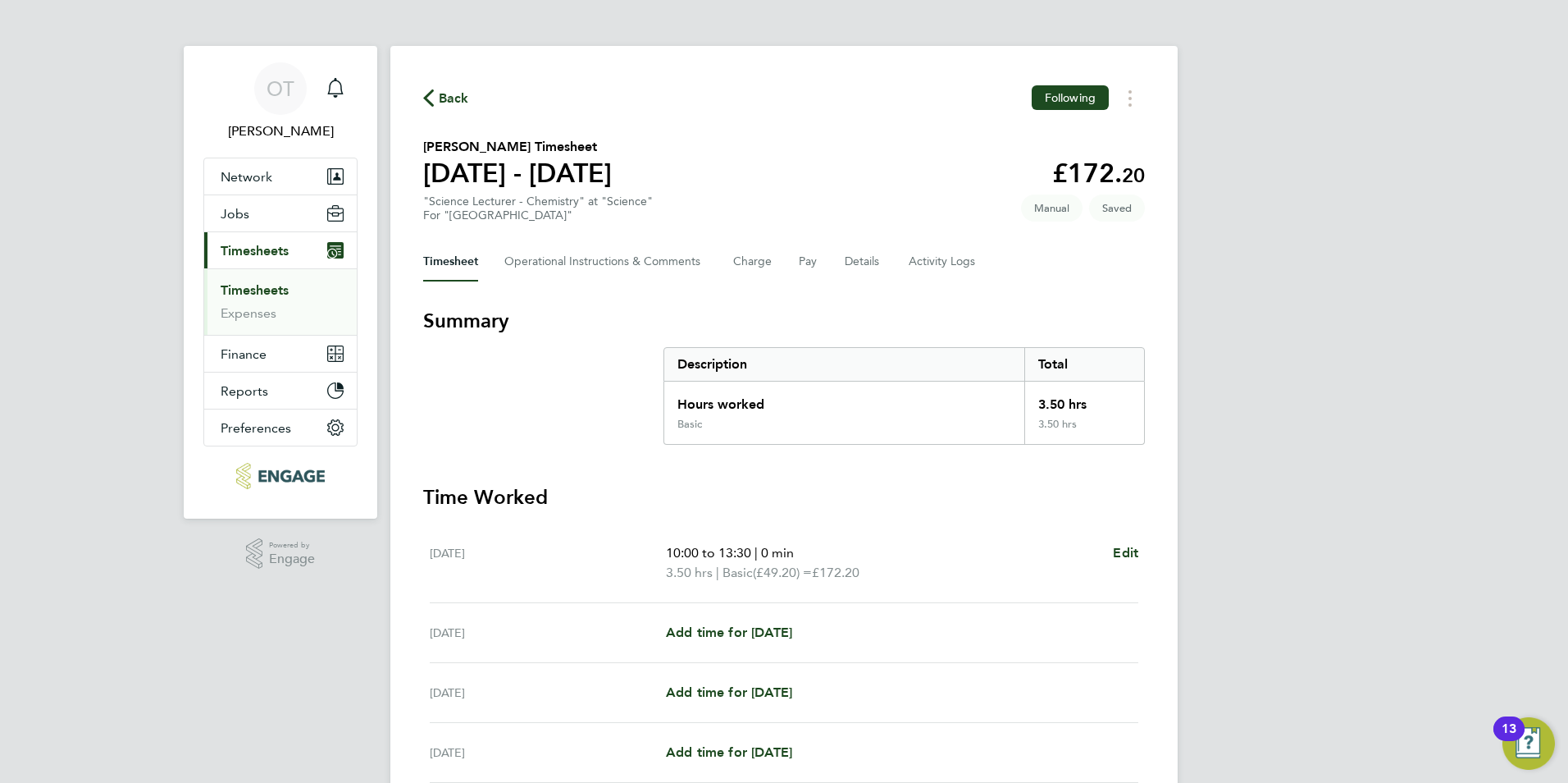
click at [774, 644] on div "Fri 29 Aug Add time for Fri 29 Aug Add time for Fri 29 Aug" at bounding box center [784, 633] width 709 height 60
click at [756, 624] on span "Add time for Fri 29 Aug" at bounding box center [729, 632] width 126 height 16
select select "60"
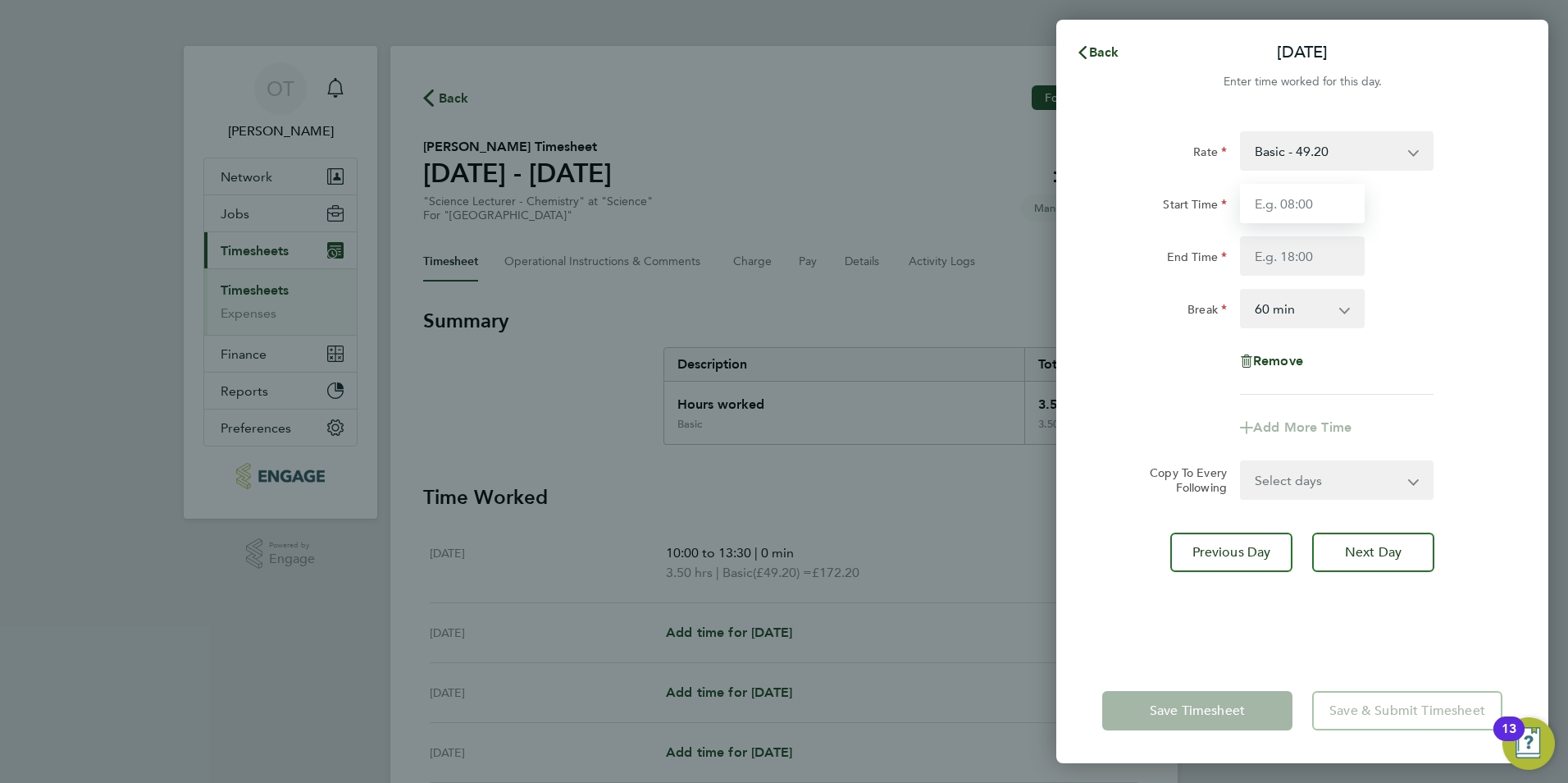
click at [1284, 217] on input "Start Time" at bounding box center [1302, 203] width 124 height 40
type input "10:00"
click at [1262, 256] on input "End Time" at bounding box center [1302, 255] width 124 height 40
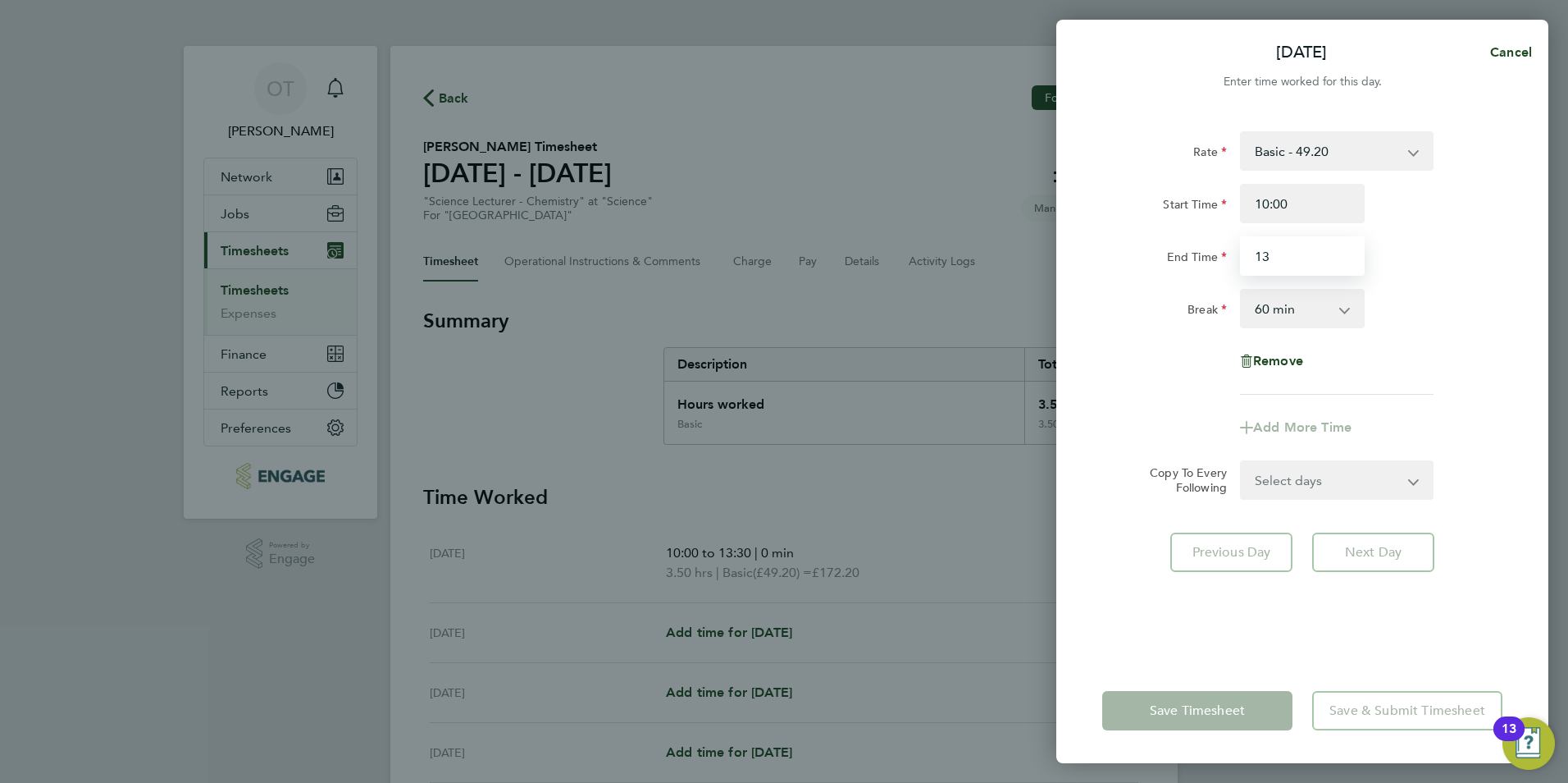
type input "13:30"
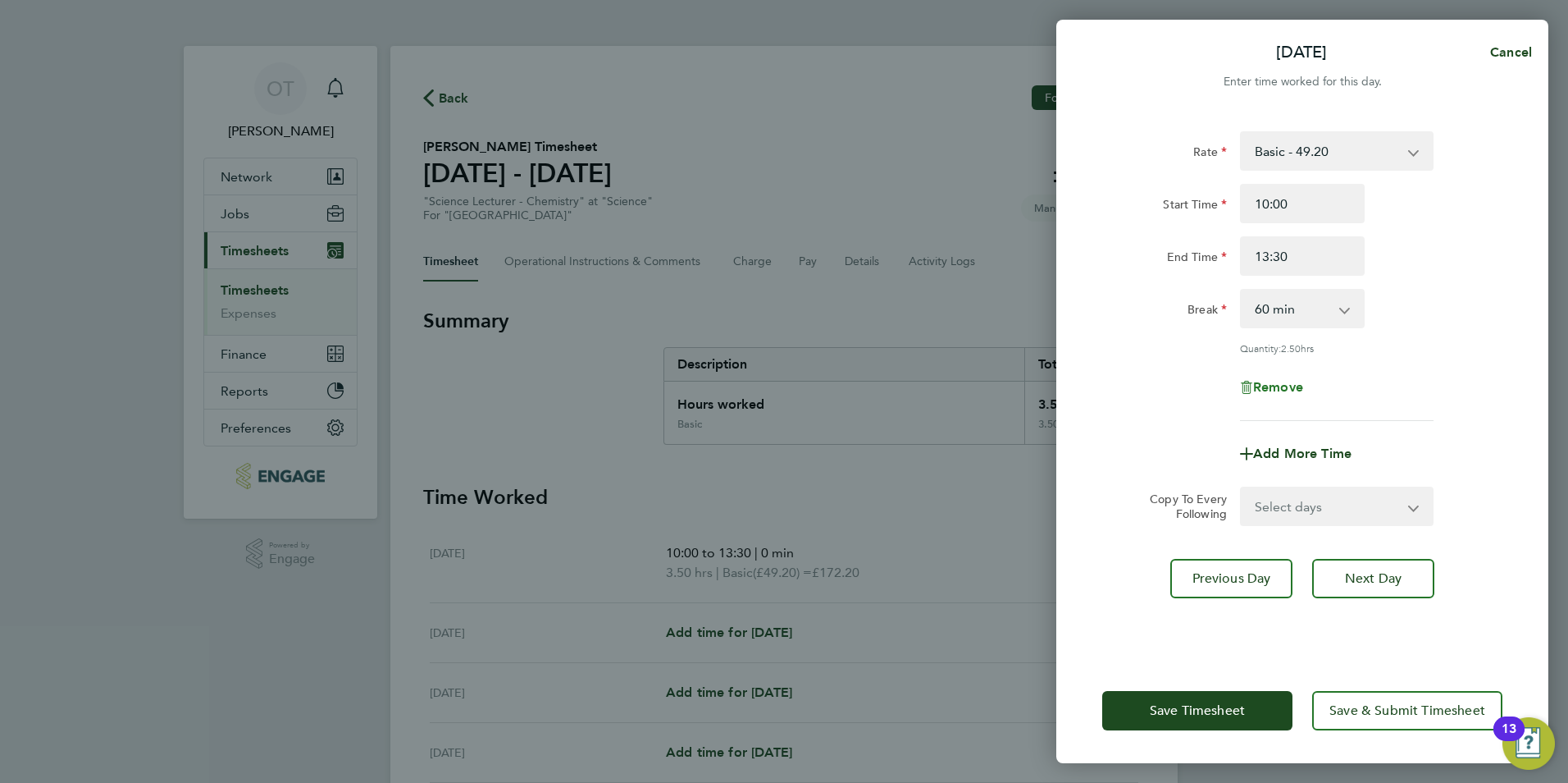
click at [1293, 383] on span "Remove" at bounding box center [1279, 386] width 50 height 16
select select "null"
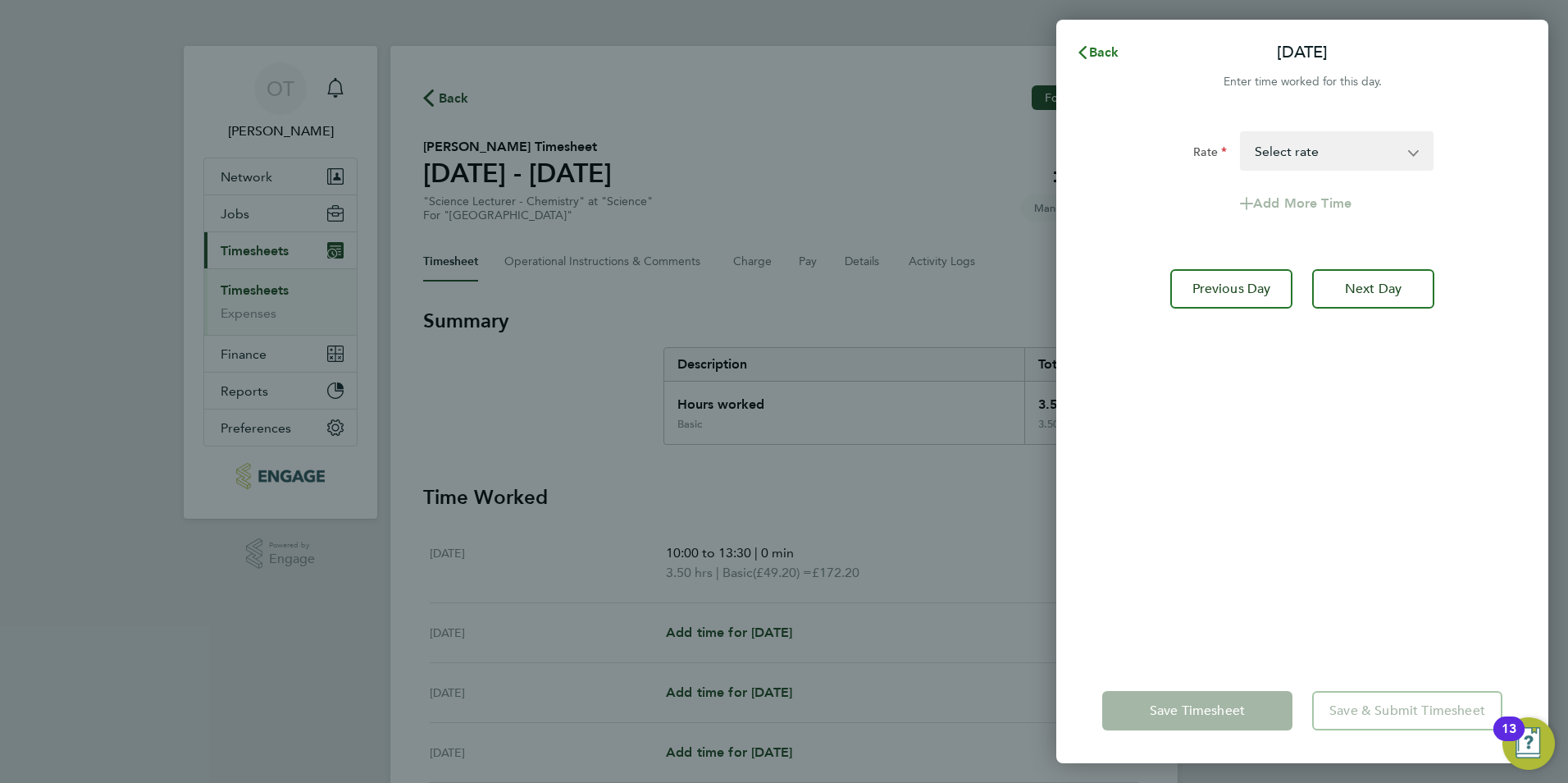
click at [1104, 53] on span "Back" at bounding box center [1104, 52] width 30 height 16
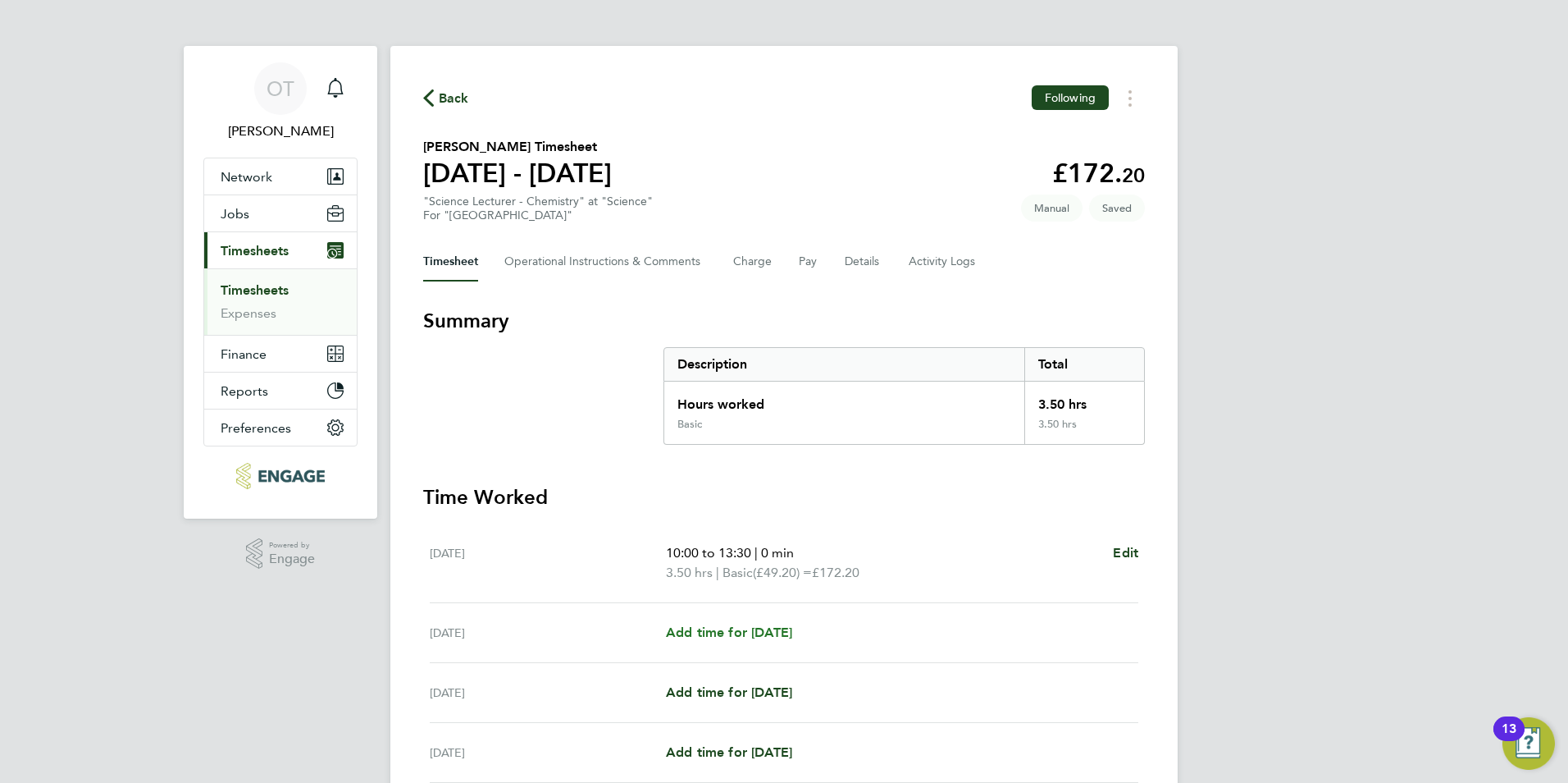
click at [775, 635] on span "Add time for Fri 29 Aug" at bounding box center [729, 632] width 126 height 16
select select "60"
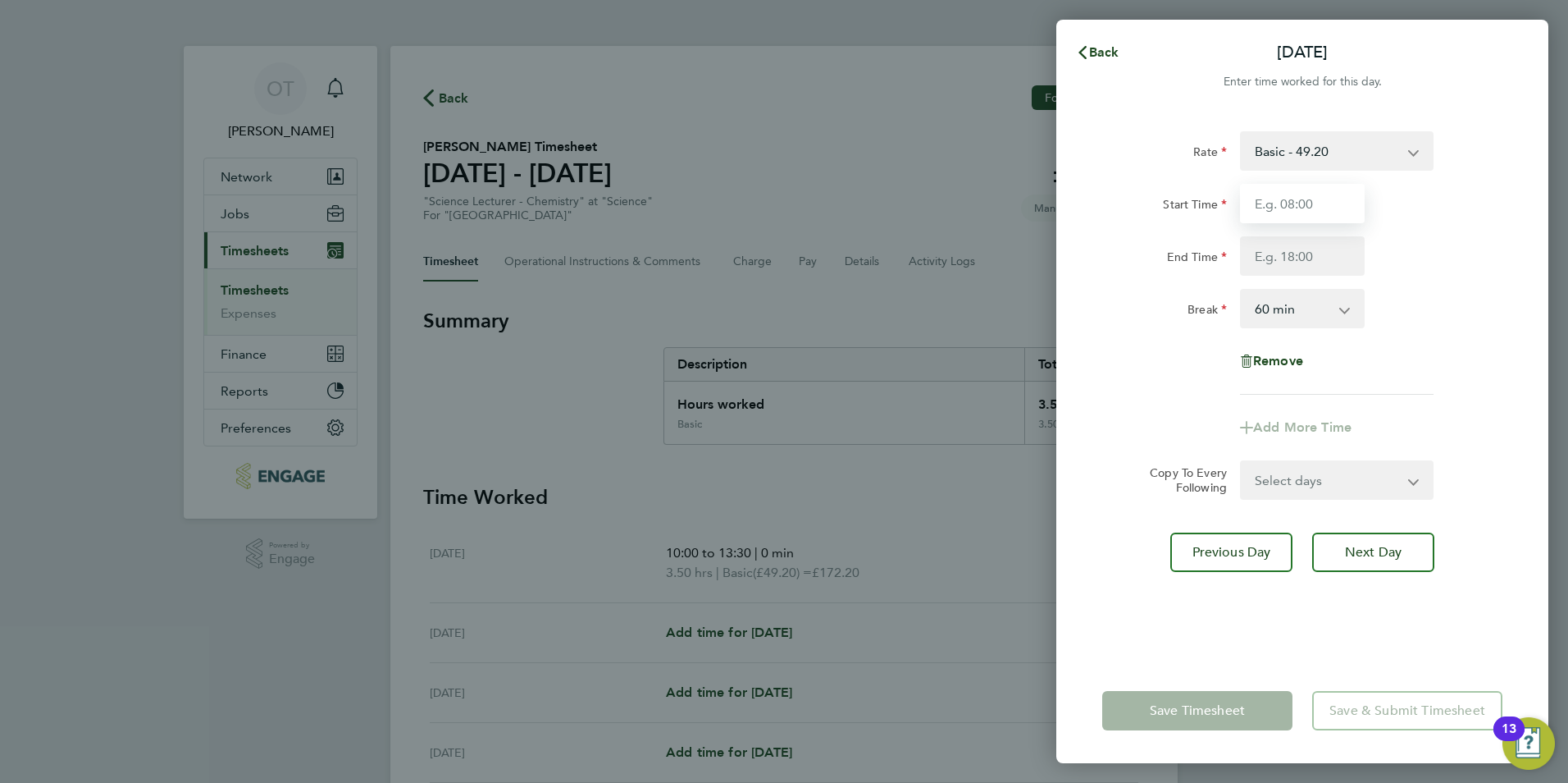
click at [1312, 203] on input "Start Time" at bounding box center [1302, 203] width 124 height 40
type input "0"
type input "10:00"
type input "13:30"
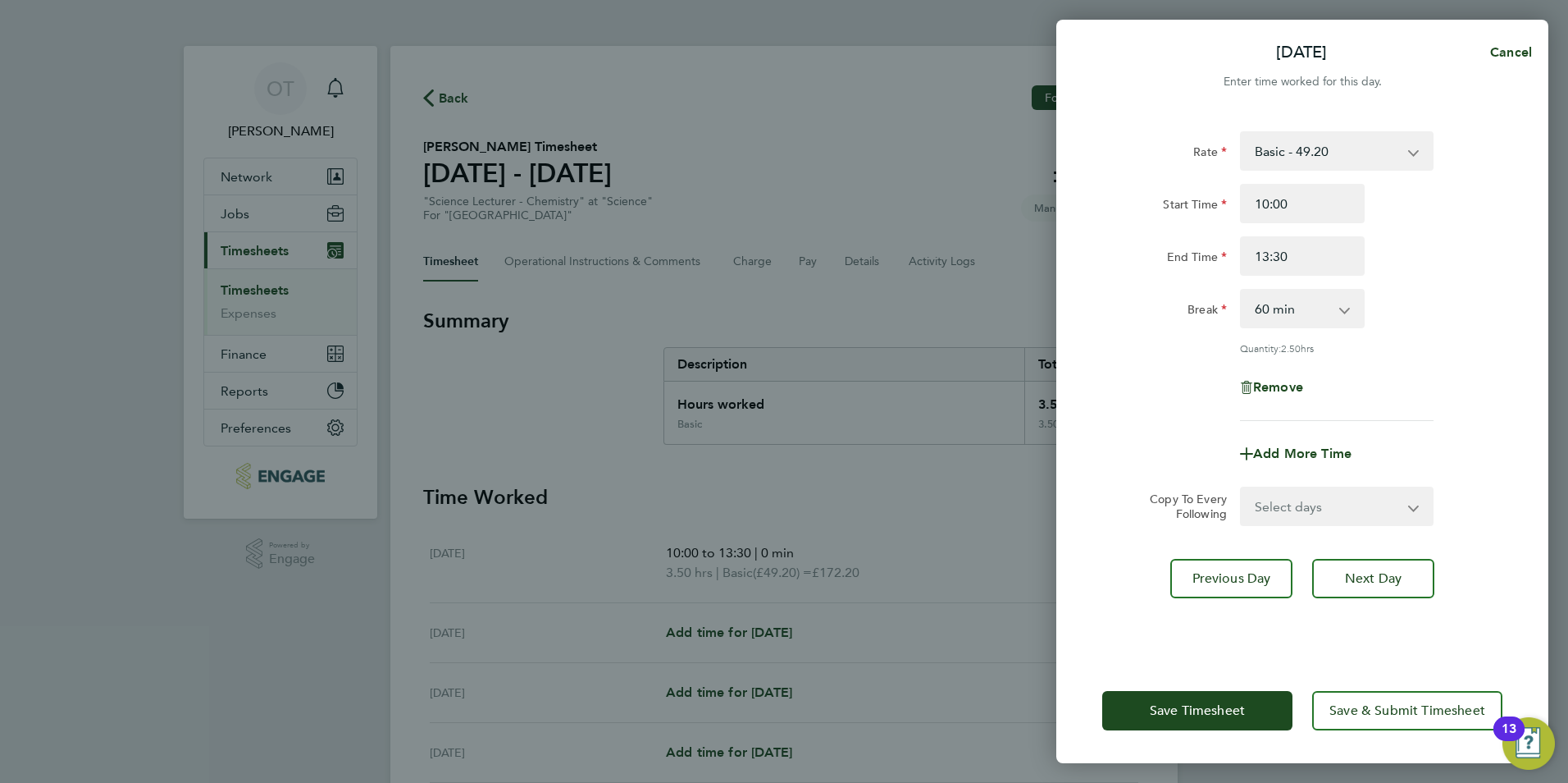
click at [1315, 320] on select "0 min 15 min 30 min 45 min 60 min 75 min 90 min" at bounding box center [1292, 308] width 101 height 36
select select "0"
click at [1242, 291] on select "0 min 15 min 30 min 45 min 60 min 75 min 90 min" at bounding box center [1292, 308] width 101 height 36
click at [1381, 350] on div "Quantity: 3.50 hrs" at bounding box center [1337, 348] width 194 height 13
click at [1233, 706] on span "Save Timesheet" at bounding box center [1197, 711] width 95 height 17
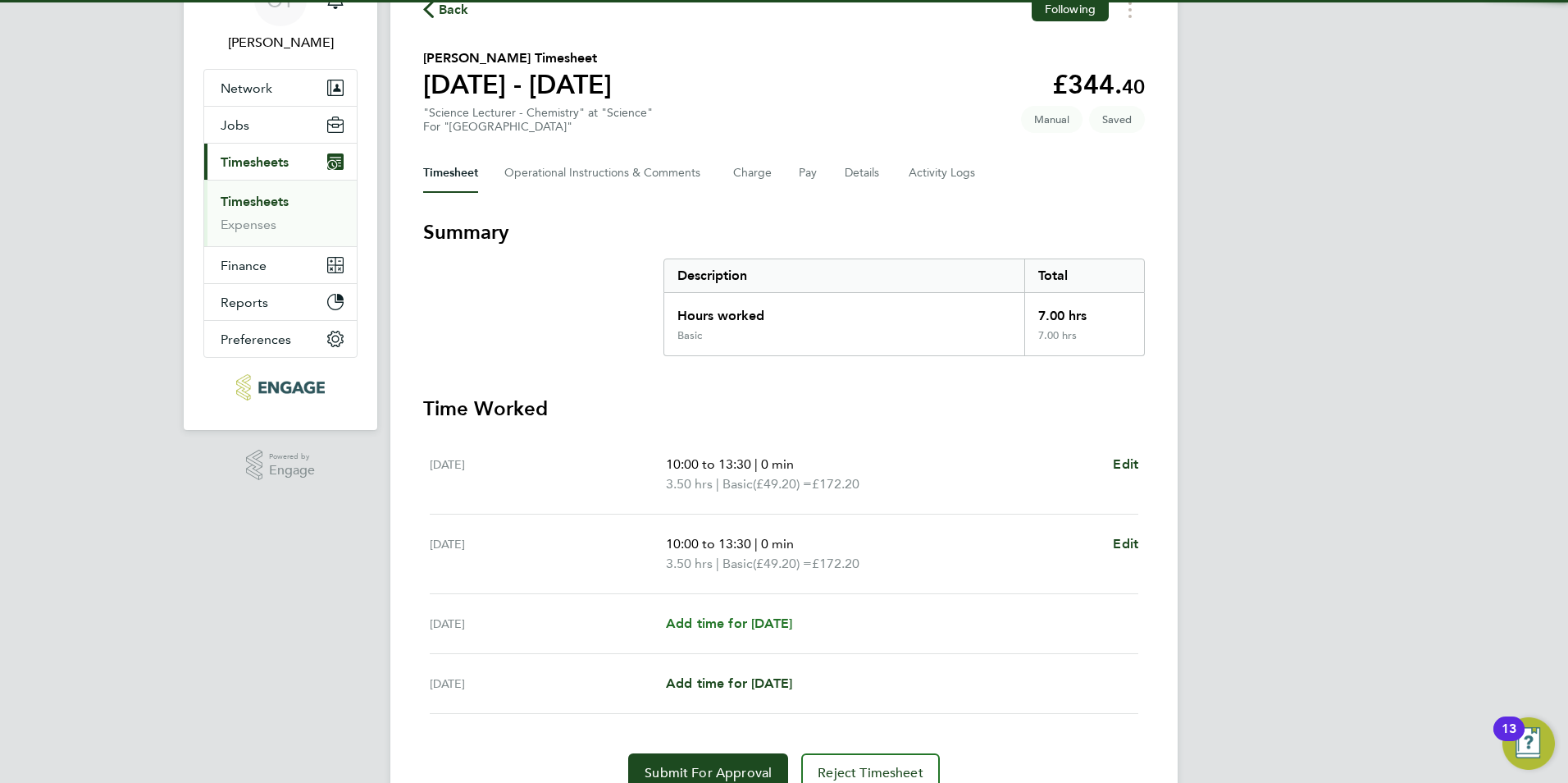
scroll to position [164, 0]
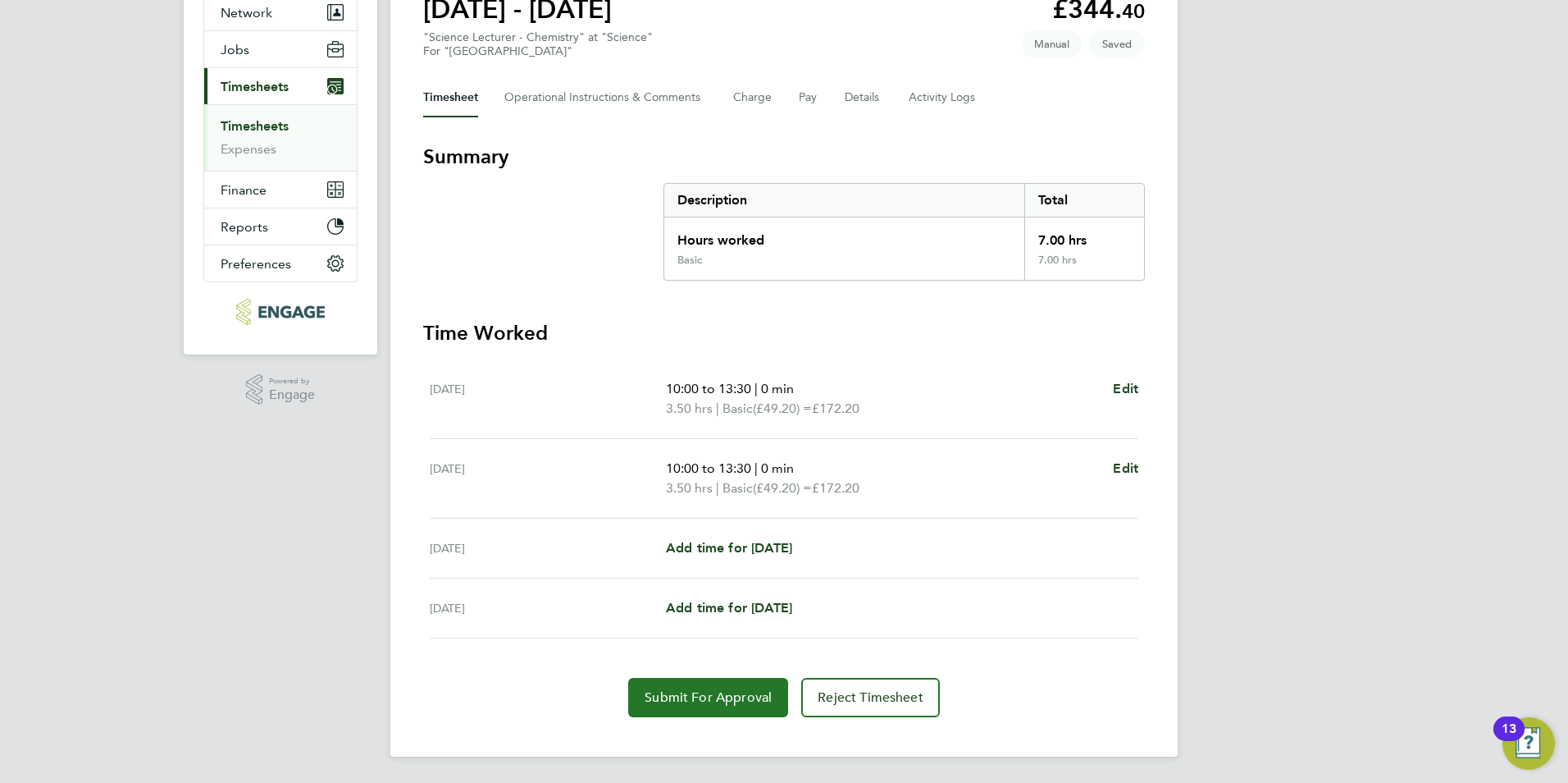
click at [759, 697] on span "Submit For Approval" at bounding box center [708, 697] width 127 height 17
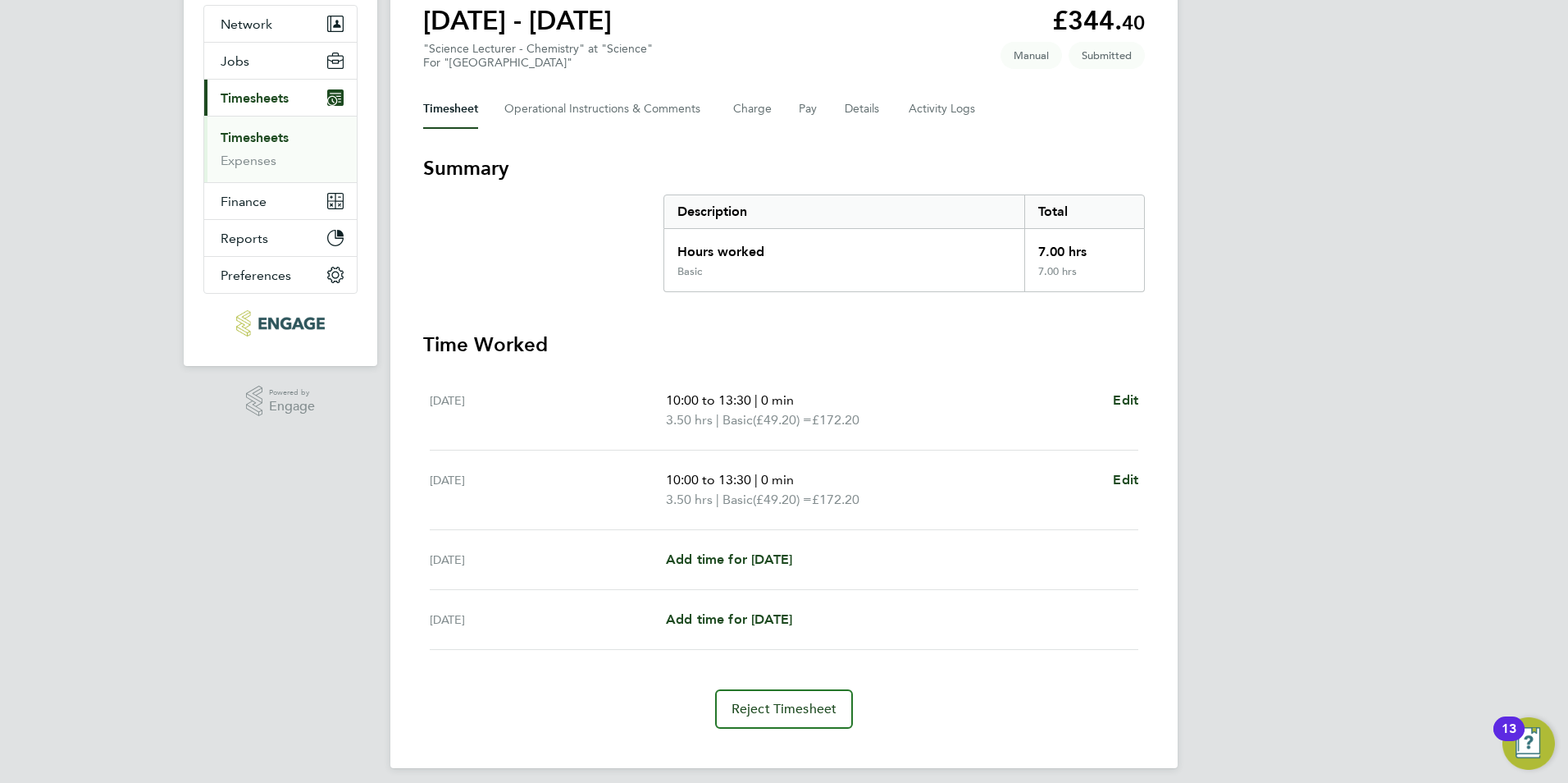
scroll to position [0, 0]
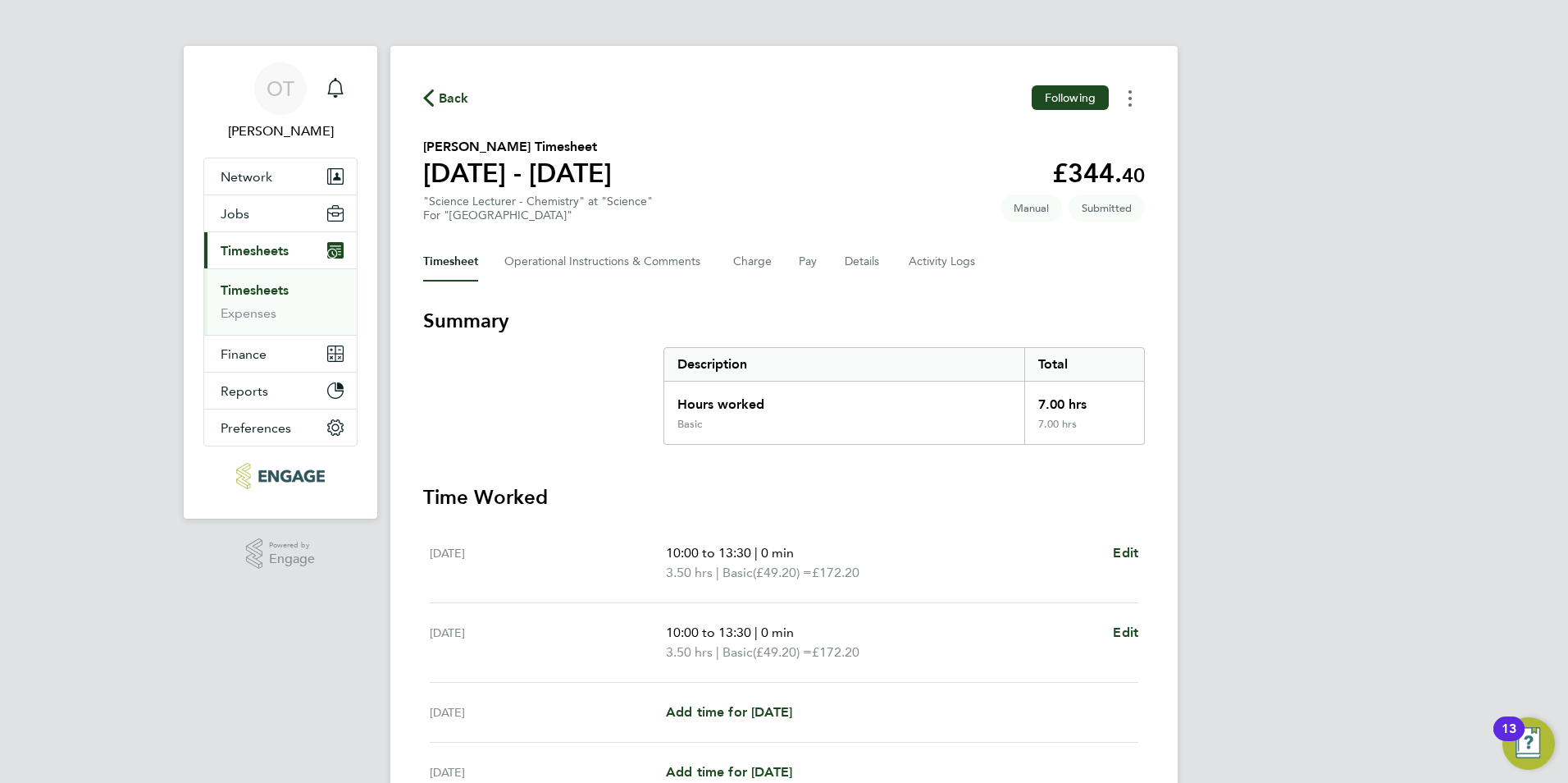
click at [1136, 99] on button "Timesheets Menu" at bounding box center [1130, 99] width 29 height 26
click at [443, 106] on span "Back" at bounding box center [454, 98] width 30 height 19
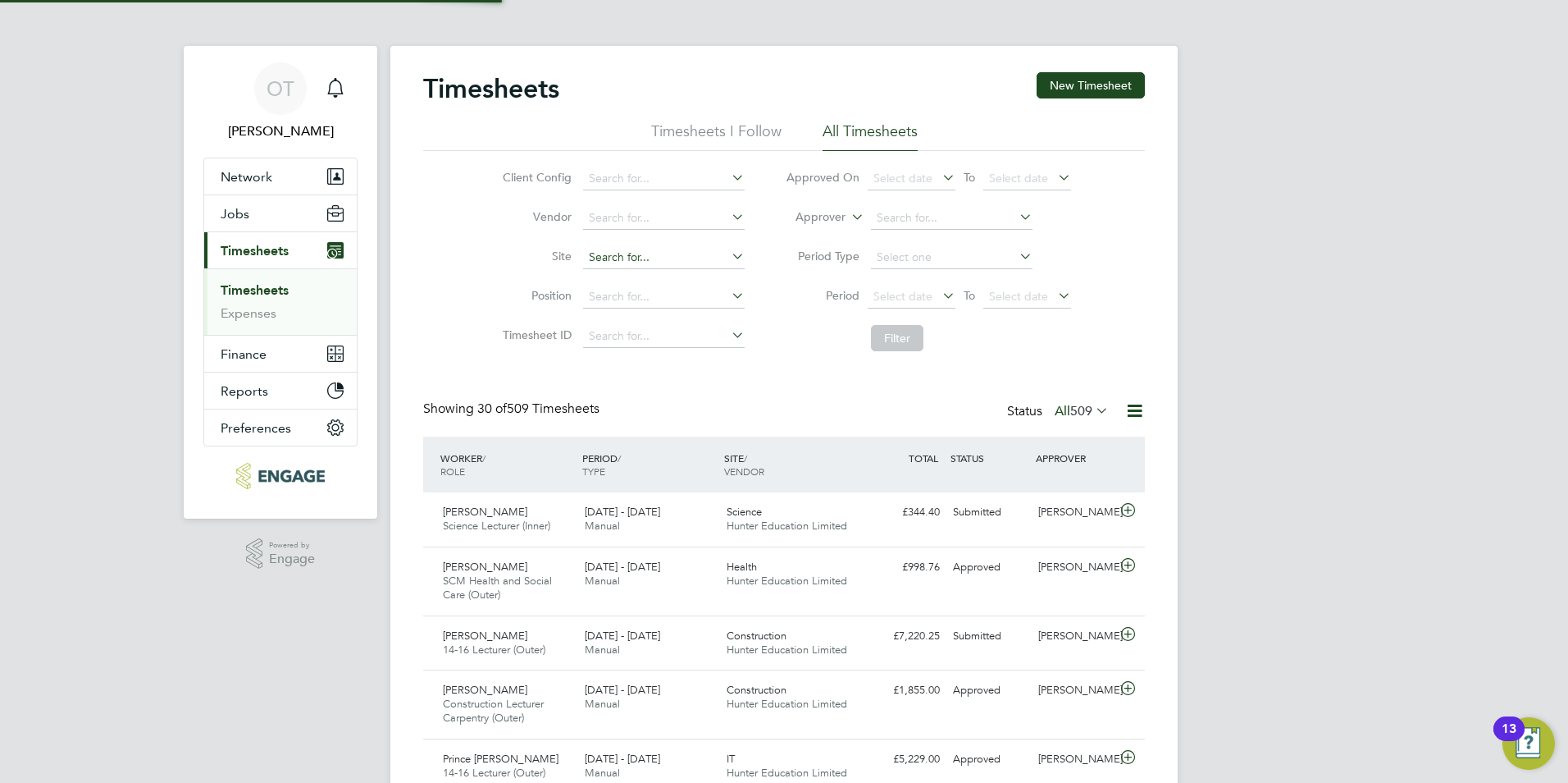
scroll to position [42, 143]
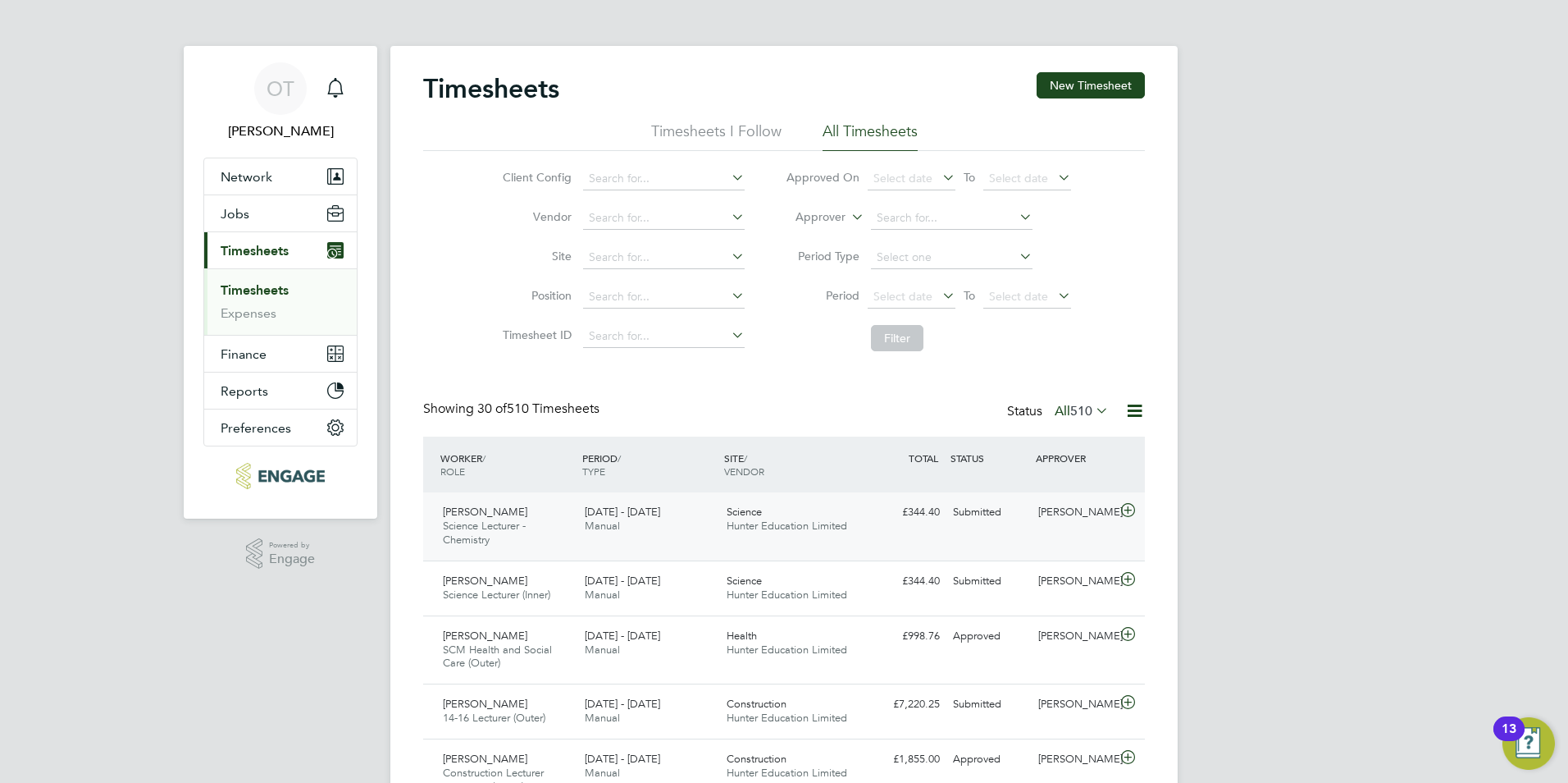
click at [843, 529] on span "Hunter Education Limited" at bounding box center [786, 525] width 121 height 14
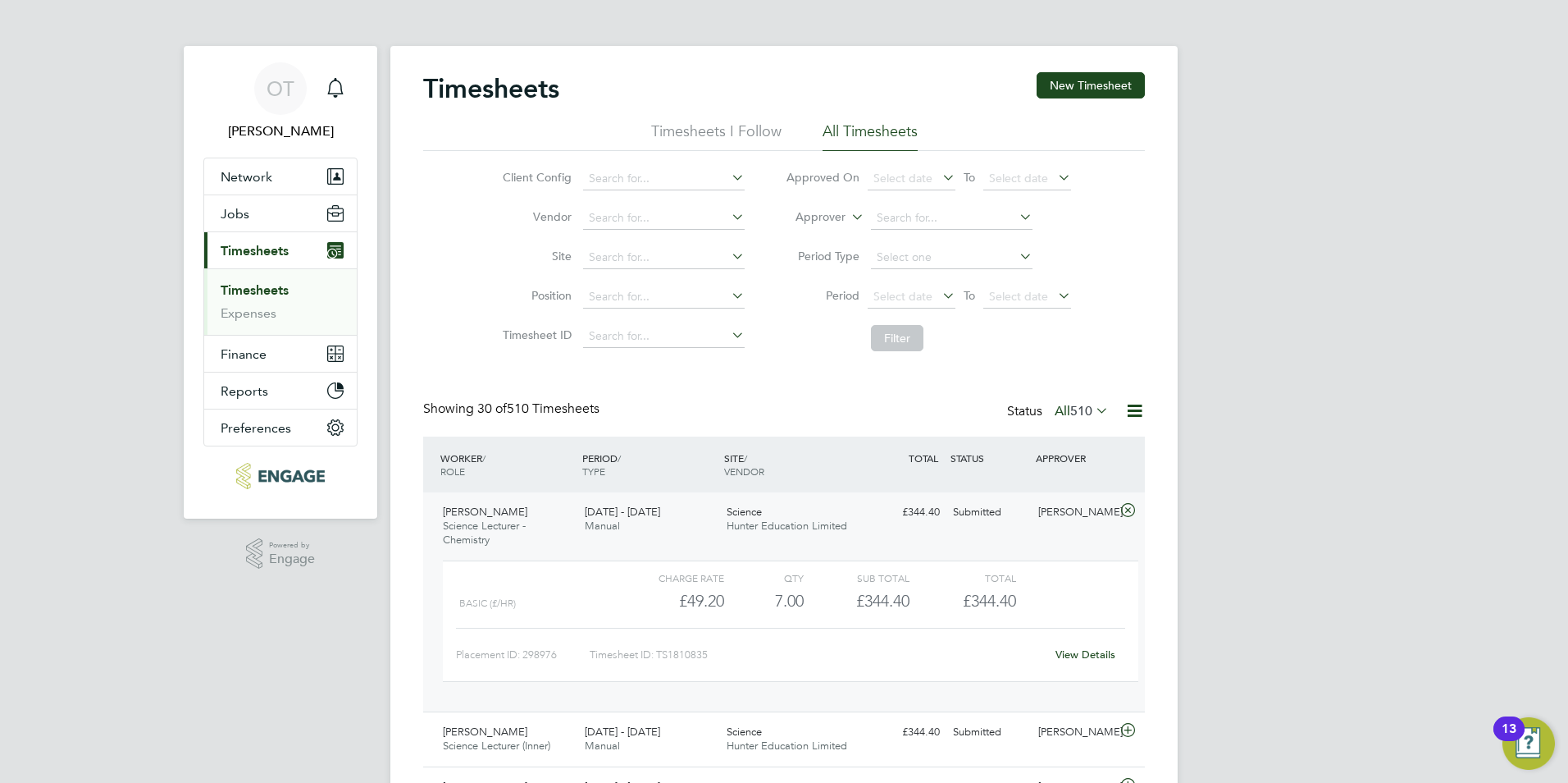
click at [844, 529] on span "Hunter Education Limited" at bounding box center [786, 525] width 121 height 14
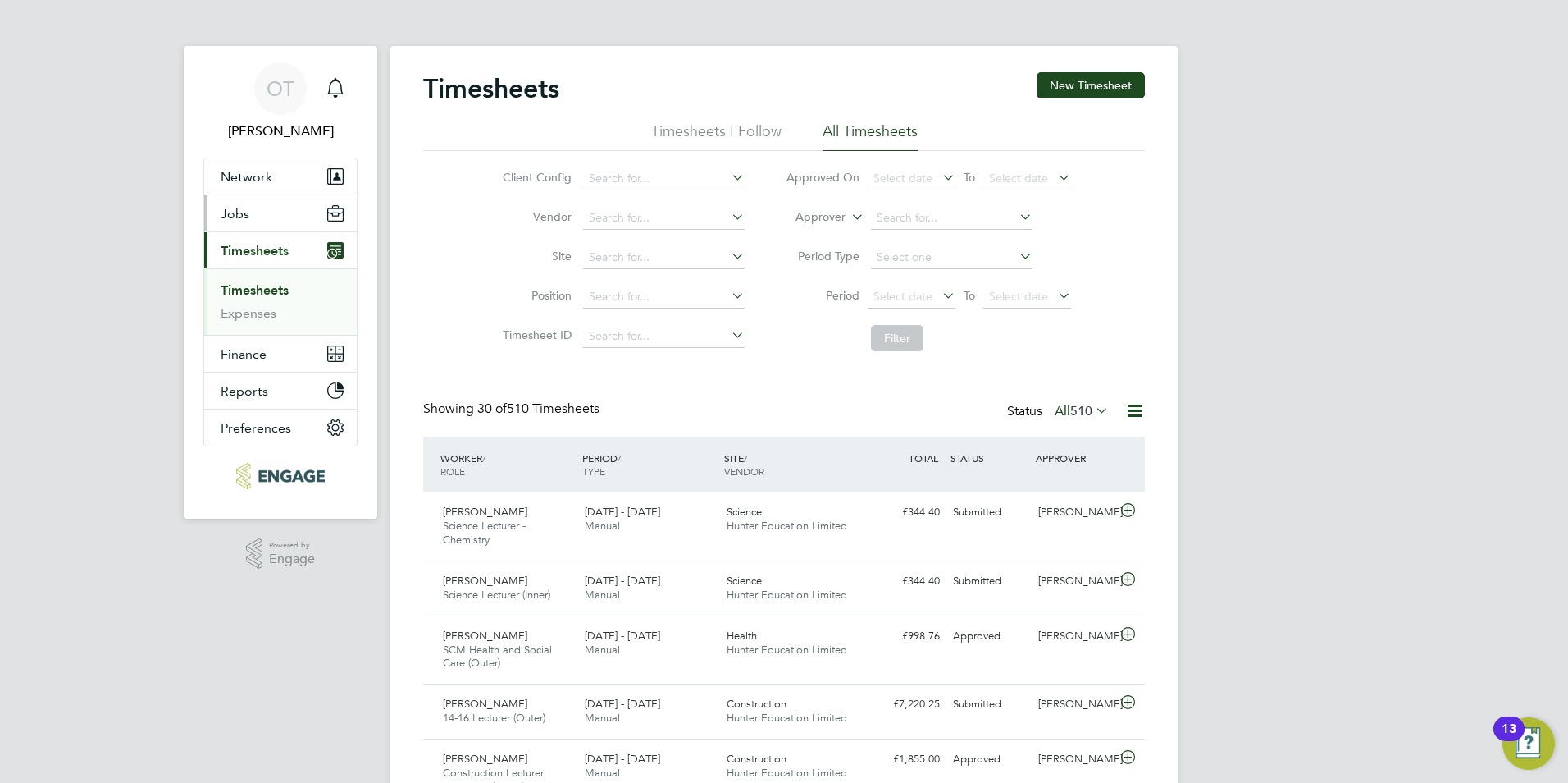
click at [265, 219] on button "Jobs" at bounding box center [281, 213] width 153 height 36
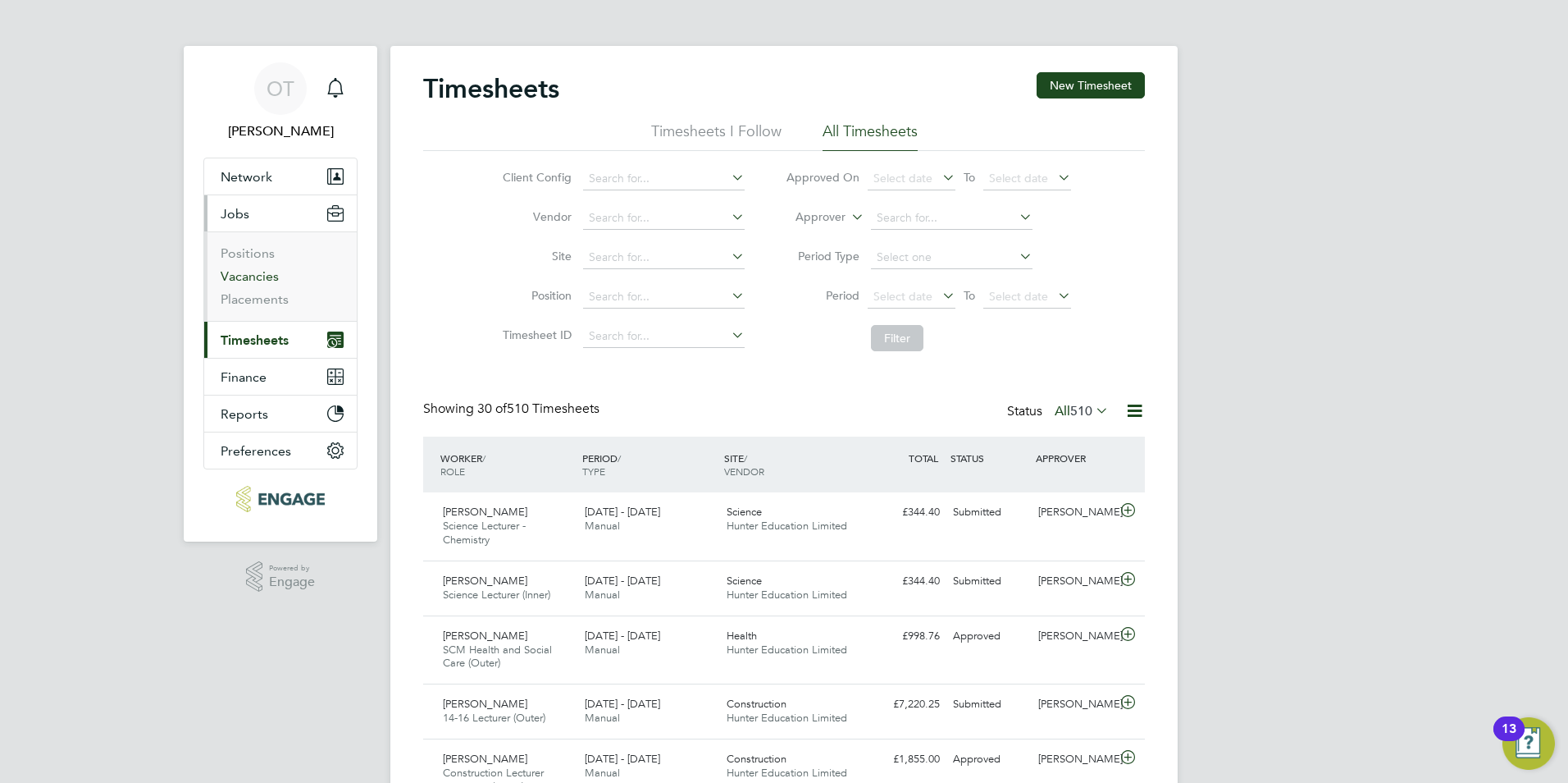
click at [259, 270] on link "Vacancies" at bounding box center [249, 276] width 58 height 16
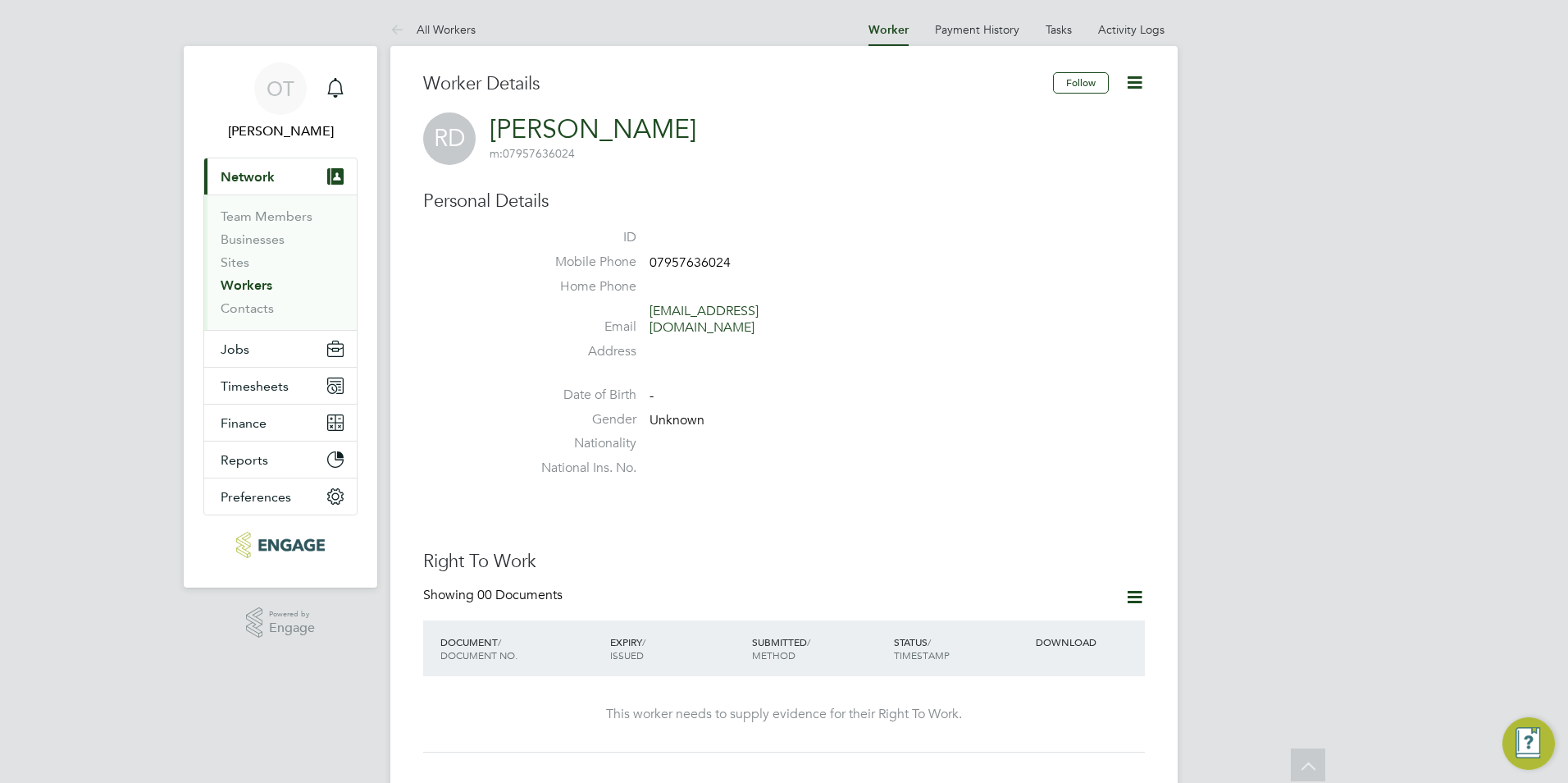
scroll to position [246, 0]
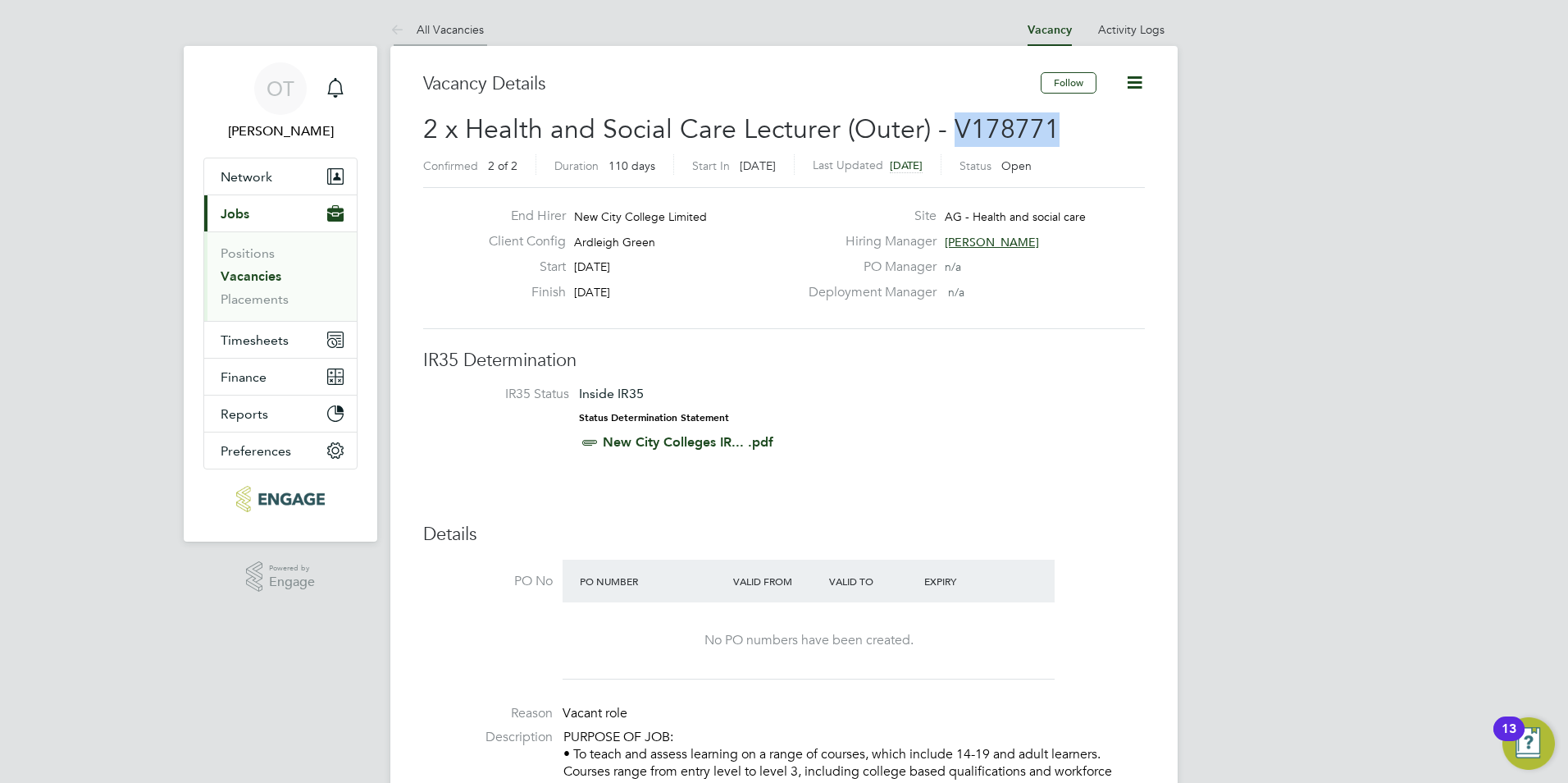
click at [427, 28] on link "All Vacancies" at bounding box center [437, 30] width 93 height 15
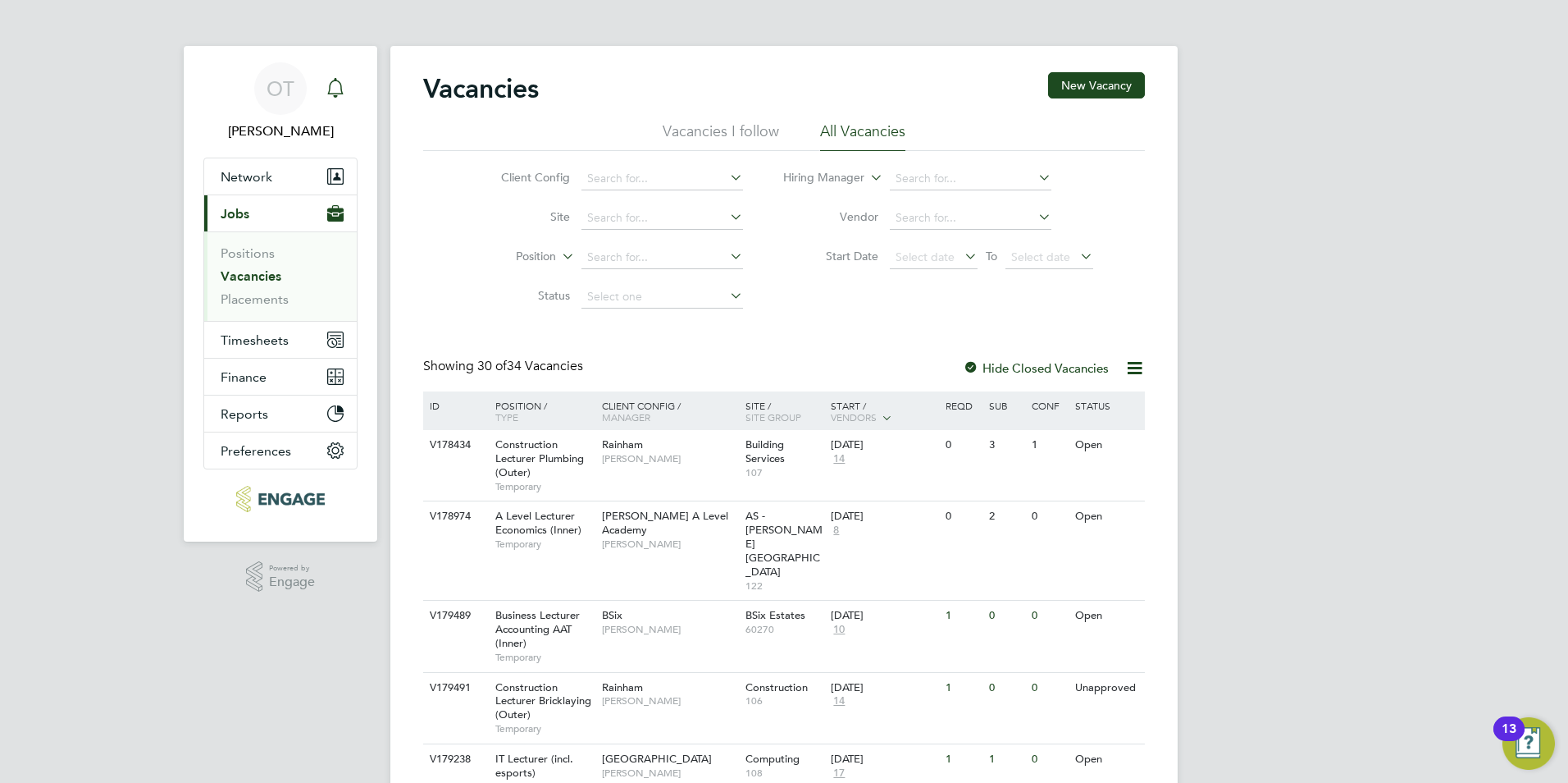
click at [345, 103] on div "Main navigation" at bounding box center [336, 89] width 33 height 33
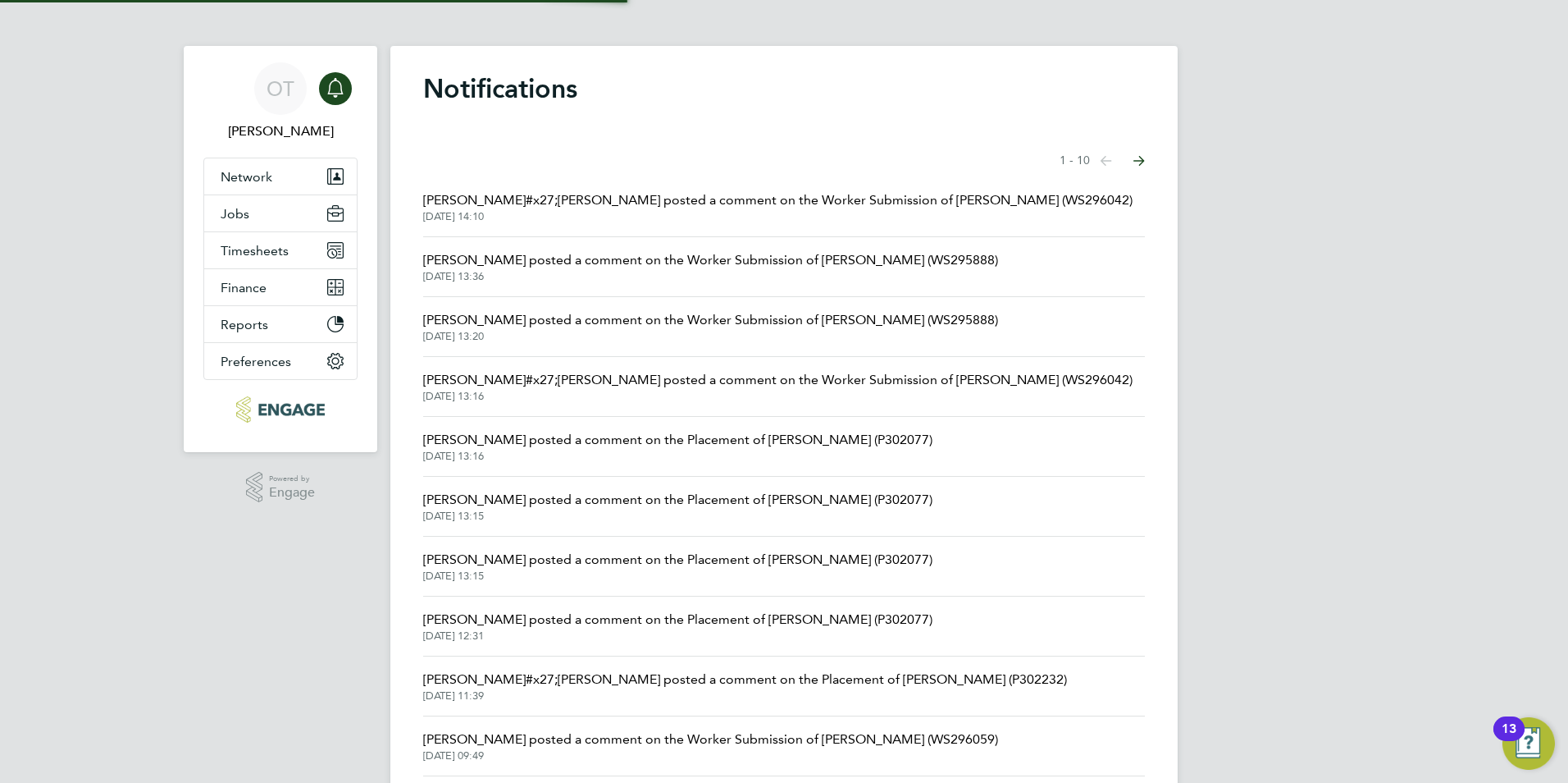
click at [619, 218] on span "29 Aug 2025, 14:10" at bounding box center [778, 217] width 710 height 13
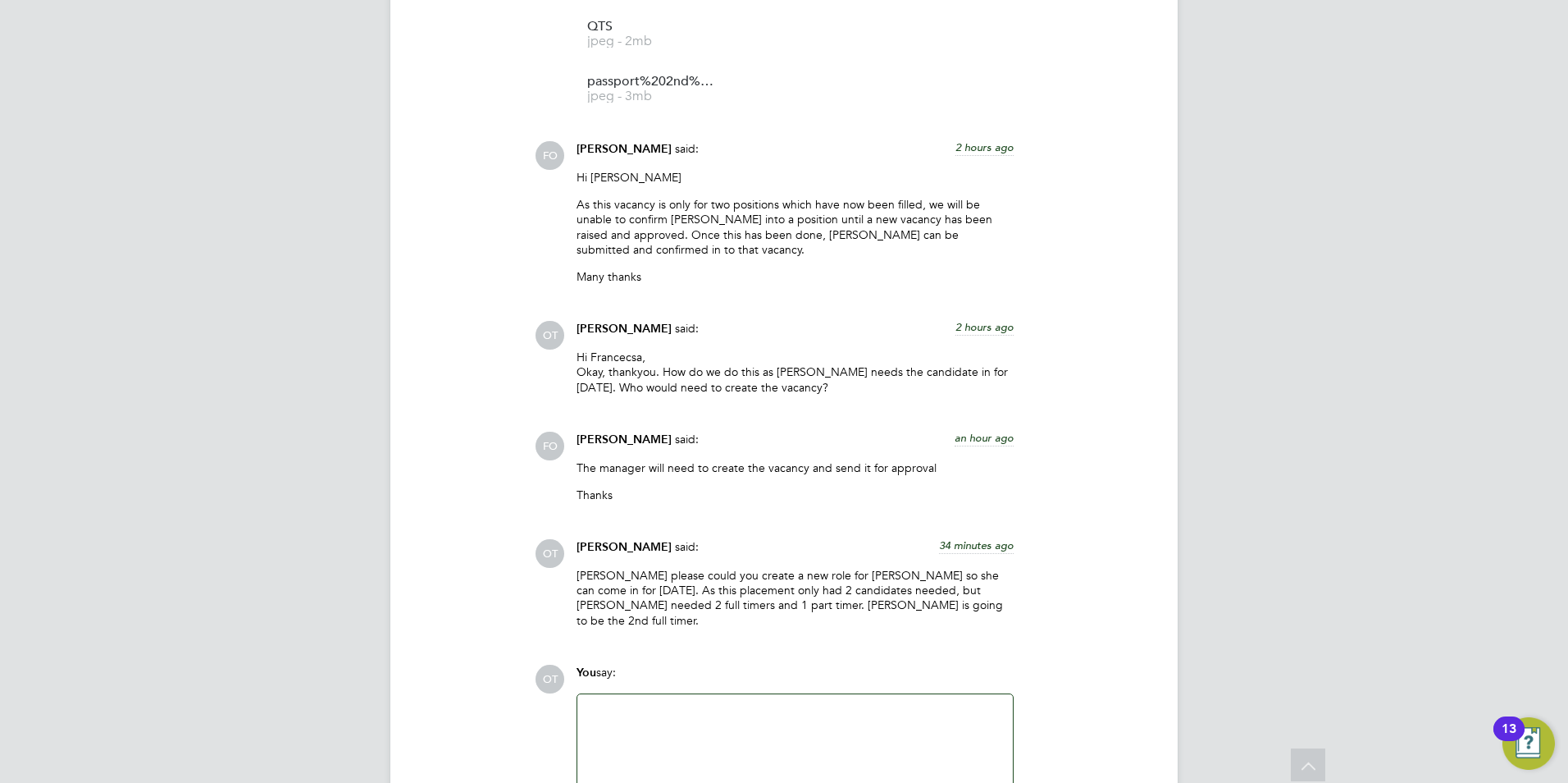
scroll to position [2841, 0]
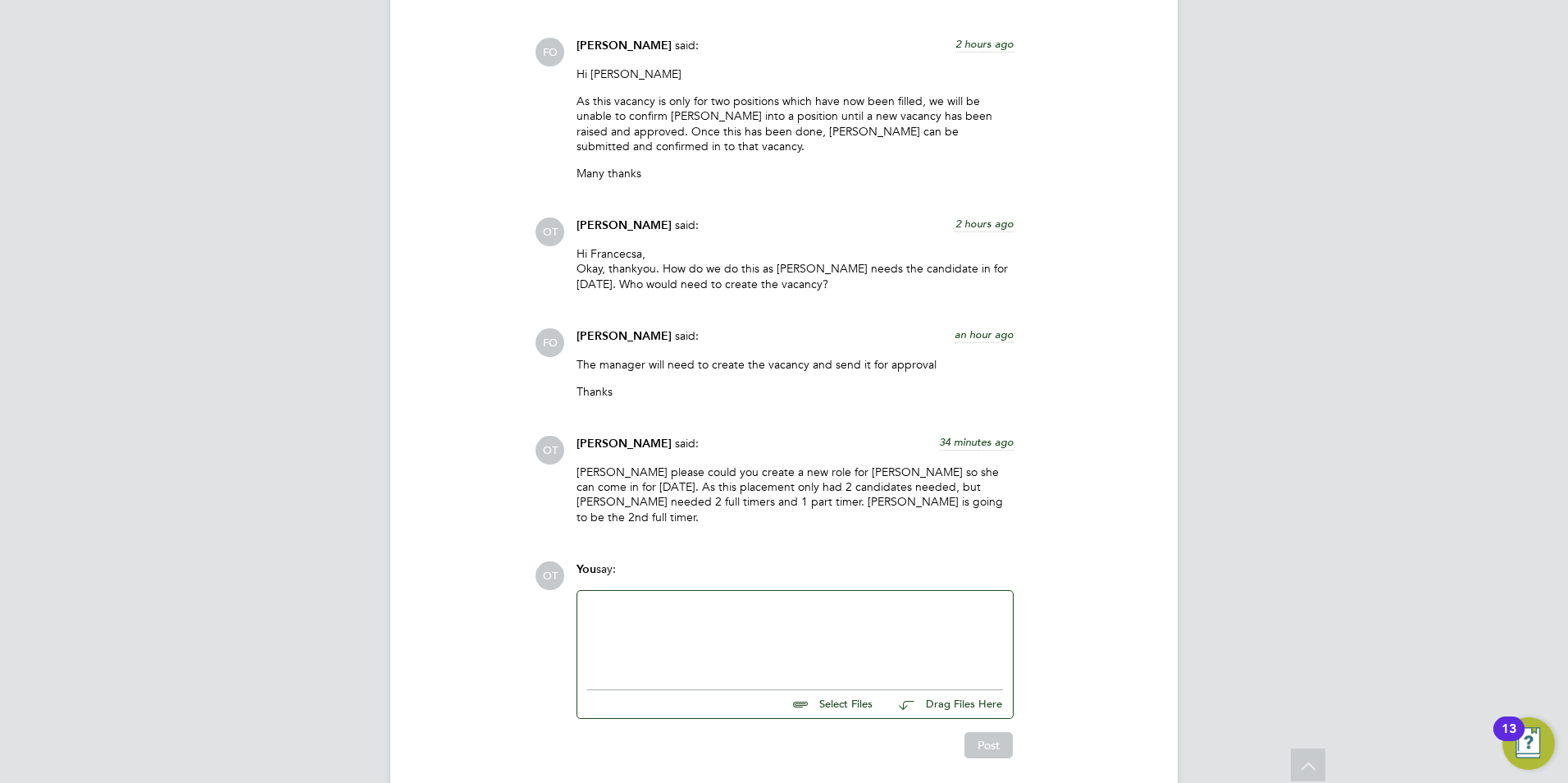
click at [770, 600] on div at bounding box center [795, 635] width 416 height 71
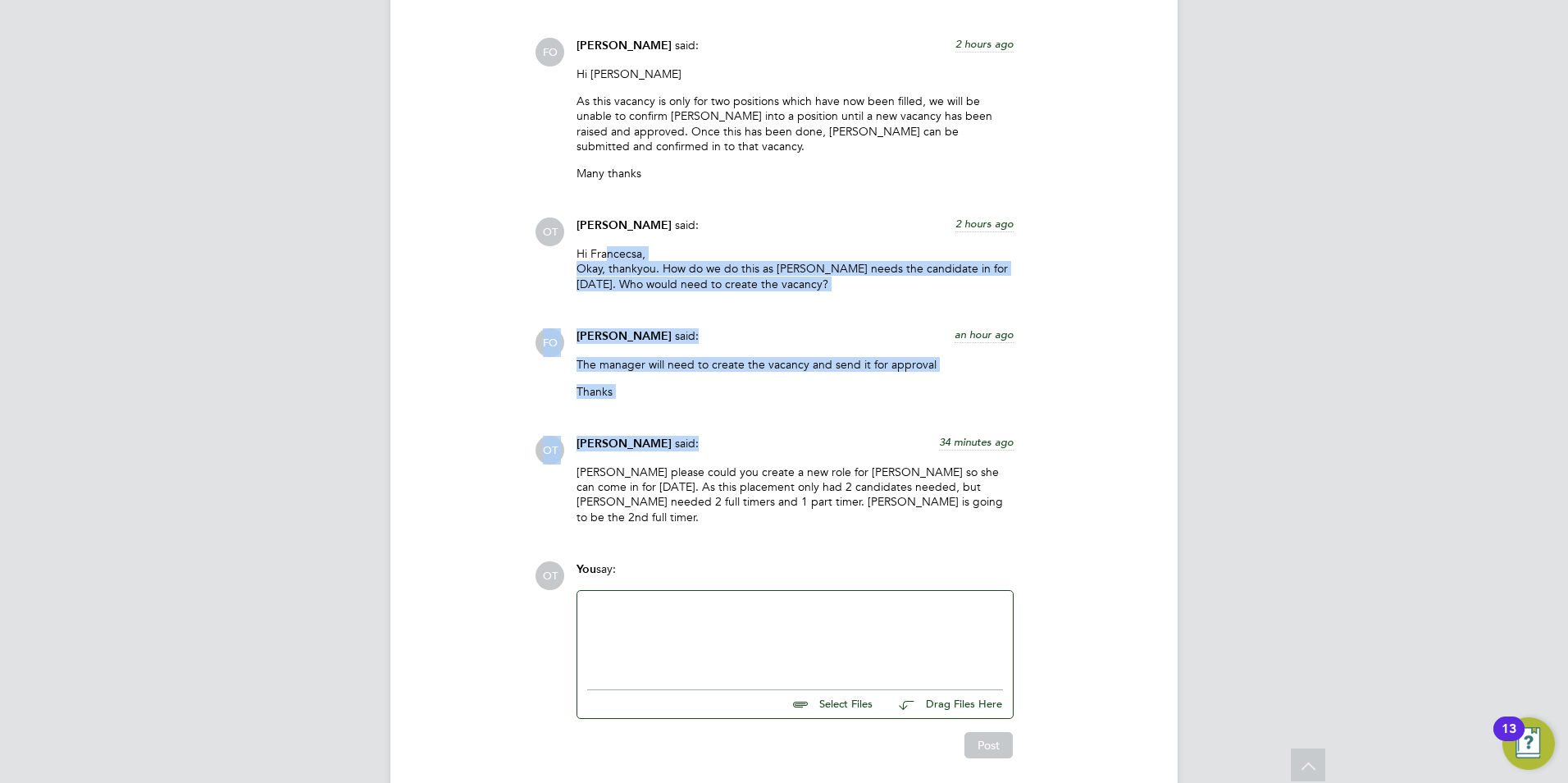
drag, startPoint x: 607, startPoint y: 215, endPoint x: 729, endPoint y: 398, distance: 219.9
click at [732, 435] on div "Olivia Triassi said: 34 minutes ago" at bounding box center [796, 449] width 437 height 29
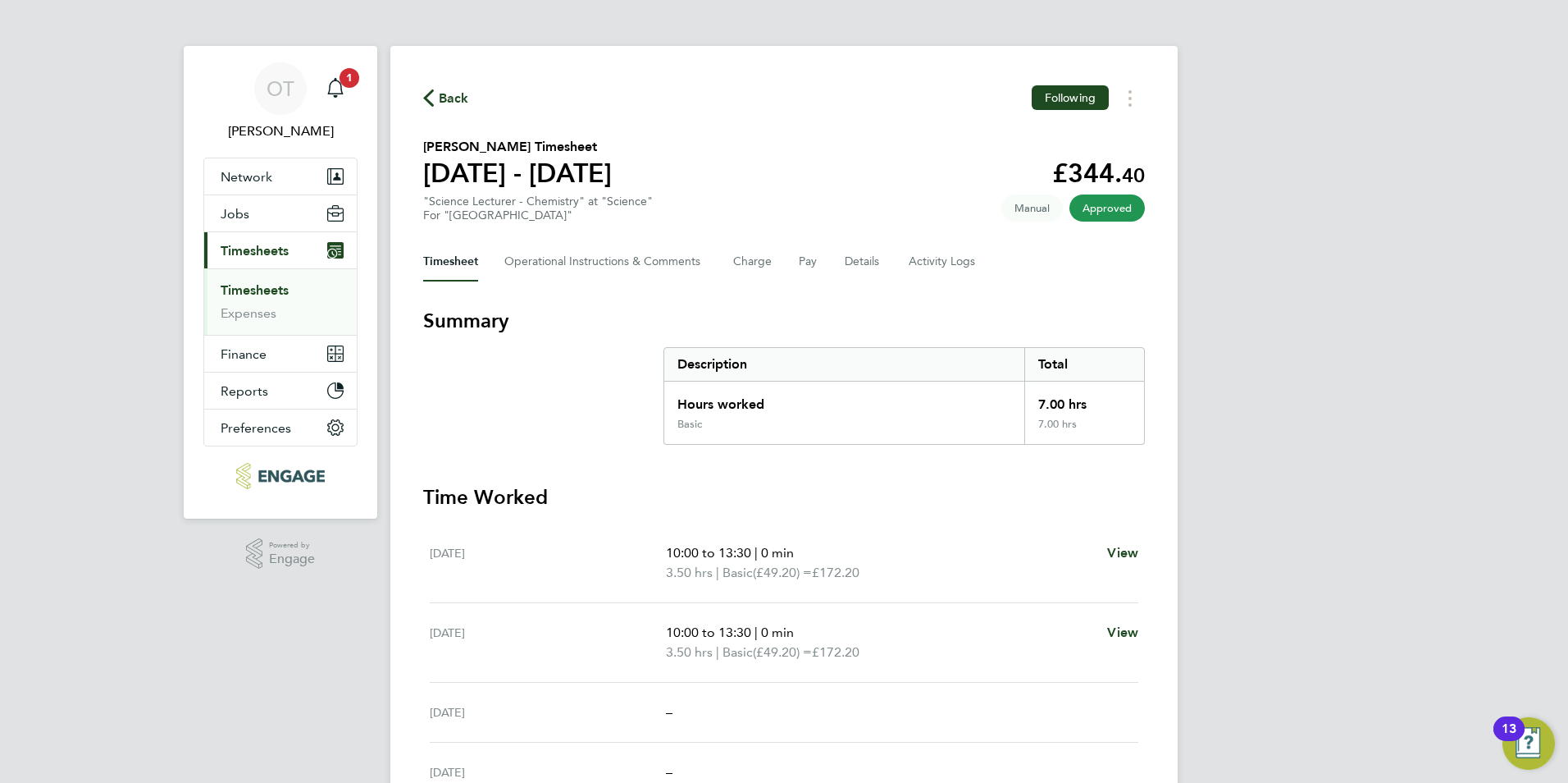
click at [458, 92] on span "Back" at bounding box center [454, 98] width 30 height 19
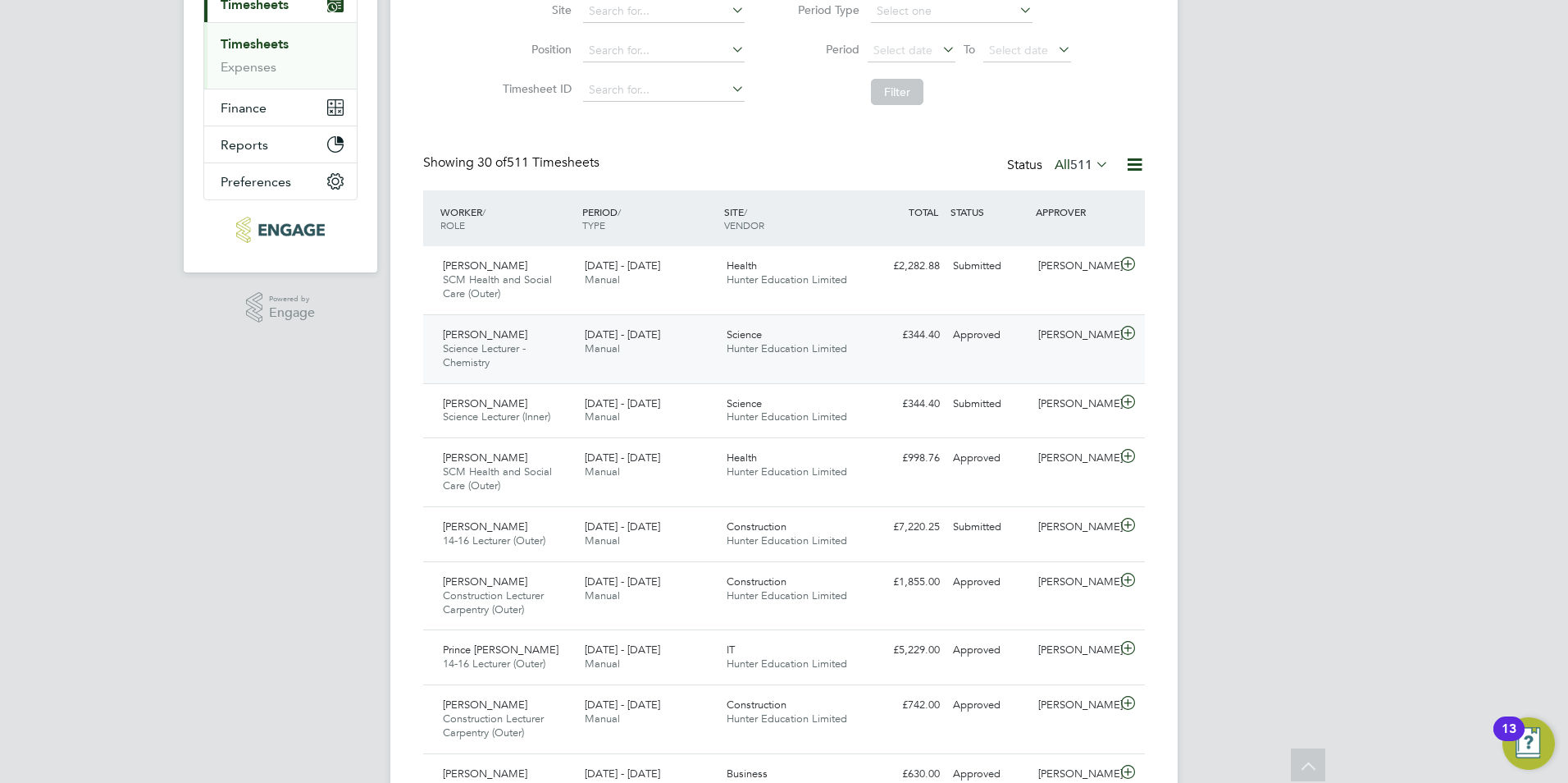
click at [797, 350] on span "Hunter Education Limited" at bounding box center [786, 348] width 121 height 14
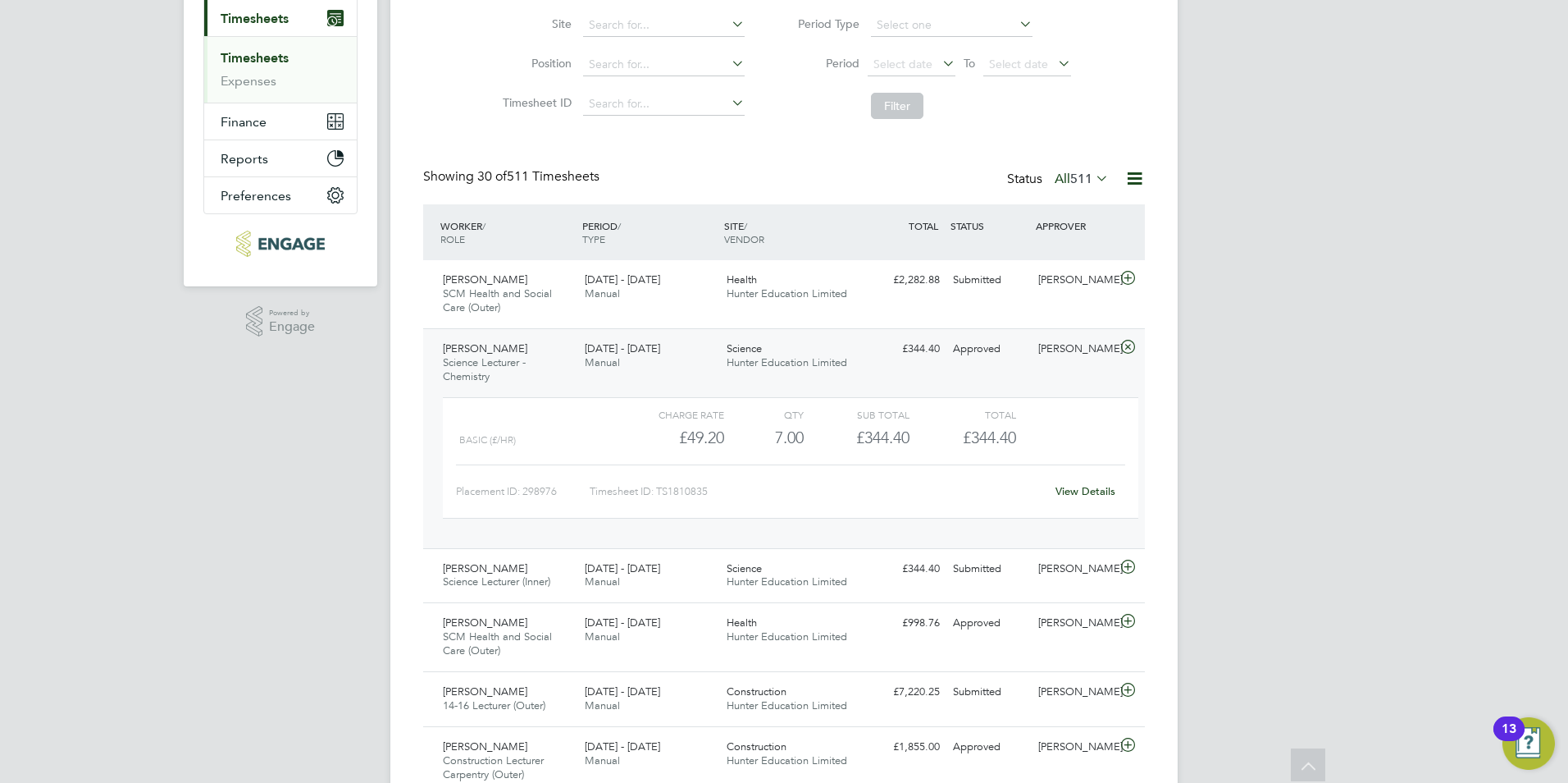
click at [645, 360] on div "[DATE] - [DATE] Manual" at bounding box center [649, 356] width 142 height 41
